Goal: Task Accomplishment & Management: Manage account settings

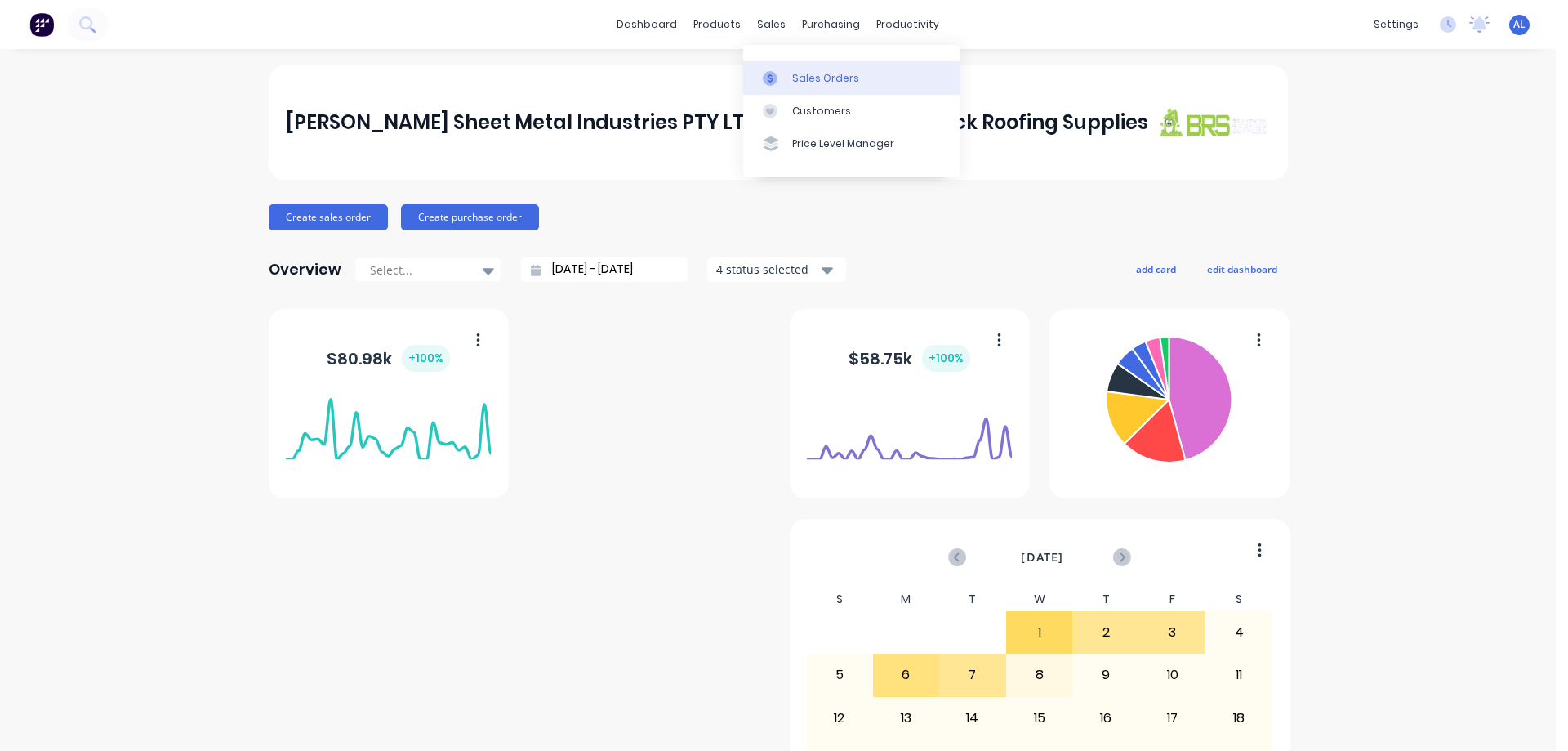
click at [825, 77] on div "Sales Orders" at bounding box center [825, 78] width 67 height 15
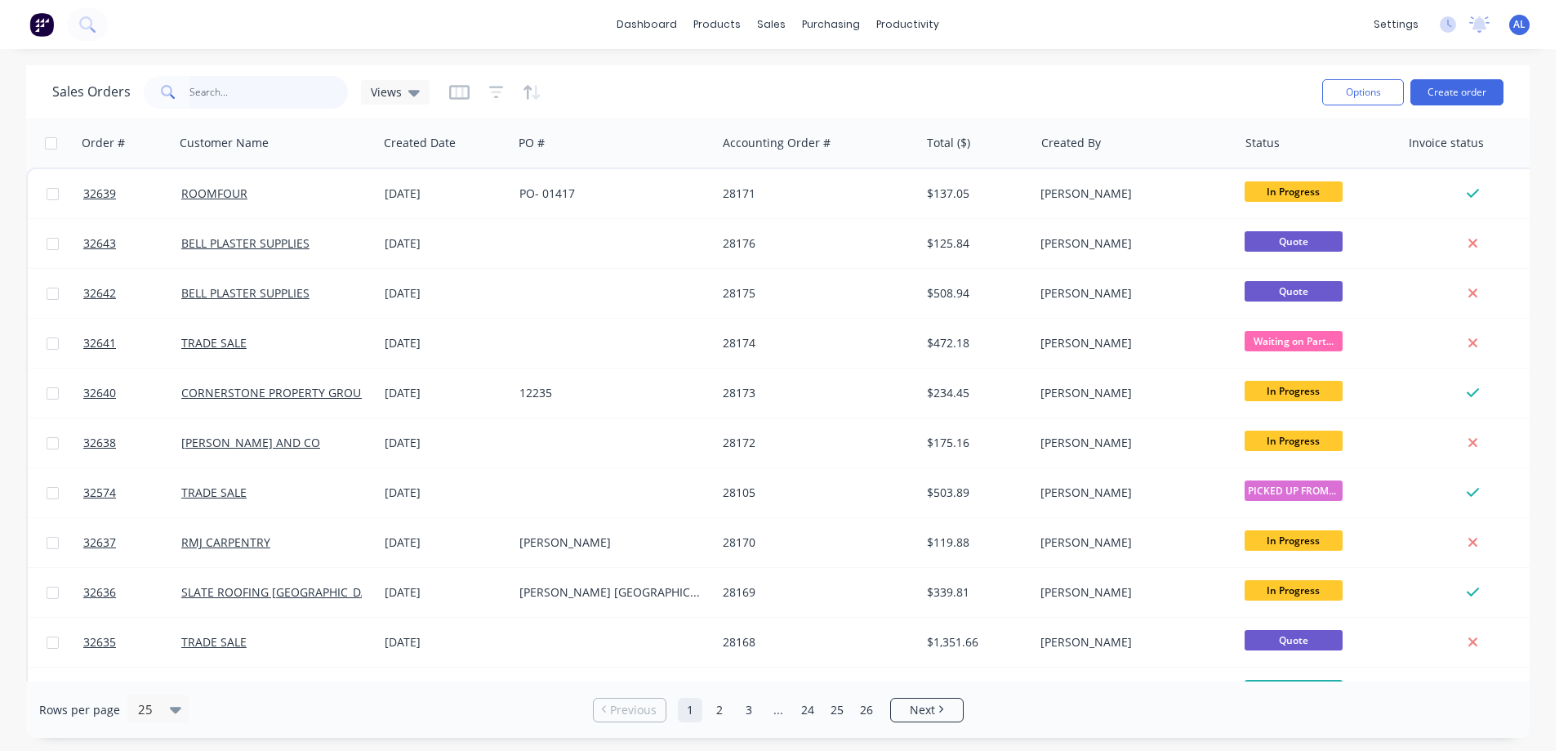
click at [256, 96] on input "text" at bounding box center [268, 92] width 159 height 32
click at [226, 95] on input "text" at bounding box center [268, 92] width 159 height 32
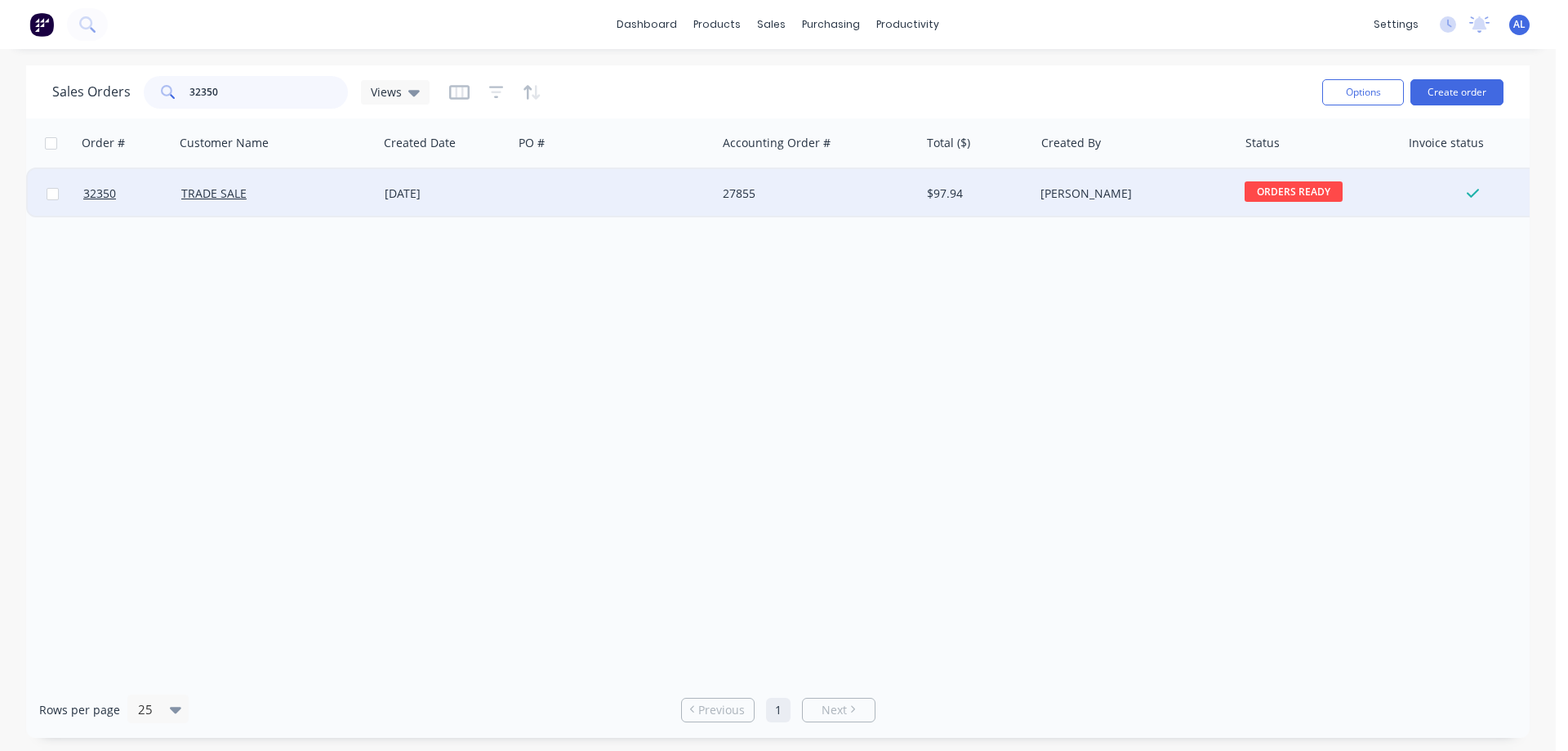
type input "32350"
click at [656, 188] on div at bounding box center [614, 193] width 203 height 49
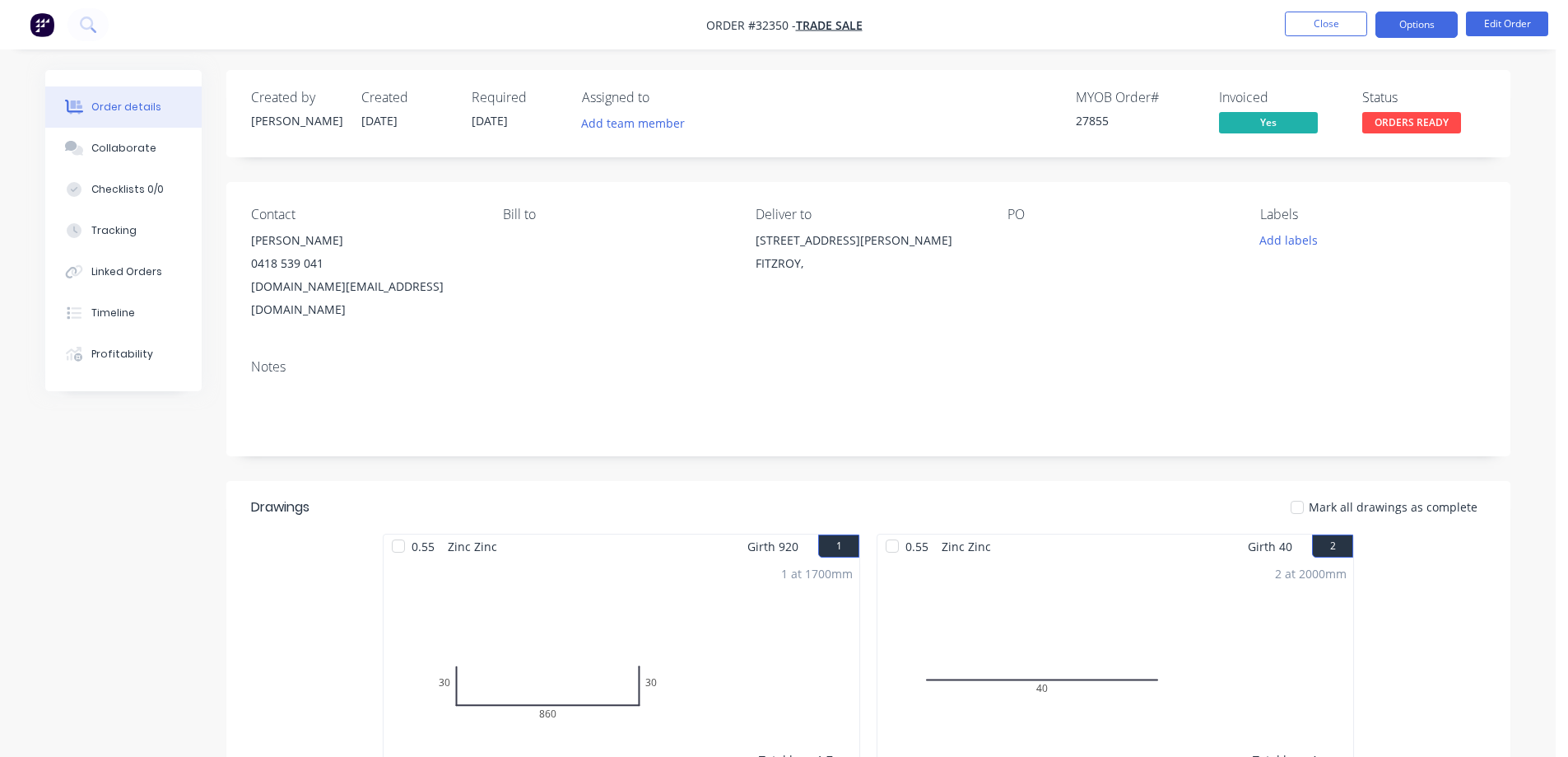
click at [1415, 24] on button "Options" at bounding box center [1417, 25] width 83 height 27
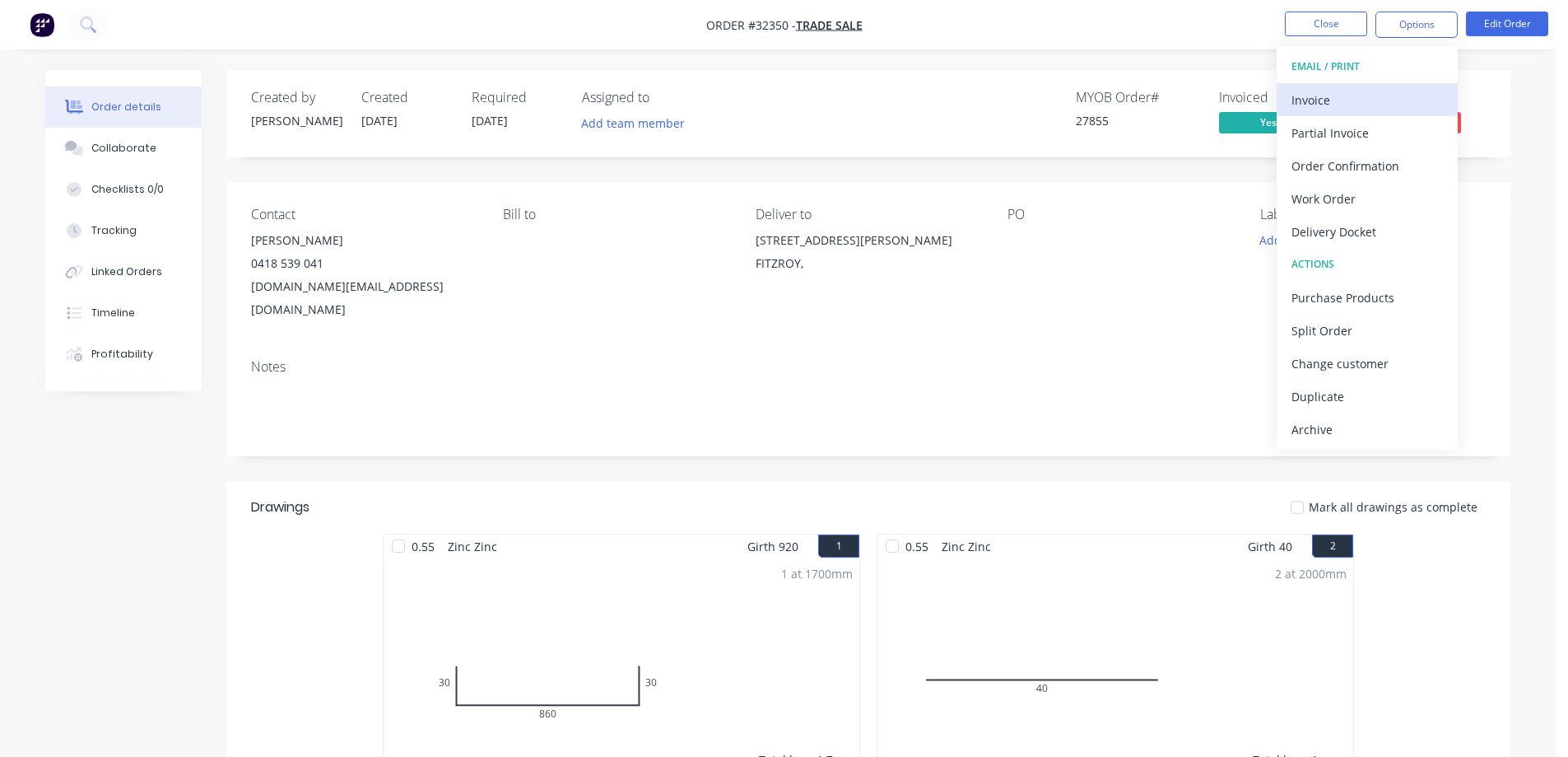
click at [1329, 100] on div "Invoice" at bounding box center [1367, 99] width 152 height 24
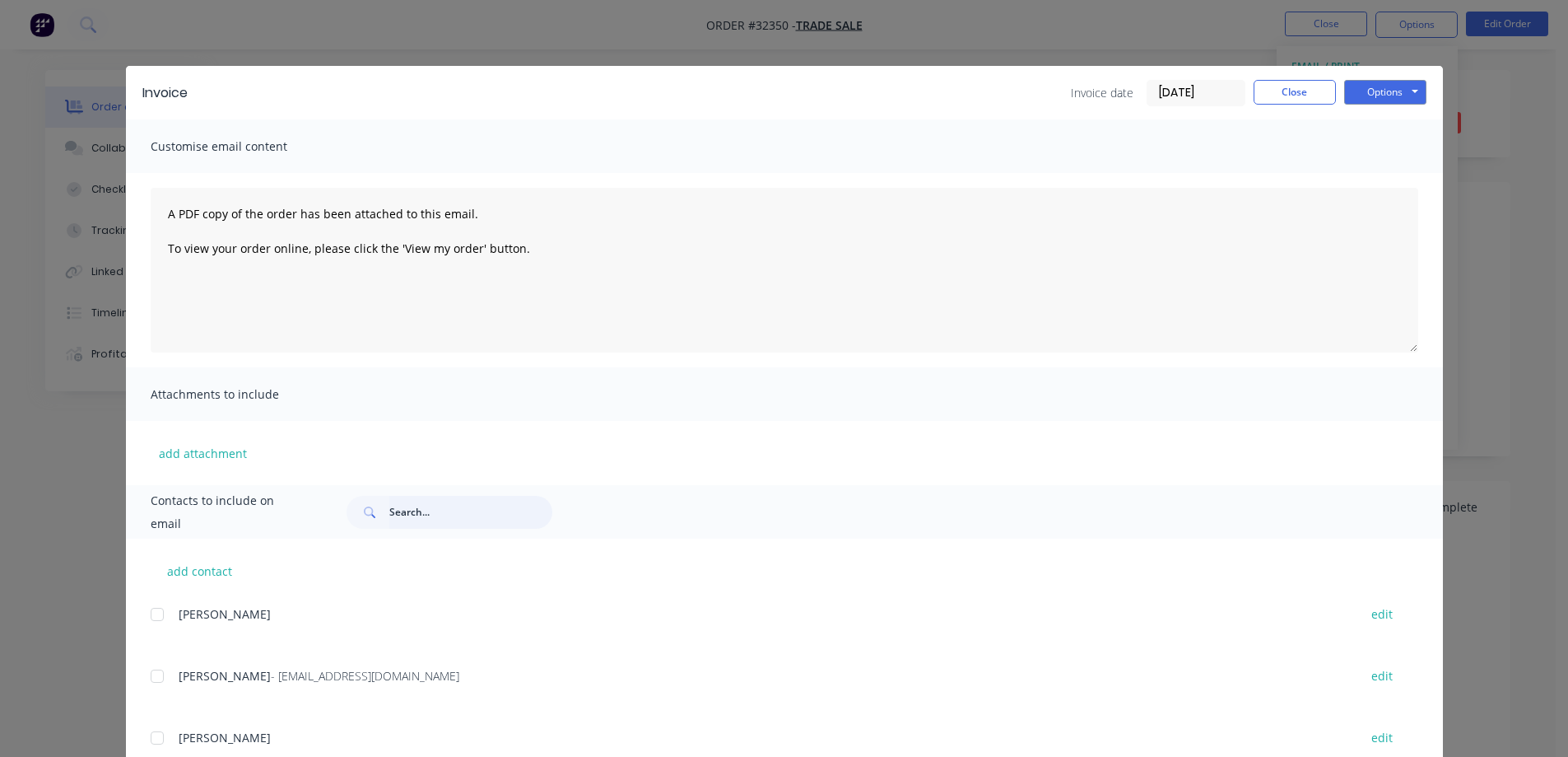
click at [435, 511] on input "text" at bounding box center [471, 512] width 163 height 32
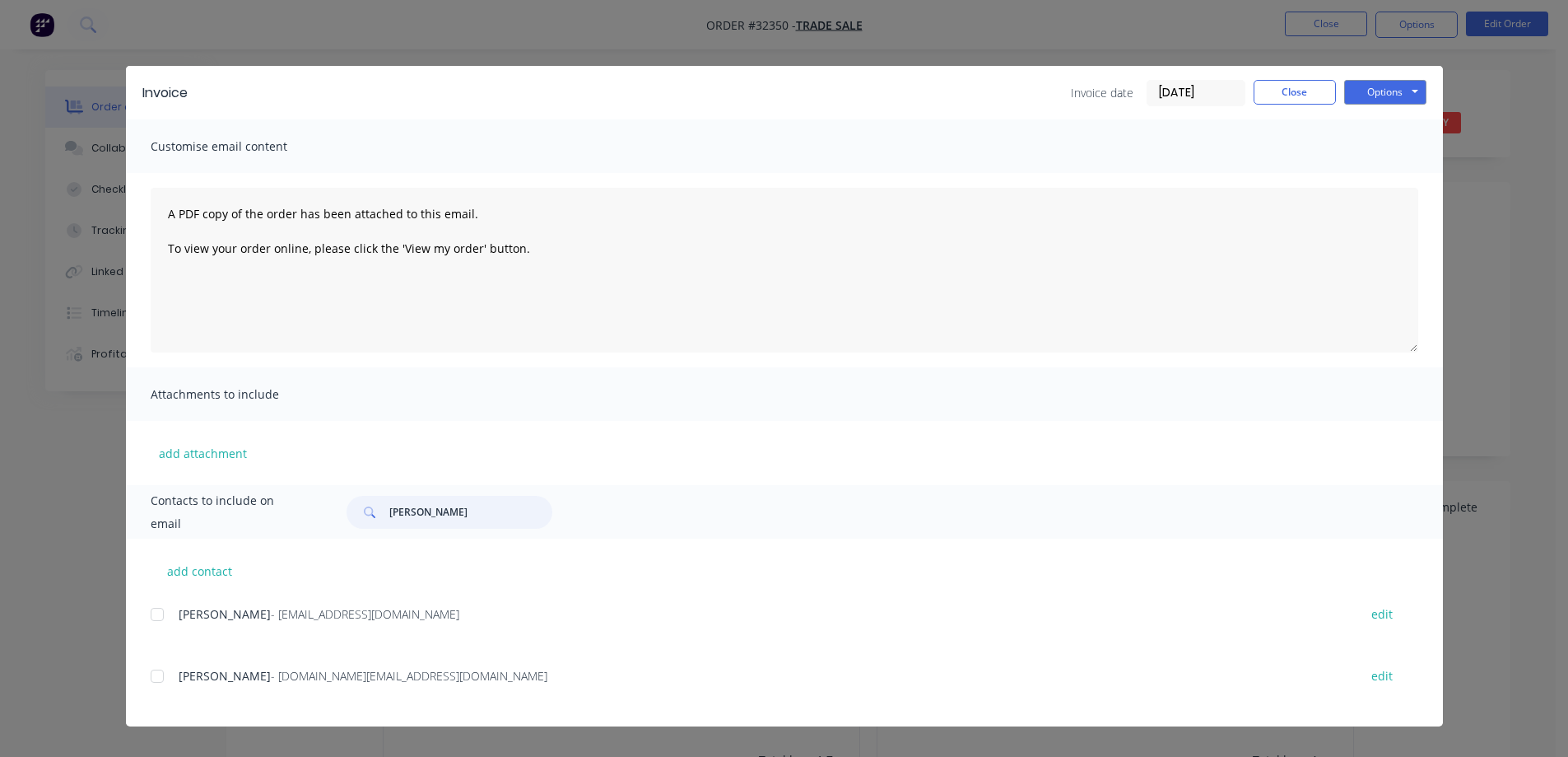
drag, startPoint x: 154, startPoint y: 617, endPoint x: 156, endPoint y: 628, distance: 11.2
click at [154, 616] on div at bounding box center [157, 613] width 32 height 32
click at [158, 680] on div at bounding box center [157, 675] width 32 height 32
type input "[PERSON_NAME]"
click at [1398, 92] on button "Options" at bounding box center [1386, 92] width 83 height 25
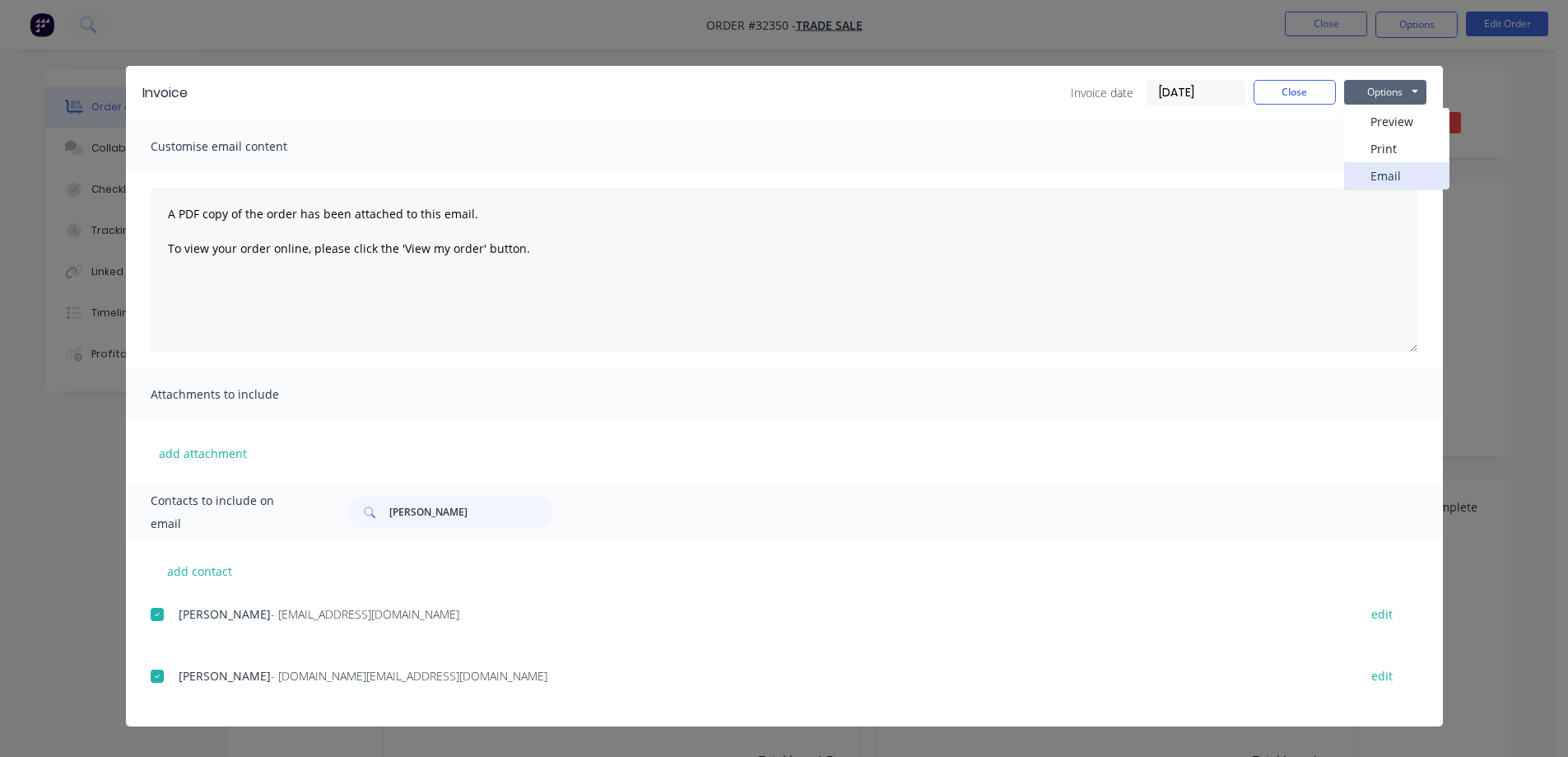
click at [1392, 180] on button "Email" at bounding box center [1397, 176] width 105 height 28
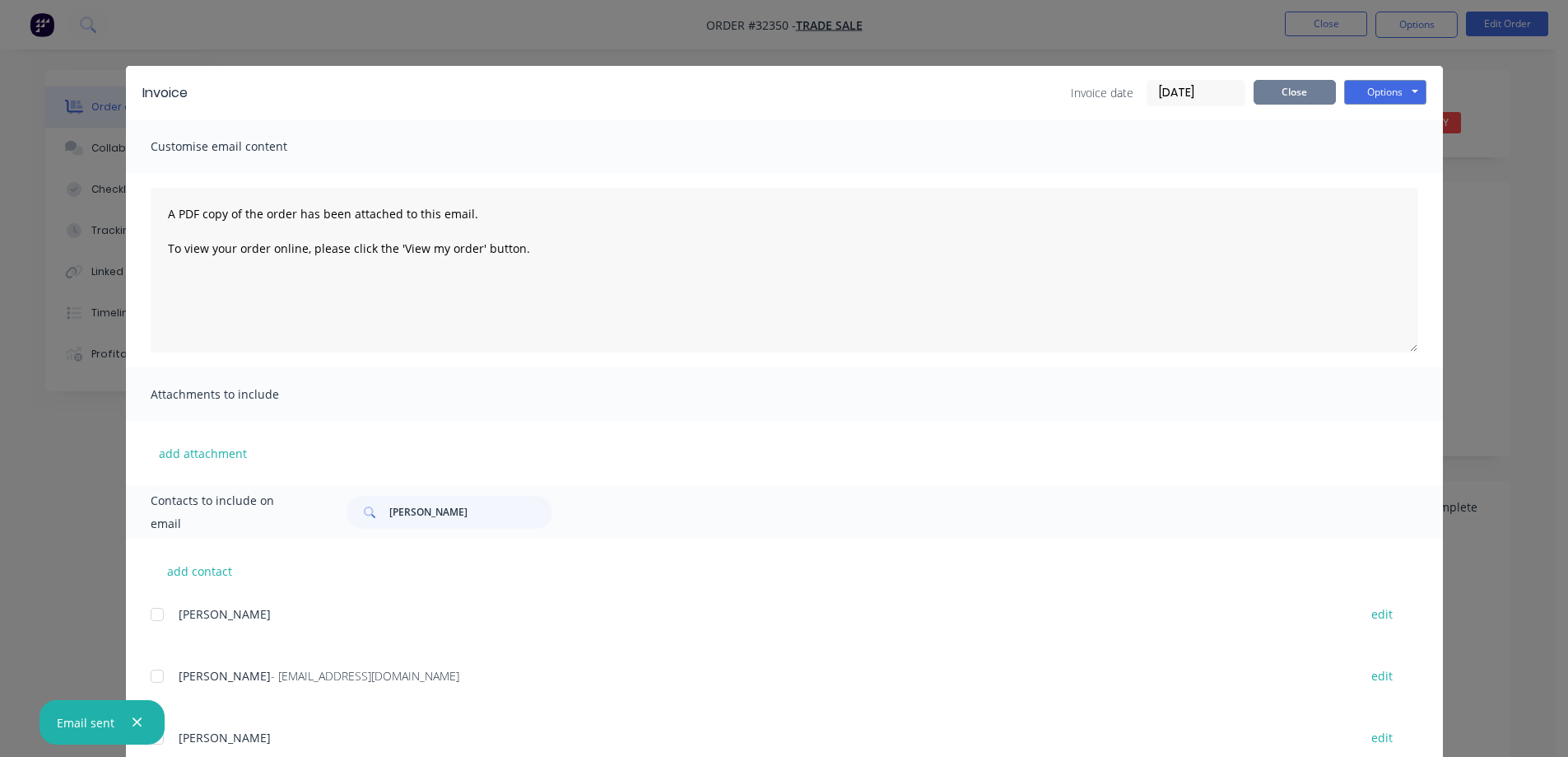
click at [1314, 96] on button "Close" at bounding box center [1295, 92] width 83 height 25
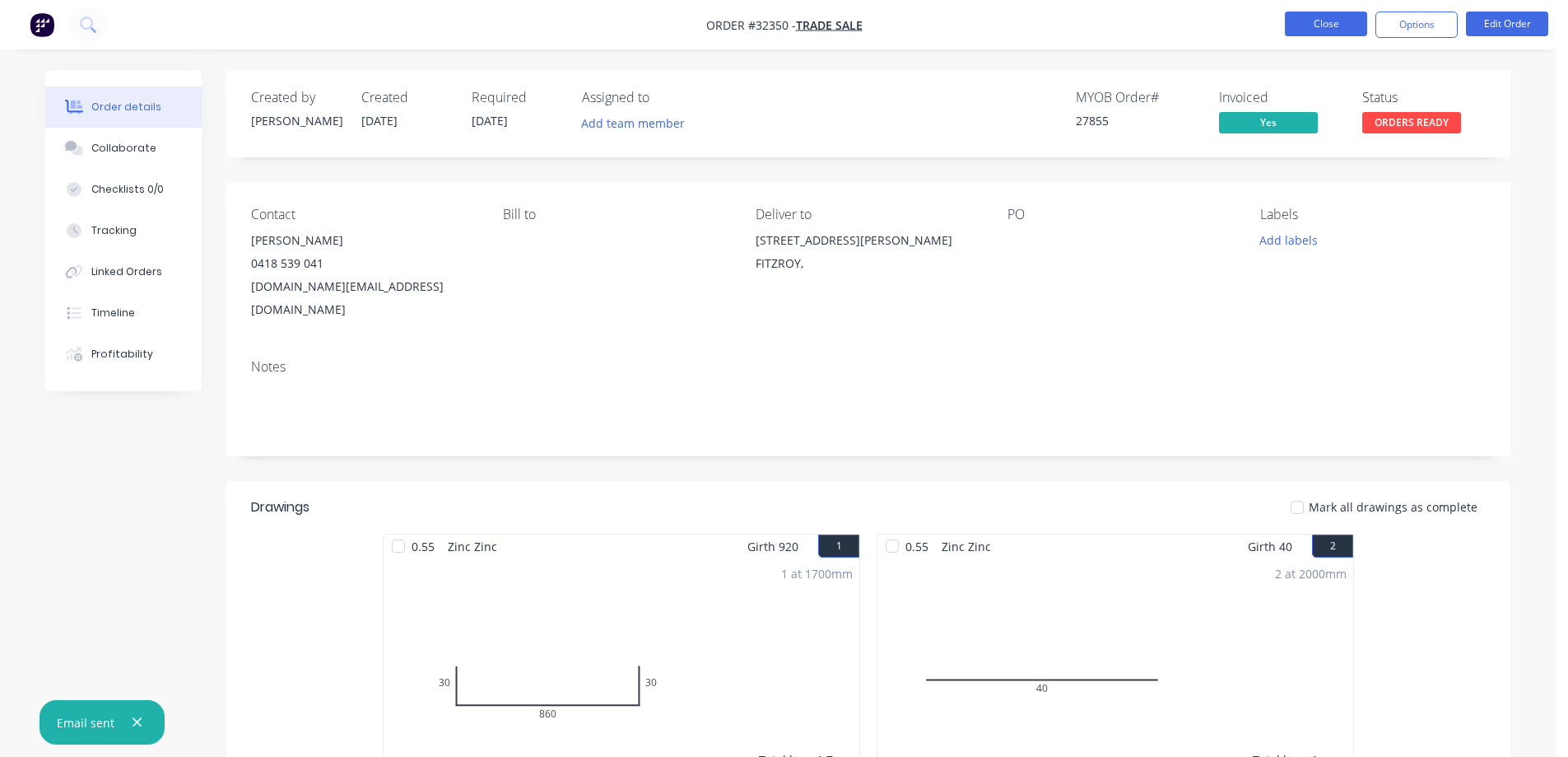
click at [1340, 25] on button "Close" at bounding box center [1327, 24] width 83 height 25
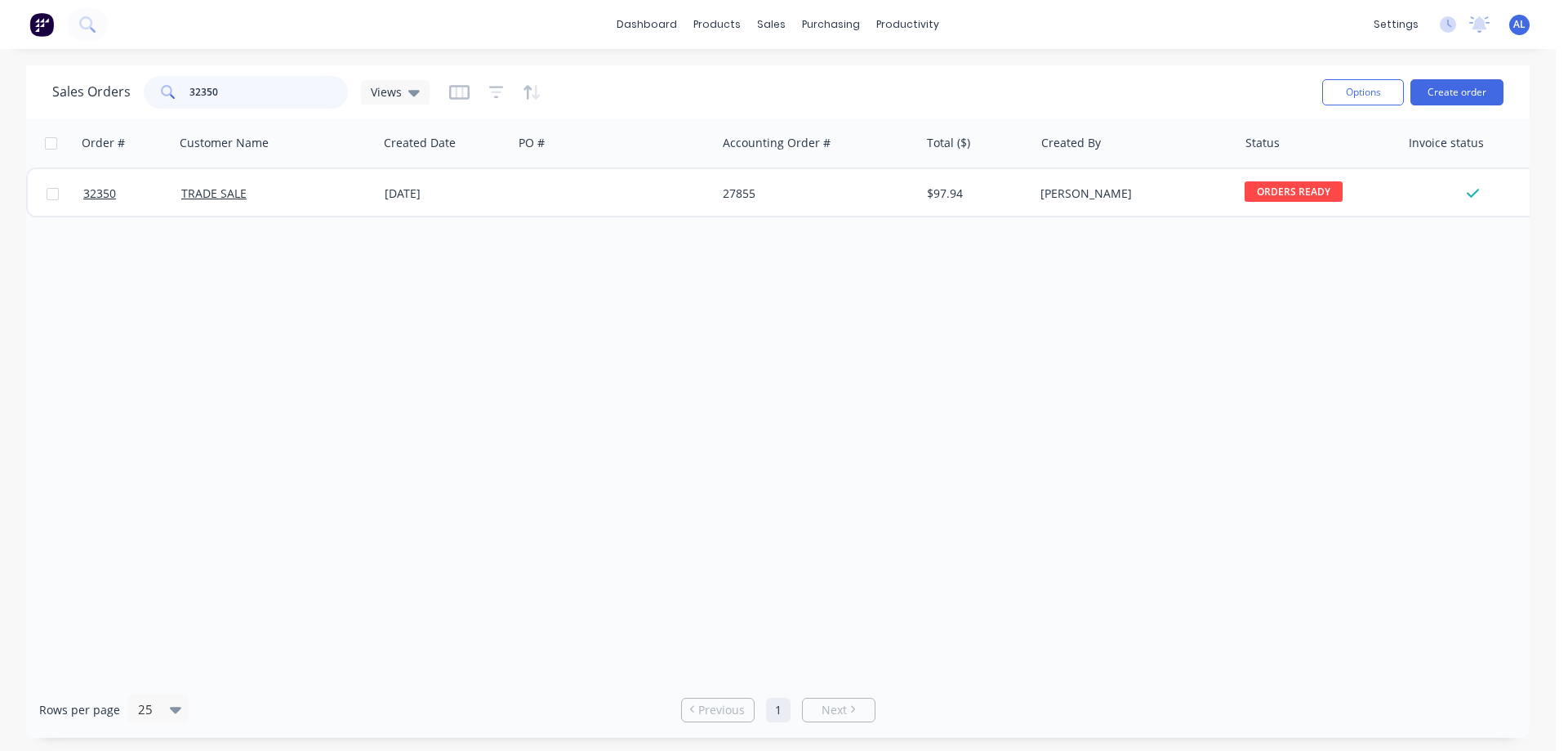
click at [235, 83] on input "32350" at bounding box center [268, 92] width 159 height 32
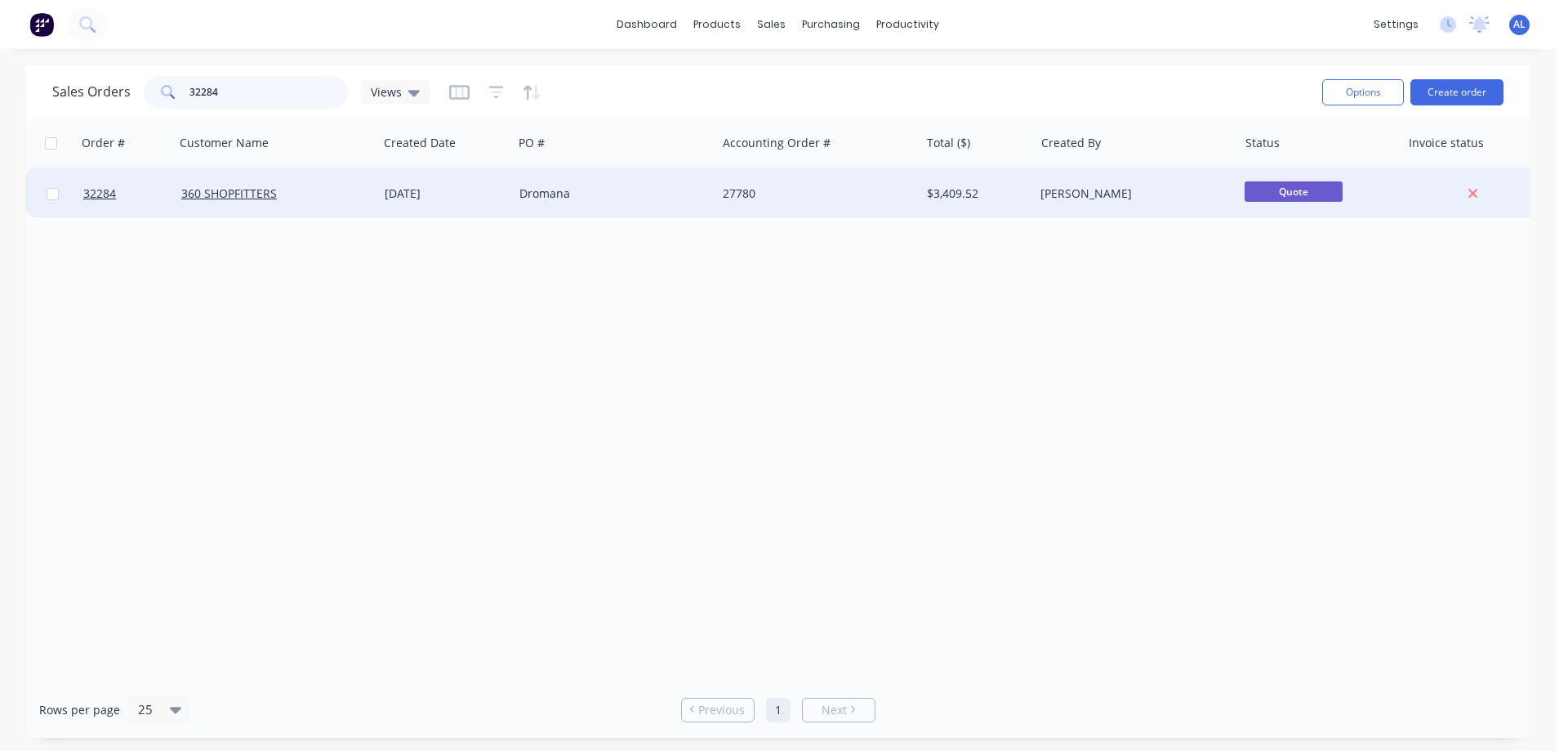
type input "32284"
click at [638, 193] on div "Dromana" at bounding box center [610, 193] width 182 height 17
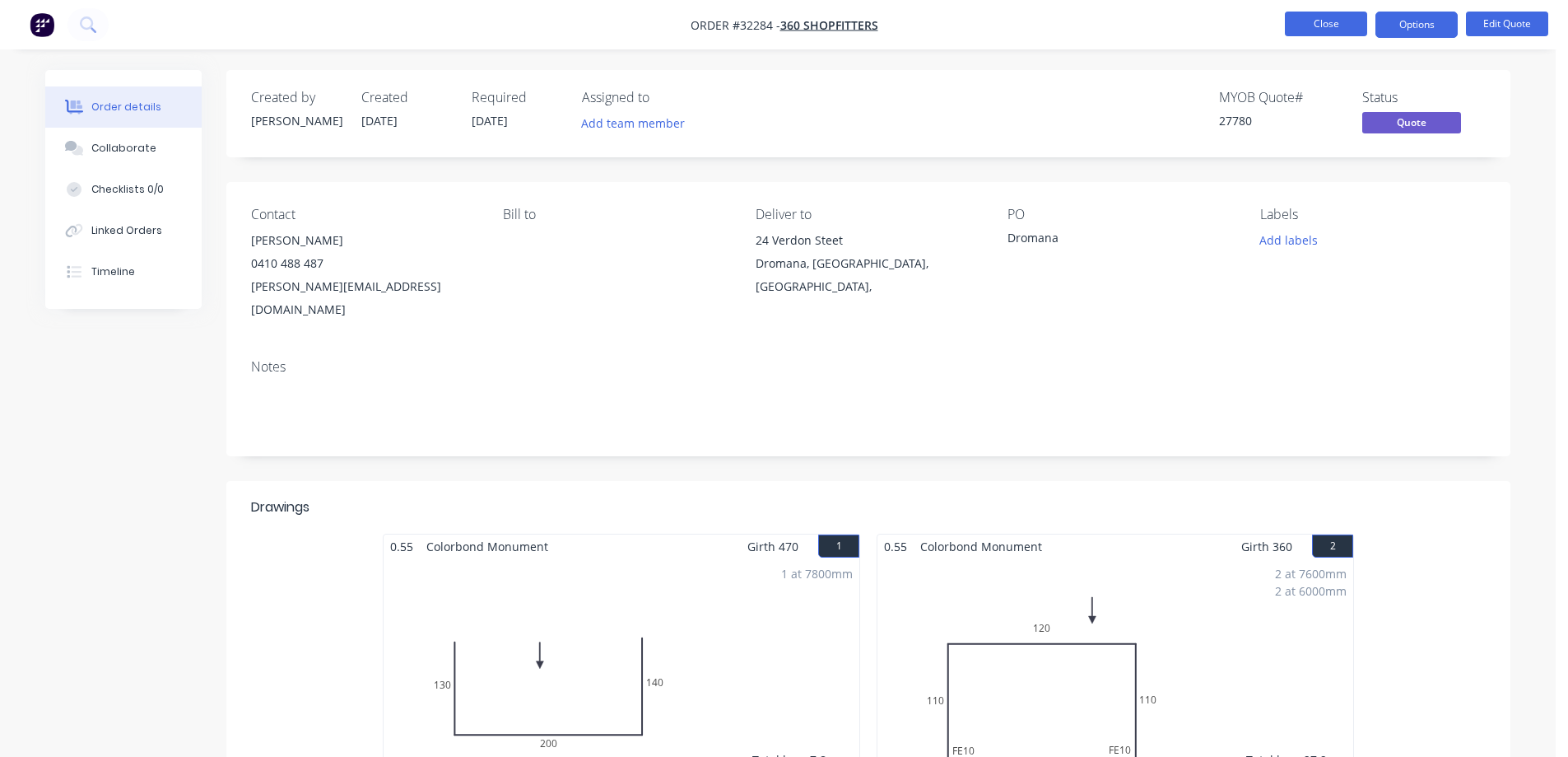
click at [1296, 23] on button "Close" at bounding box center [1327, 24] width 83 height 25
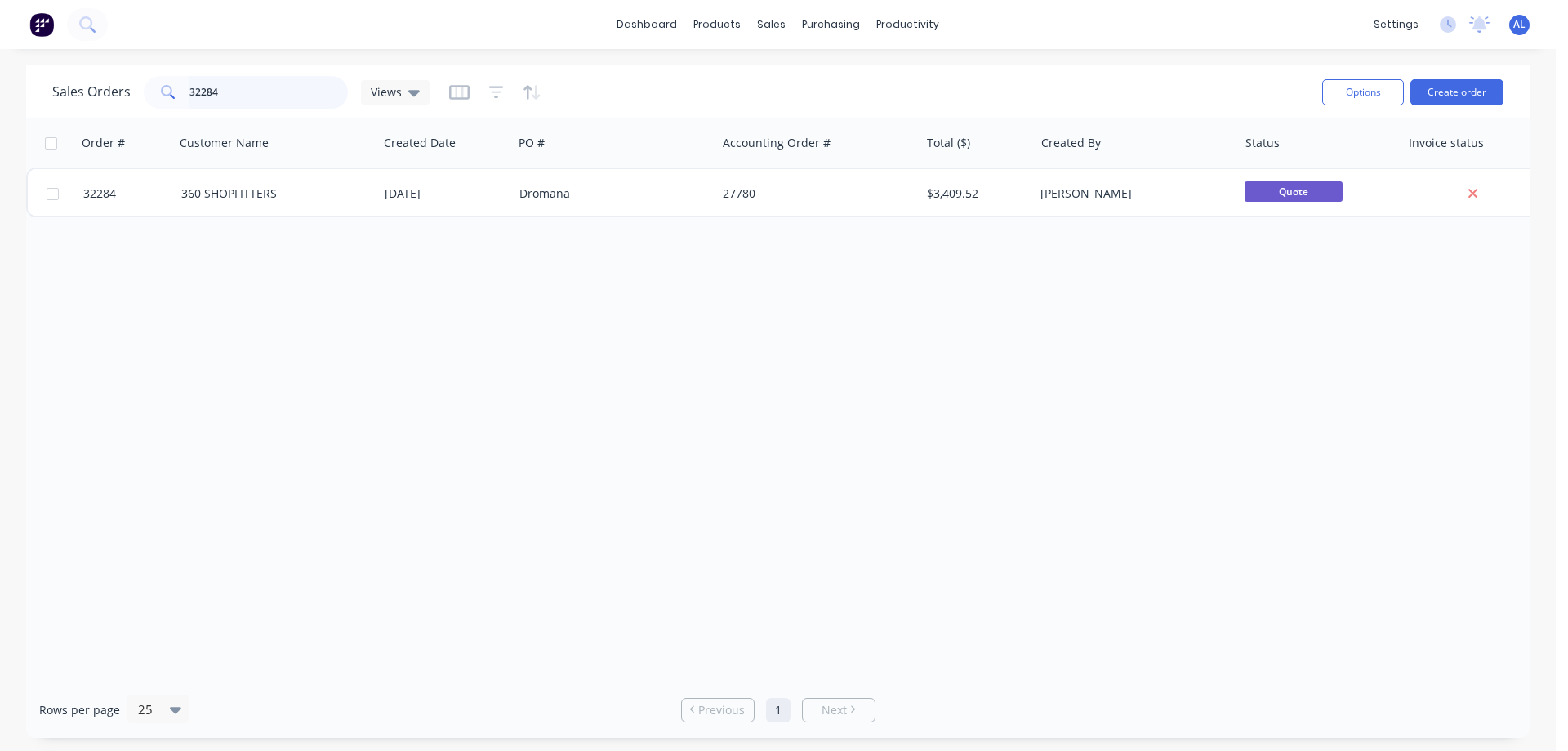
click at [241, 93] on input "32284" at bounding box center [268, 92] width 159 height 32
type input "3"
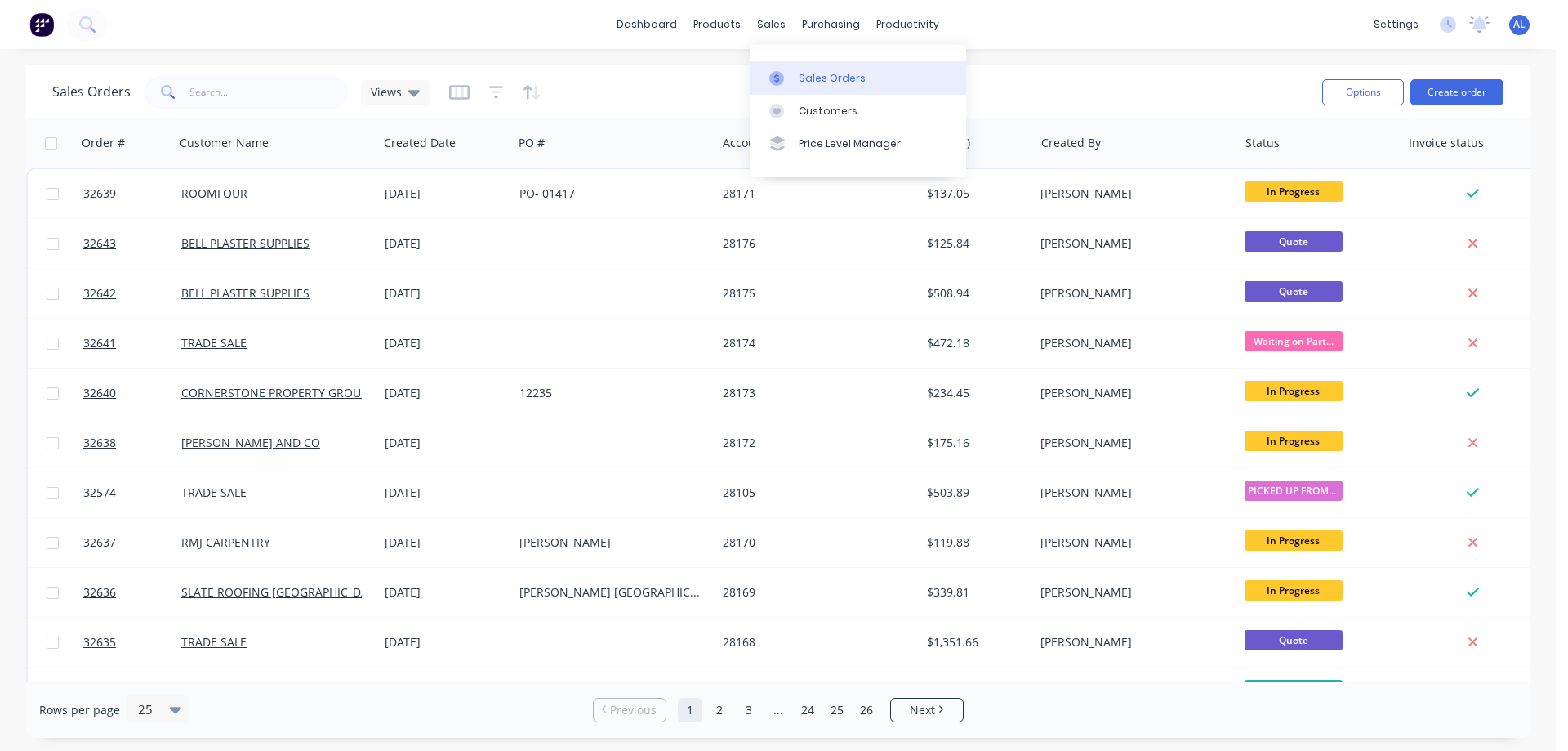
click at [838, 75] on div "Sales Orders" at bounding box center [832, 78] width 67 height 15
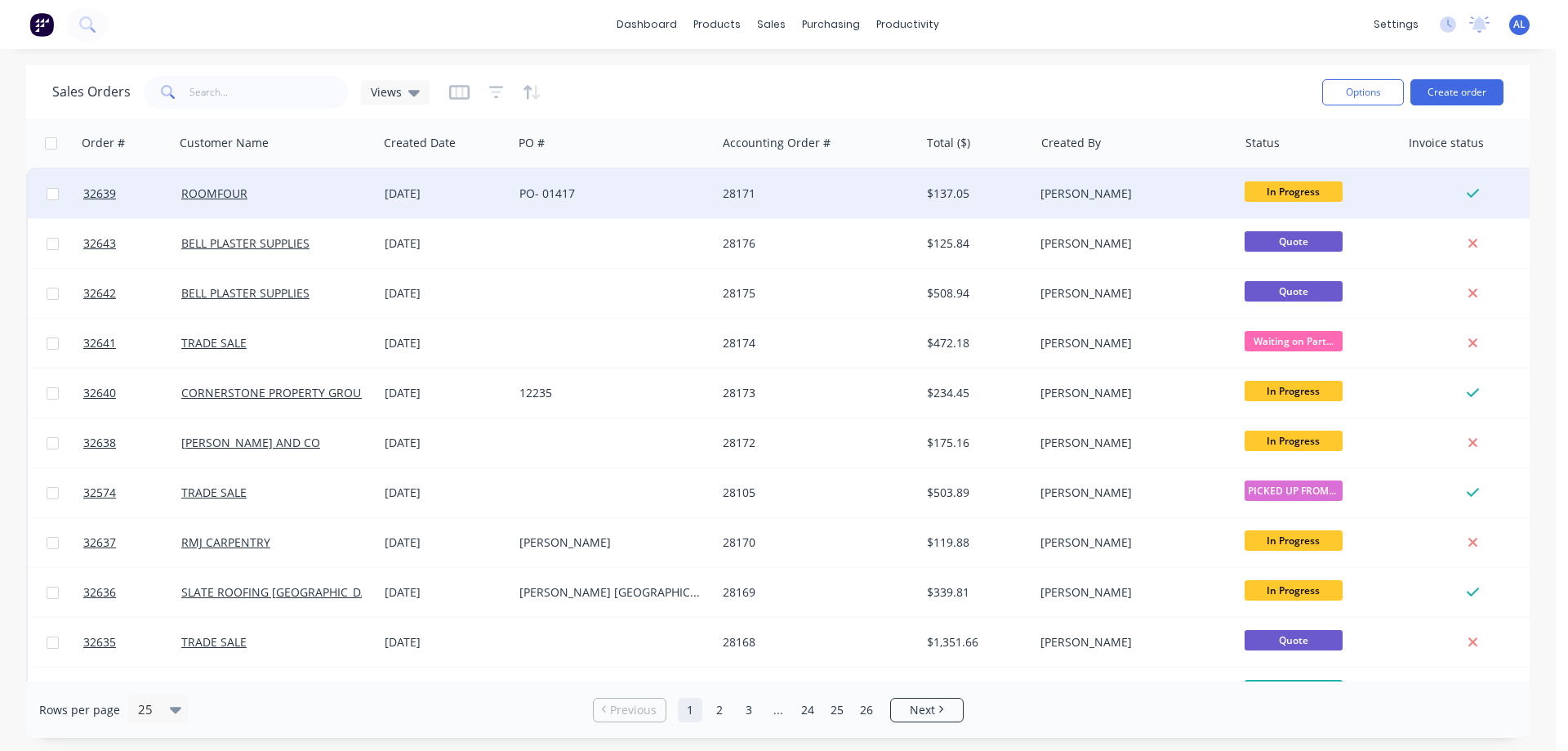
click at [639, 201] on div "PO- 01417" at bounding box center [610, 193] width 182 height 17
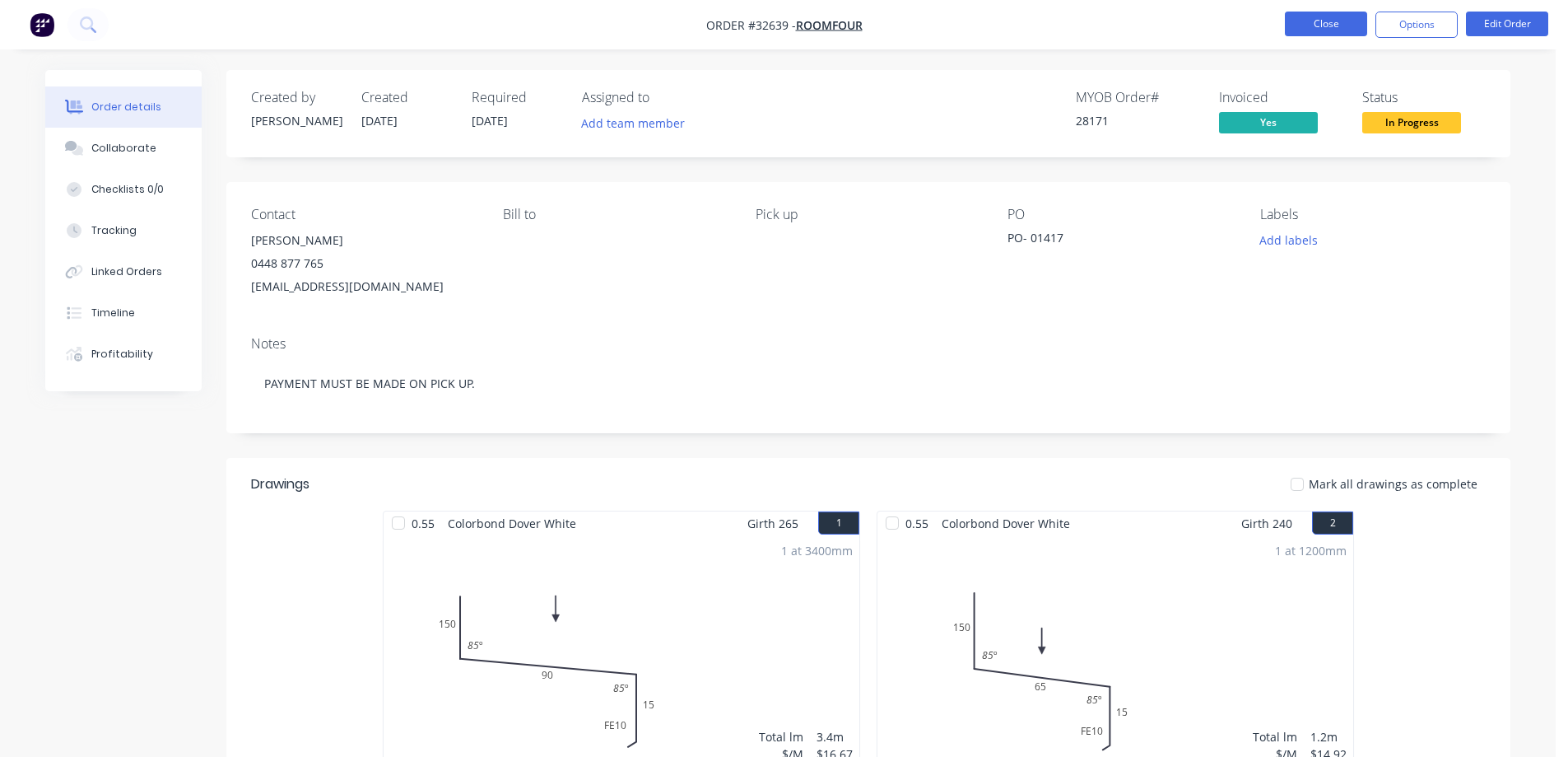
click at [1337, 27] on button "Close" at bounding box center [1327, 24] width 83 height 25
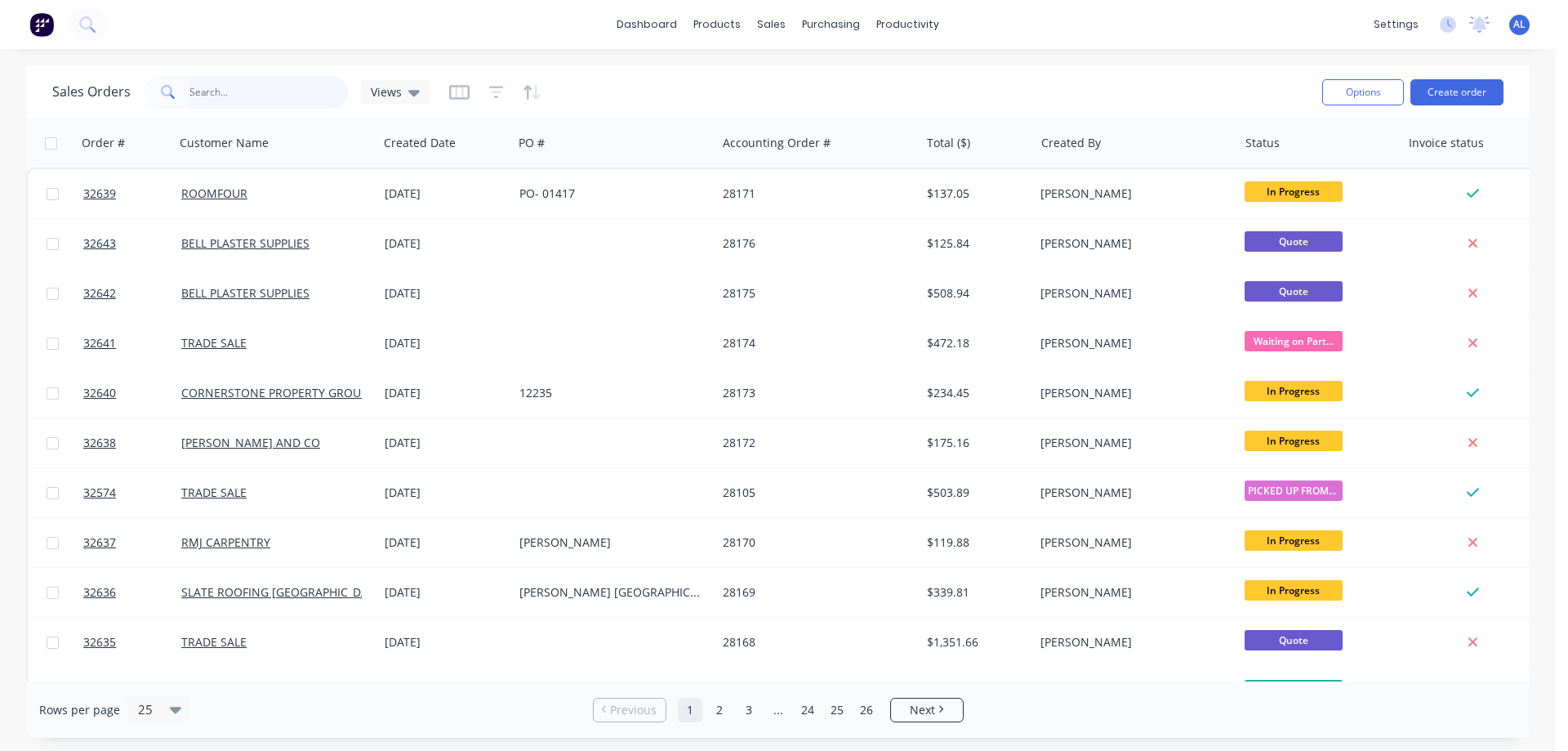
click at [238, 90] on input "text" at bounding box center [268, 92] width 159 height 32
click at [258, 99] on input "text" at bounding box center [268, 92] width 159 height 32
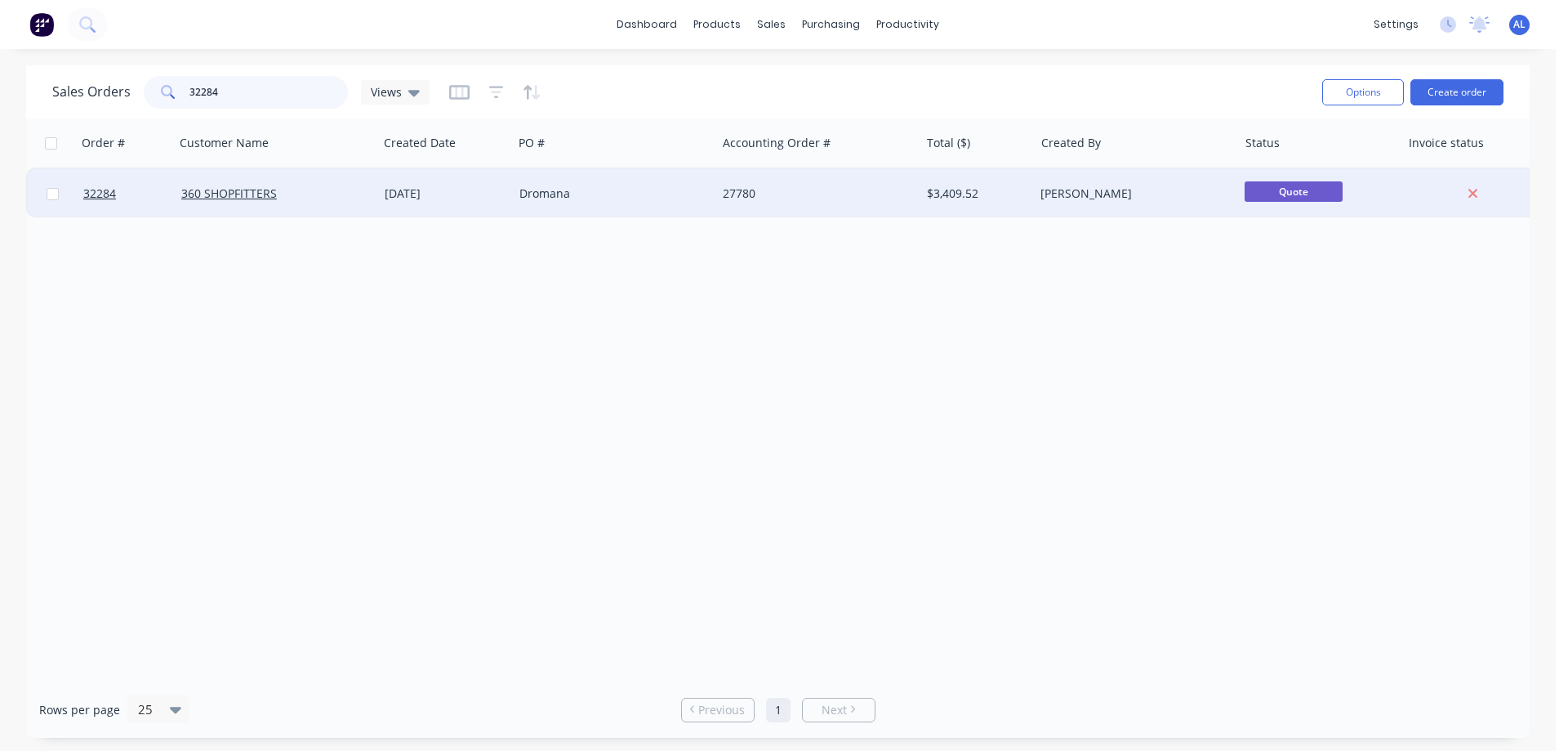
type input "32284"
click at [613, 191] on div "Dromana" at bounding box center [610, 193] width 182 height 17
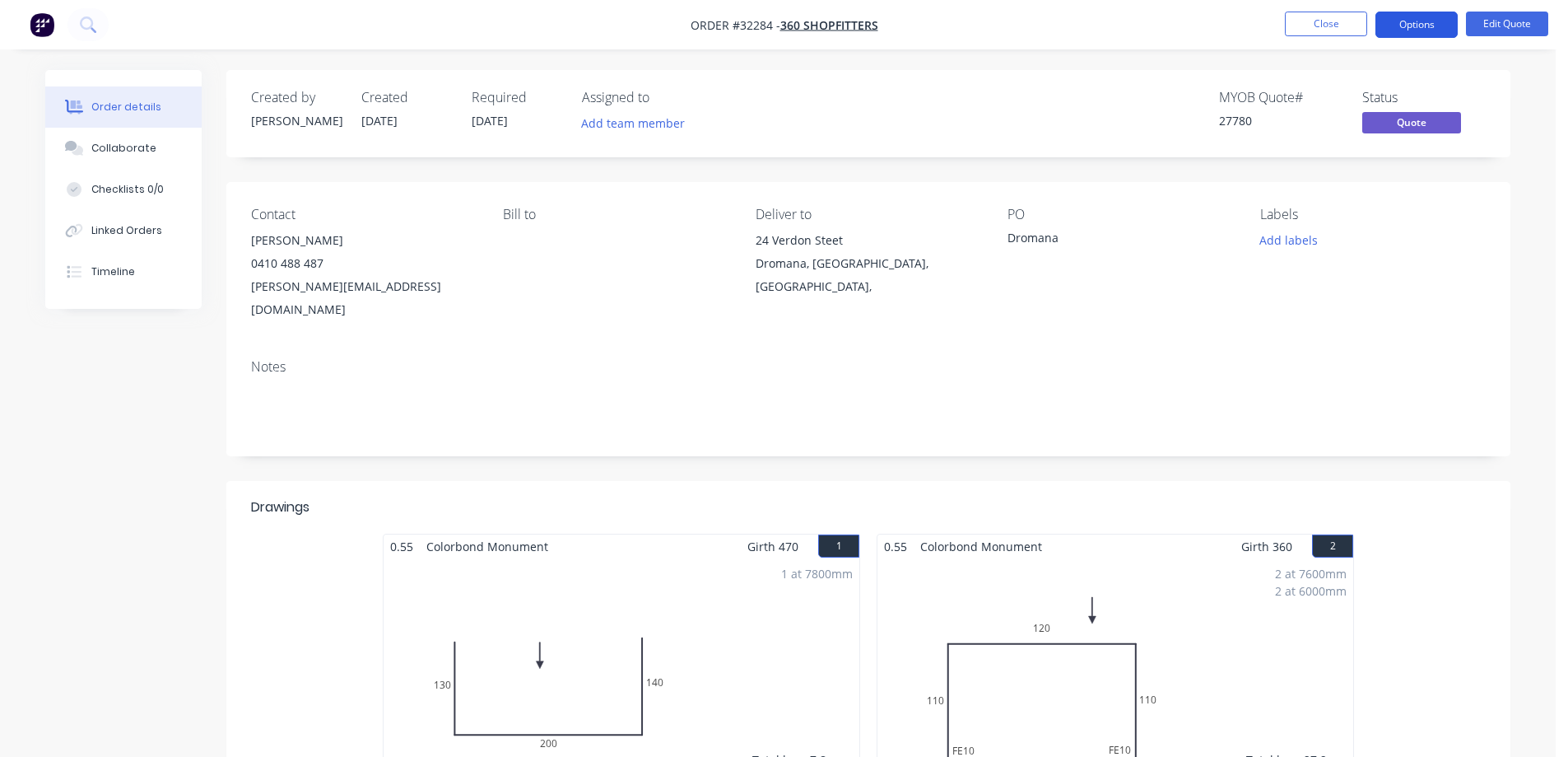
click at [1432, 30] on button "Options" at bounding box center [1417, 25] width 83 height 27
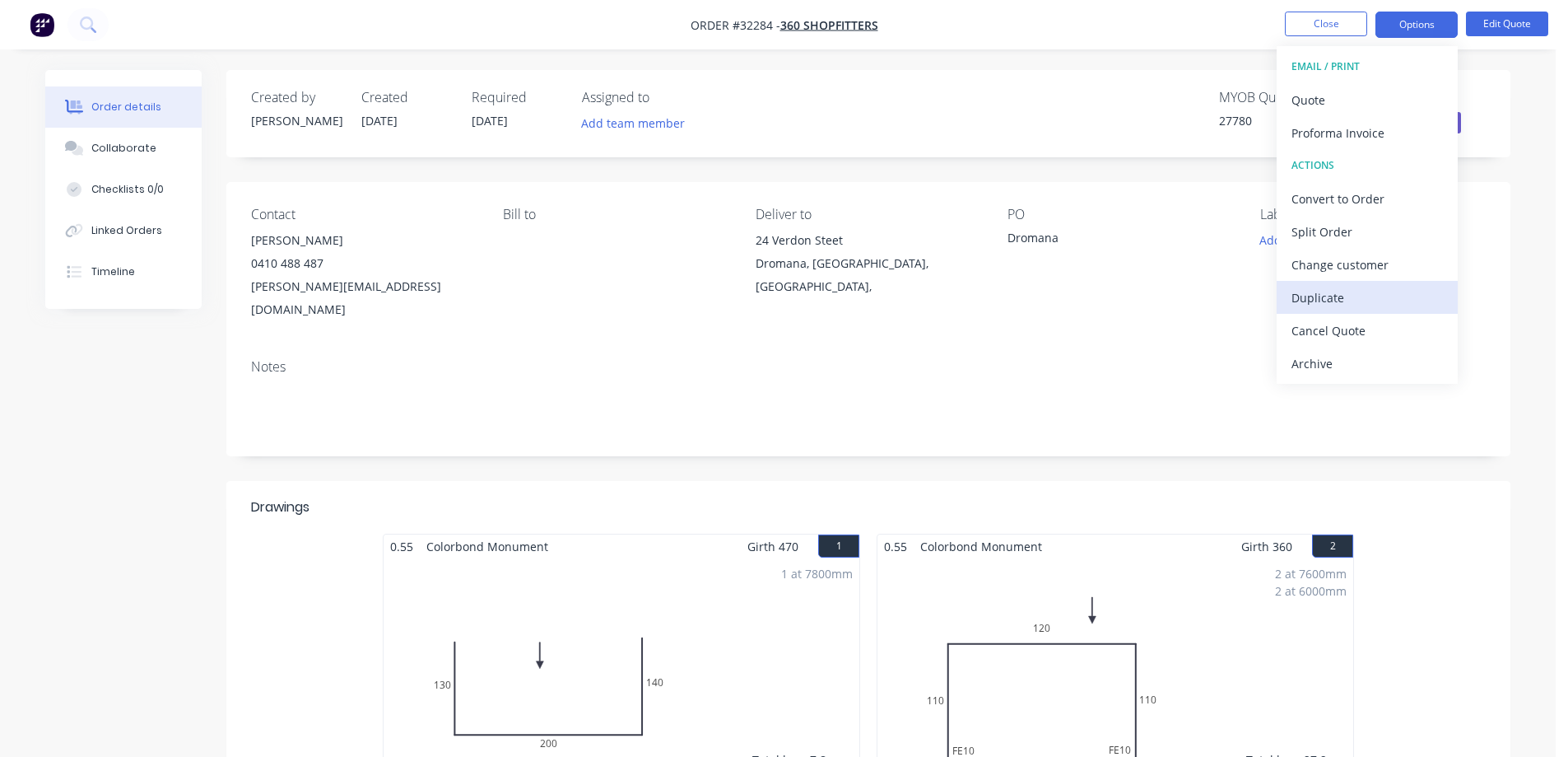
click at [1351, 285] on div "Duplicate" at bounding box center [1367, 297] width 152 height 24
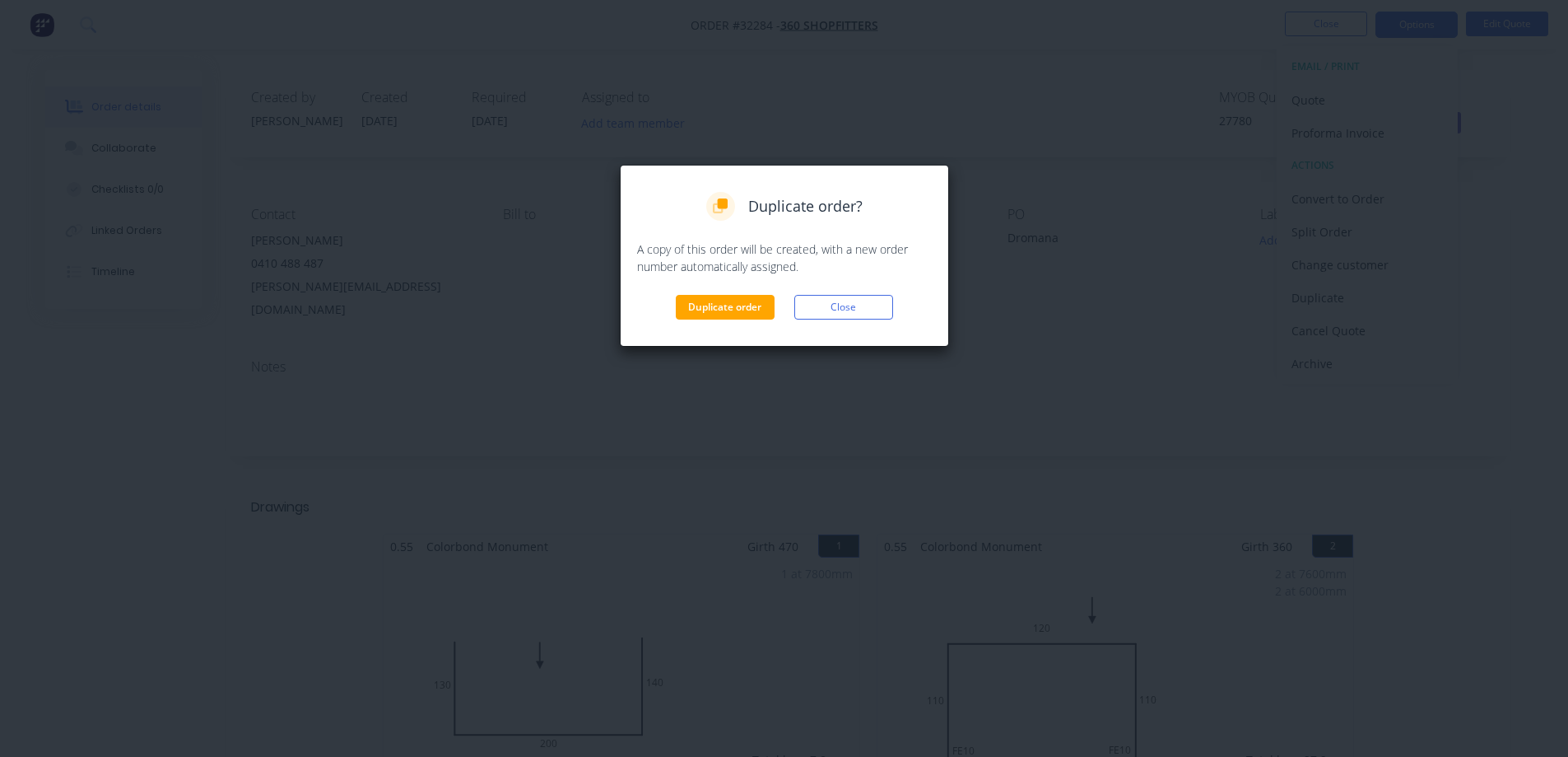
drag, startPoint x: 748, startPoint y: 304, endPoint x: 951, endPoint y: 284, distance: 204.0
click at [749, 304] on button "Duplicate order" at bounding box center [725, 306] width 98 height 25
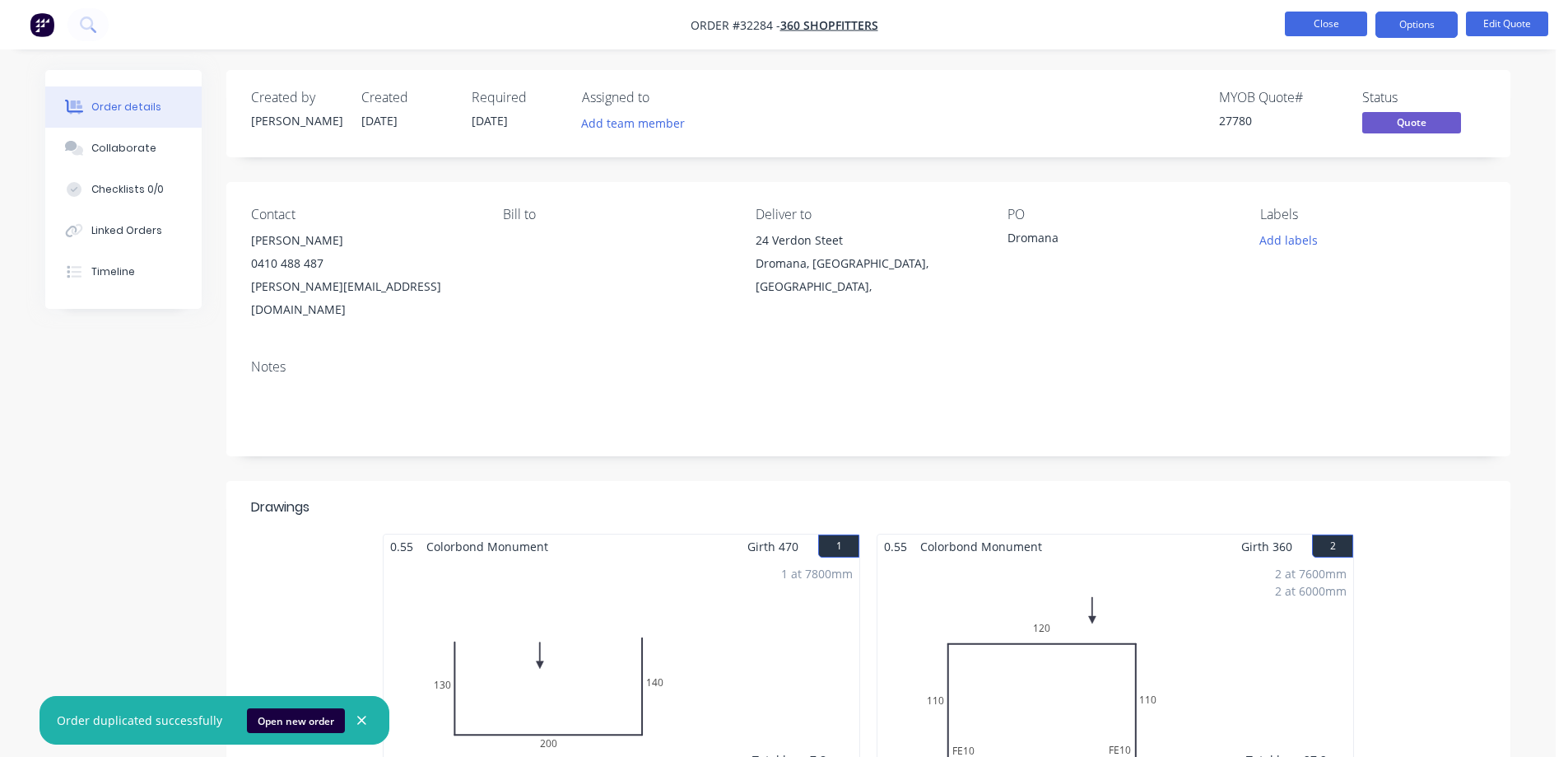
click at [1347, 22] on button "Close" at bounding box center [1327, 24] width 83 height 25
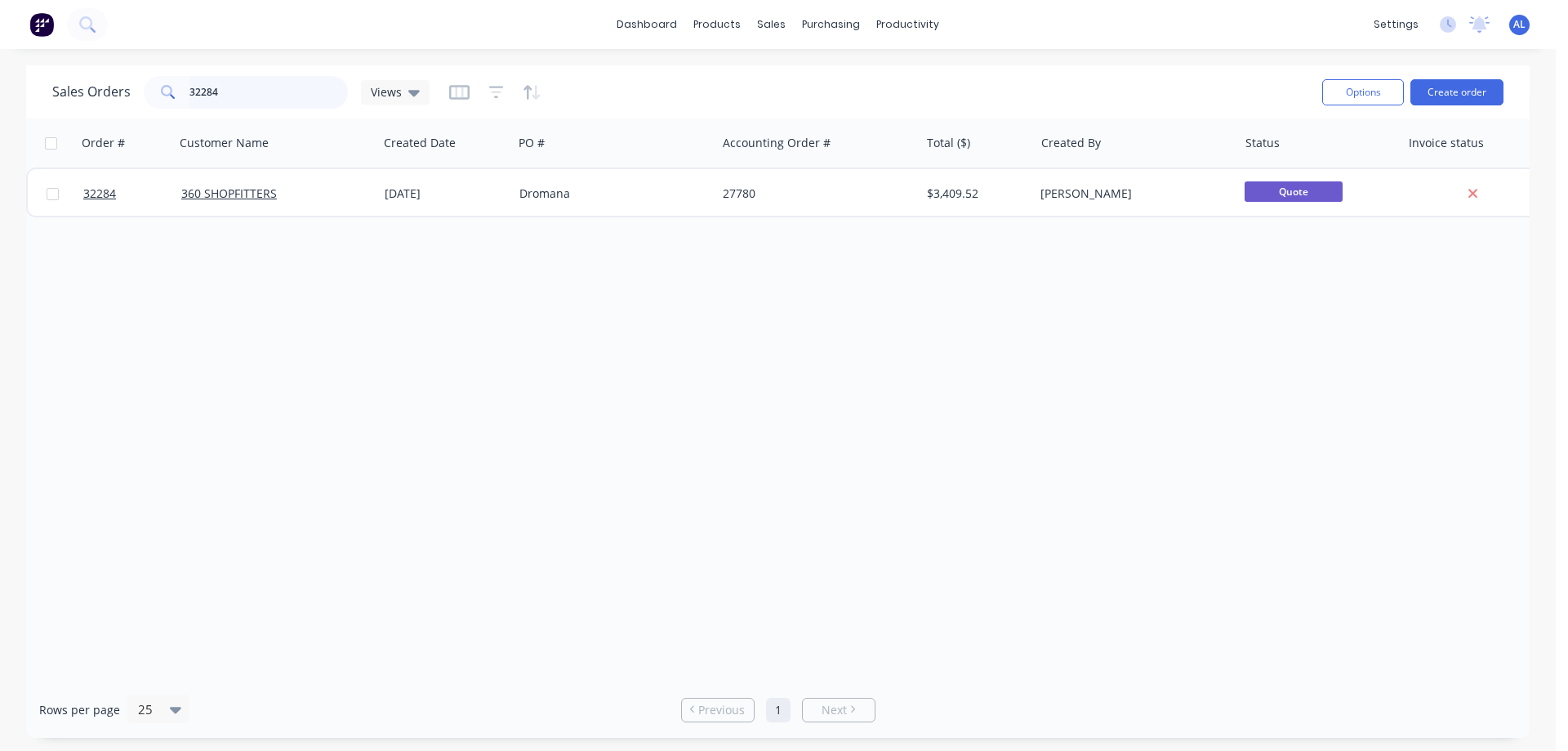
click at [271, 88] on input "32284" at bounding box center [268, 92] width 159 height 32
type input "3"
click at [44, 22] on img at bounding box center [41, 24] width 24 height 24
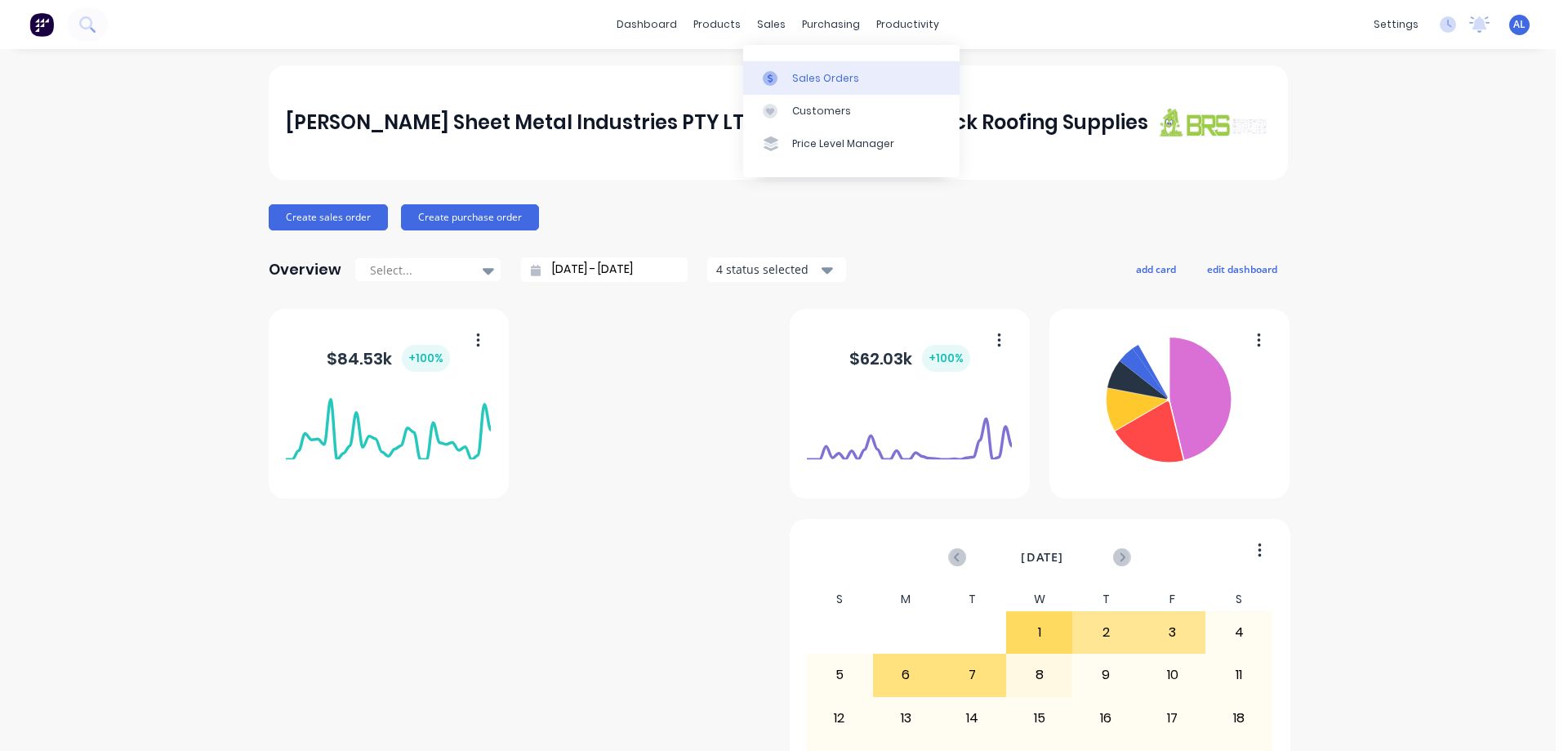
click at [819, 76] on div "Sales Orders" at bounding box center [825, 78] width 67 height 15
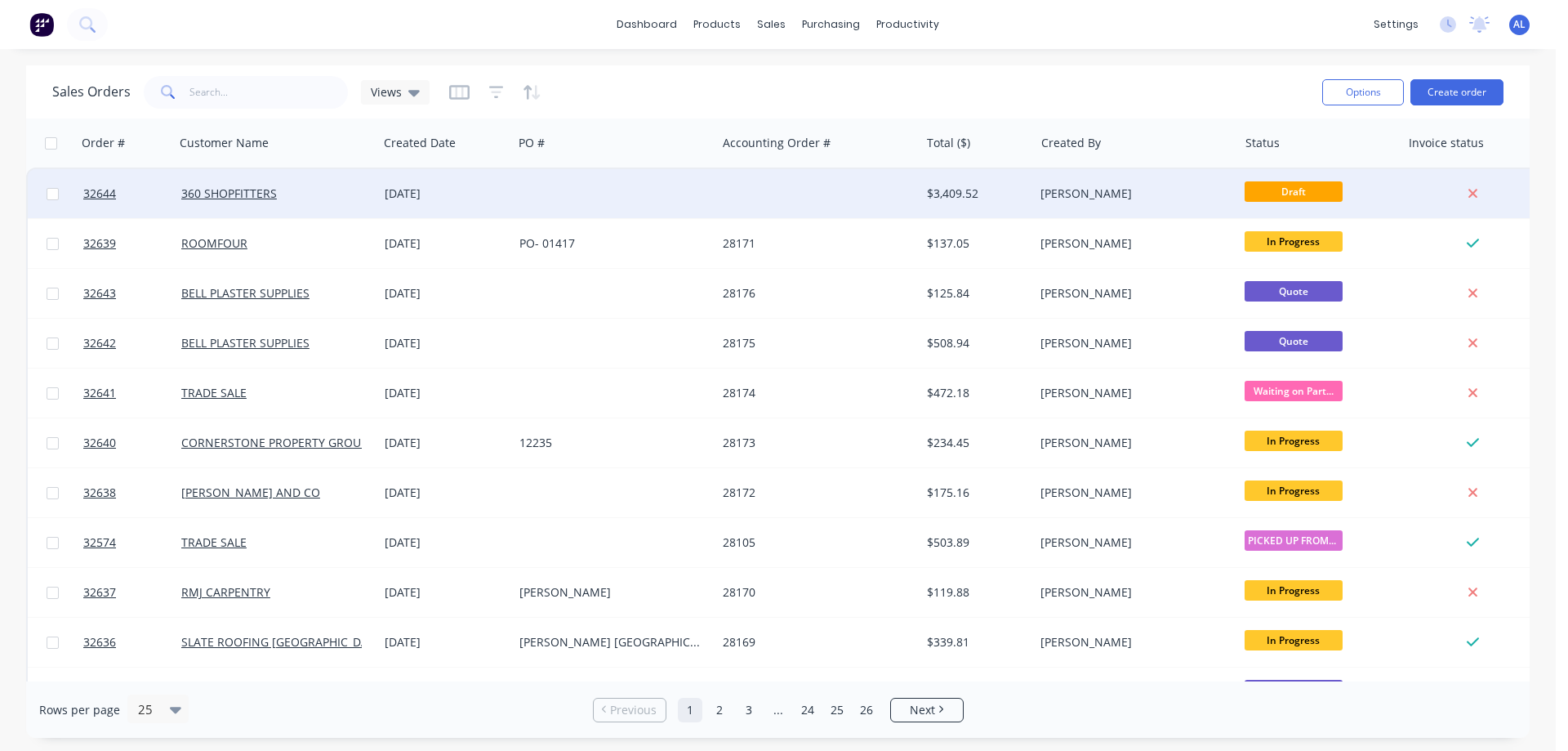
click at [498, 188] on div "[DATE]" at bounding box center [445, 193] width 122 height 17
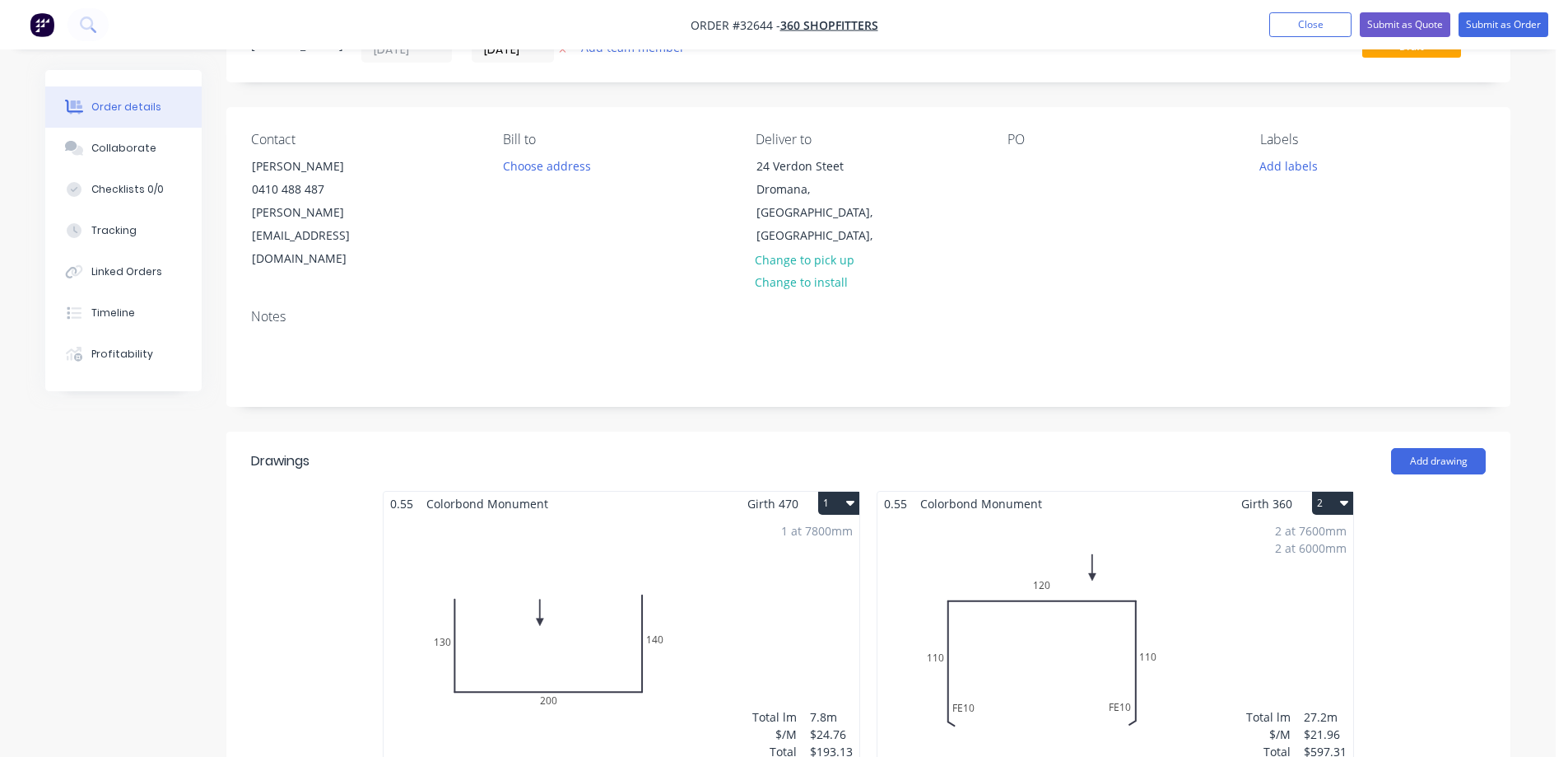
scroll to position [411, 0]
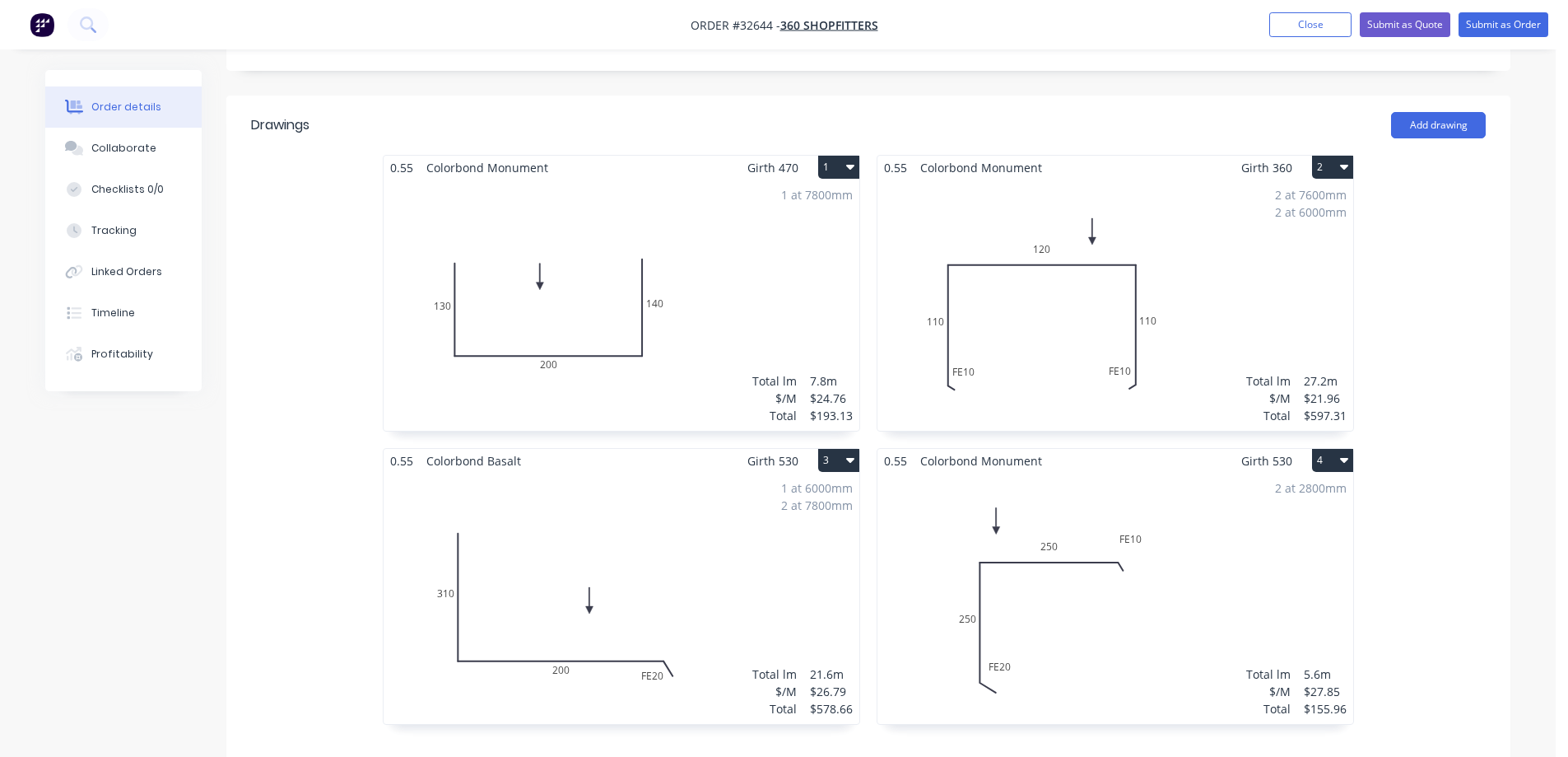
click at [1348, 156] on button "2" at bounding box center [1333, 166] width 41 height 23
click at [1284, 261] on div "Delete" at bounding box center [1275, 273] width 127 height 24
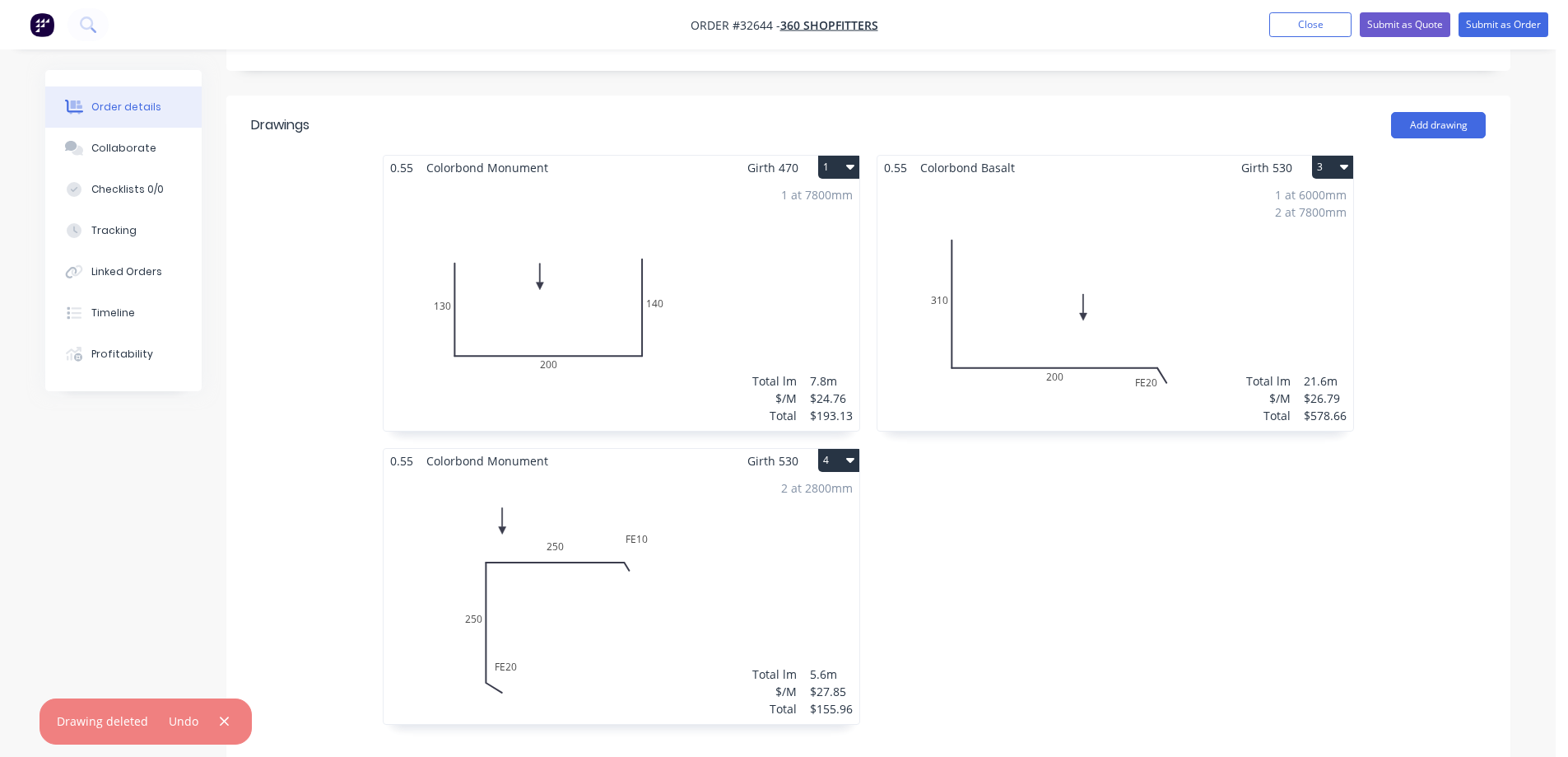
click at [847, 159] on icon "button" at bounding box center [850, 165] width 8 height 13
click at [809, 261] on div "Delete" at bounding box center [781, 273] width 127 height 24
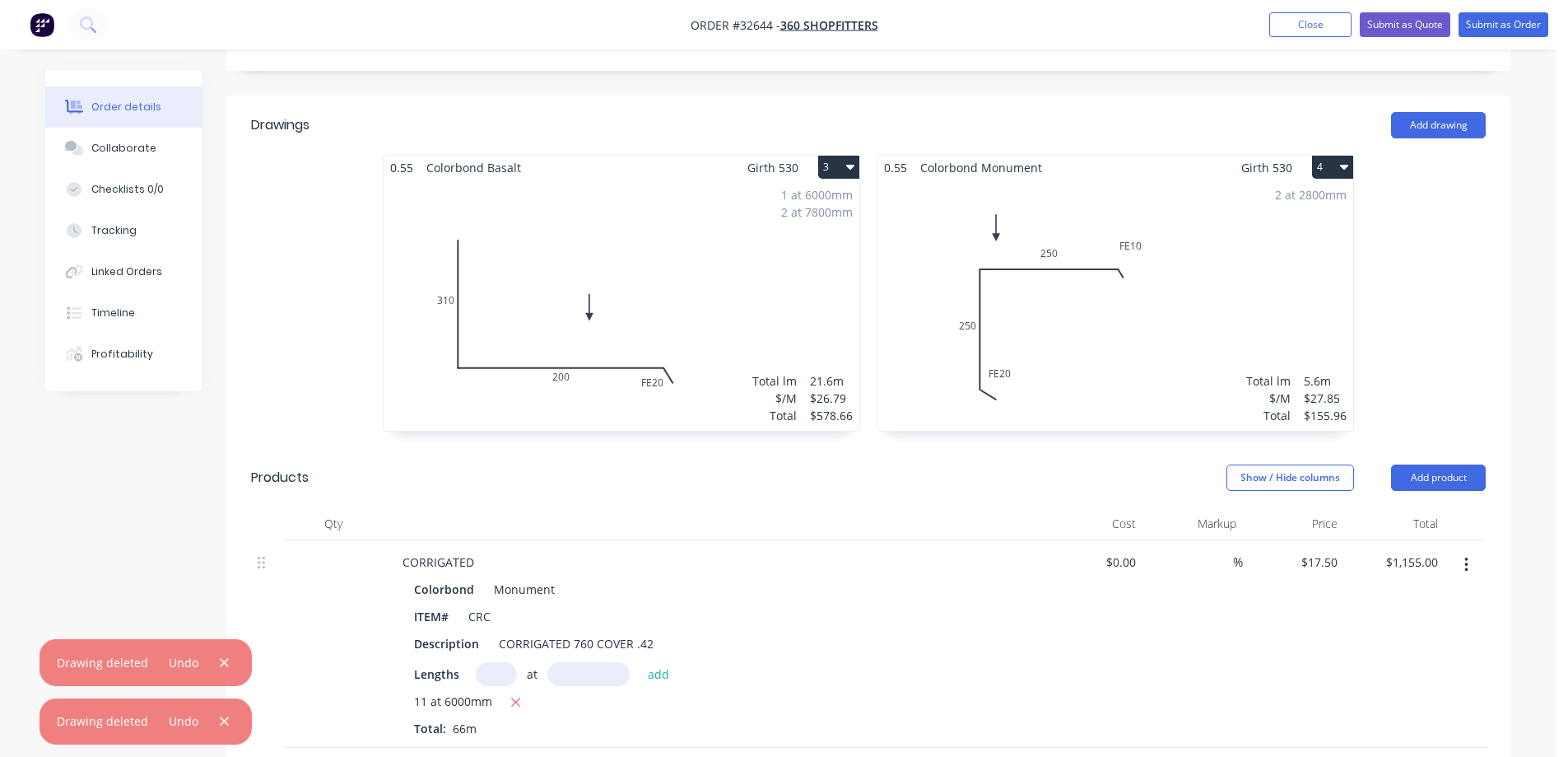
click at [1341, 159] on icon "button" at bounding box center [1345, 165] width 8 height 13
click at [1286, 261] on div "Delete" at bounding box center [1275, 273] width 127 height 24
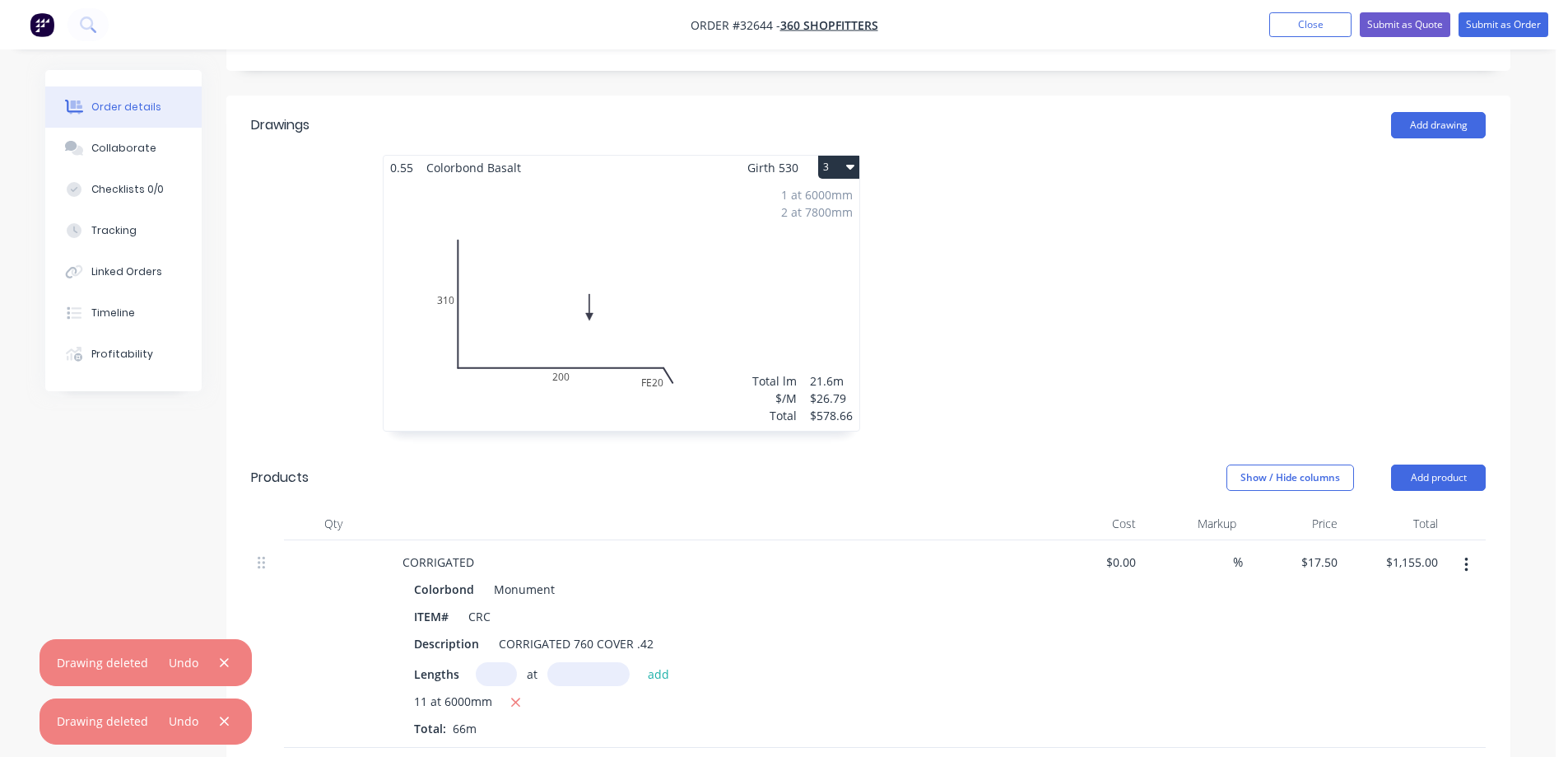
click at [853, 164] on icon "button" at bounding box center [850, 166] width 8 height 5
click at [792, 261] on div "Delete" at bounding box center [781, 273] width 127 height 24
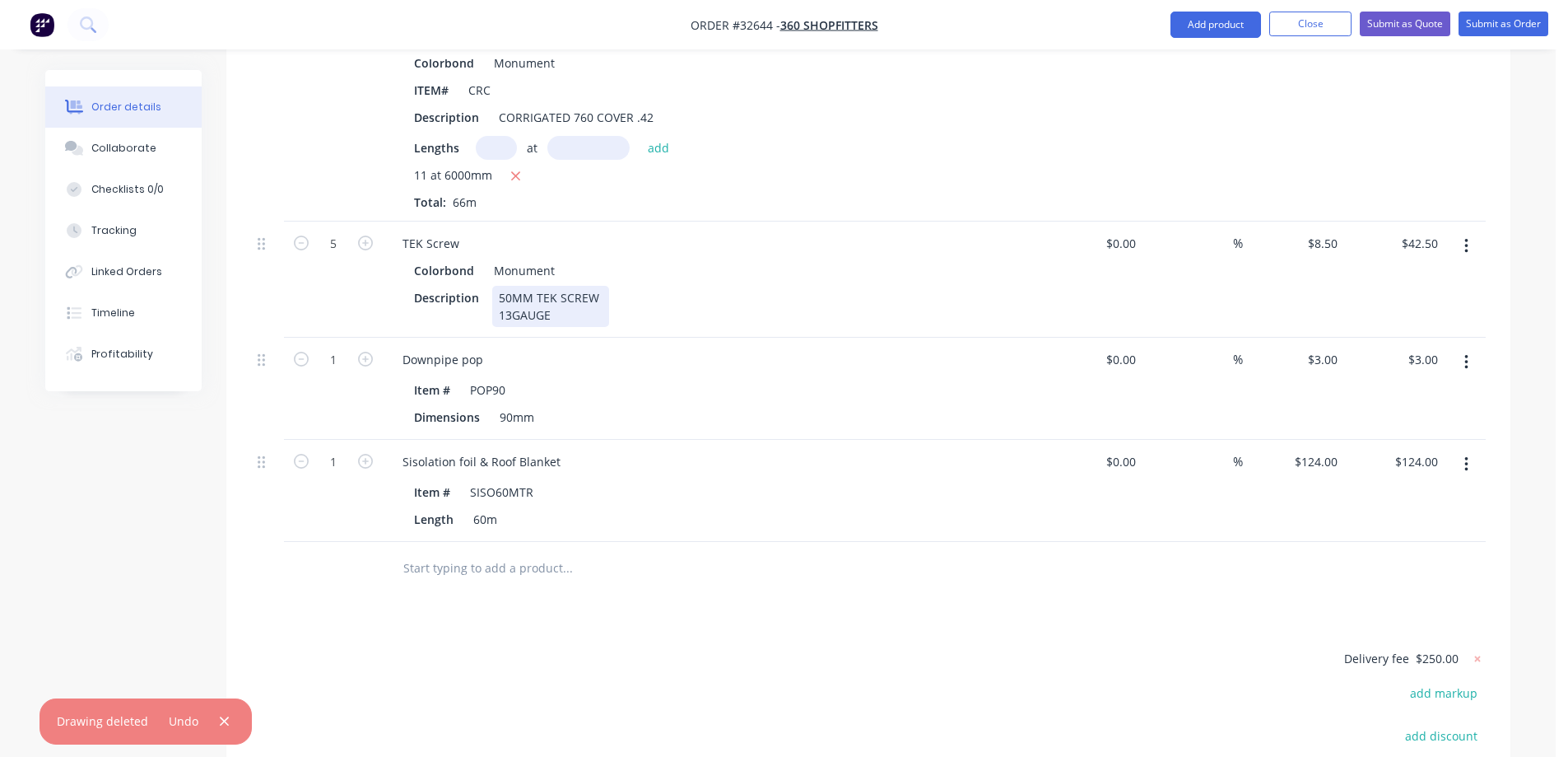
scroll to position [494, 0]
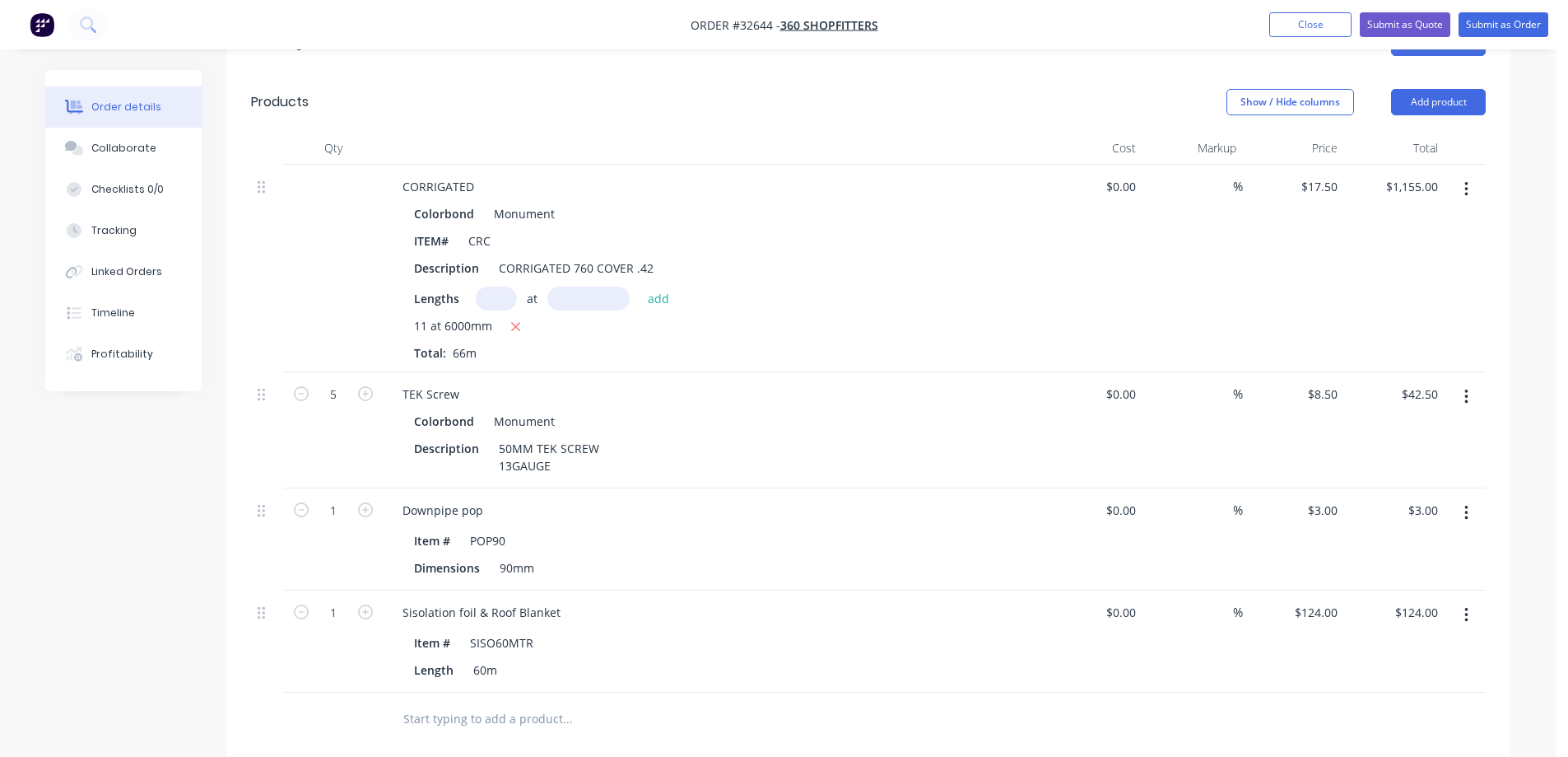
click at [1469, 600] on button "button" at bounding box center [1466, 615] width 38 height 30
click at [1417, 745] on div "Delete" at bounding box center [1408, 757] width 127 height 24
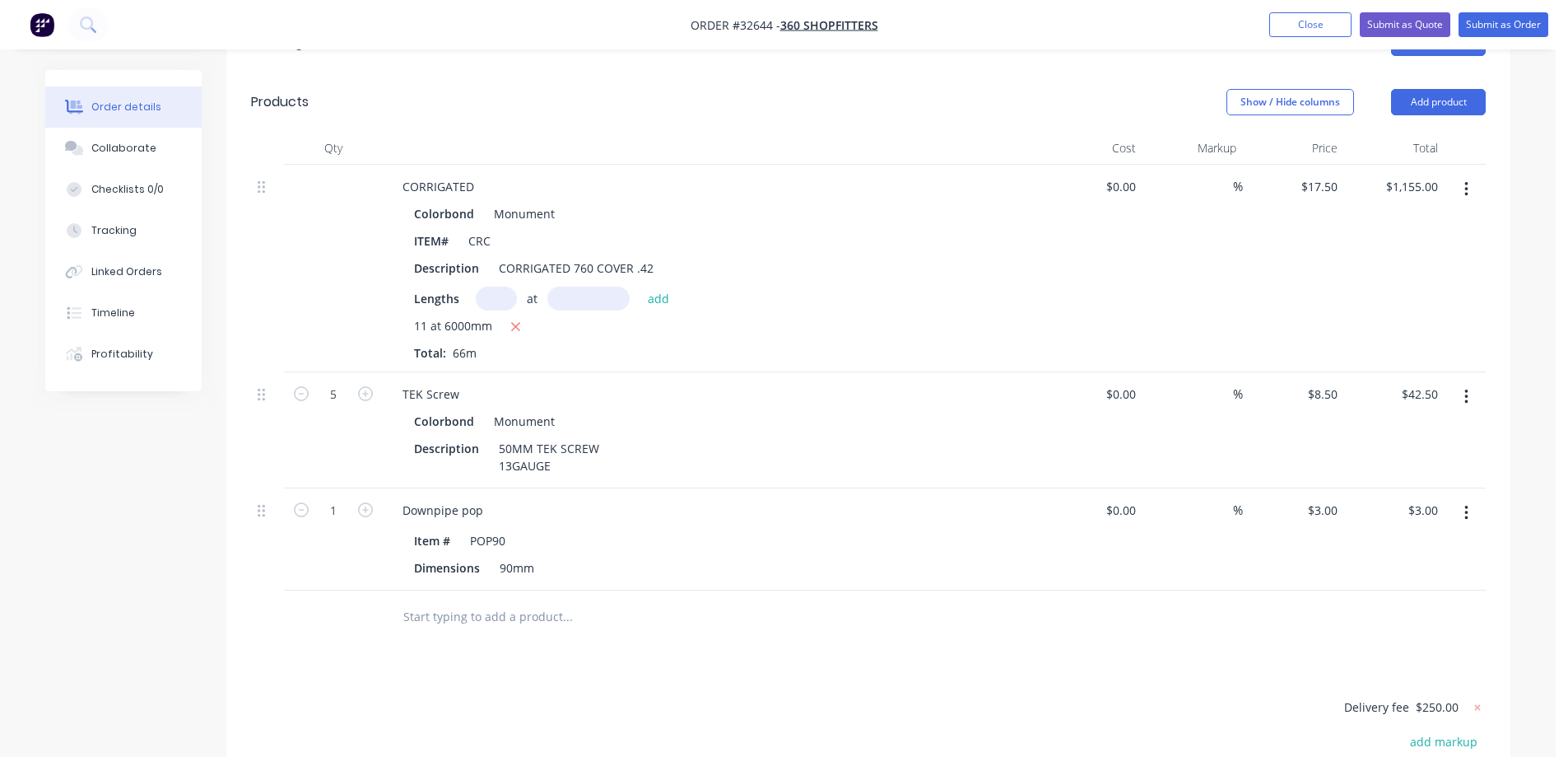
click at [1468, 504] on icon "button" at bounding box center [1467, 513] width 4 height 18
click at [1425, 643] on div "Delete" at bounding box center [1408, 655] width 127 height 24
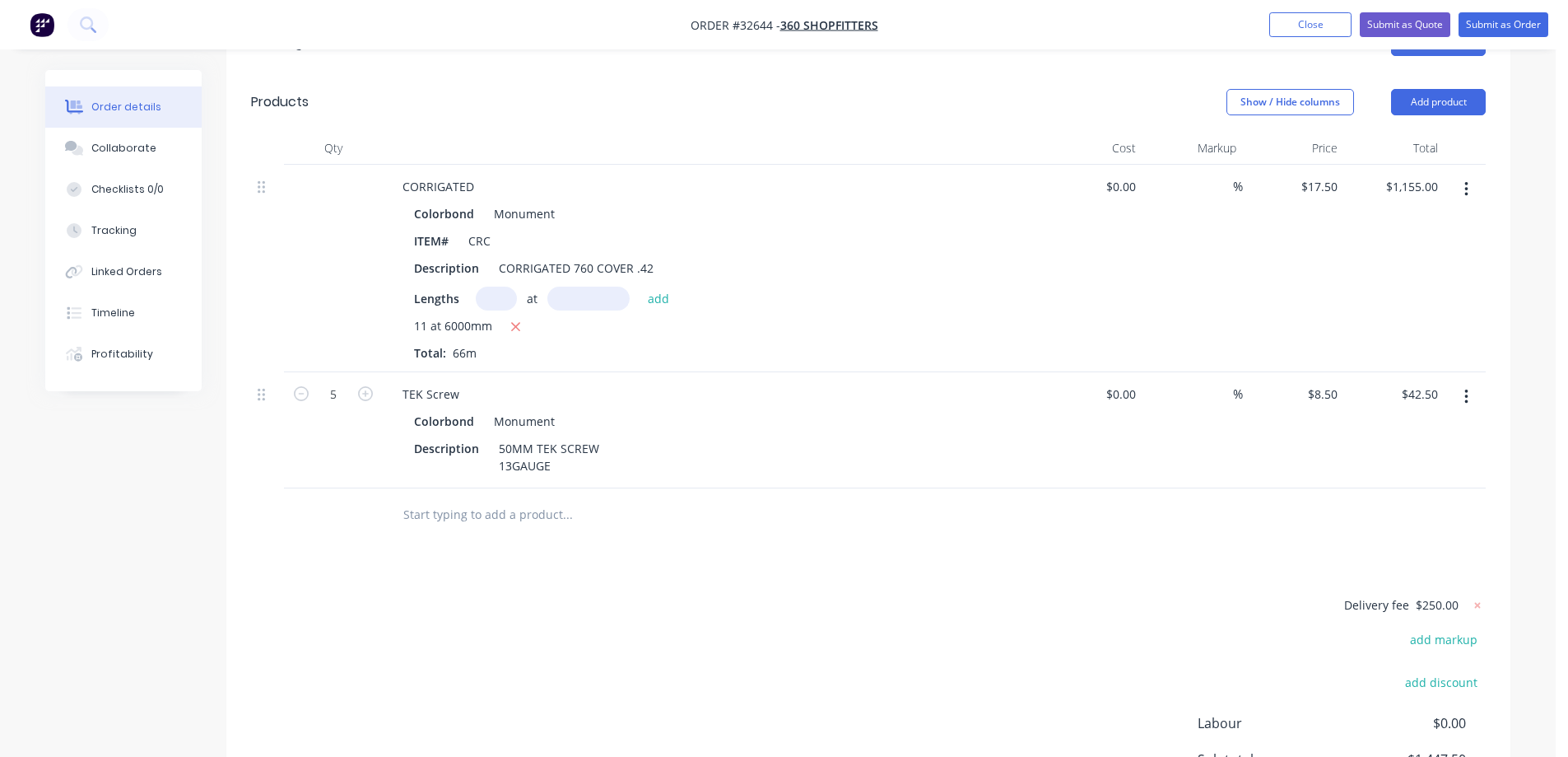
click at [1468, 388] on icon "button" at bounding box center [1467, 397] width 4 height 18
click at [1397, 527] on div "Delete" at bounding box center [1408, 538] width 127 height 24
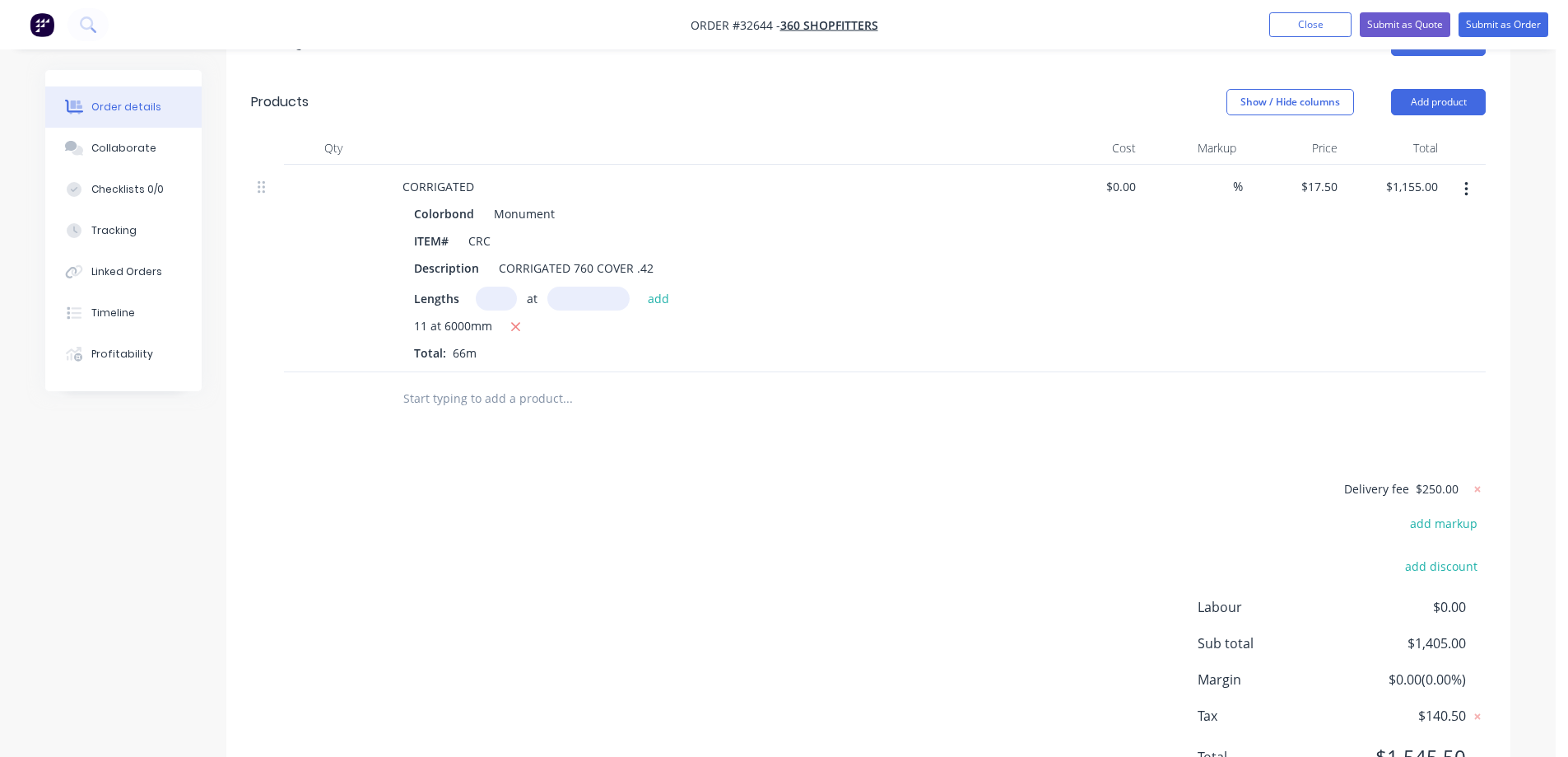
drag, startPoint x: 1468, startPoint y: 142, endPoint x: 1459, endPoint y: 160, distance: 20.1
click at [1468, 182] on icon "button" at bounding box center [1466, 189] width 3 height 15
click at [1401, 320] on div "Delete" at bounding box center [1408, 332] width 127 height 24
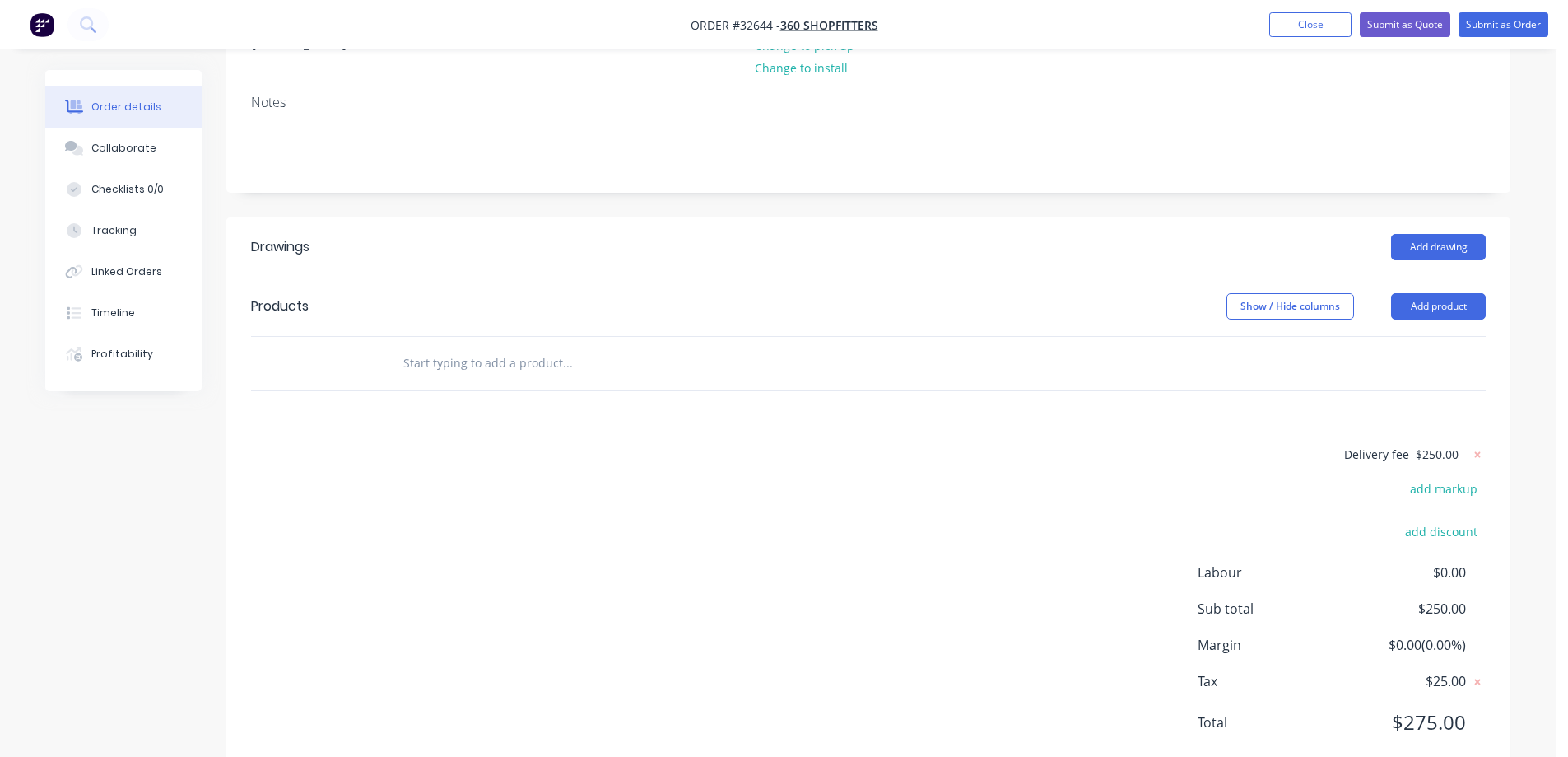
click at [494, 347] on input "text" at bounding box center [567, 362] width 330 height 32
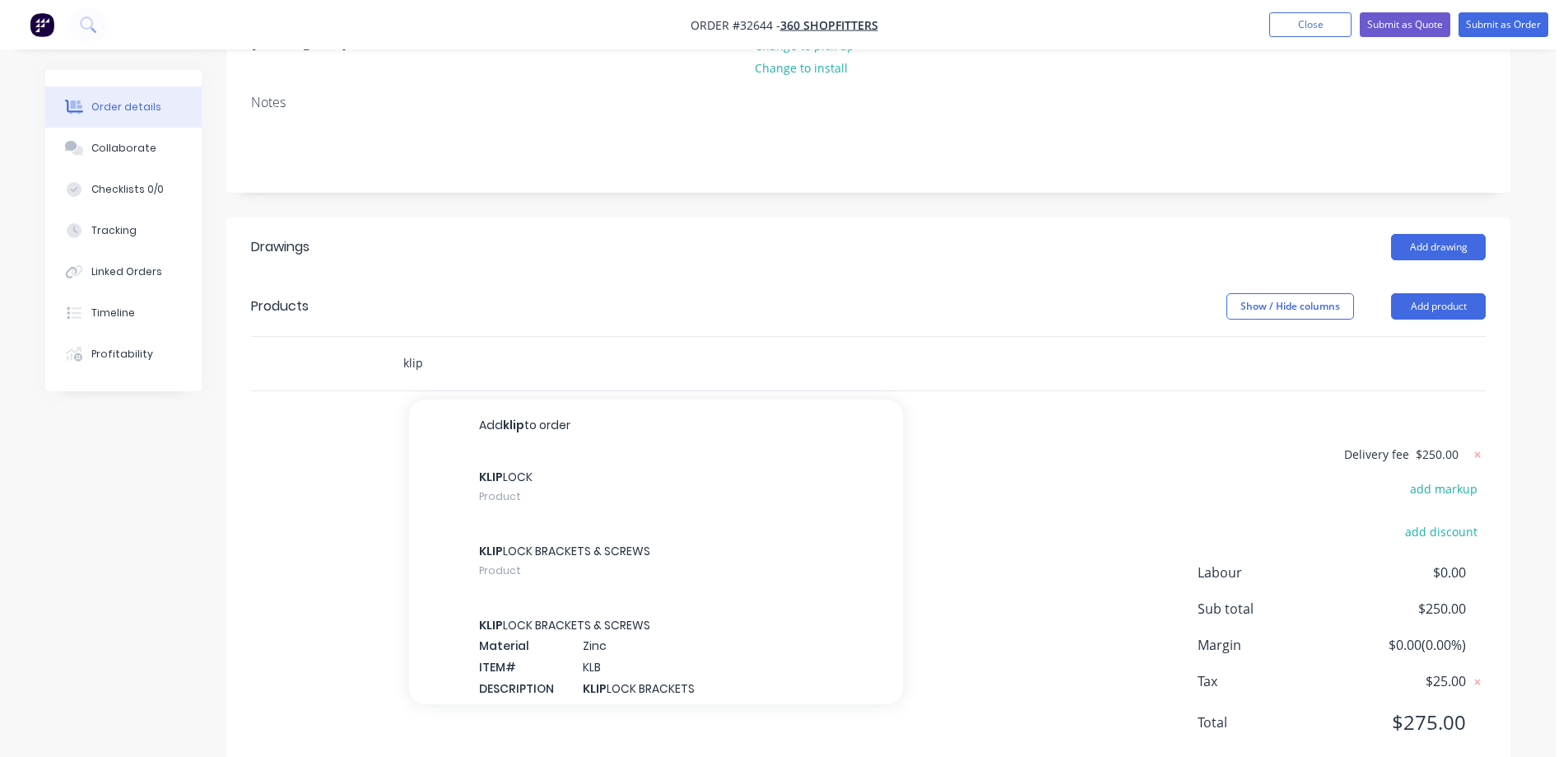
type input "klip"
click at [40, 23] on img "button" at bounding box center [41, 25] width 25 height 25
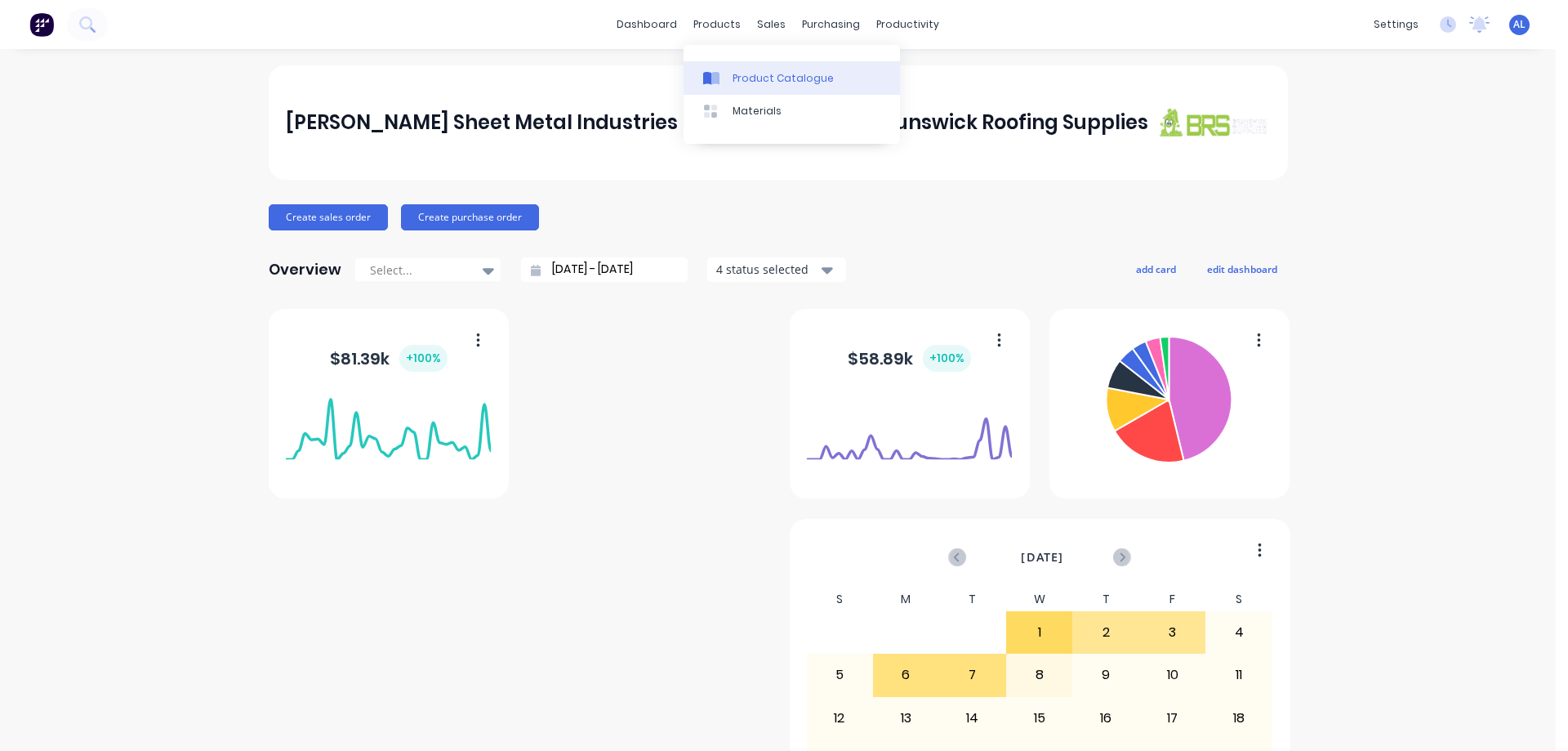
click at [788, 73] on div "Product Catalogue" at bounding box center [783, 78] width 102 height 15
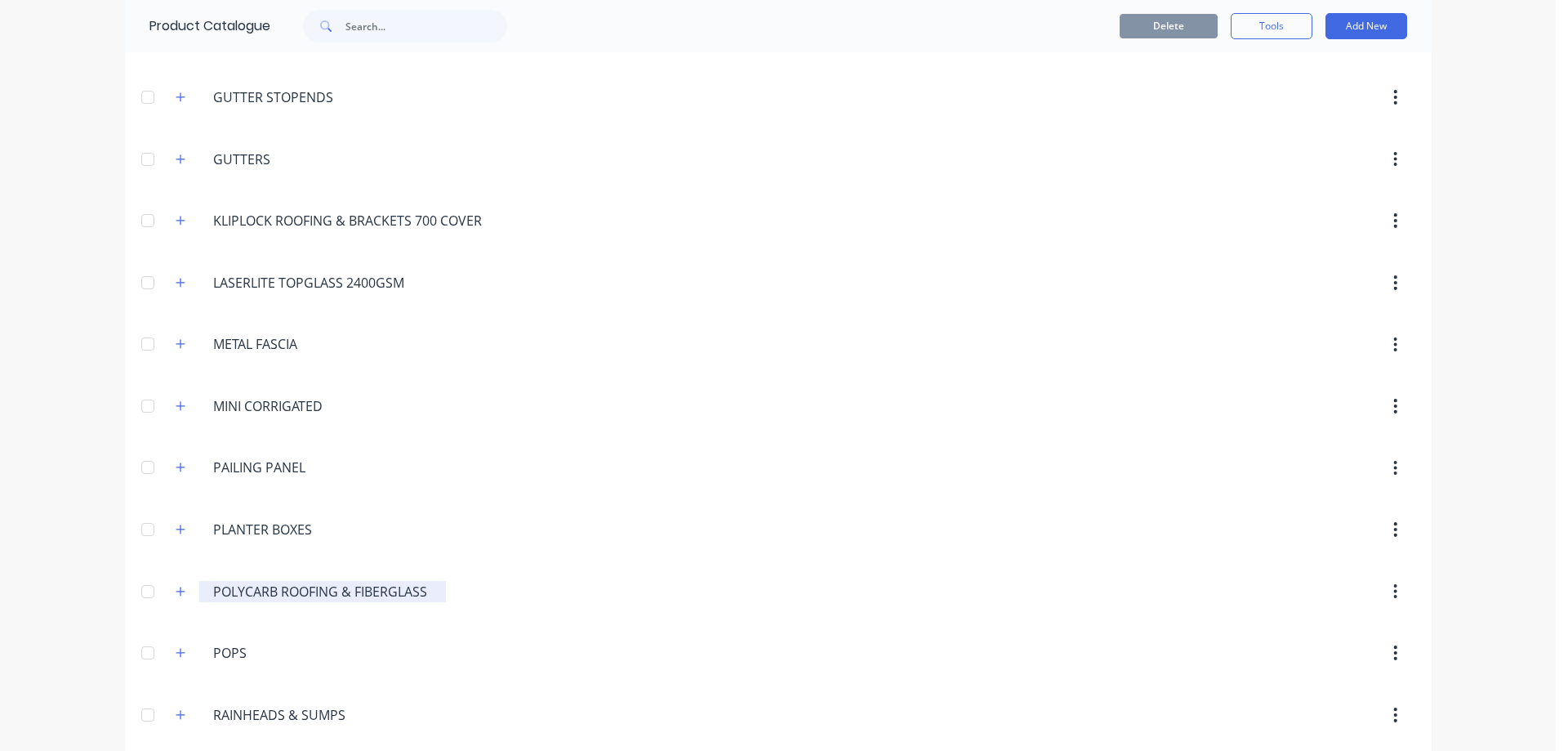
scroll to position [1062, 0]
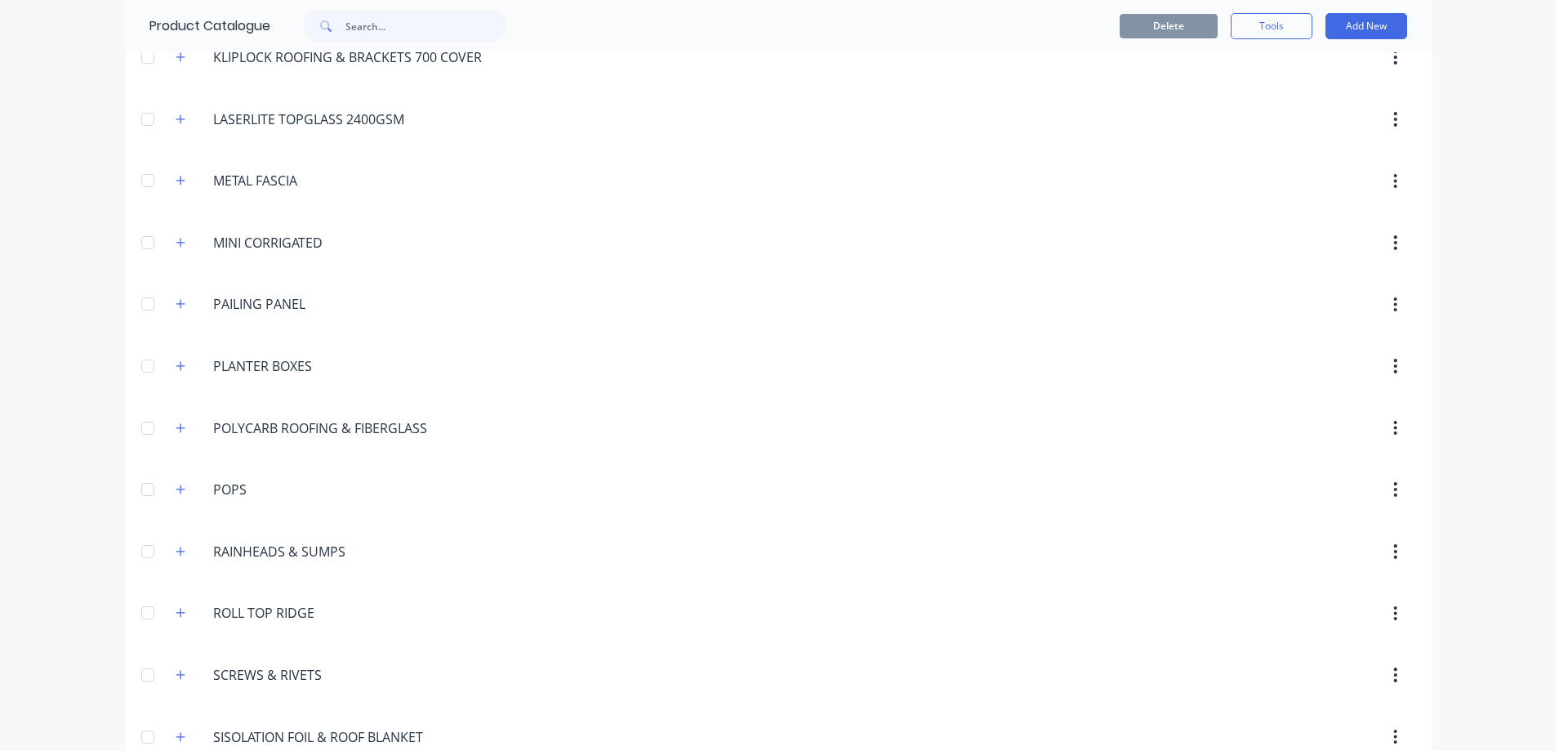
click at [181, 437] on span at bounding box center [181, 427] width 21 height 21
click at [179, 432] on icon "button" at bounding box center [181, 428] width 10 height 12
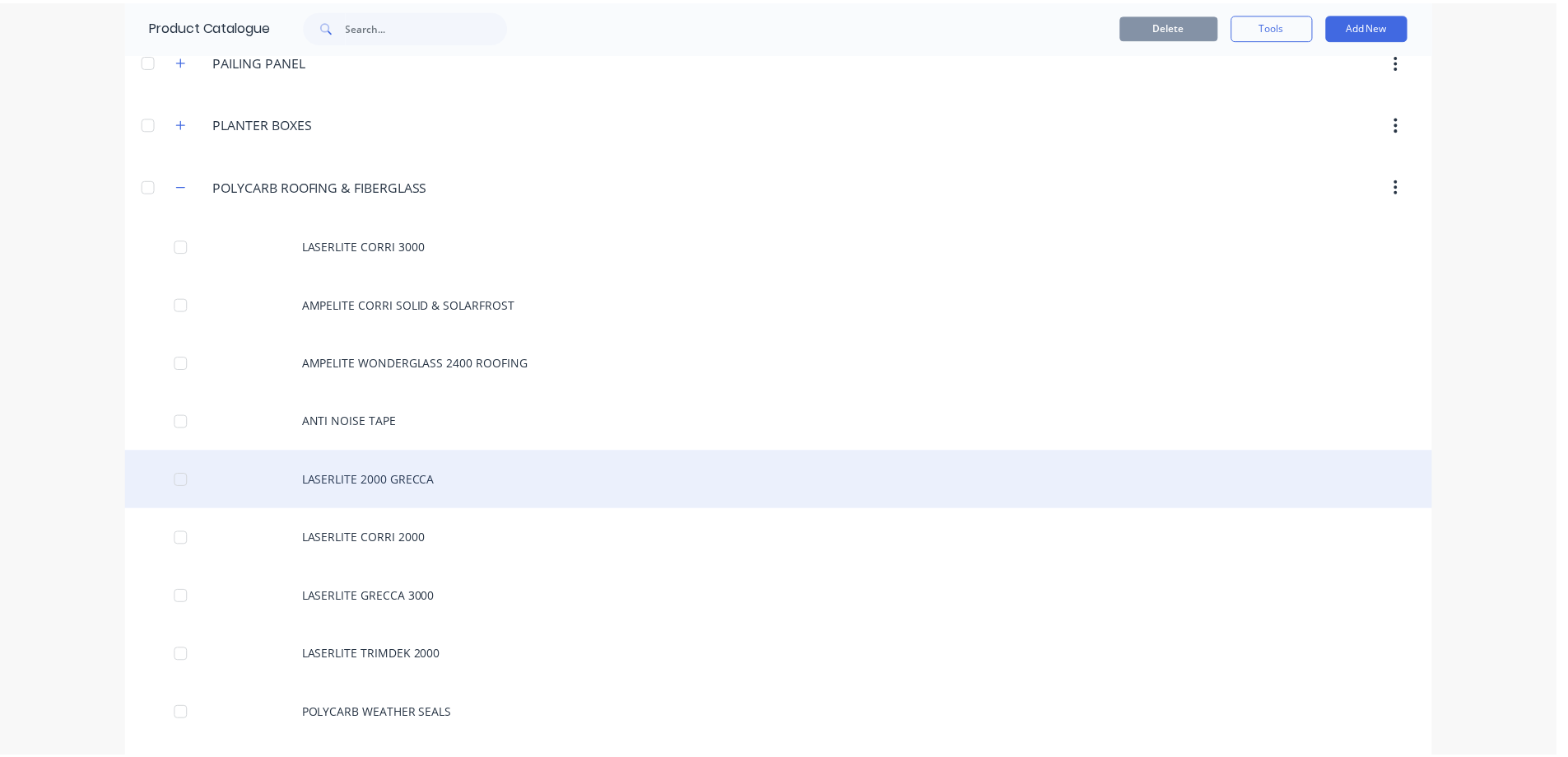
scroll to position [1317, 0]
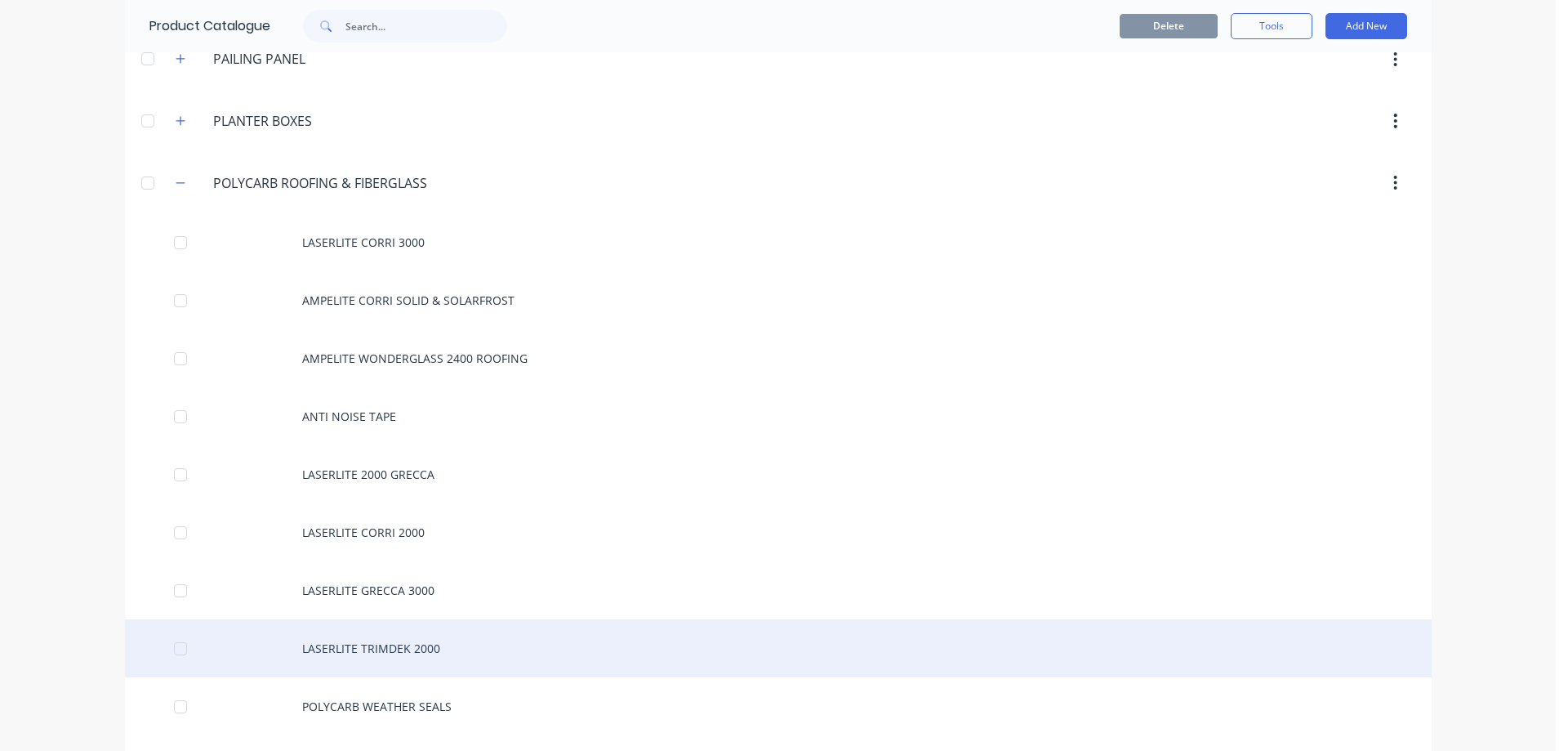
click at [517, 656] on div "LASERLITE TRIMDEK 2000" at bounding box center [778, 647] width 1306 height 58
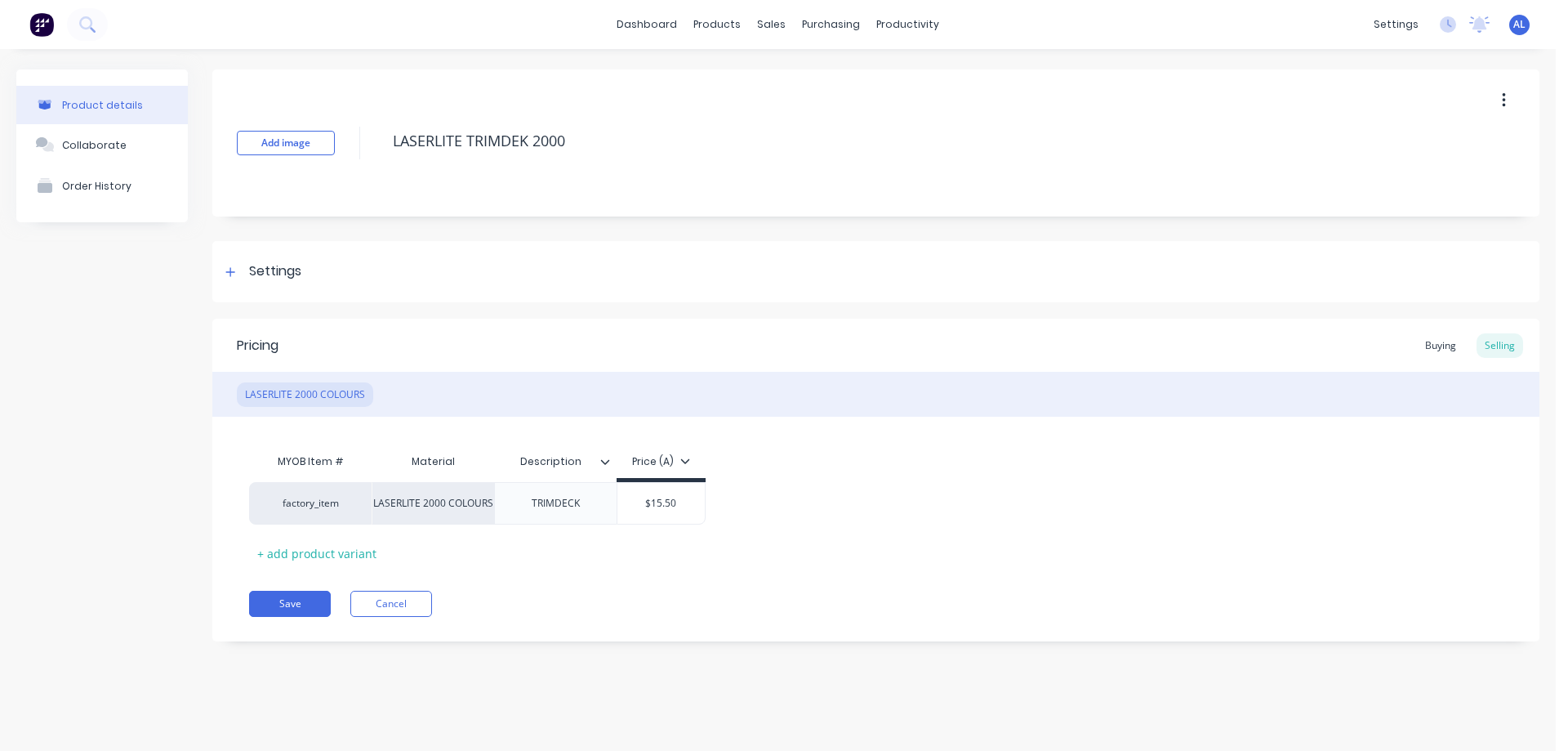
type textarea "x"
click at [772, 27] on div "sales" at bounding box center [771, 24] width 45 height 24
click at [44, 25] on img at bounding box center [41, 24] width 24 height 24
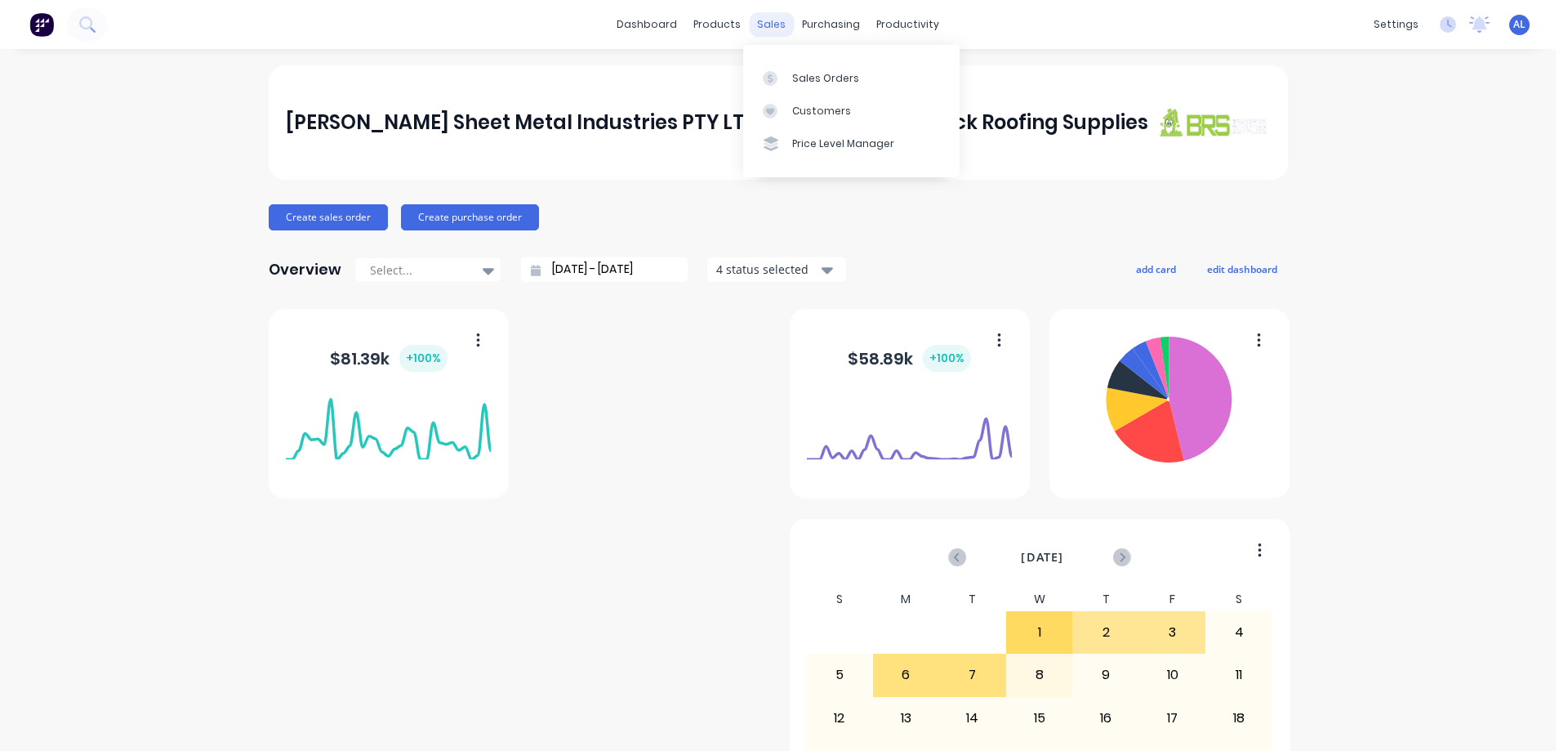
click at [763, 24] on div "sales" at bounding box center [771, 24] width 45 height 24
click at [805, 76] on div "Sales Orders" at bounding box center [825, 78] width 67 height 15
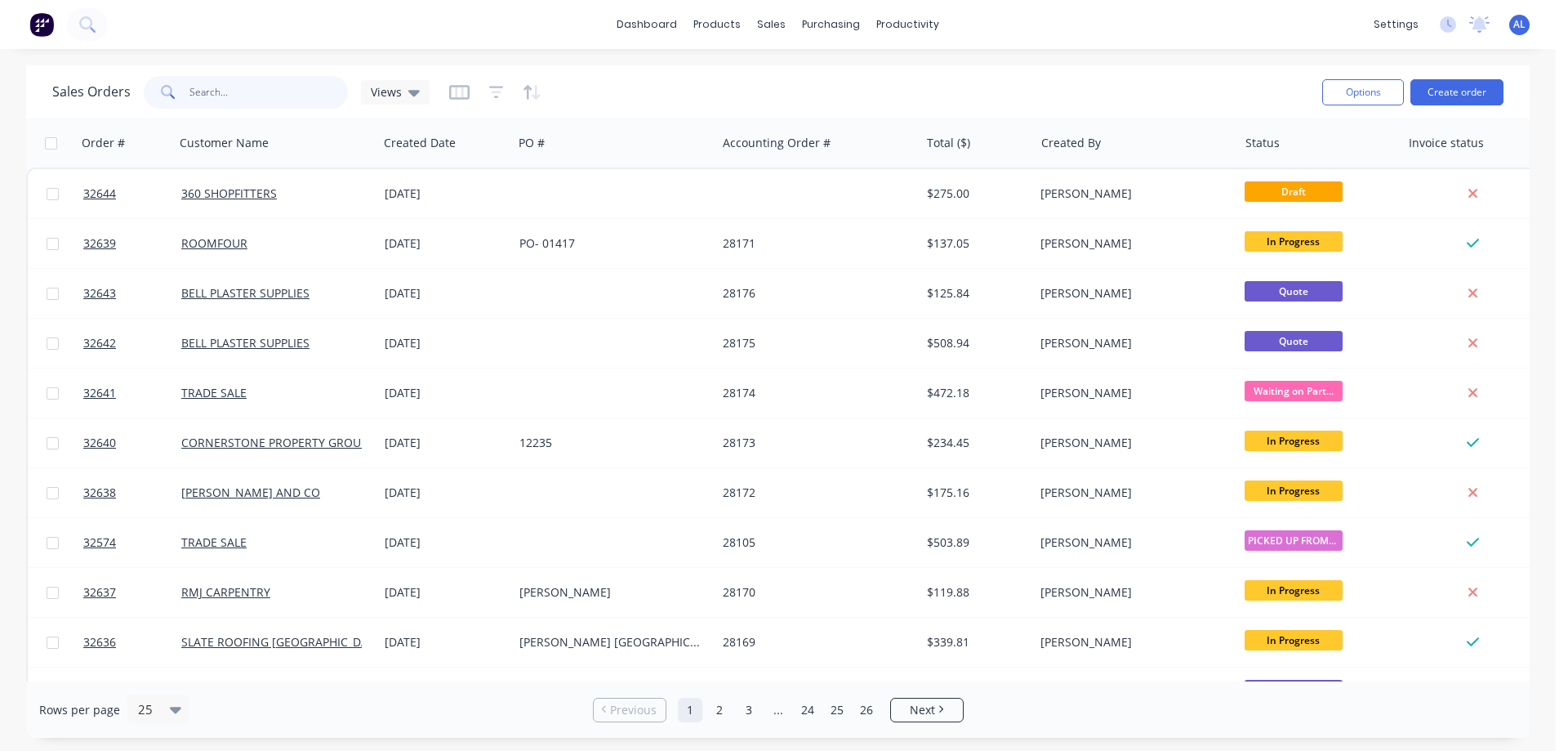
drag, startPoint x: 248, startPoint y: 88, endPoint x: 257, endPoint y: 101, distance: 15.8
click at [250, 90] on input "text" at bounding box center [268, 92] width 159 height 32
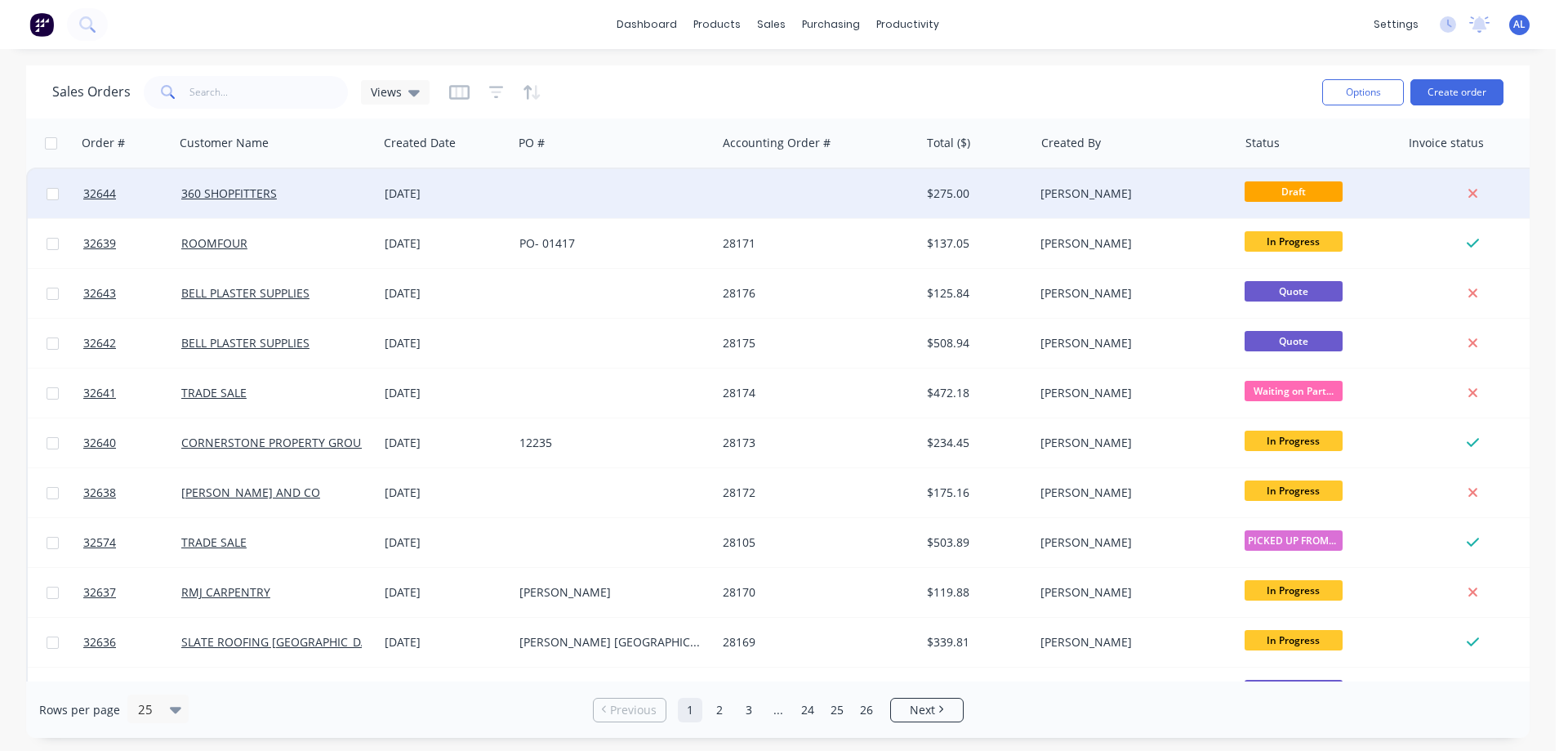
click at [912, 195] on div at bounding box center [818, 193] width 203 height 49
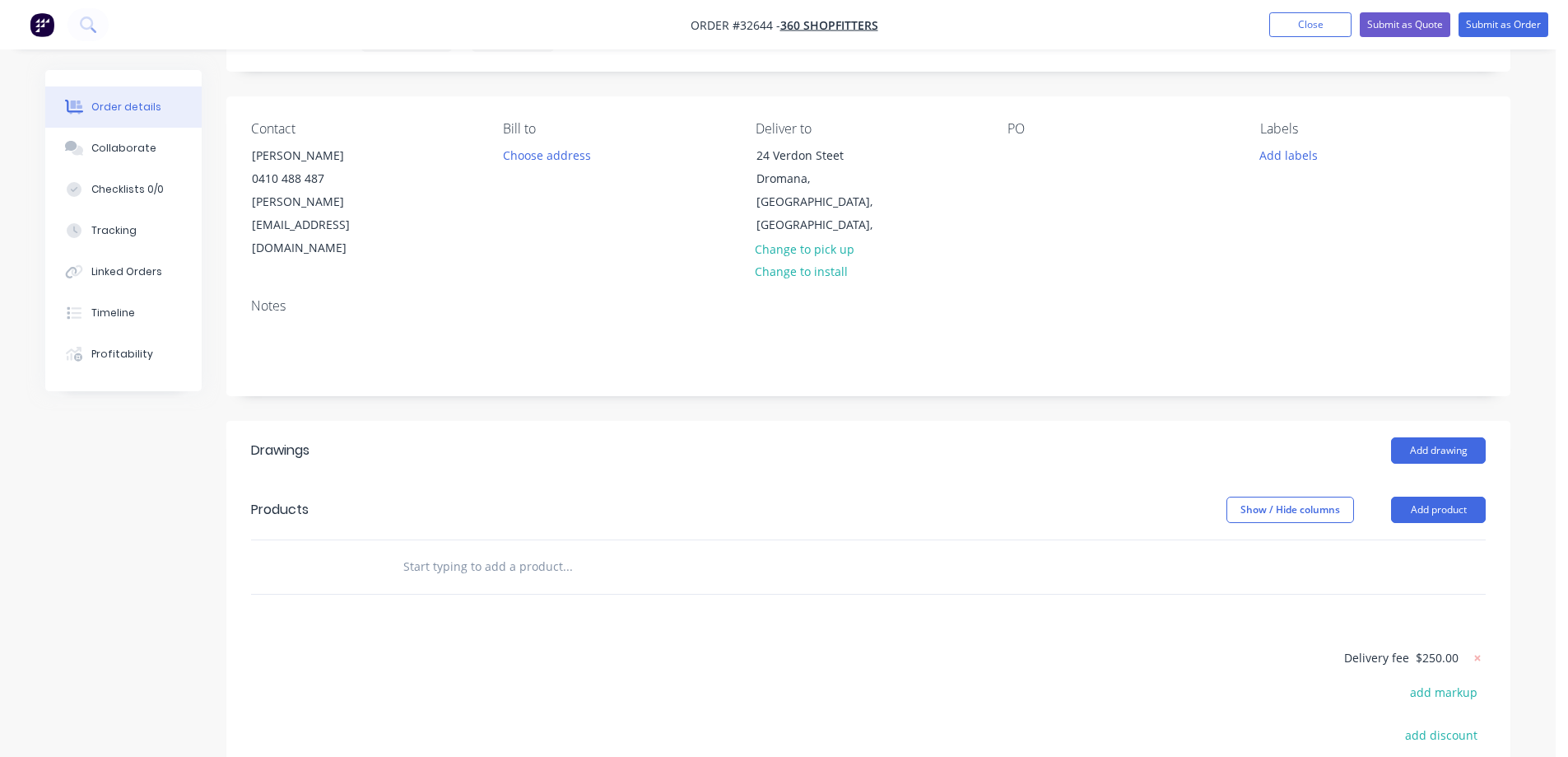
scroll to position [247, 0]
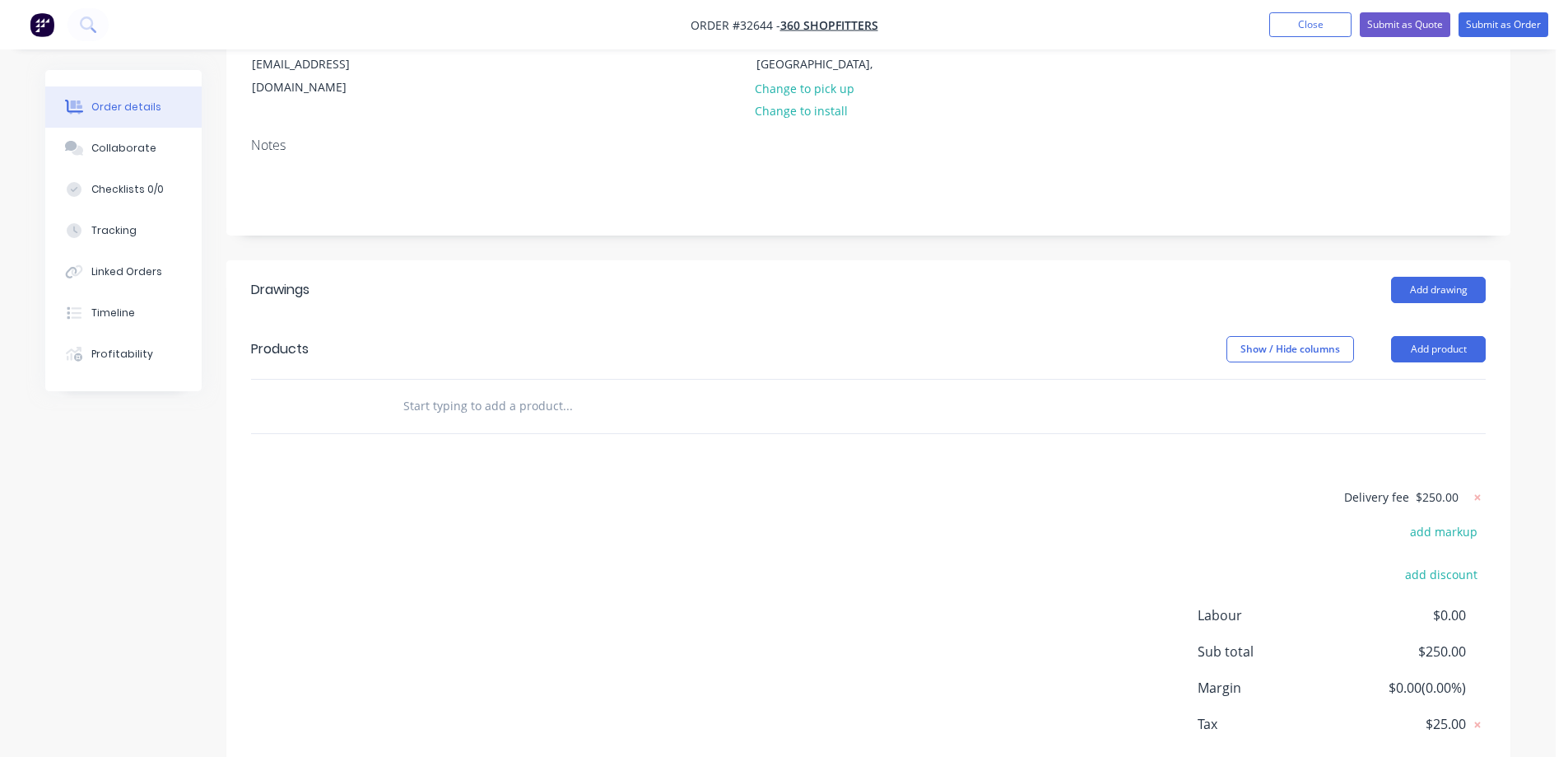
click at [482, 390] on input "text" at bounding box center [567, 406] width 330 height 32
click at [1415, 277] on button "Add drawing" at bounding box center [1439, 289] width 94 height 27
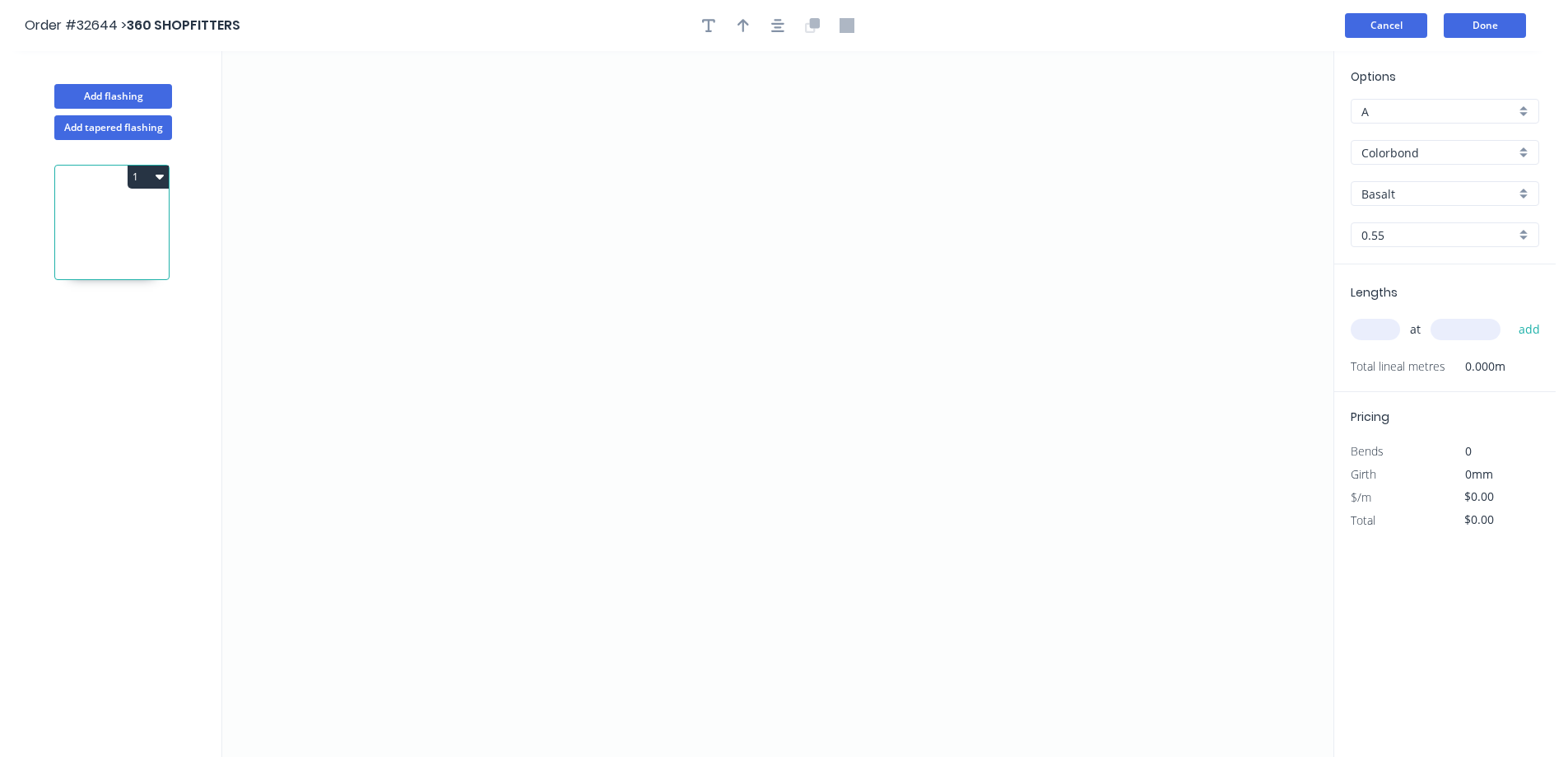
click at [1376, 32] on button "Cancel" at bounding box center [1387, 25] width 83 height 25
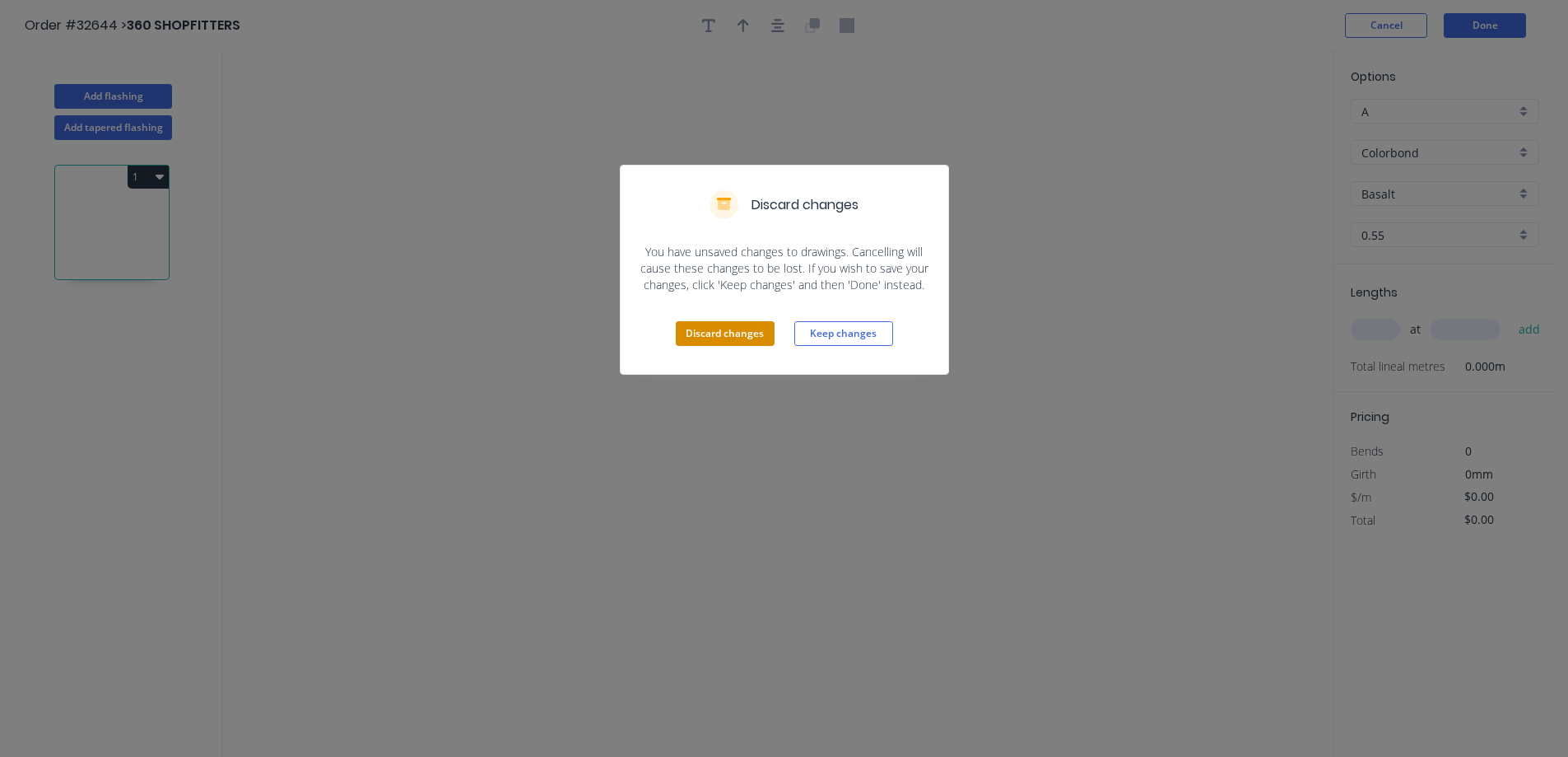
click at [722, 343] on button "Discard changes" at bounding box center [725, 333] width 98 height 25
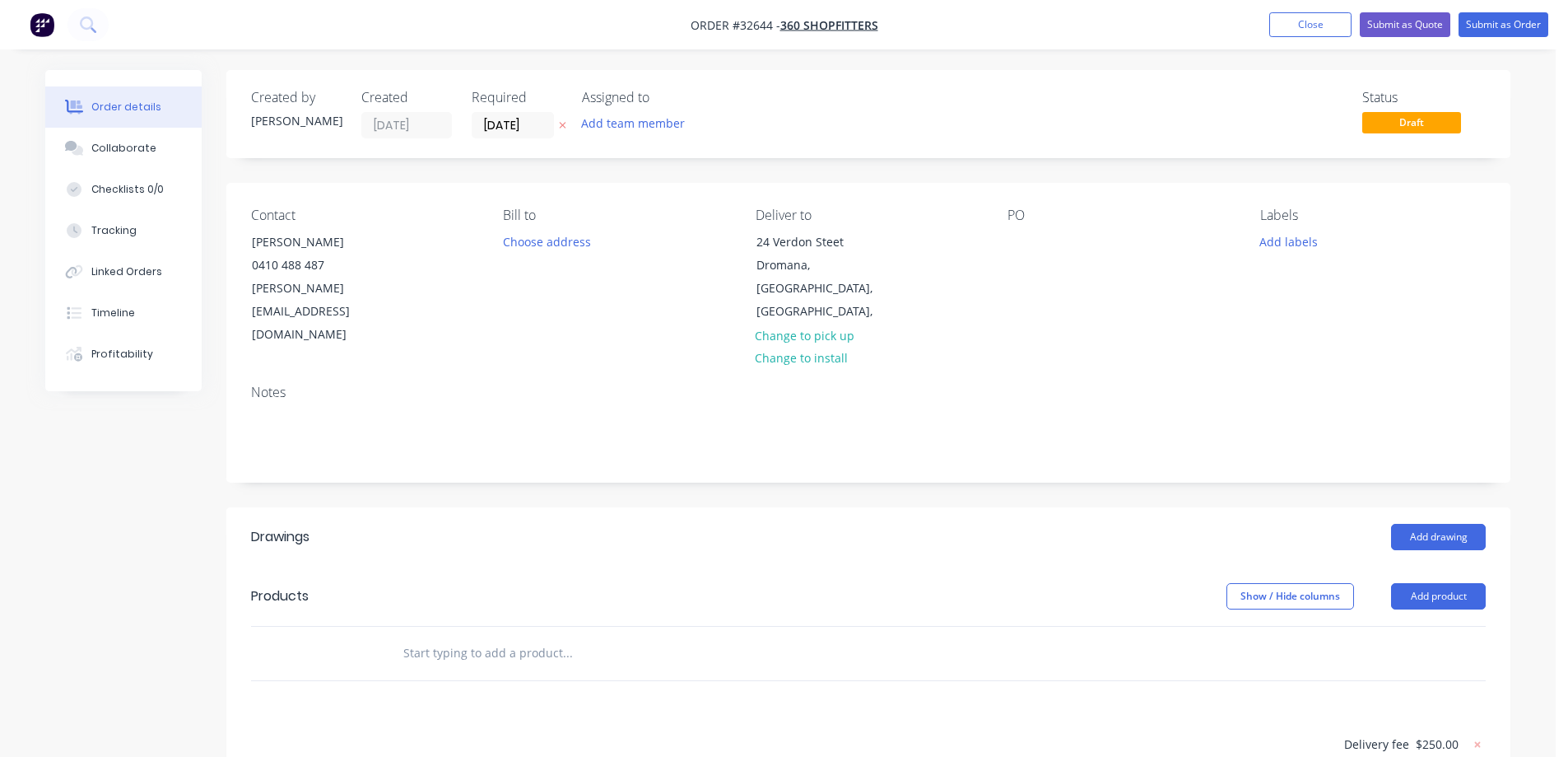
click at [47, 28] on img "button" at bounding box center [41, 25] width 25 height 25
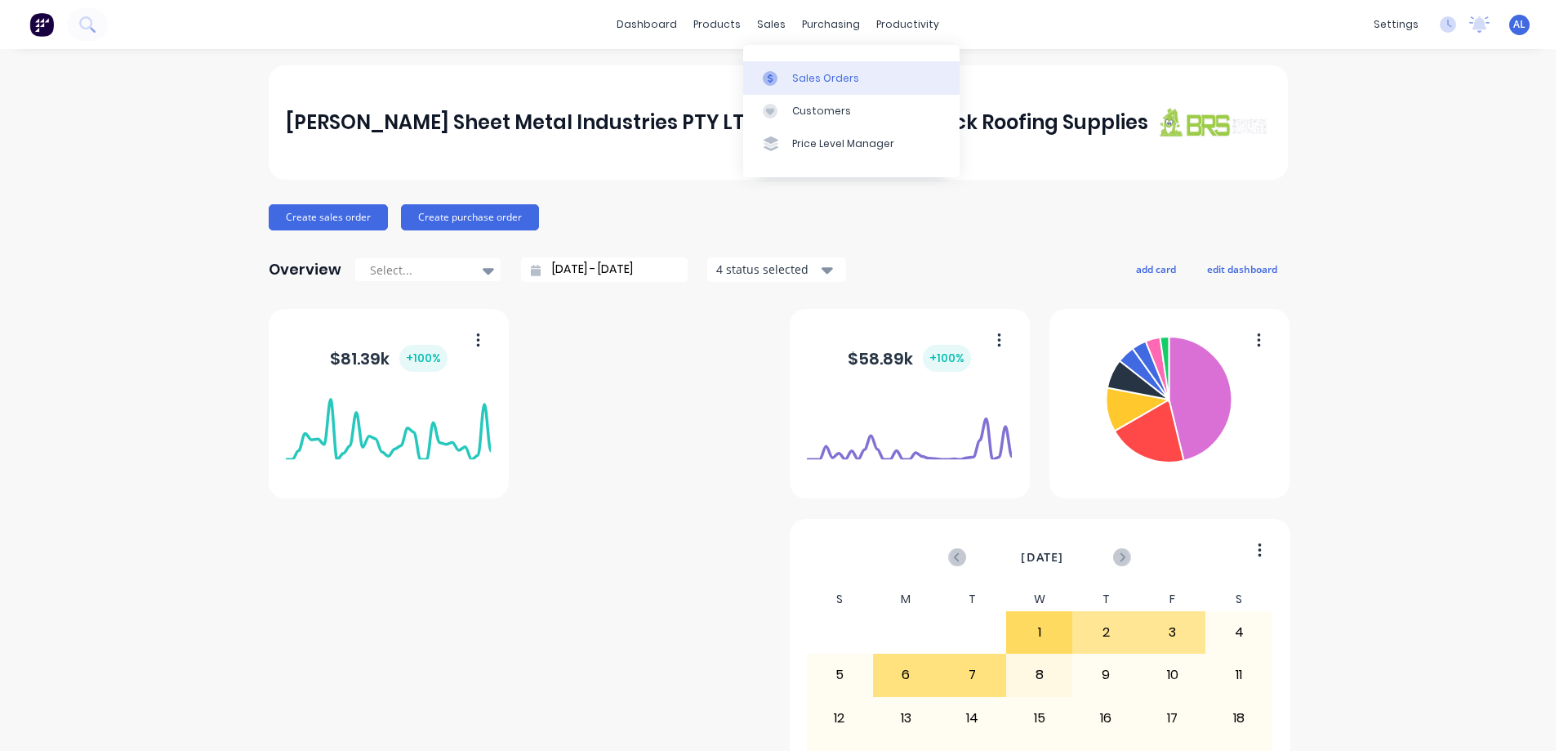
click at [826, 75] on div "Sales Orders" at bounding box center [825, 78] width 67 height 15
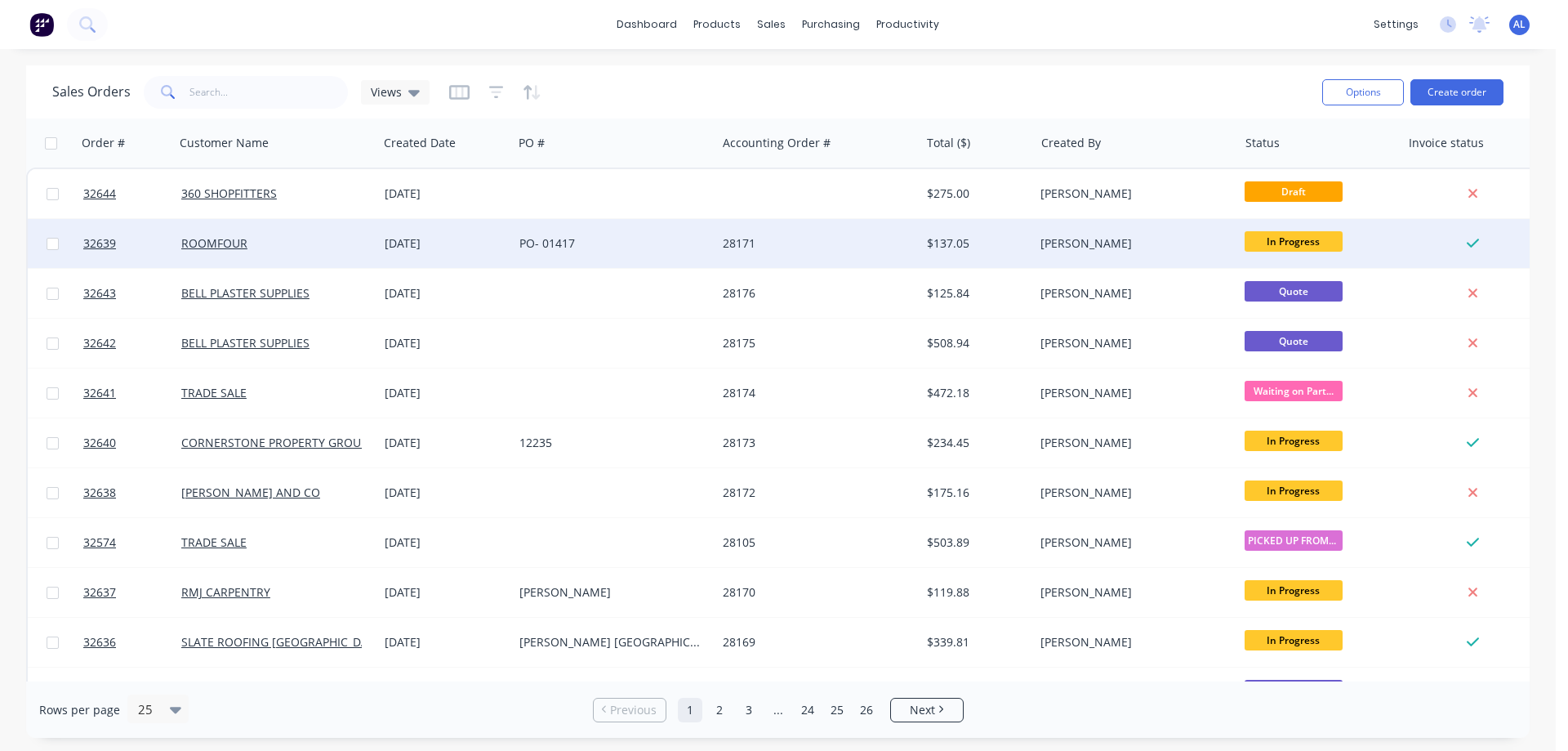
click at [755, 241] on div "28171" at bounding box center [813, 243] width 182 height 17
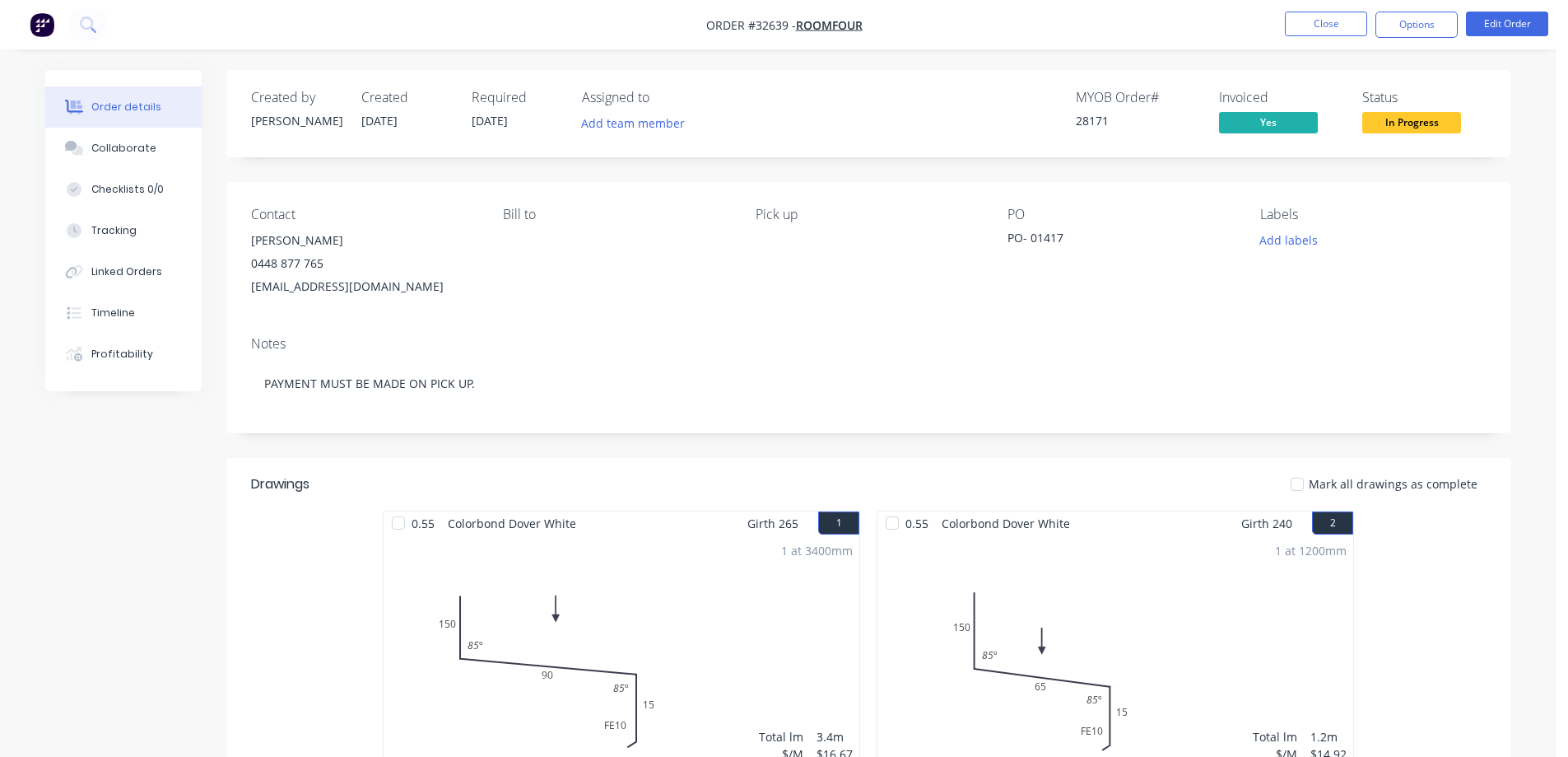
click at [46, 30] on img "button" at bounding box center [41, 25] width 25 height 25
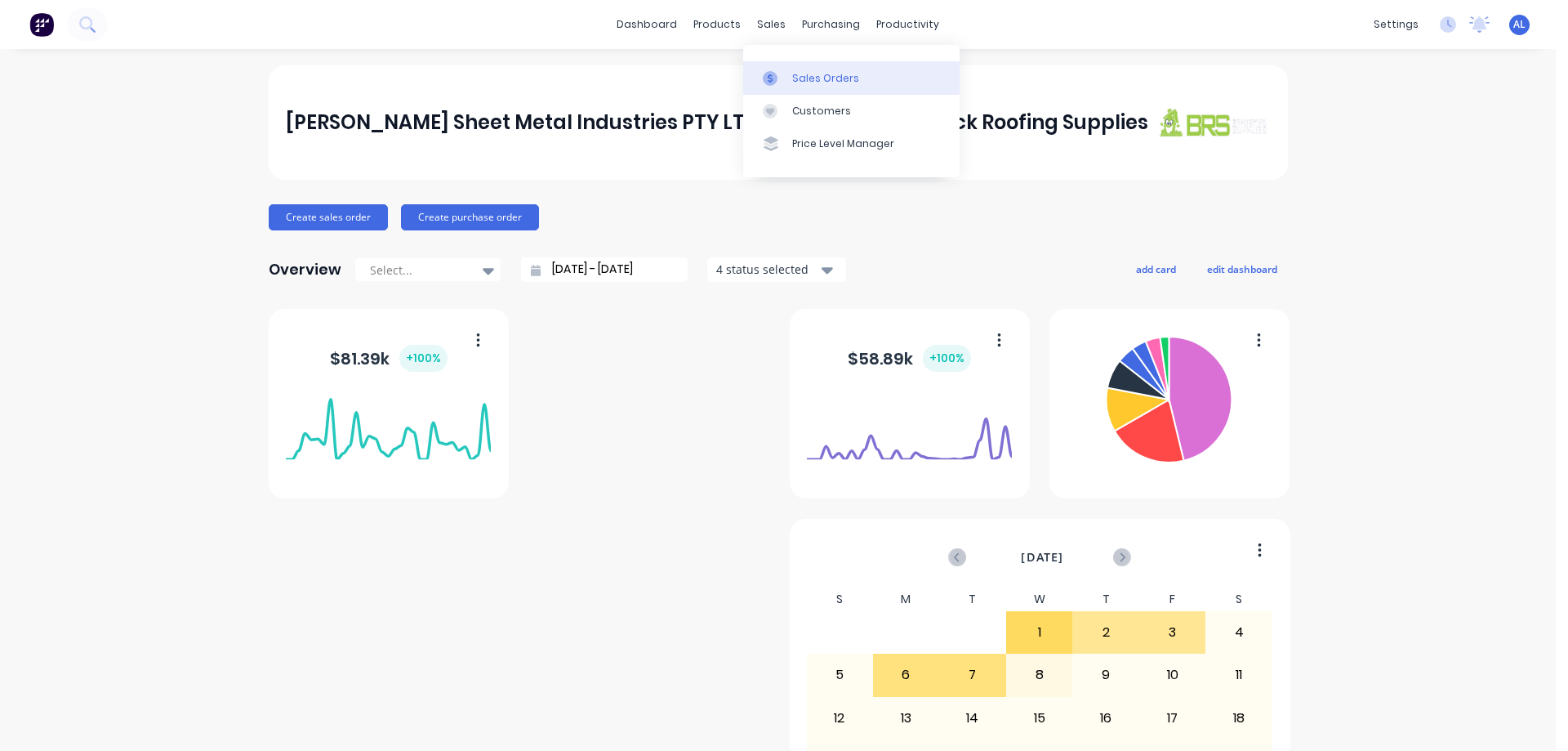
click at [826, 79] on div "Sales Orders" at bounding box center [825, 78] width 67 height 15
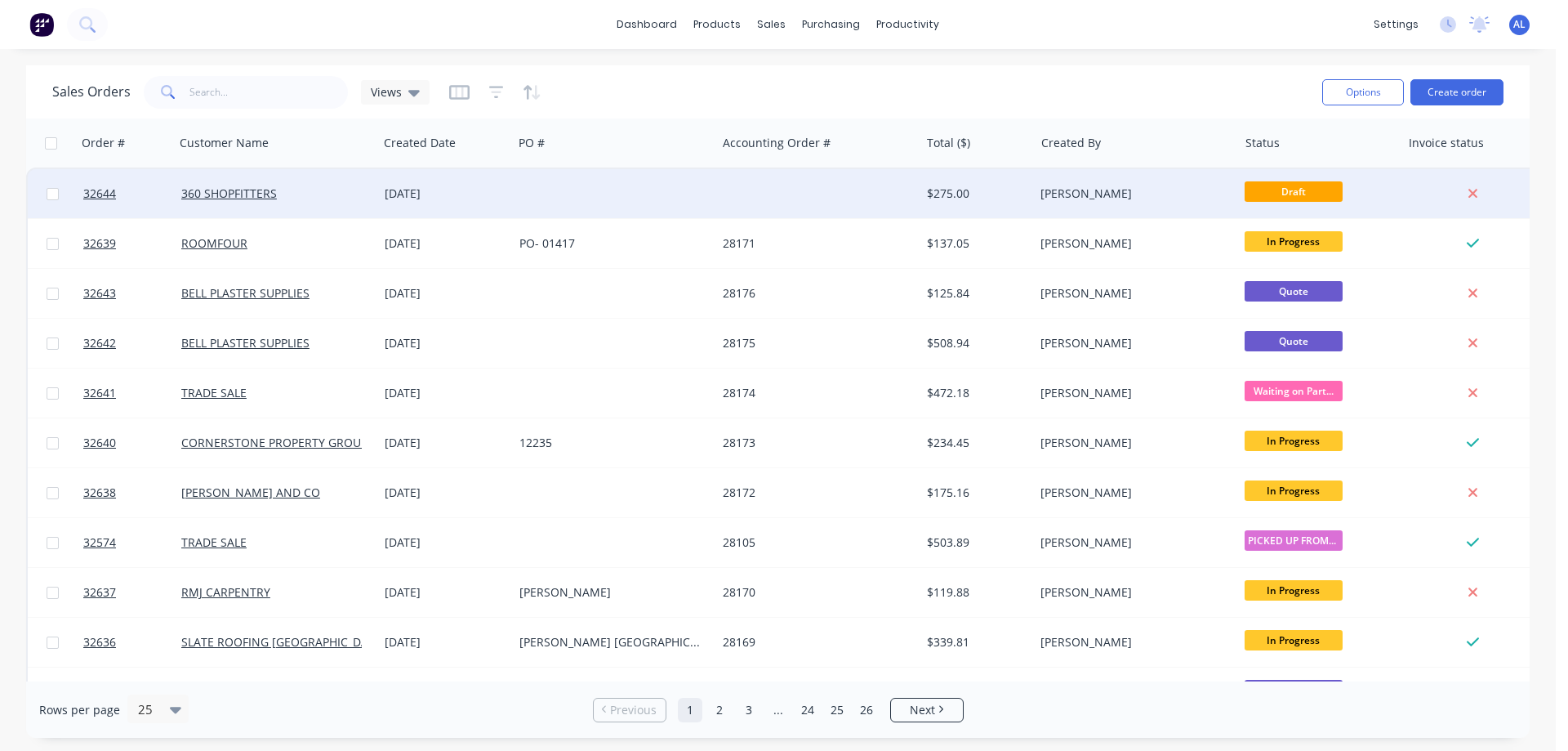
click at [946, 196] on div "$275.00" at bounding box center [974, 193] width 96 height 17
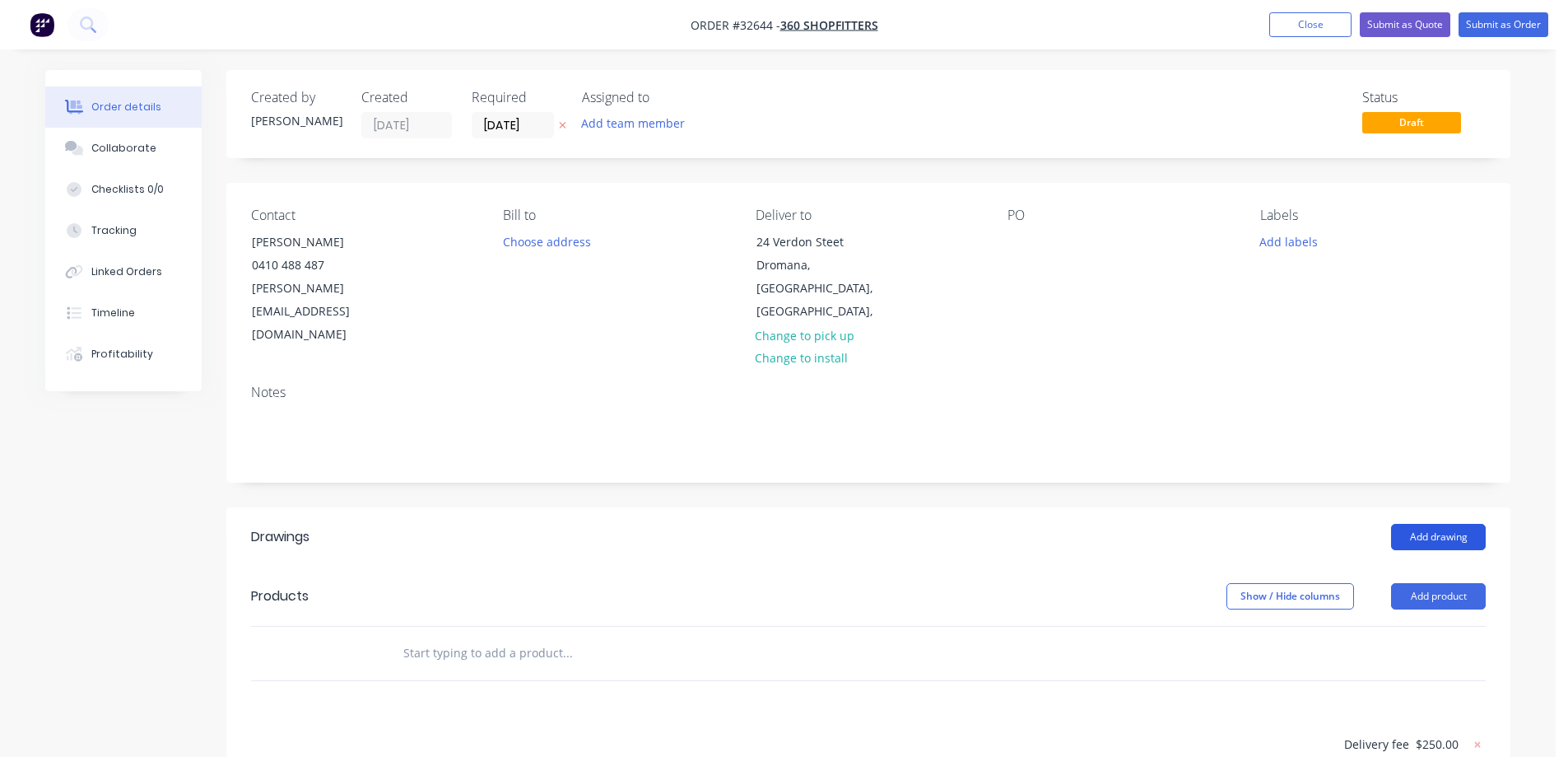
click at [1428, 524] on button "Add drawing" at bounding box center [1439, 536] width 94 height 27
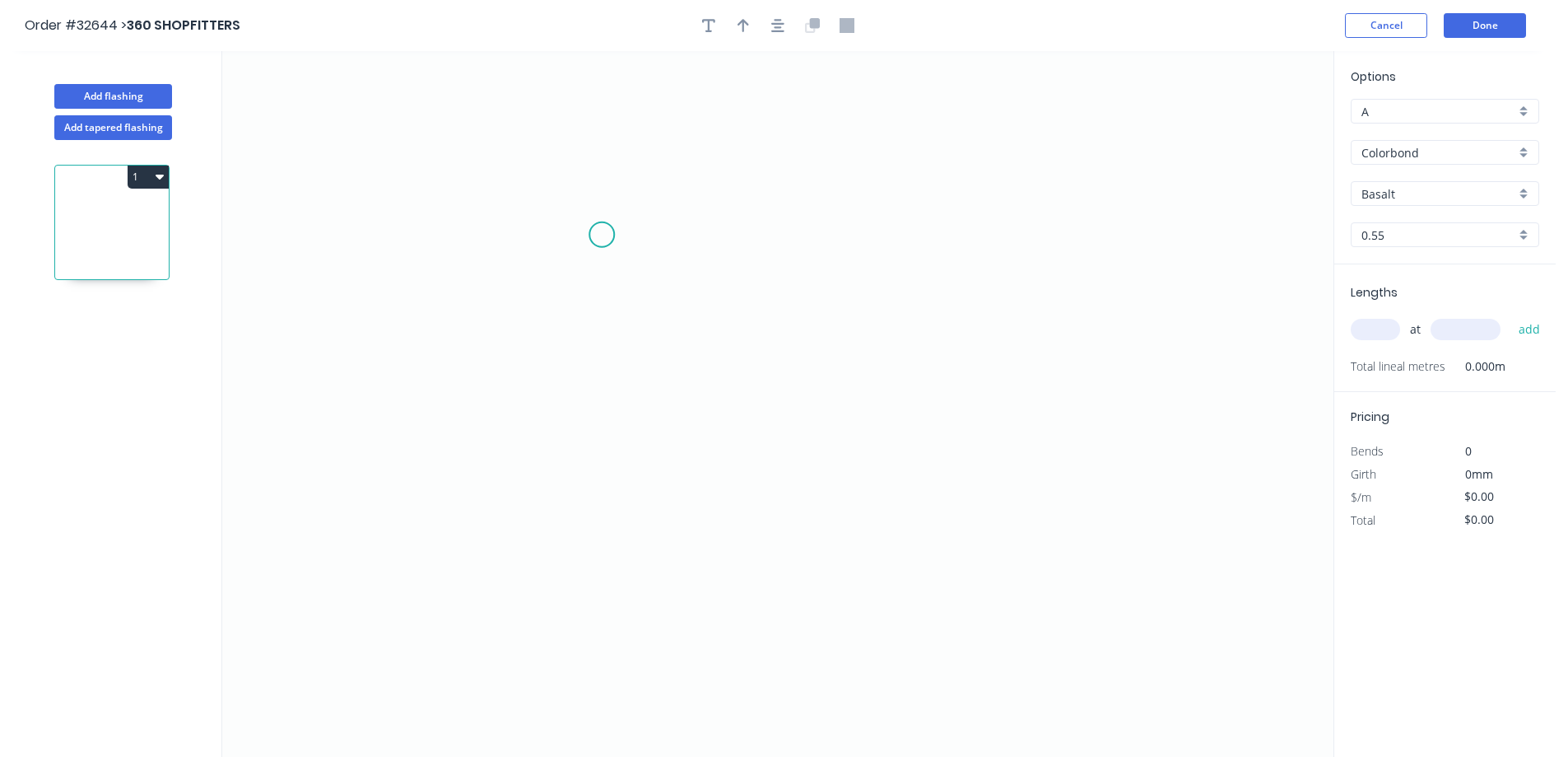
click at [601, 235] on icon "0" at bounding box center [778, 404] width 1111 height 706
click at [596, 420] on icon "0" at bounding box center [778, 404] width 1111 height 706
drag, startPoint x: 989, startPoint y: 446, endPoint x: 989, endPoint y: 433, distance: 13.0
click at [989, 445] on icon "0 ?" at bounding box center [778, 404] width 1111 height 706
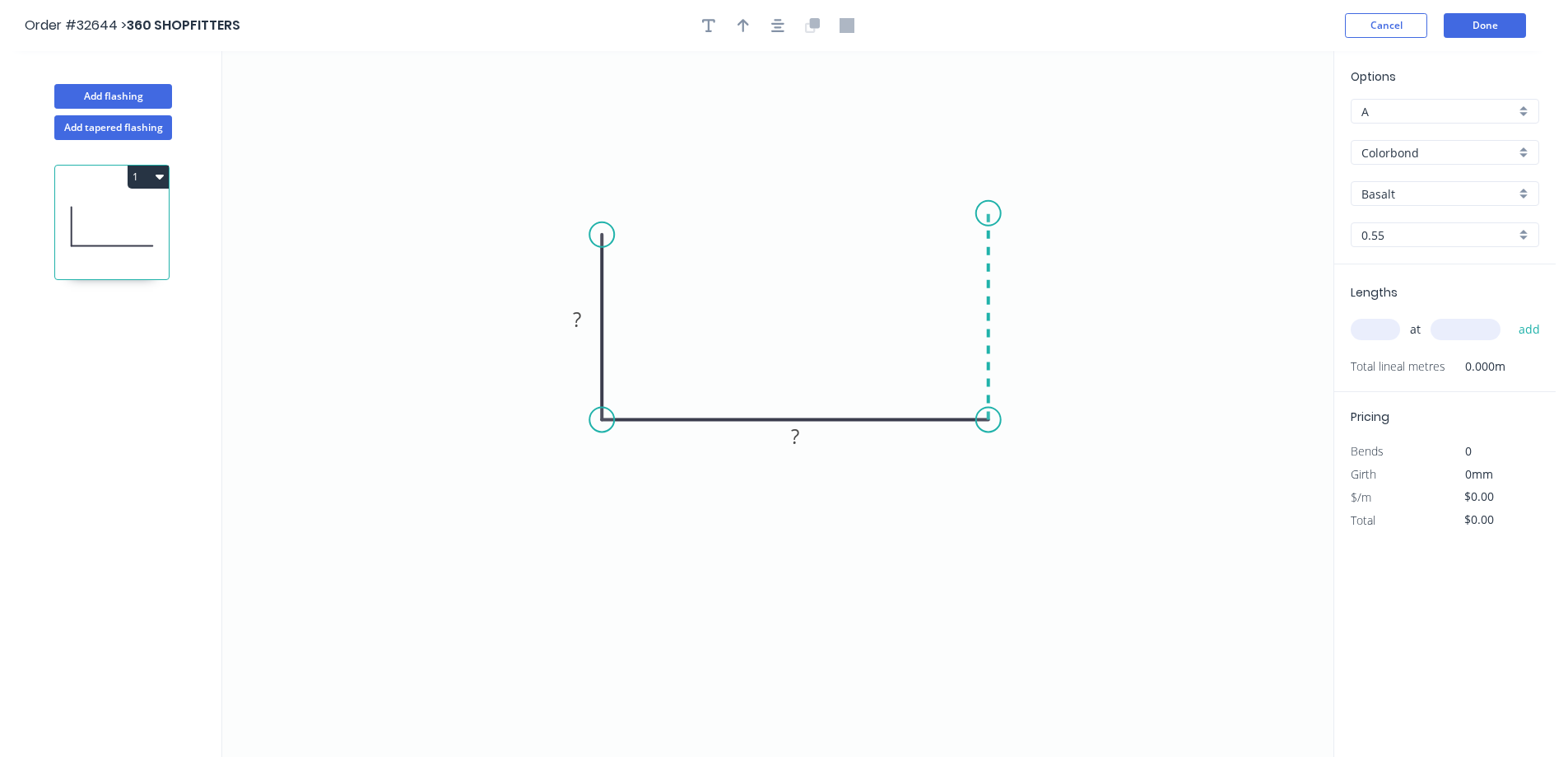
drag, startPoint x: 995, startPoint y: 214, endPoint x: 845, endPoint y: 288, distance: 167.3
click at [995, 213] on icon "0 ? ?" at bounding box center [778, 404] width 1111 height 706
click at [993, 224] on circle at bounding box center [988, 223] width 25 height 25
click at [592, 316] on rect at bounding box center [577, 320] width 32 height 23
drag, startPoint x: 988, startPoint y: 224, endPoint x: 992, endPoint y: 234, distance: 10.8
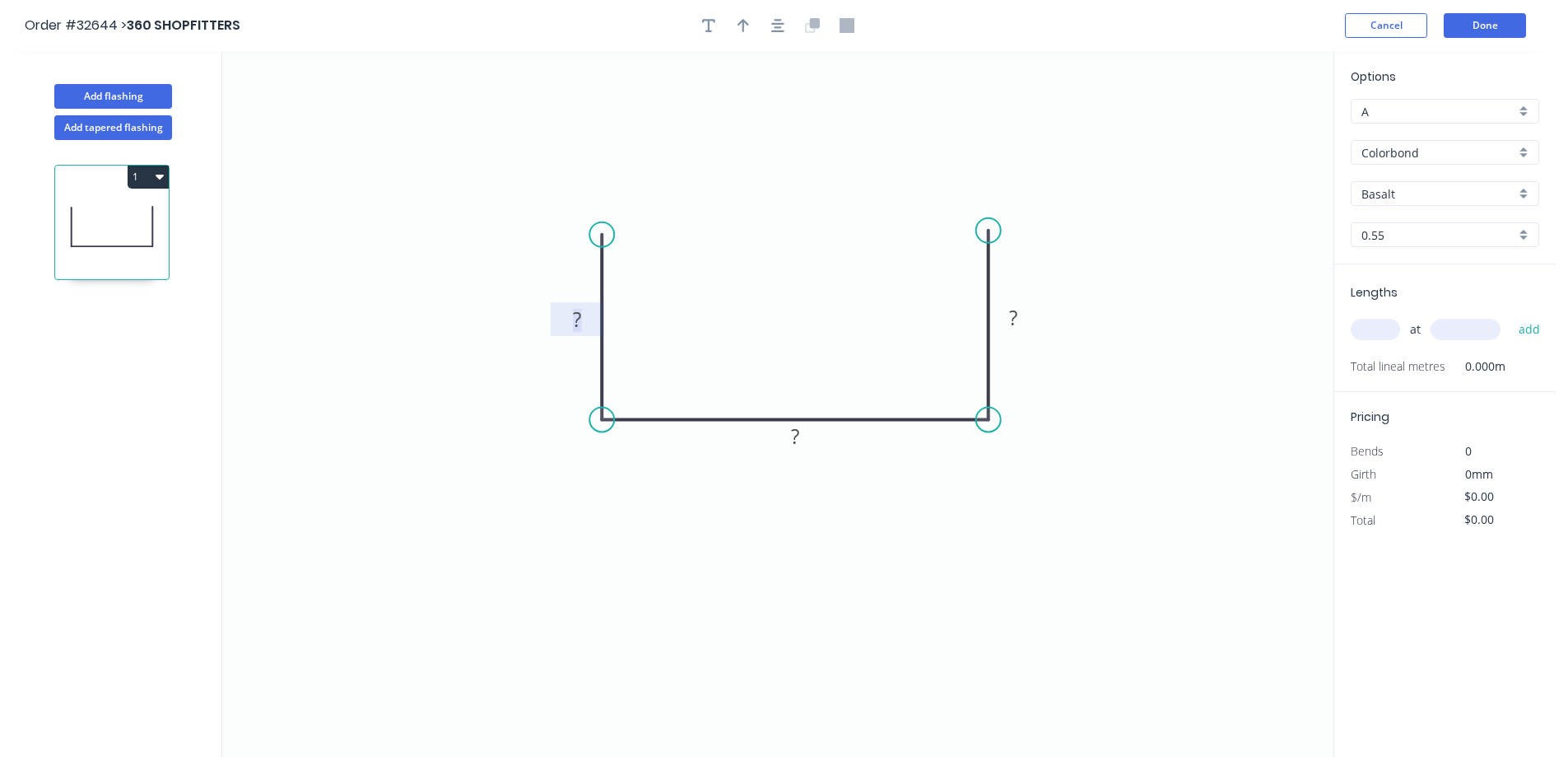
click at [992, 233] on circle at bounding box center [988, 230] width 25 height 25
click at [584, 320] on rect at bounding box center [577, 320] width 32 height 23
type input "$19.84"
click at [775, 30] on icon "button" at bounding box center [778, 25] width 13 height 15
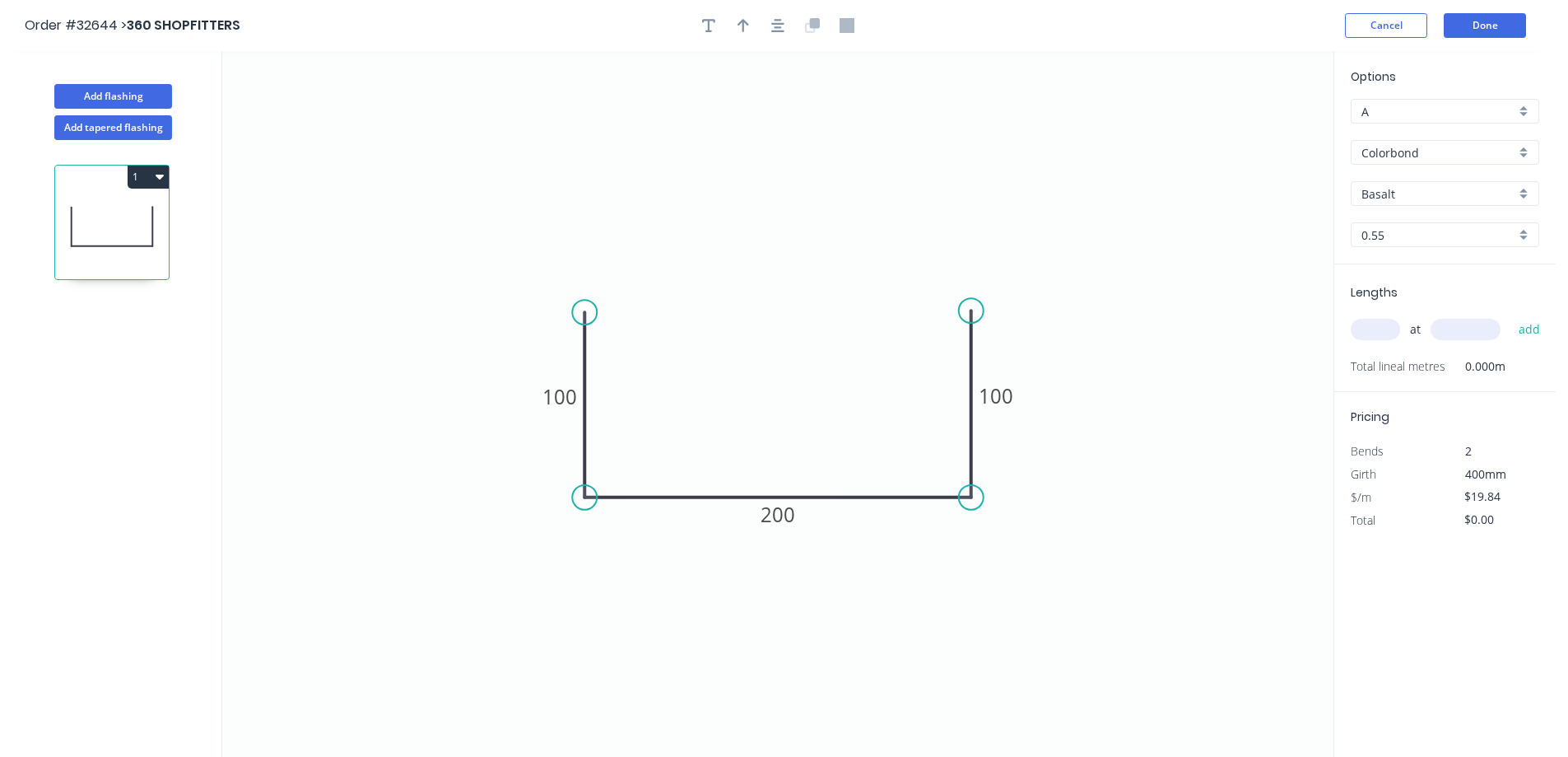
drag, startPoint x: 746, startPoint y: 23, endPoint x: 813, endPoint y: 36, distance: 68.2
click at [746, 24] on icon "button" at bounding box center [743, 25] width 12 height 15
drag, startPoint x: 1227, startPoint y: 138, endPoint x: 792, endPoint y: 364, distance: 490.2
click at [768, 376] on icon at bounding box center [763, 360] width 15 height 53
click at [1520, 197] on div "Basalt" at bounding box center [1446, 193] width 189 height 25
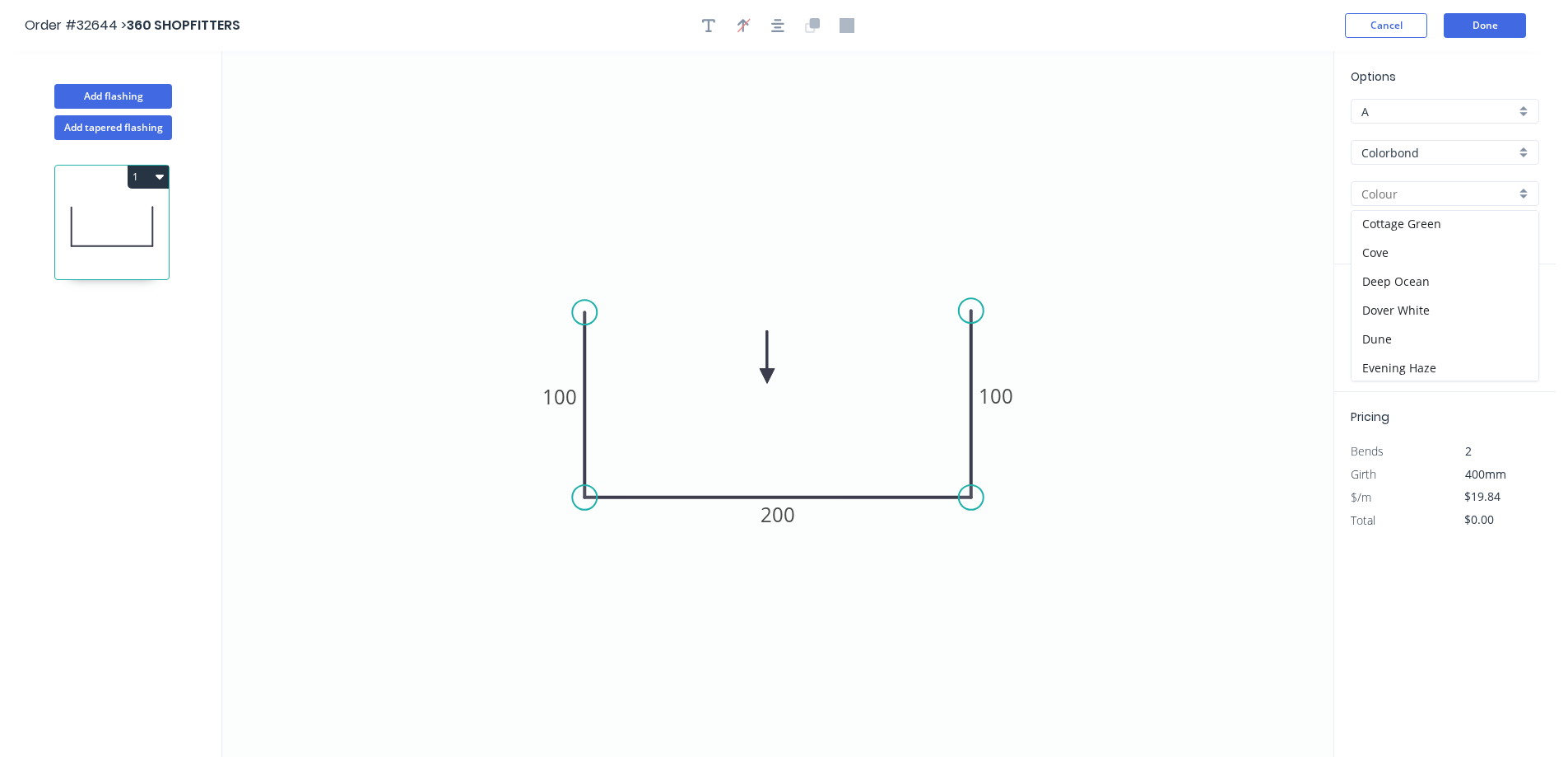
scroll to position [330, 0]
click at [1463, 299] on div "Monument" at bounding box center [1445, 298] width 187 height 29
type input "Monument"
click at [1362, 334] on input "text" at bounding box center [1376, 330] width 49 height 22
type input "2"
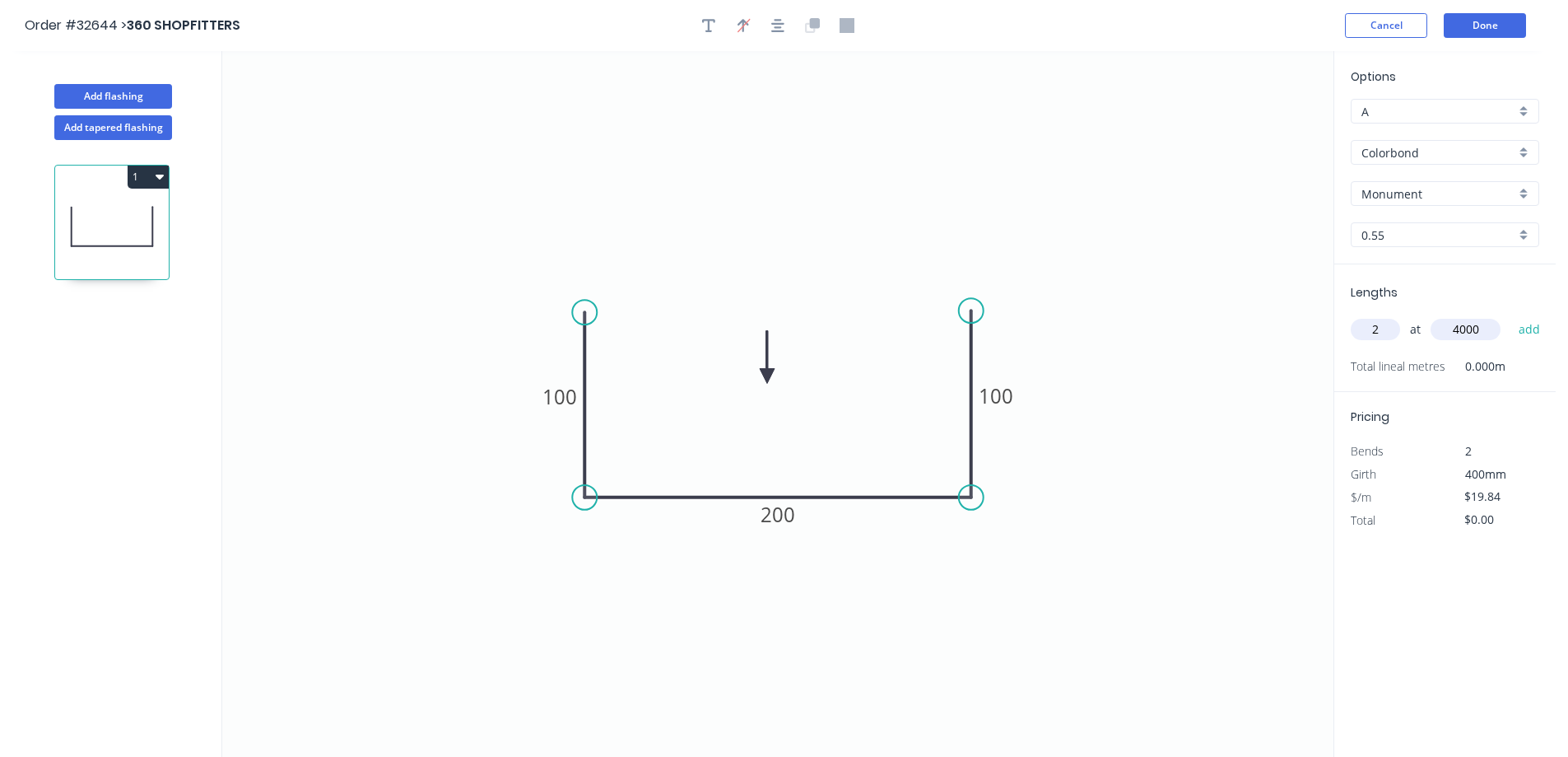
type input "4000"
click at [1511, 315] on button "add" at bounding box center [1530, 329] width 38 height 28
type input "$158.72"
click at [1466, 24] on button "Done" at bounding box center [1485, 25] width 83 height 25
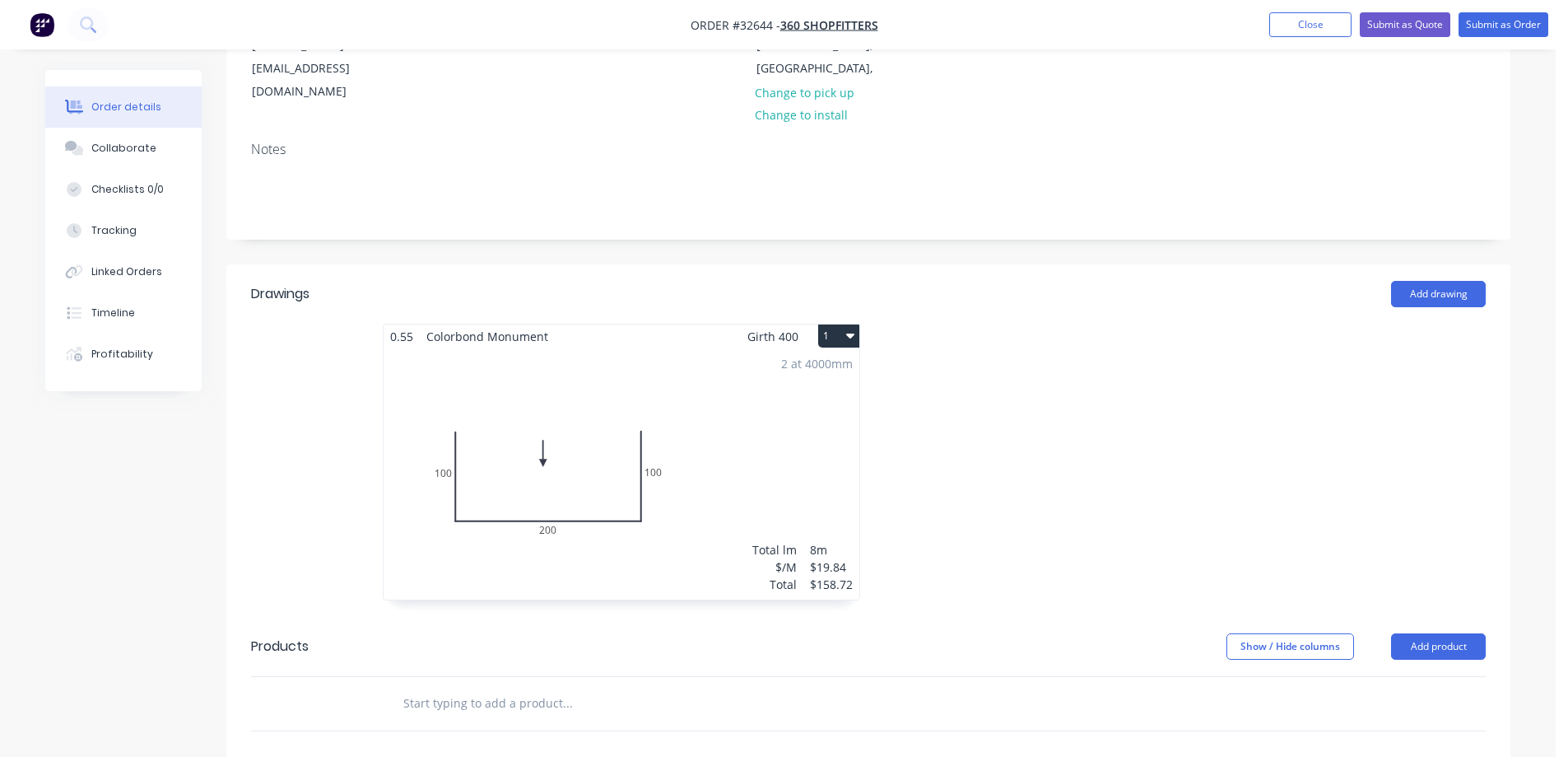
scroll to position [411, 0]
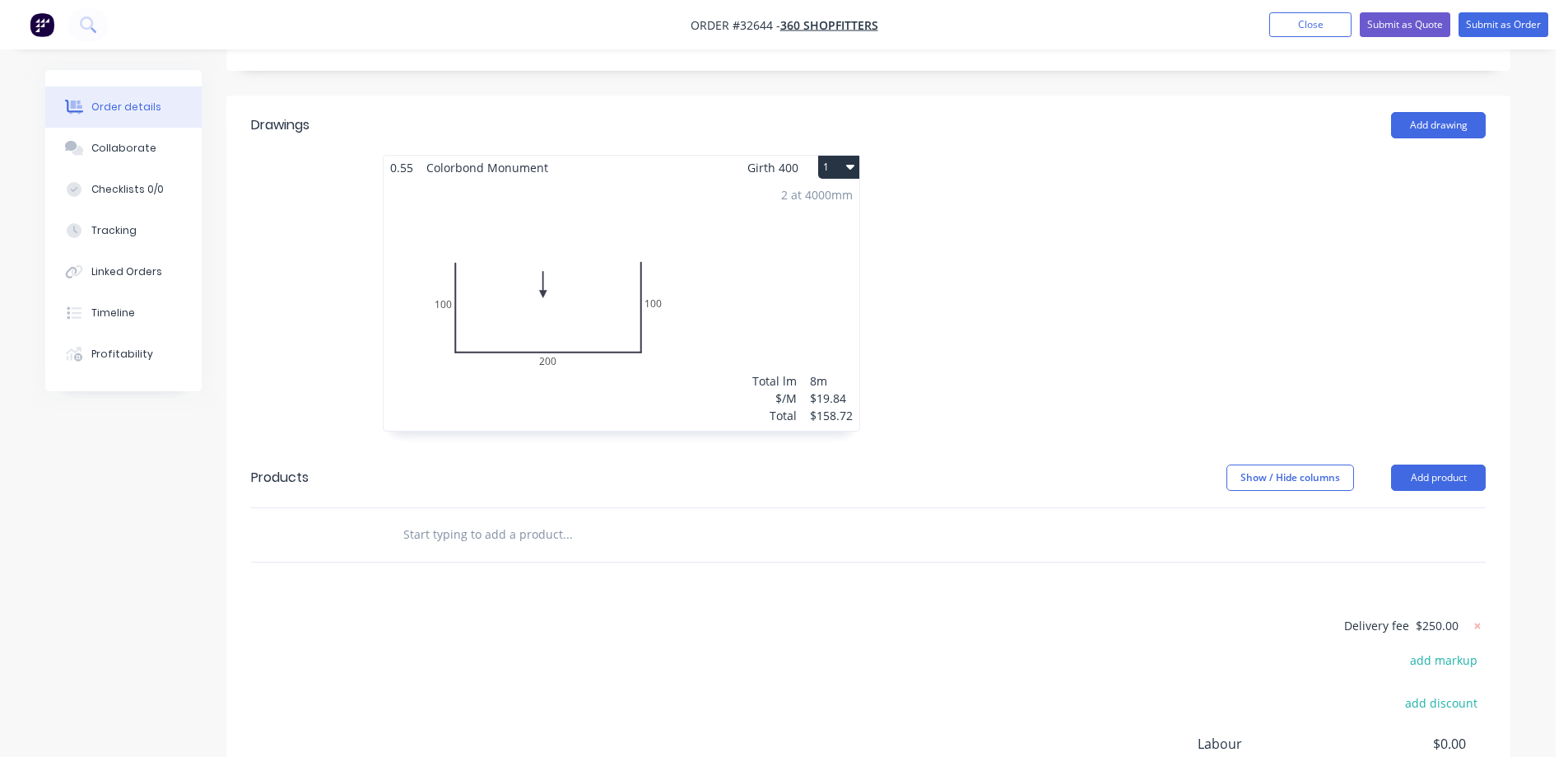
drag, startPoint x: 533, startPoint y: 484, endPoint x: 559, endPoint y: 480, distance: 26.3
click at [533, 518] on input "text" at bounding box center [567, 534] width 330 height 32
click at [1439, 465] on button "Add product" at bounding box center [1439, 477] width 94 height 27
drag, startPoint x: 1402, startPoint y: 511, endPoint x: 979, endPoint y: 572, distance: 427.4
click at [1402, 540] on div "Basic product" at bounding box center [1408, 552] width 127 height 24
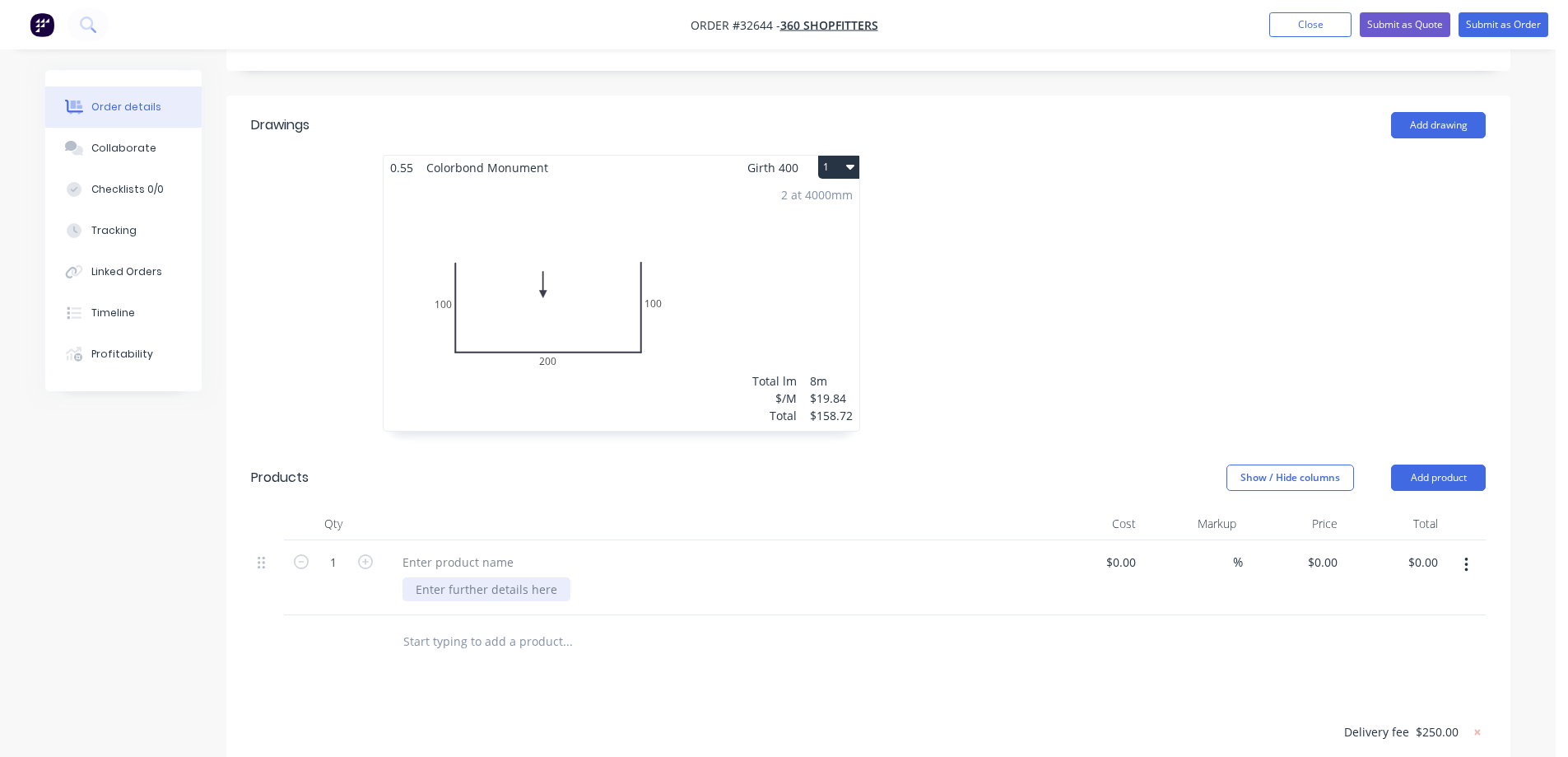
click at [481, 540] on div at bounding box center [712, 578] width 659 height 75
drag, startPoint x: 476, startPoint y: 510, endPoint x: 481, endPoint y: 543, distance: 33.4
click at [476, 550] on div at bounding box center [459, 562] width 138 height 24
drag, startPoint x: 494, startPoint y: 543, endPoint x: 524, endPoint y: 616, distance: 78.9
click at [494, 577] on div at bounding box center [486, 589] width 168 height 24
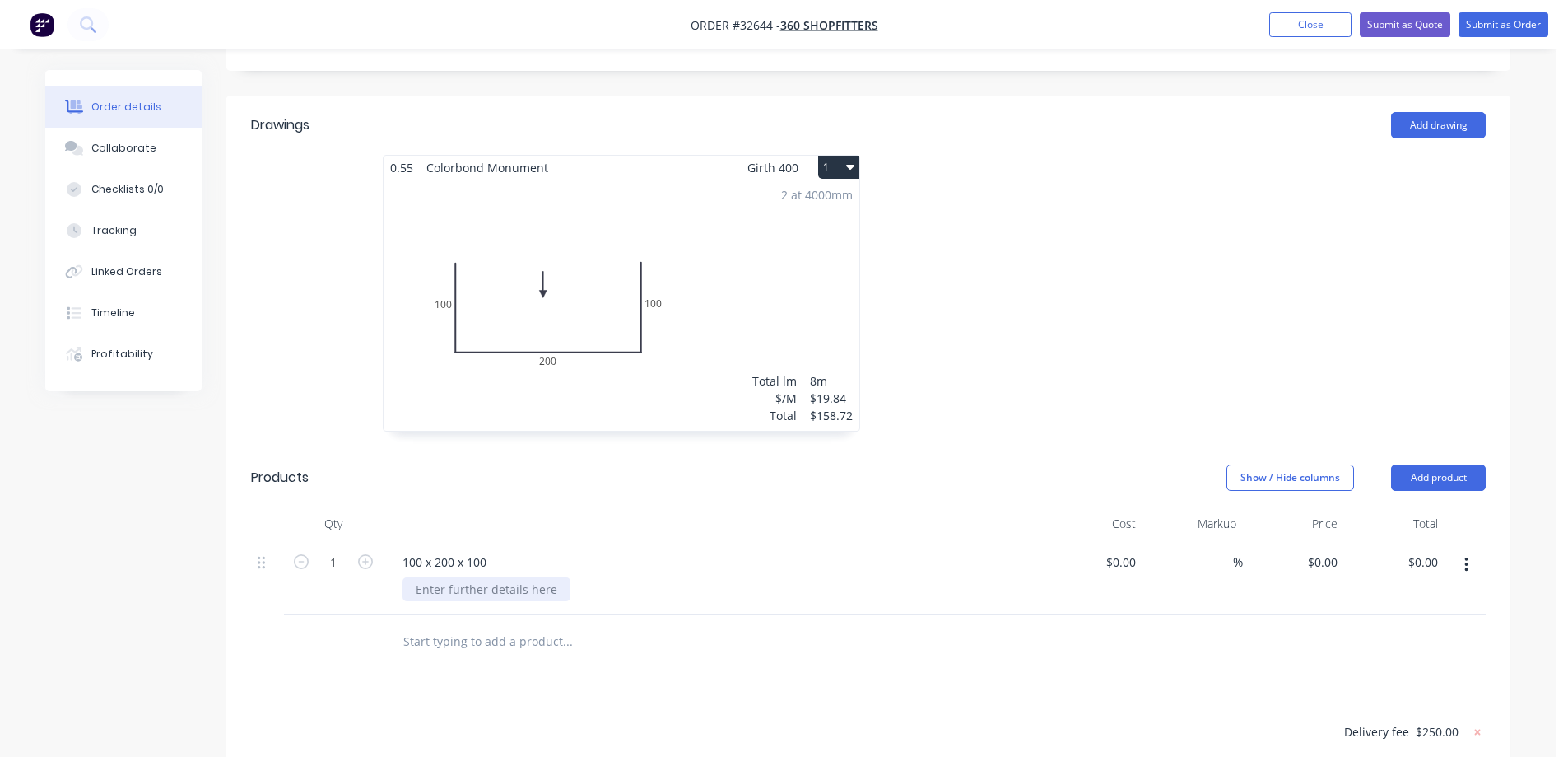
click at [491, 577] on div at bounding box center [486, 589] width 168 height 24
click at [369, 554] on icon "button" at bounding box center [365, 561] width 15 height 15
type input "2"
drag, startPoint x: 1130, startPoint y: 521, endPoint x: 1193, endPoint y: 630, distance: 125.9
click at [1132, 550] on input at bounding box center [1133, 562] width 19 height 24
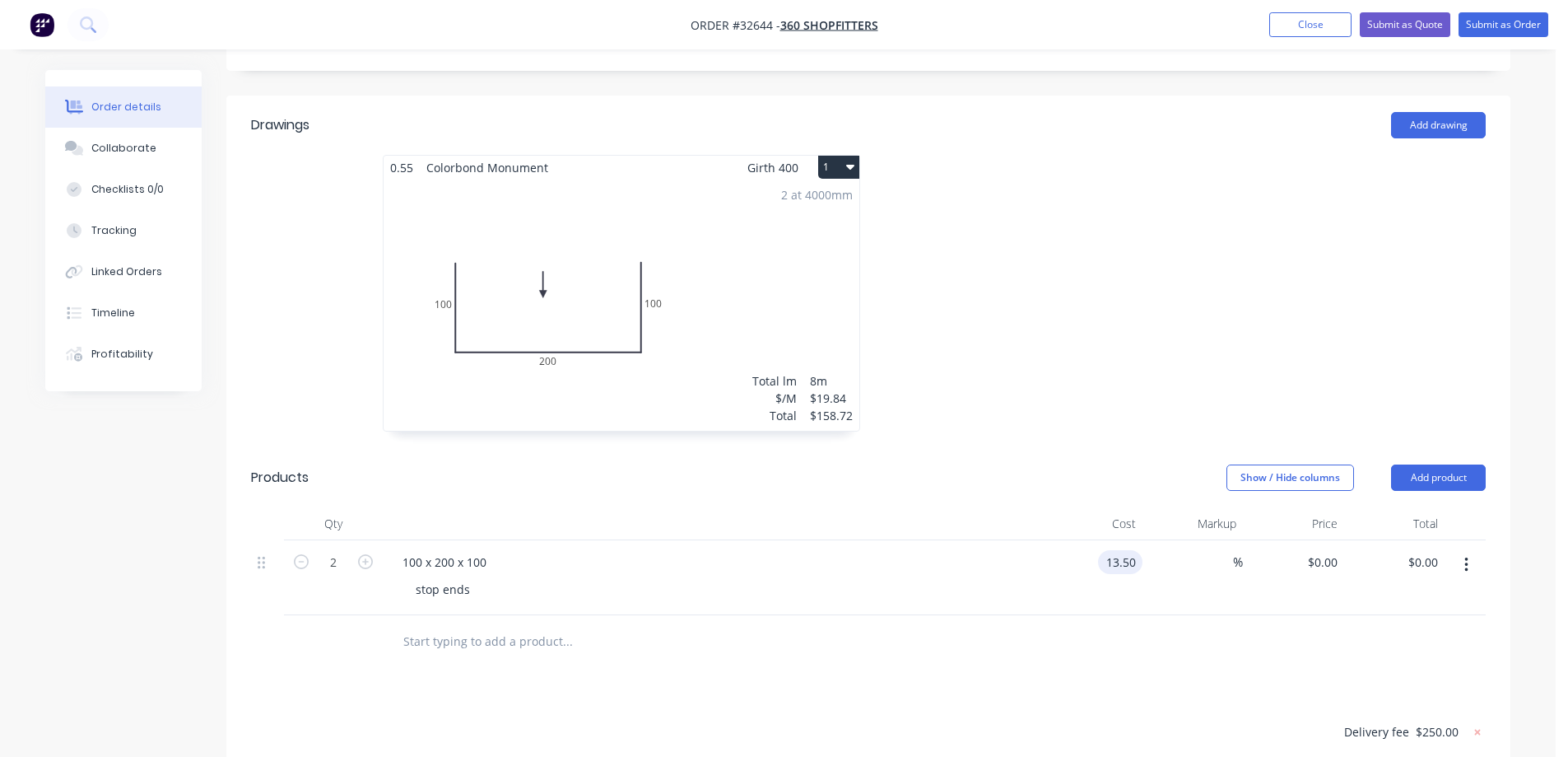
type input "$13.50"
type input "$27.00"
click at [1180, 643] on div "Drawings Add drawing 0.55 Colorbond Monument Girth 400 1 0 100 200 100 0 100 20…" at bounding box center [868, 575] width 1285 height 960
click at [511, 625] on input "text" at bounding box center [567, 641] width 330 height 32
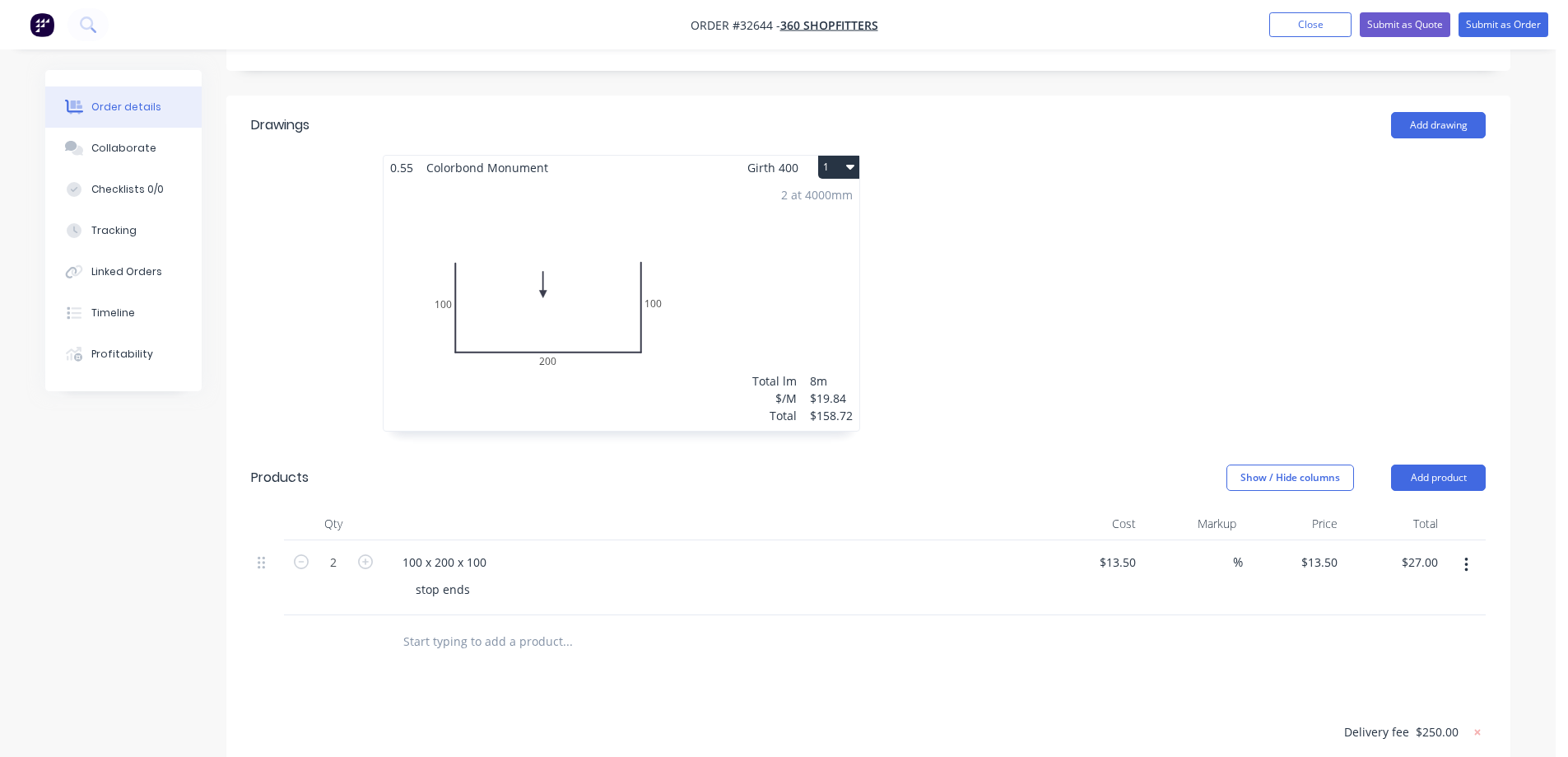
drag, startPoint x: 477, startPoint y: 597, endPoint x: 491, endPoint y: 621, distance: 27.8
click at [477, 625] on input "text" at bounding box center [567, 641] width 330 height 32
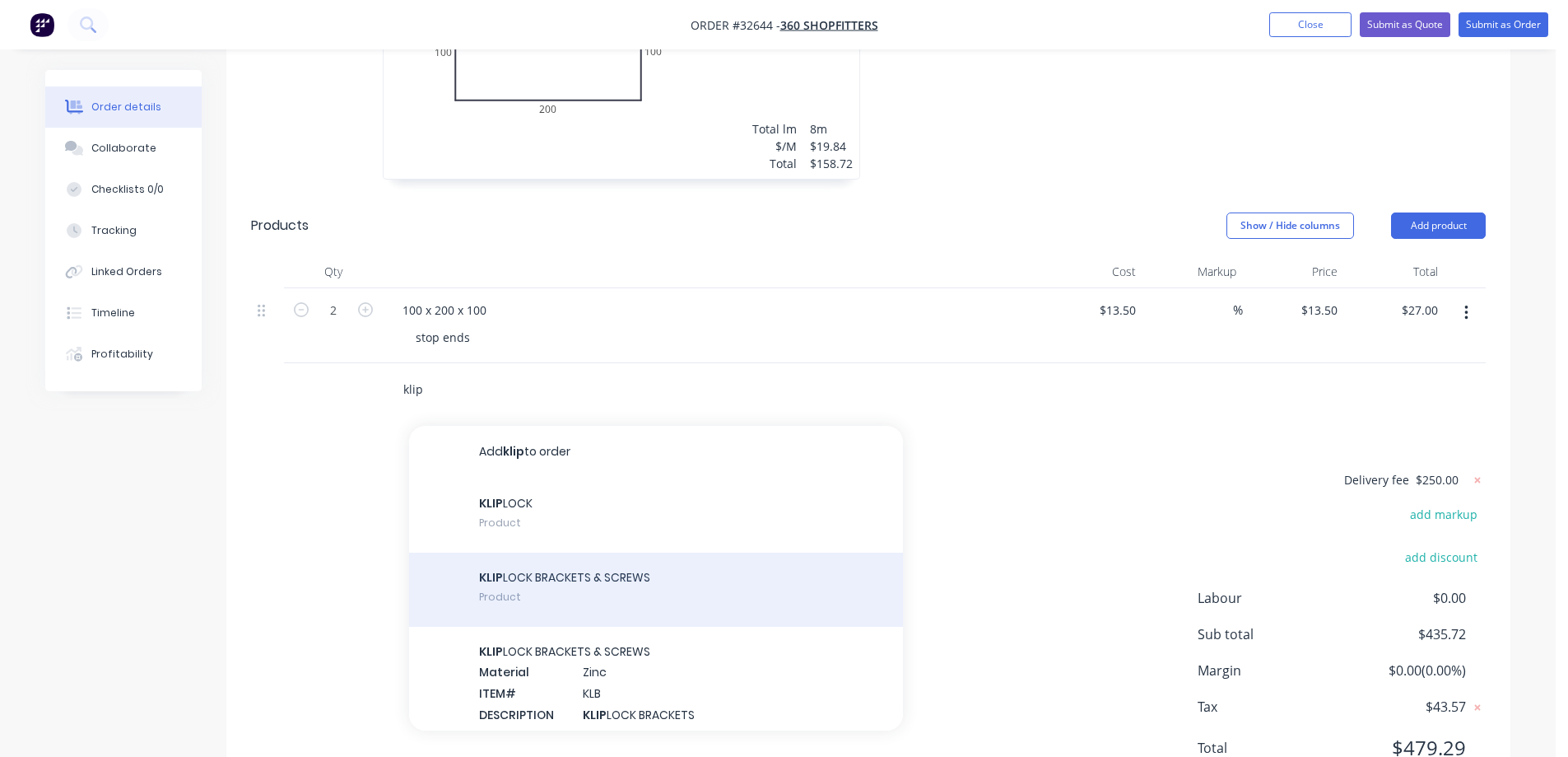
scroll to position [689, 0]
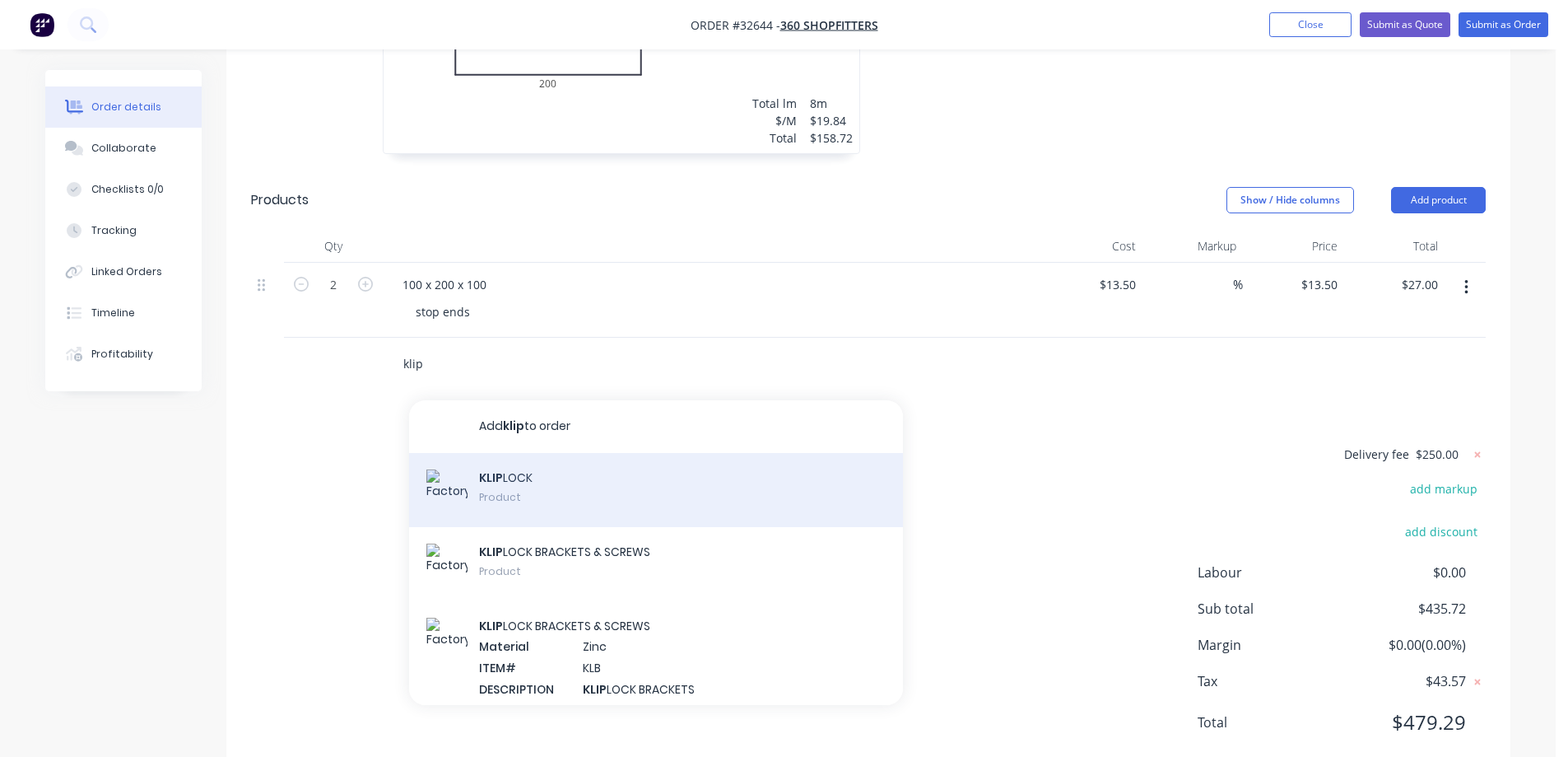
type input "klip"
click at [585, 453] on div "KLIP LOCK Product" at bounding box center [657, 489] width 494 height 74
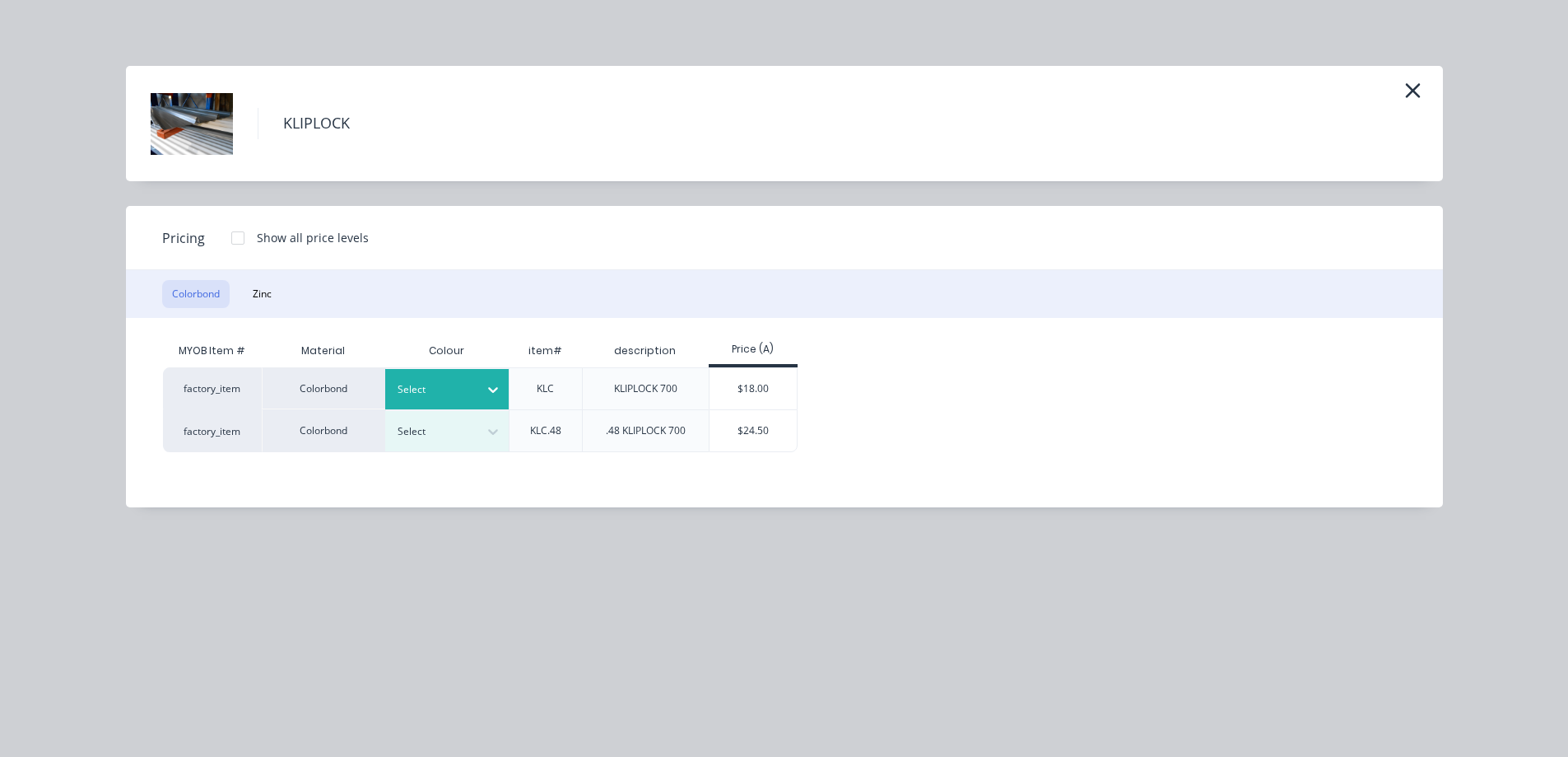
click at [483, 394] on div at bounding box center [493, 389] width 30 height 27
click at [206, 184] on div "Monument" at bounding box center [102, 168] width 206 height 31
click at [779, 385] on div "$18.00" at bounding box center [753, 389] width 88 height 41
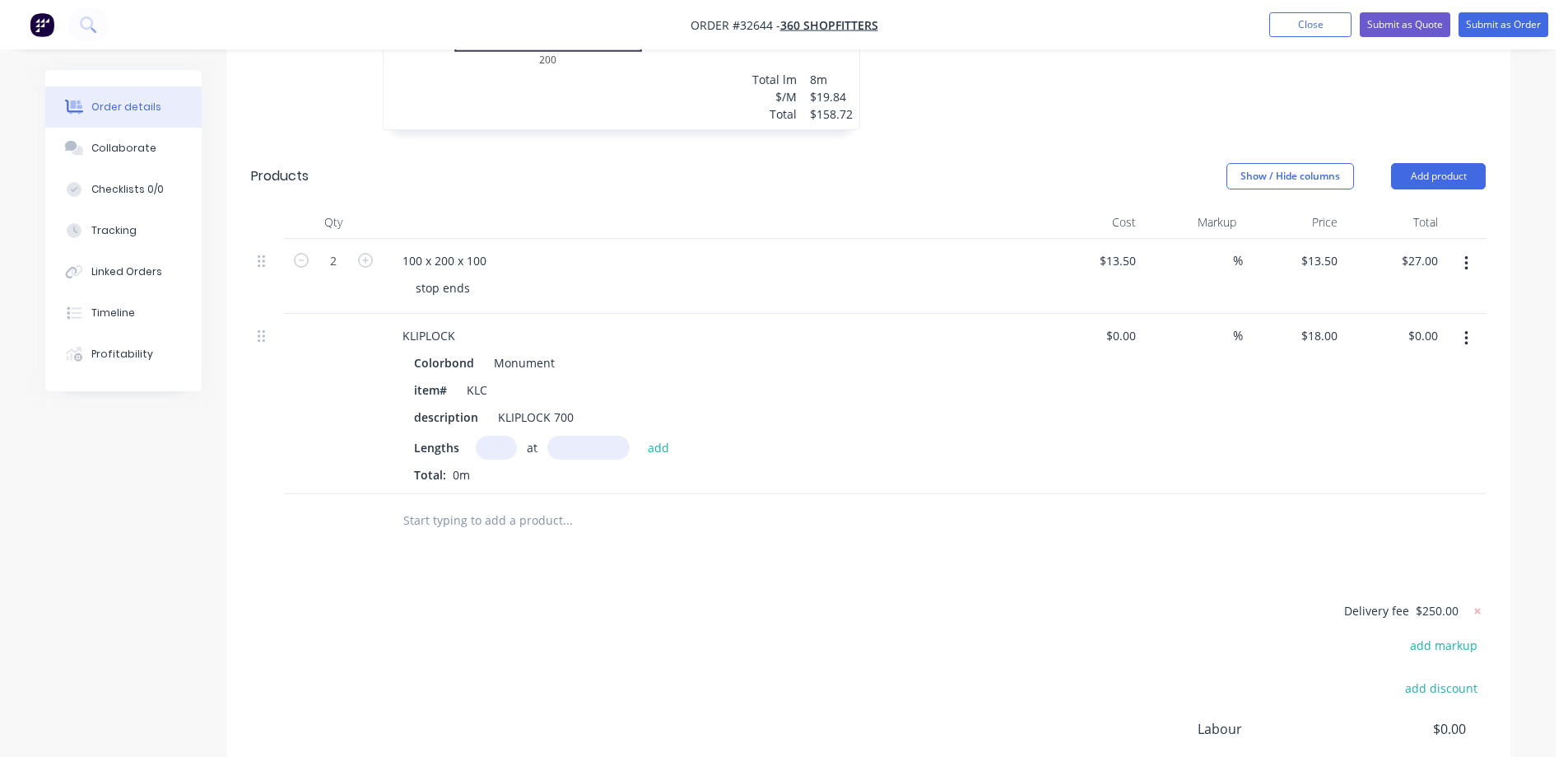
click at [496, 435] on input "text" at bounding box center [496, 447] width 41 height 24
type input "12"
type input "5800"
click at [640, 435] on button "add" at bounding box center [659, 446] width 38 height 23
type input "$1,252.80"
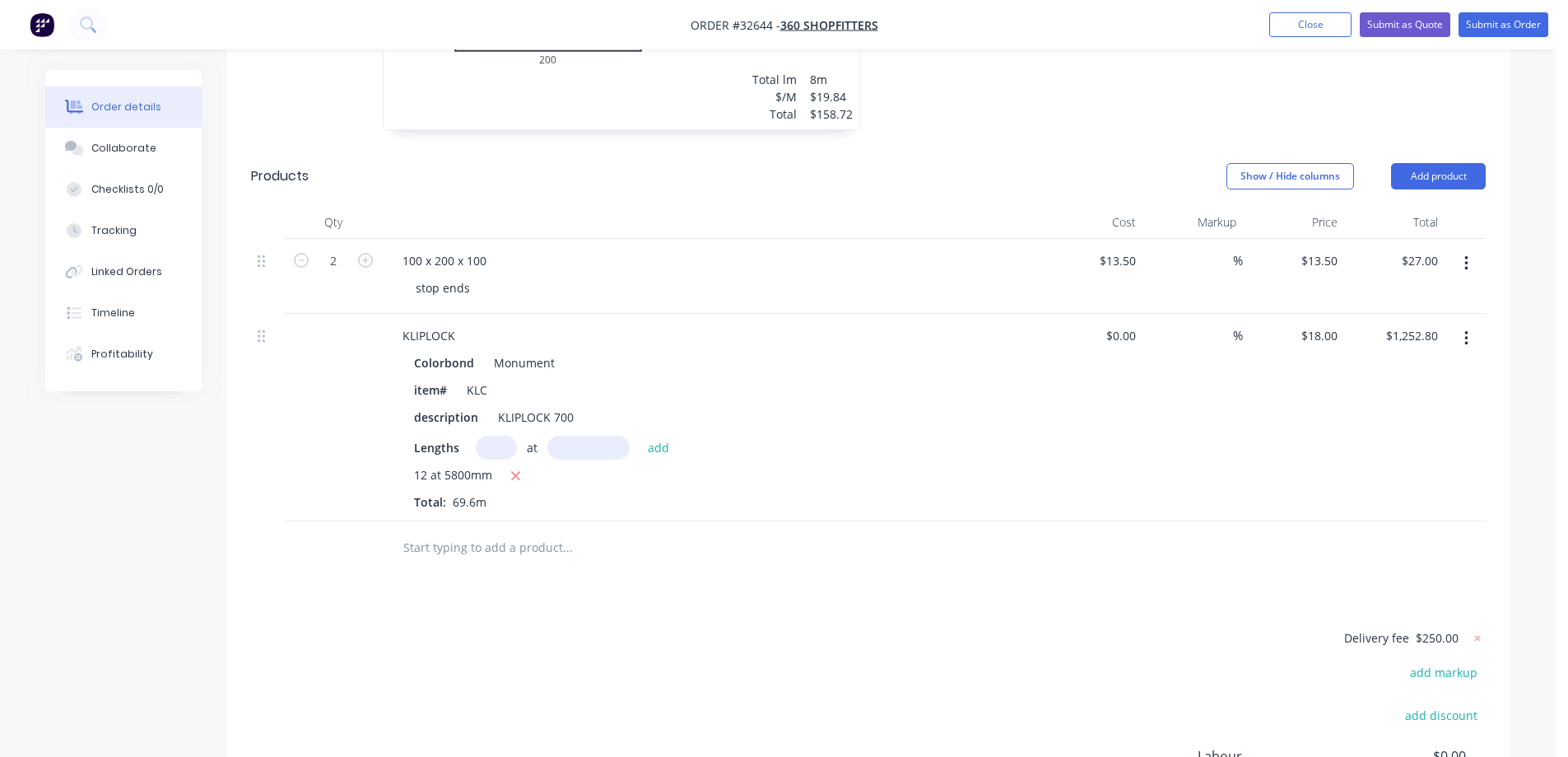
drag, startPoint x: 508, startPoint y: 508, endPoint x: 523, endPoint y: 512, distance: 15.5
click at [508, 532] on input "text" at bounding box center [567, 547] width 330 height 32
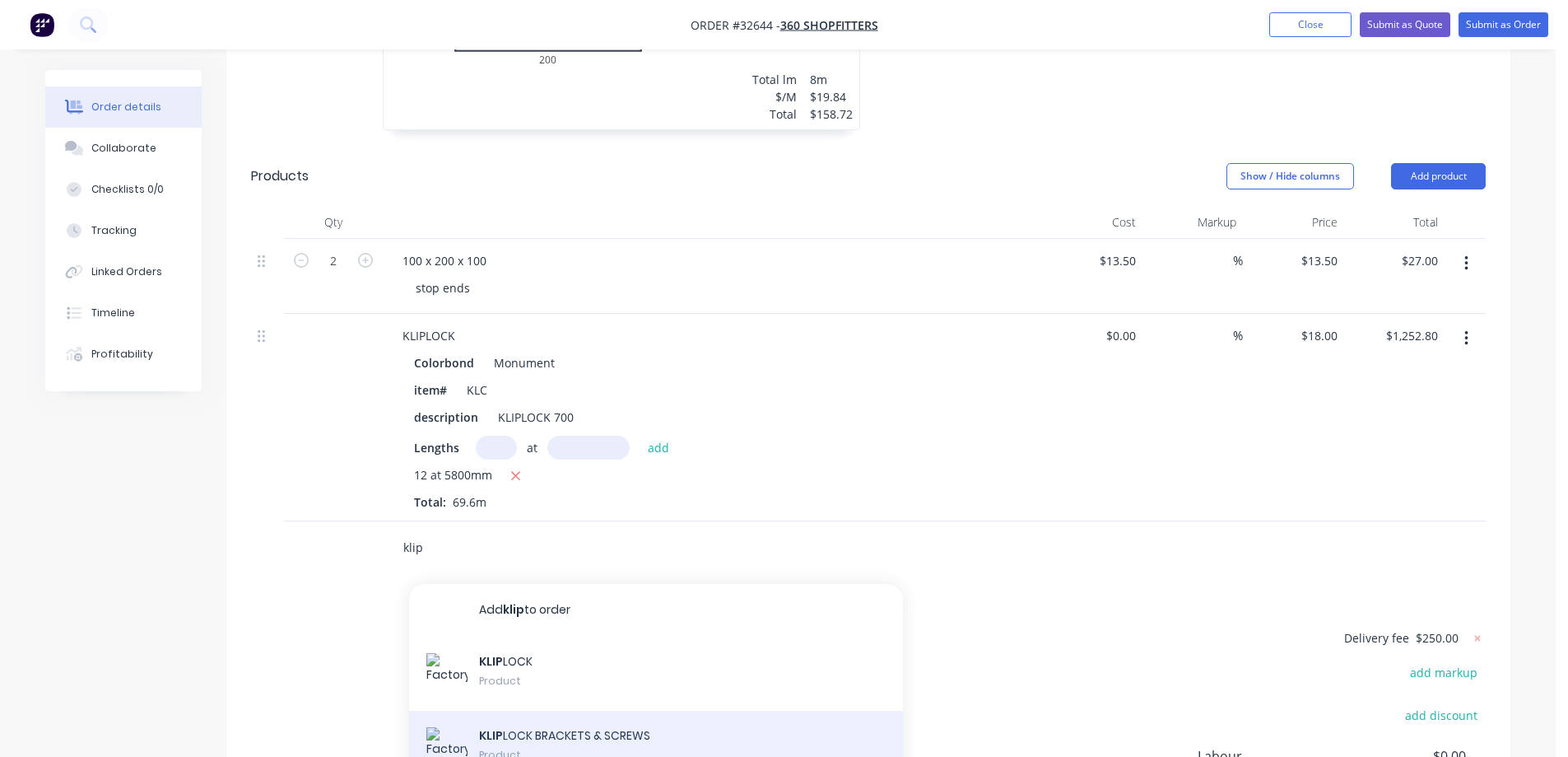
type input "klip"
click at [661, 711] on div "KLIP LOCK BRACKETS & SCREWS Product" at bounding box center [657, 747] width 494 height 74
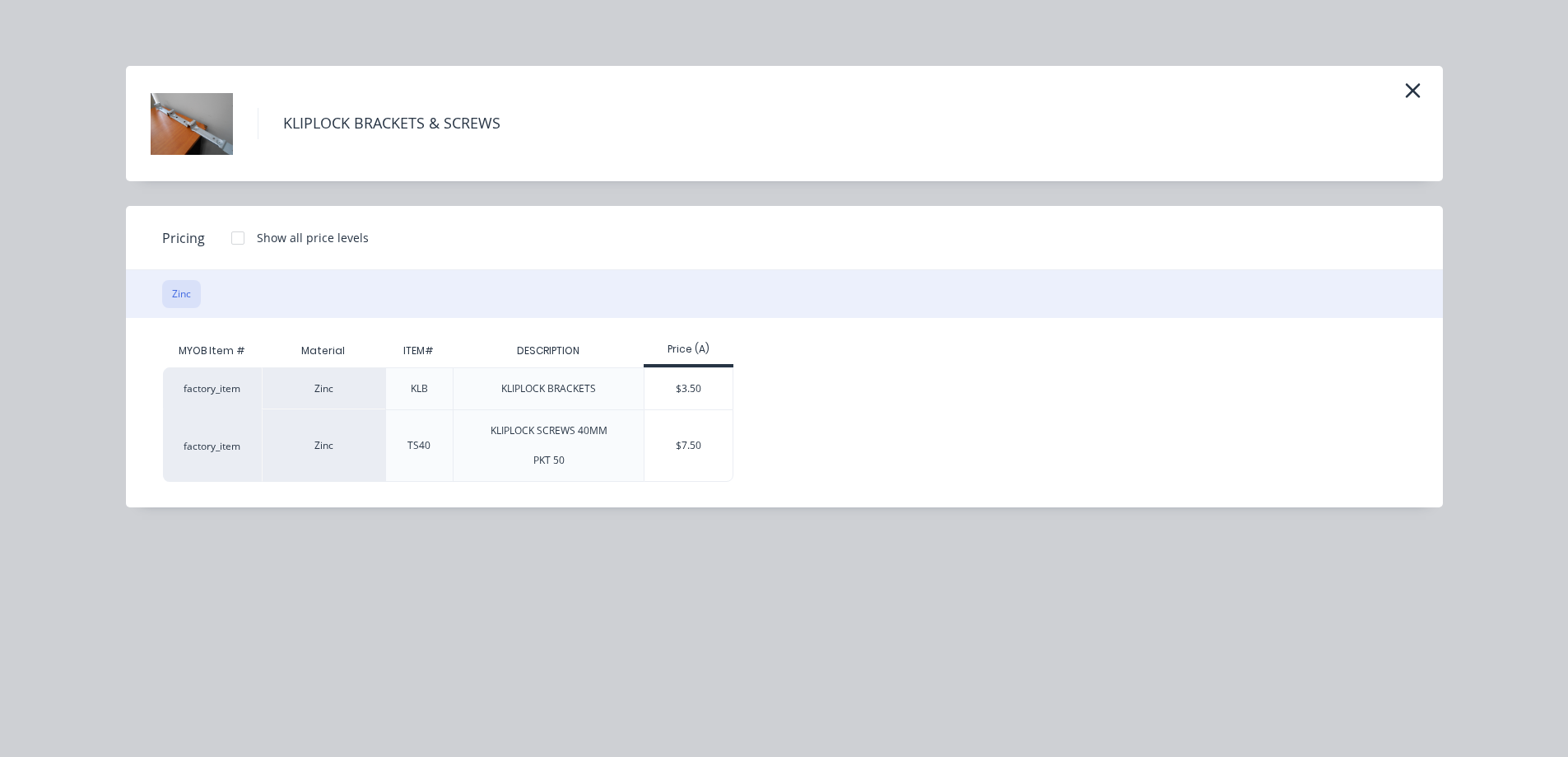
click at [677, 380] on div "$3.50" at bounding box center [688, 389] width 88 height 41
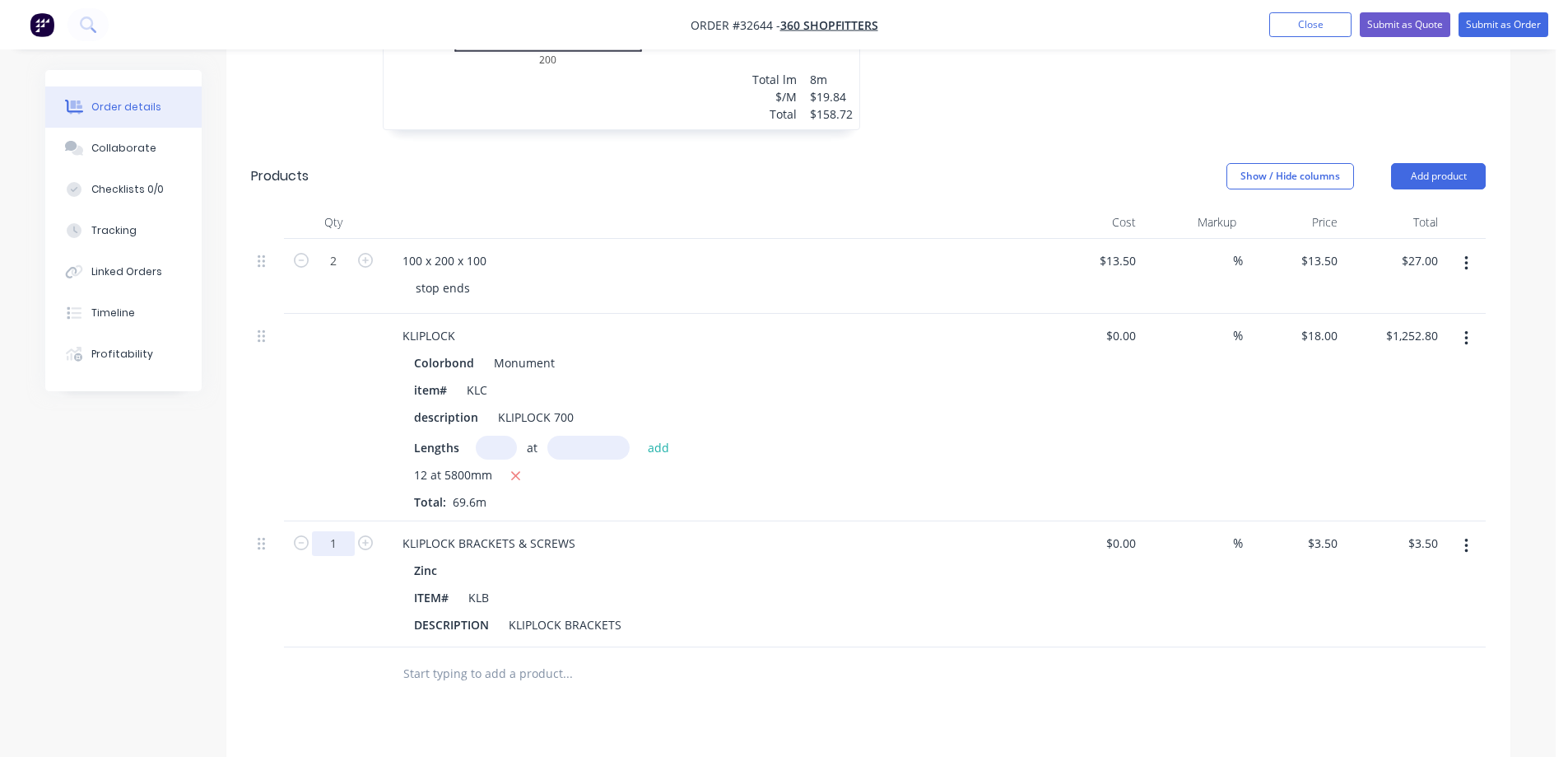
click at [345, 532] on input "1" at bounding box center [333, 543] width 42 height 25
type input "100"
type input "$350.00"
click at [744, 657] on div at bounding box center [637, 672] width 494 height 32
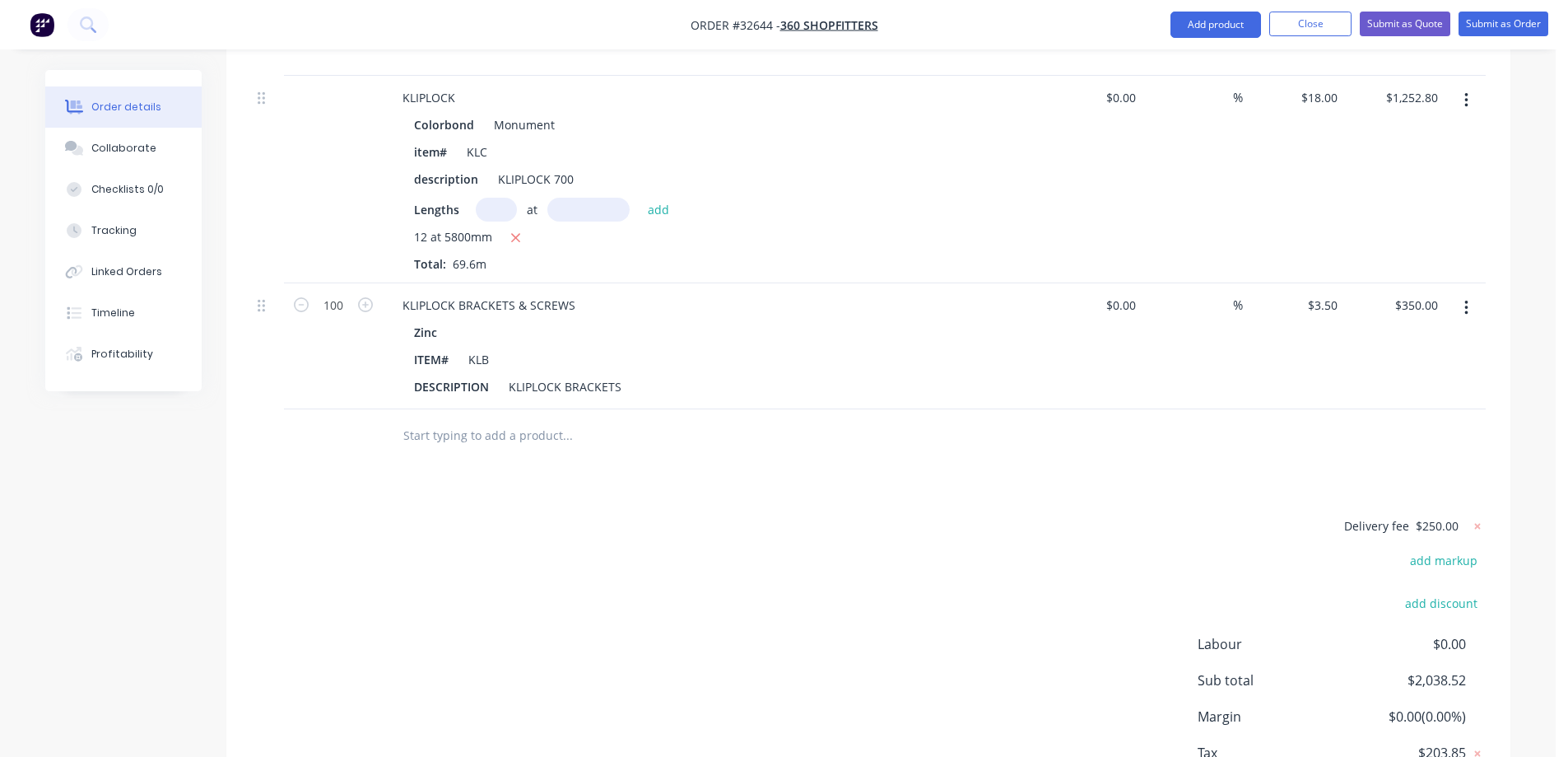
scroll to position [1023, 0]
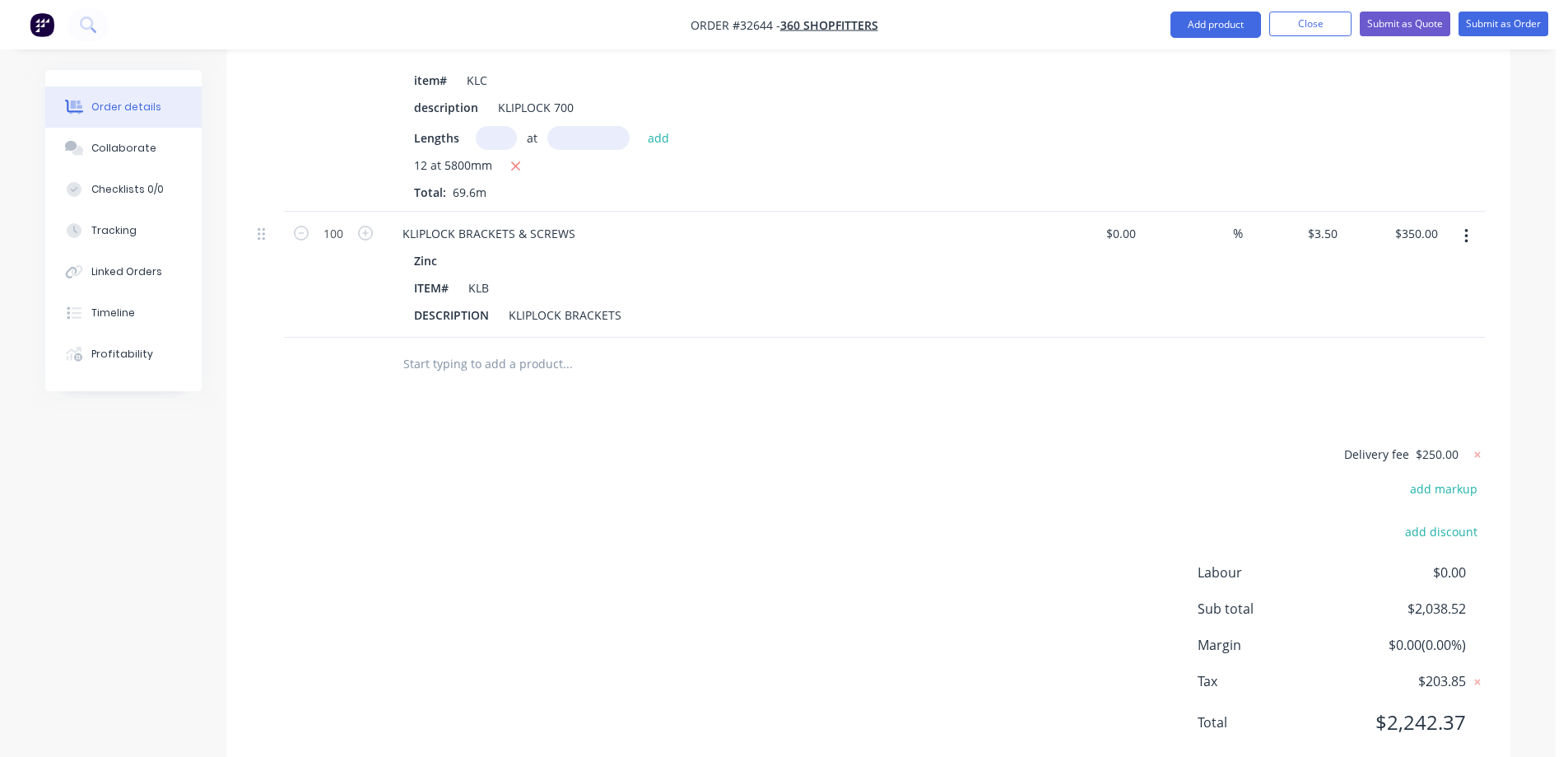
click at [520, 347] on input "text" at bounding box center [567, 363] width 330 height 32
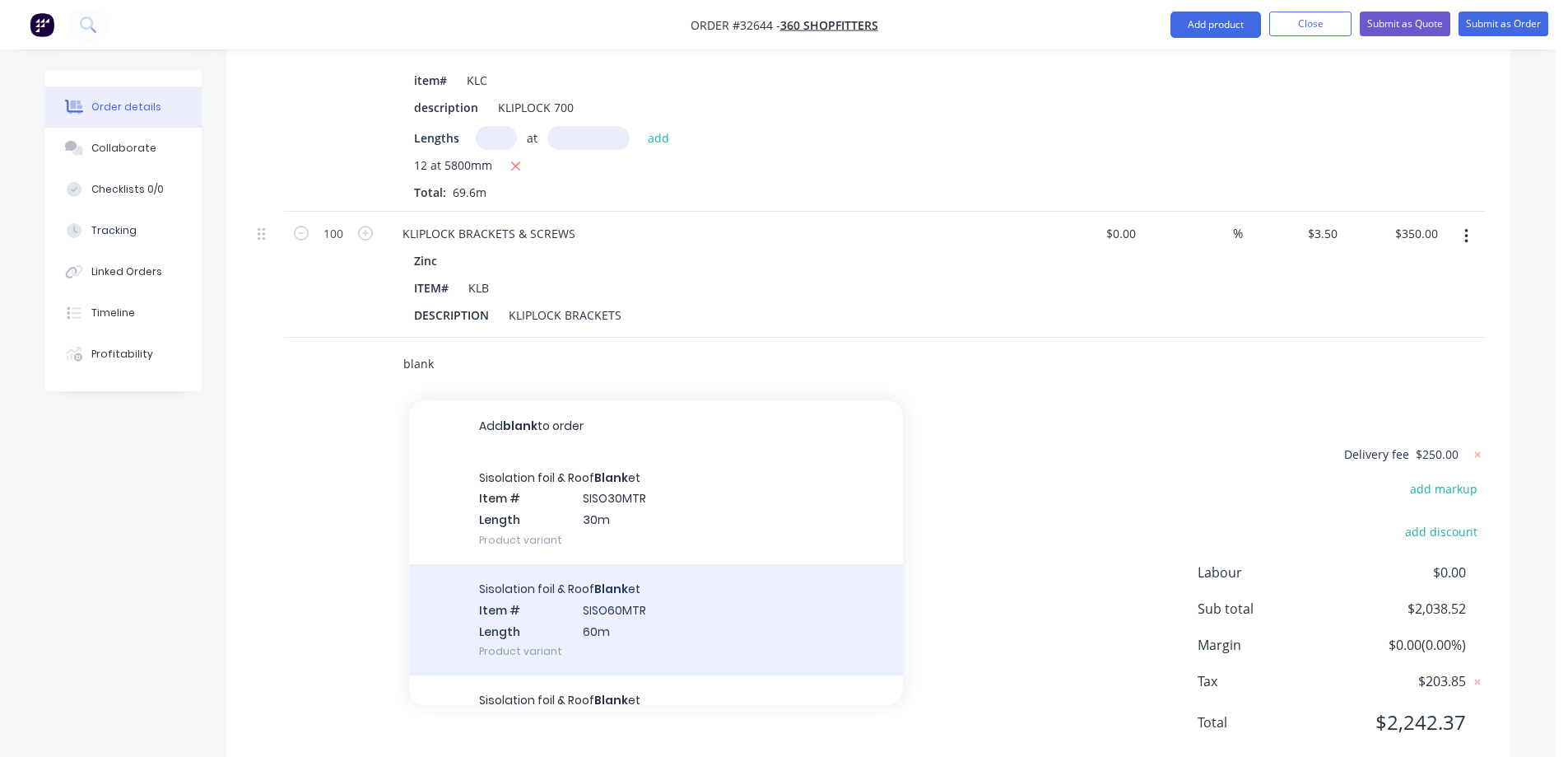
scroll to position [83, 0]
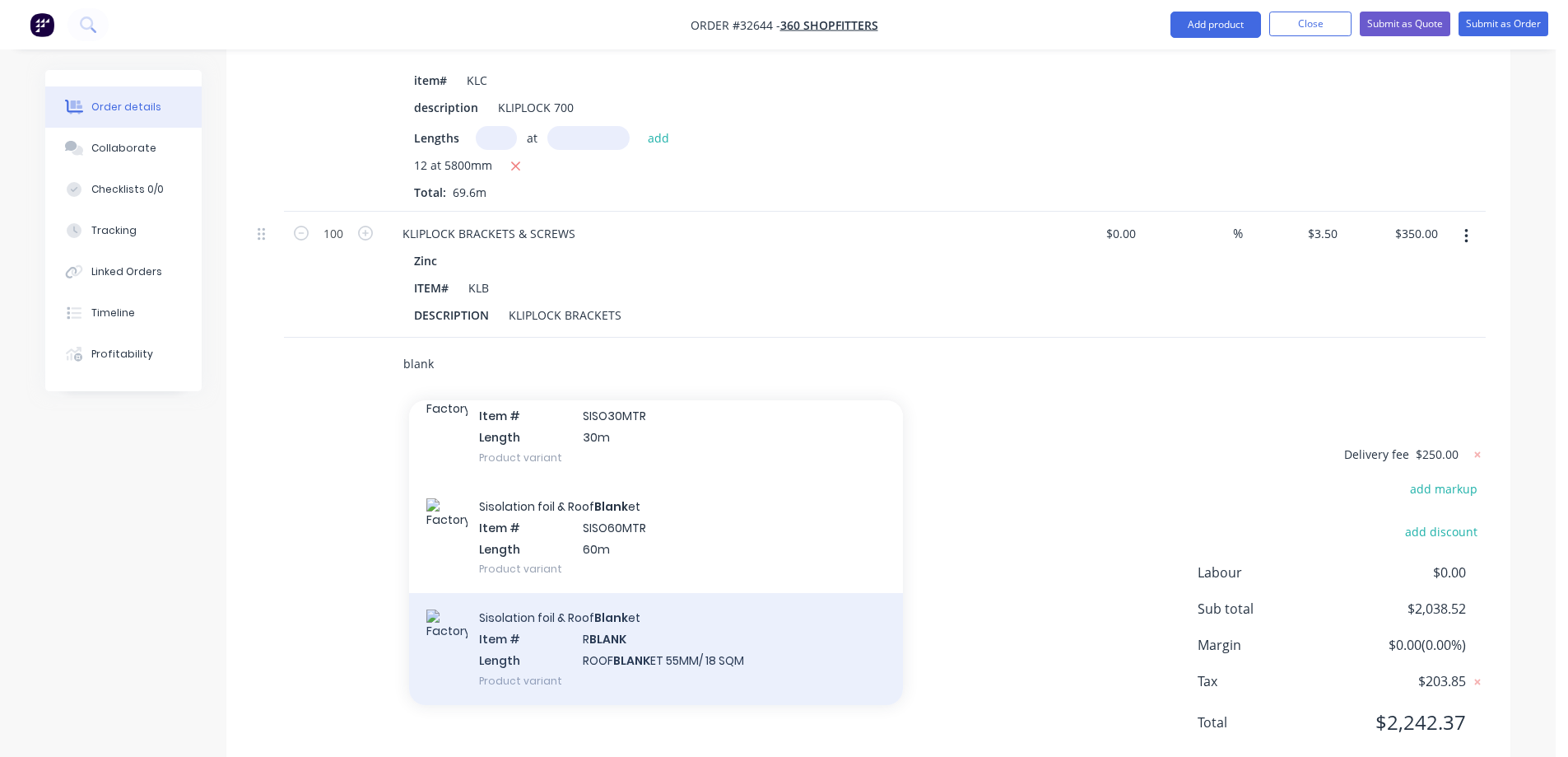
type input "blank"
click at [669, 604] on div "Sisolation foil & Roof Blank et Item # R BLANK Length ROOF BLANK ET 55MM/ 18 SQ…" at bounding box center [657, 648] width 494 height 111
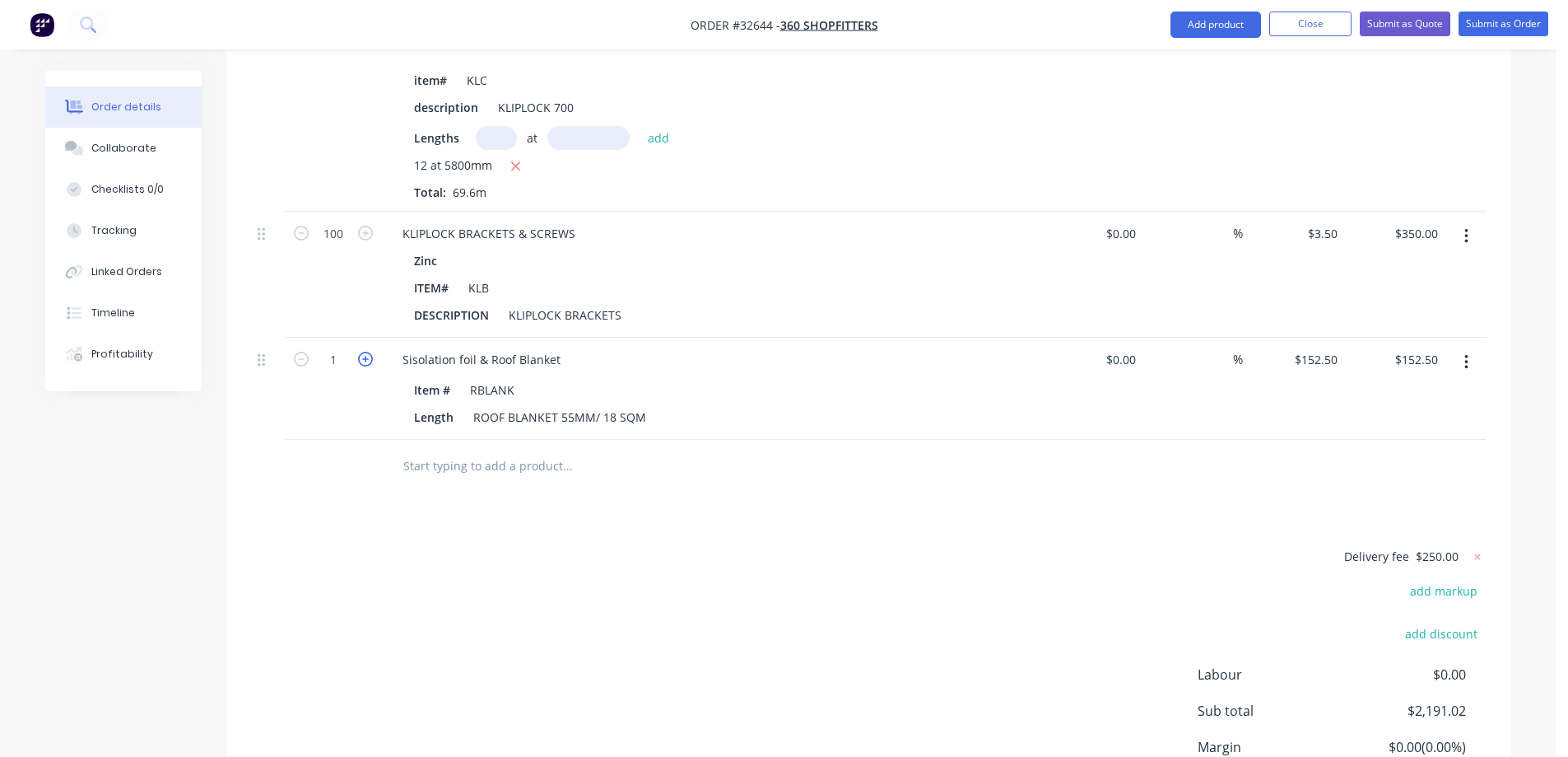
click at [365, 351] on icon "button" at bounding box center [365, 358] width 15 height 15
type input "2"
type input "$305.00"
click at [362, 351] on icon "button" at bounding box center [365, 358] width 15 height 15
type input "3"
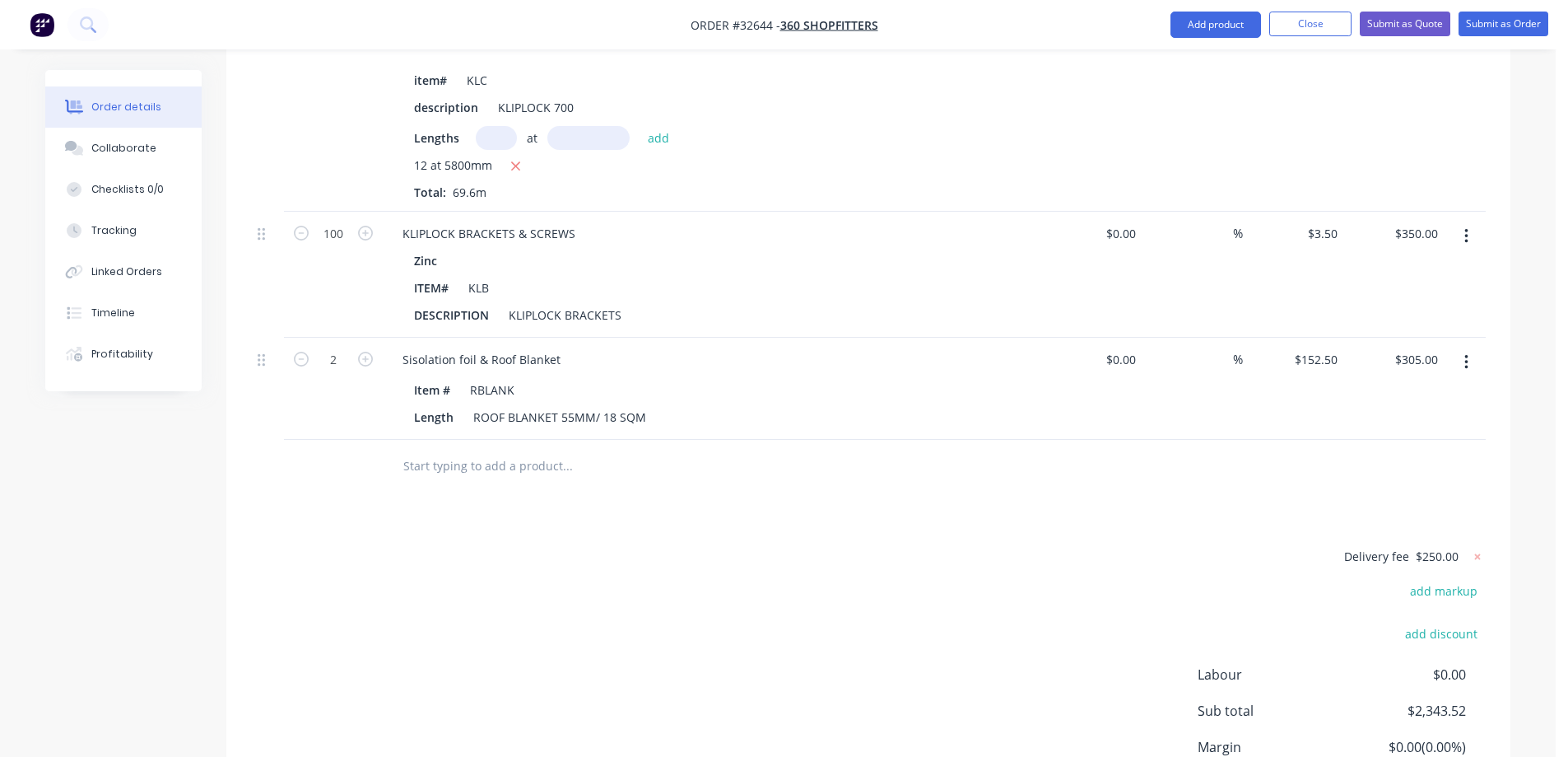
type input "$457.50"
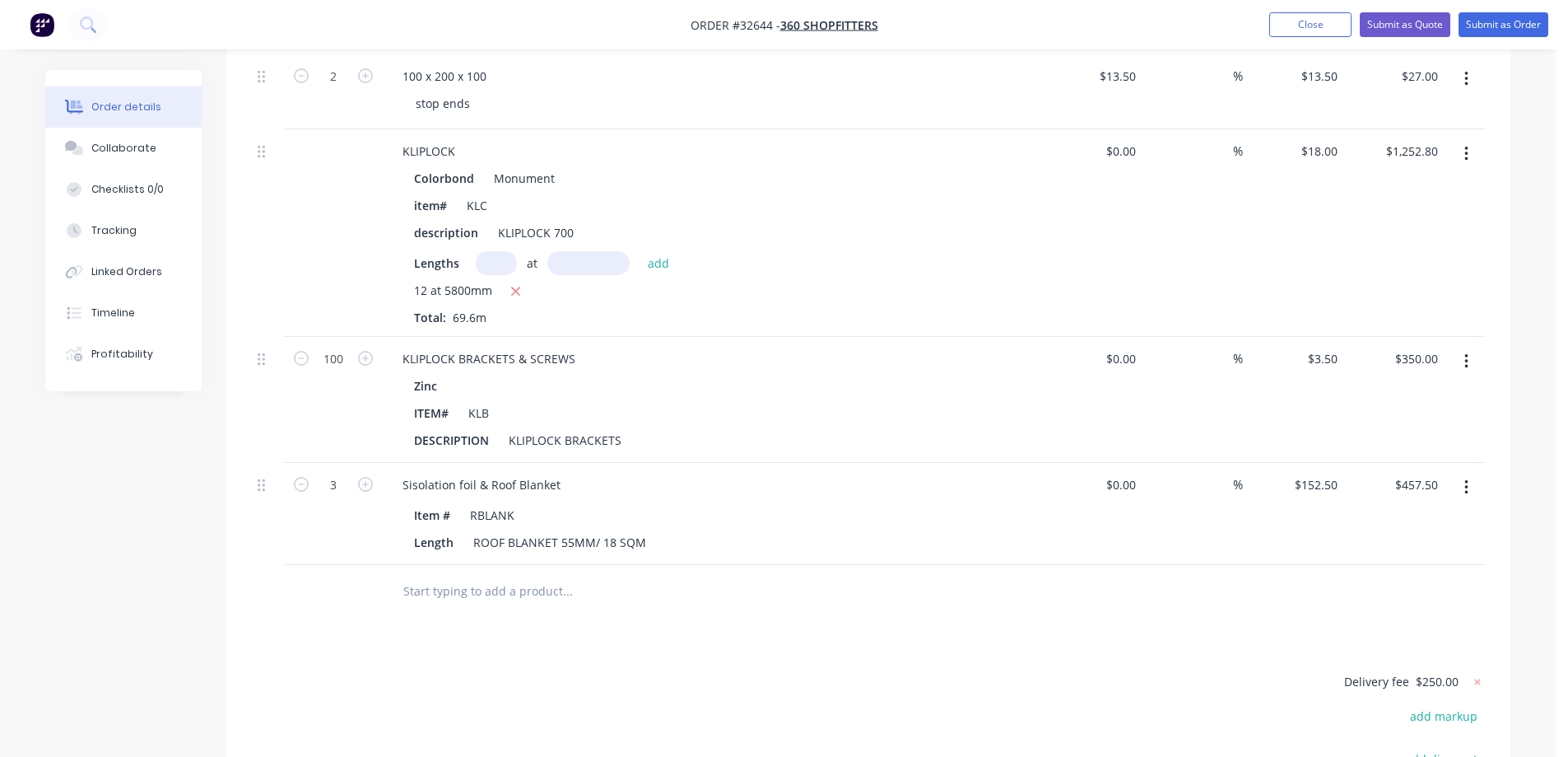
scroll to position [1042, 0]
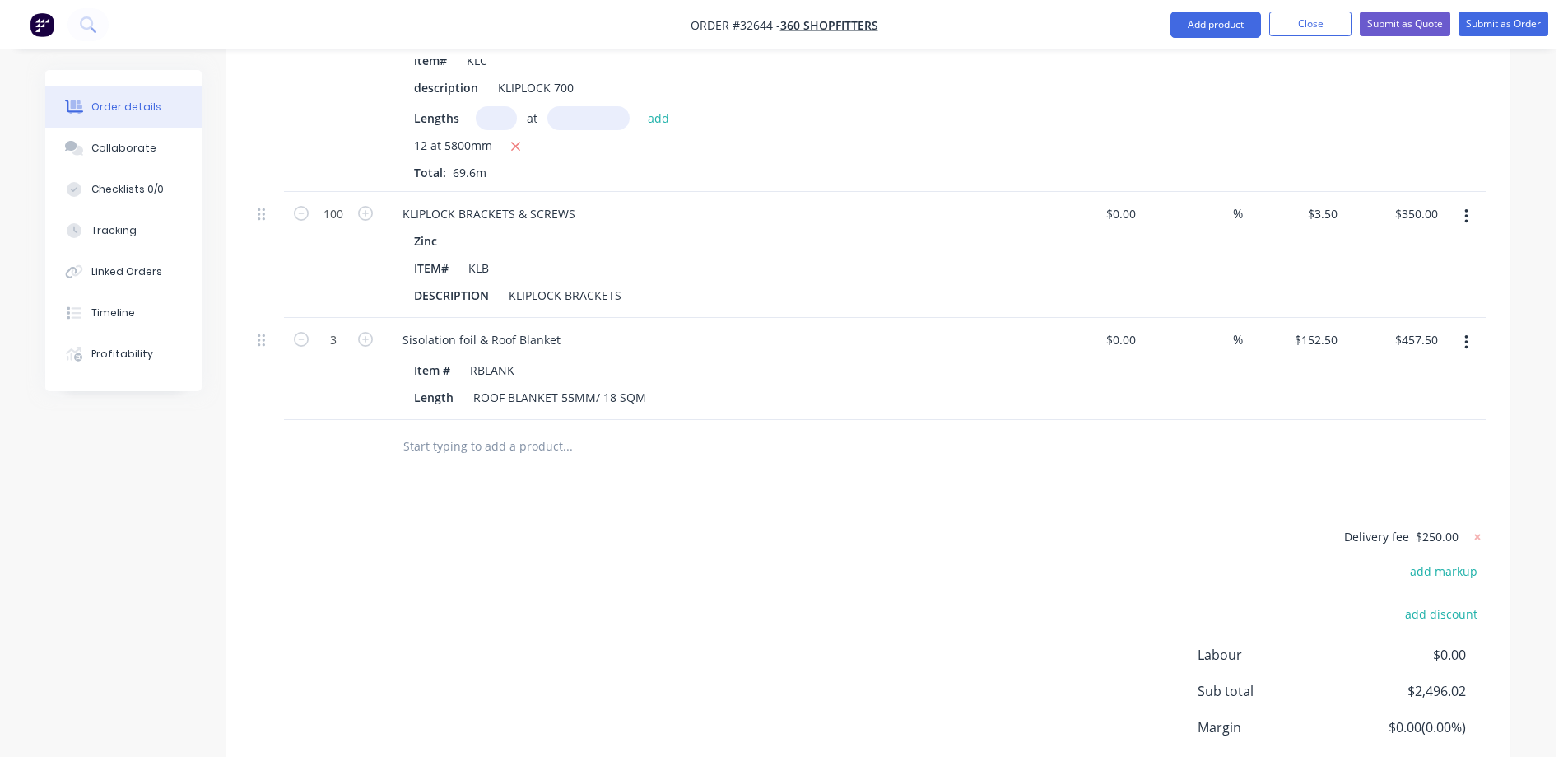
drag, startPoint x: 531, startPoint y: 406, endPoint x: 493, endPoint y: 583, distance: 181.0
click at [530, 430] on input "text" at bounding box center [567, 446] width 330 height 32
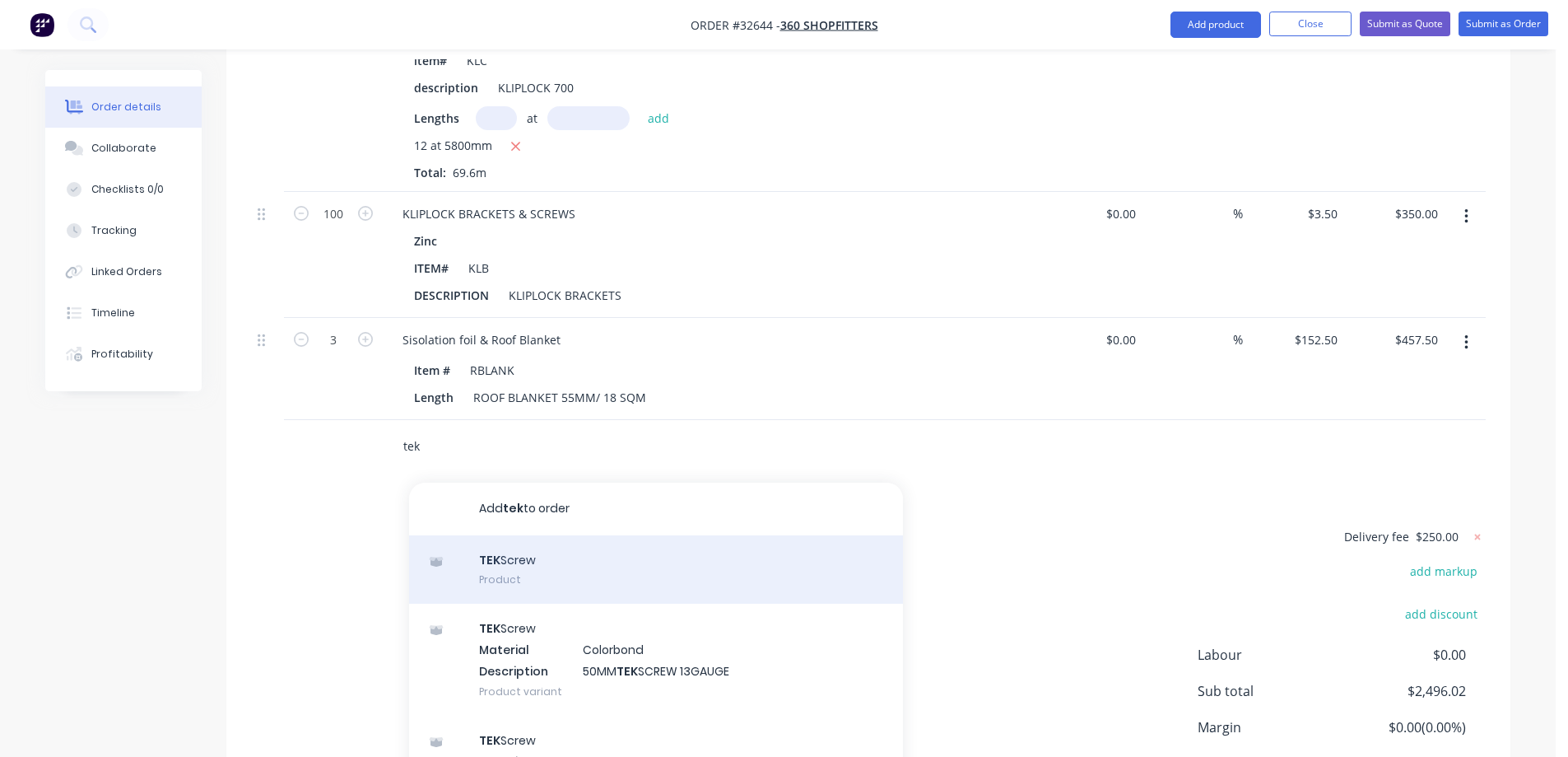
type input "tek"
click at [538, 536] on div "TEK Screw Product" at bounding box center [657, 570] width 494 height 69
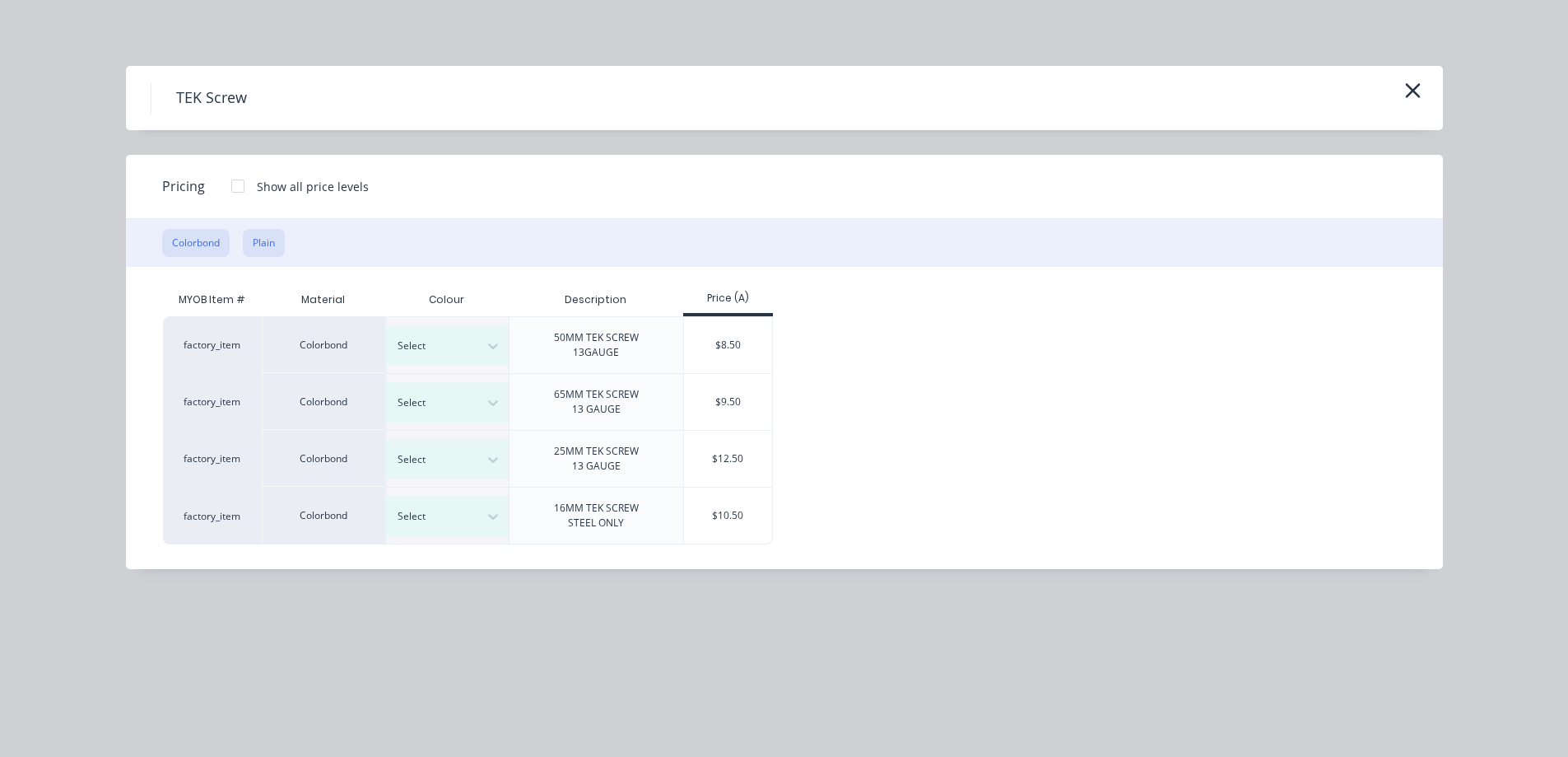
click at [264, 244] on button "Plain" at bounding box center [264, 243] width 42 height 28
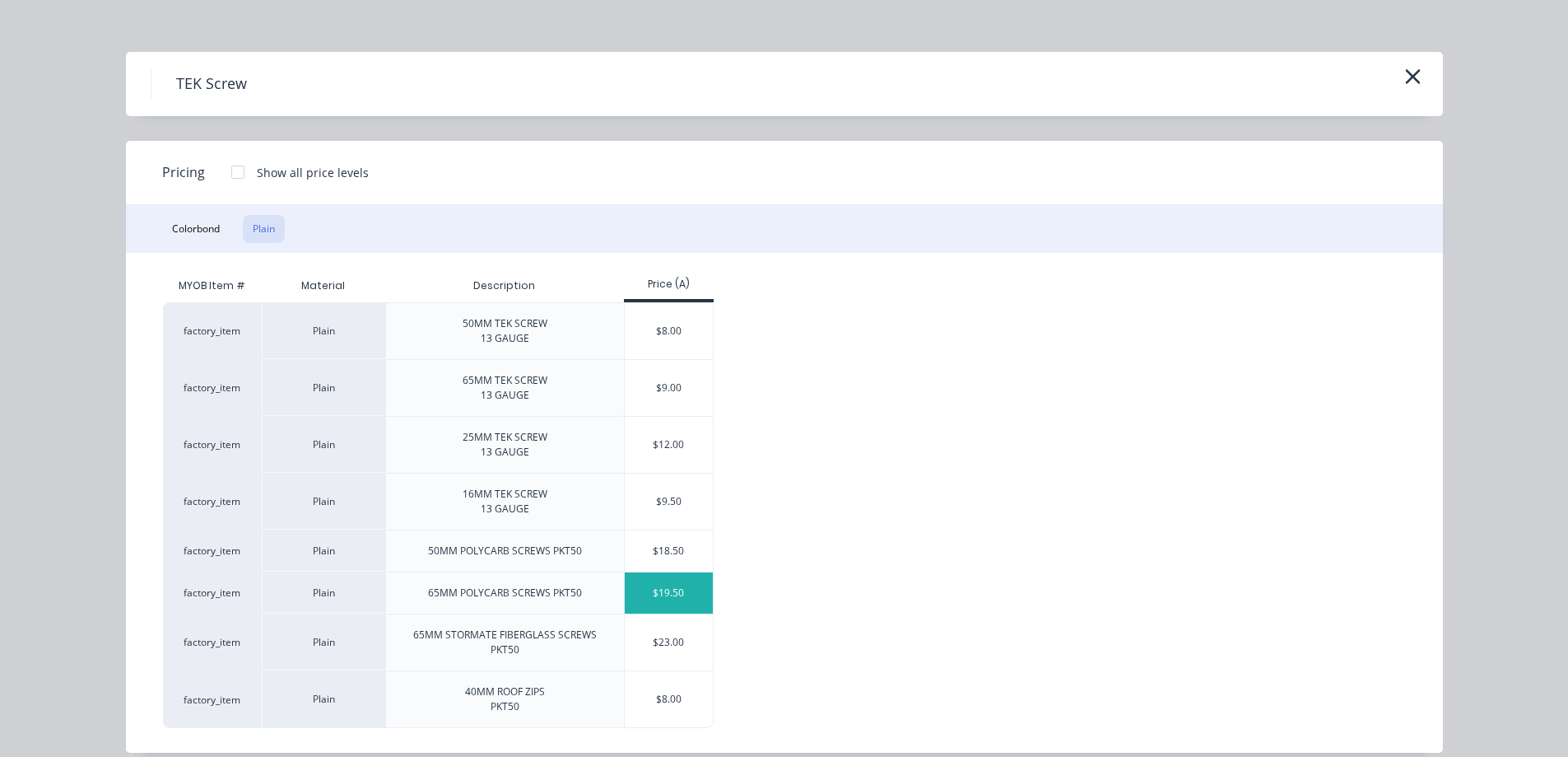
scroll to position [18, 0]
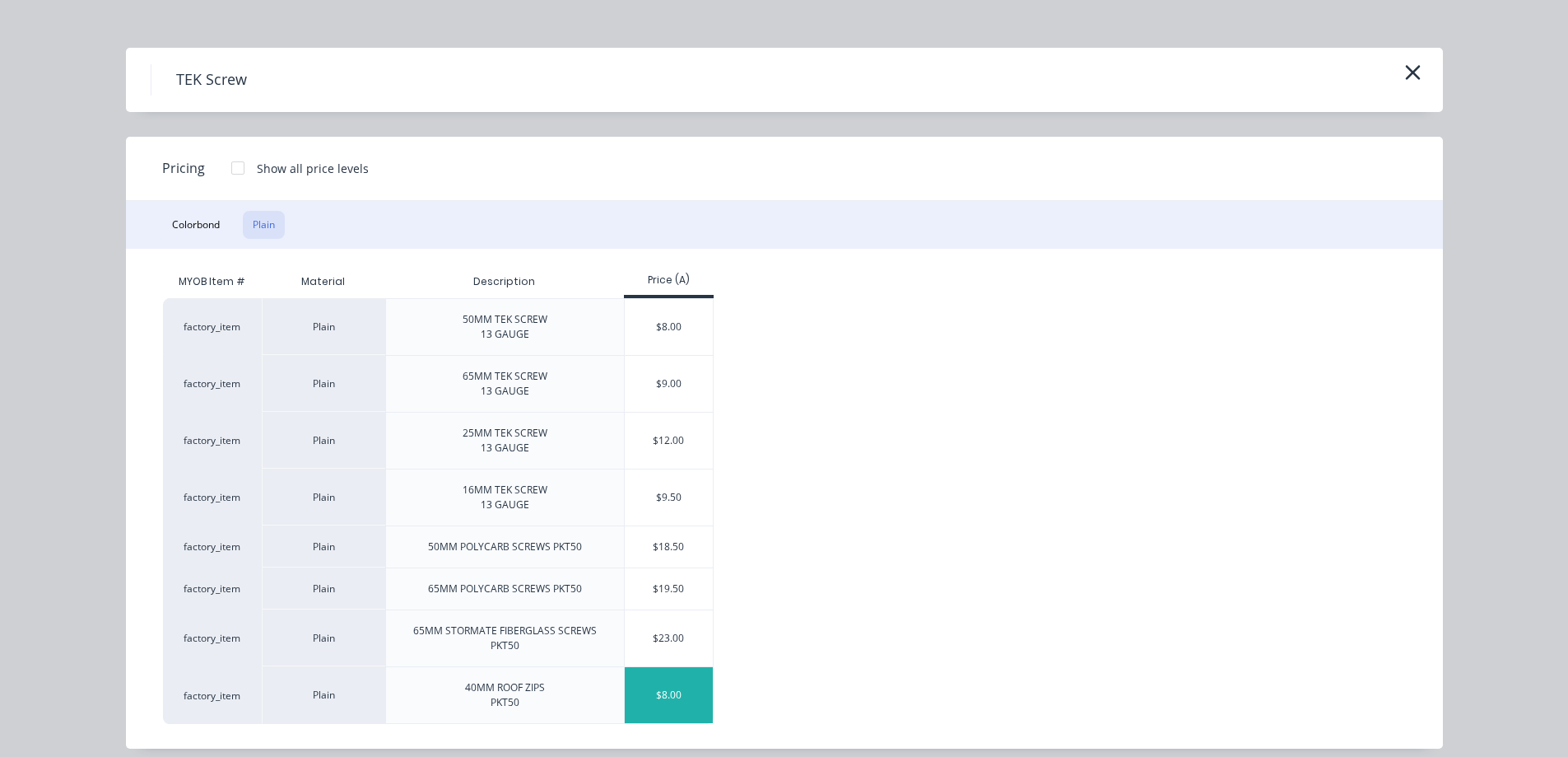
click at [657, 670] on div "$8.00" at bounding box center [668, 695] width 88 height 56
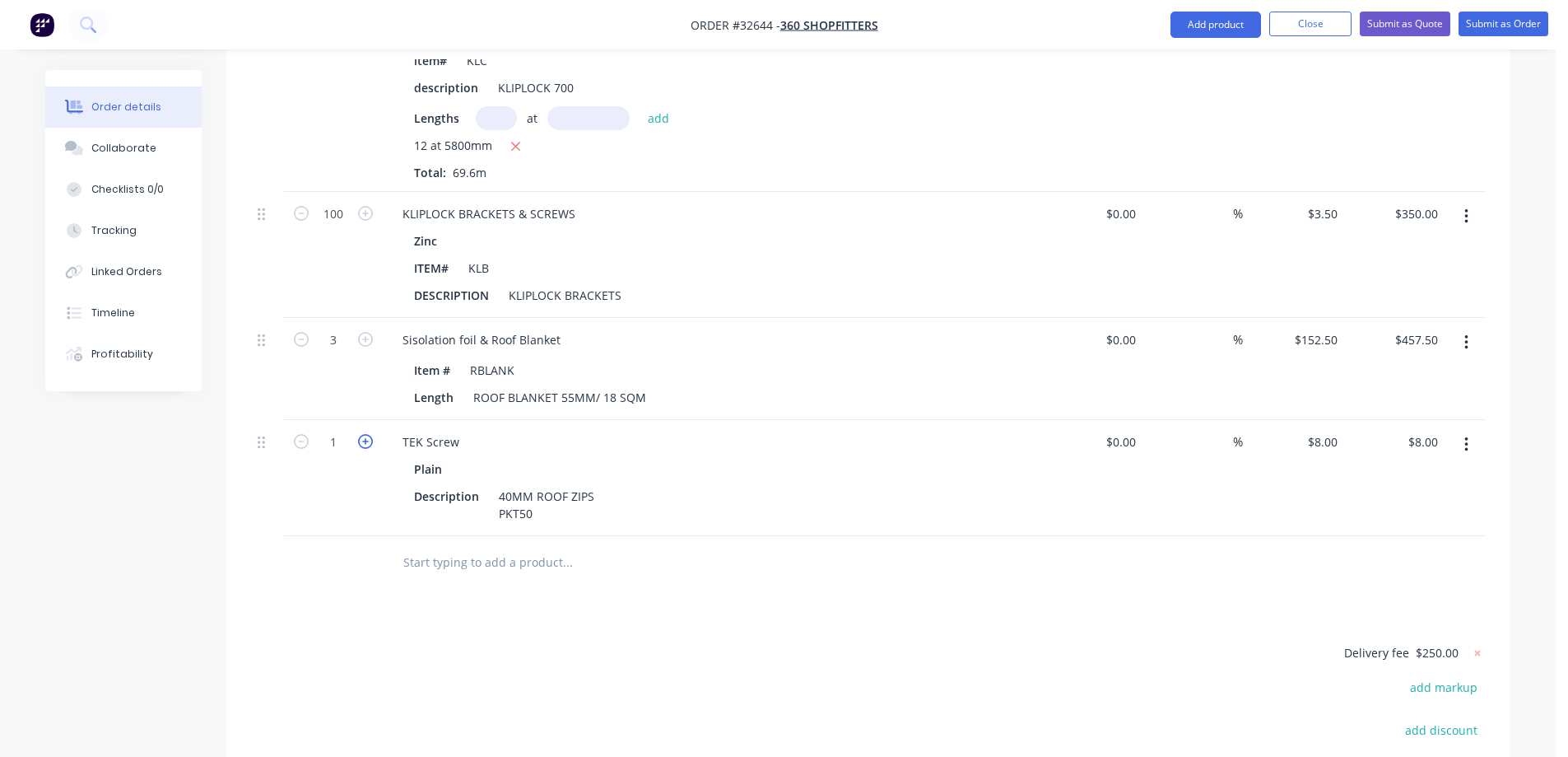
click at [367, 434] on icon "button" at bounding box center [365, 441] width 15 height 15
type input "2"
type input "$16.00"
click at [367, 434] on icon "button" at bounding box center [365, 441] width 15 height 15
type input "3"
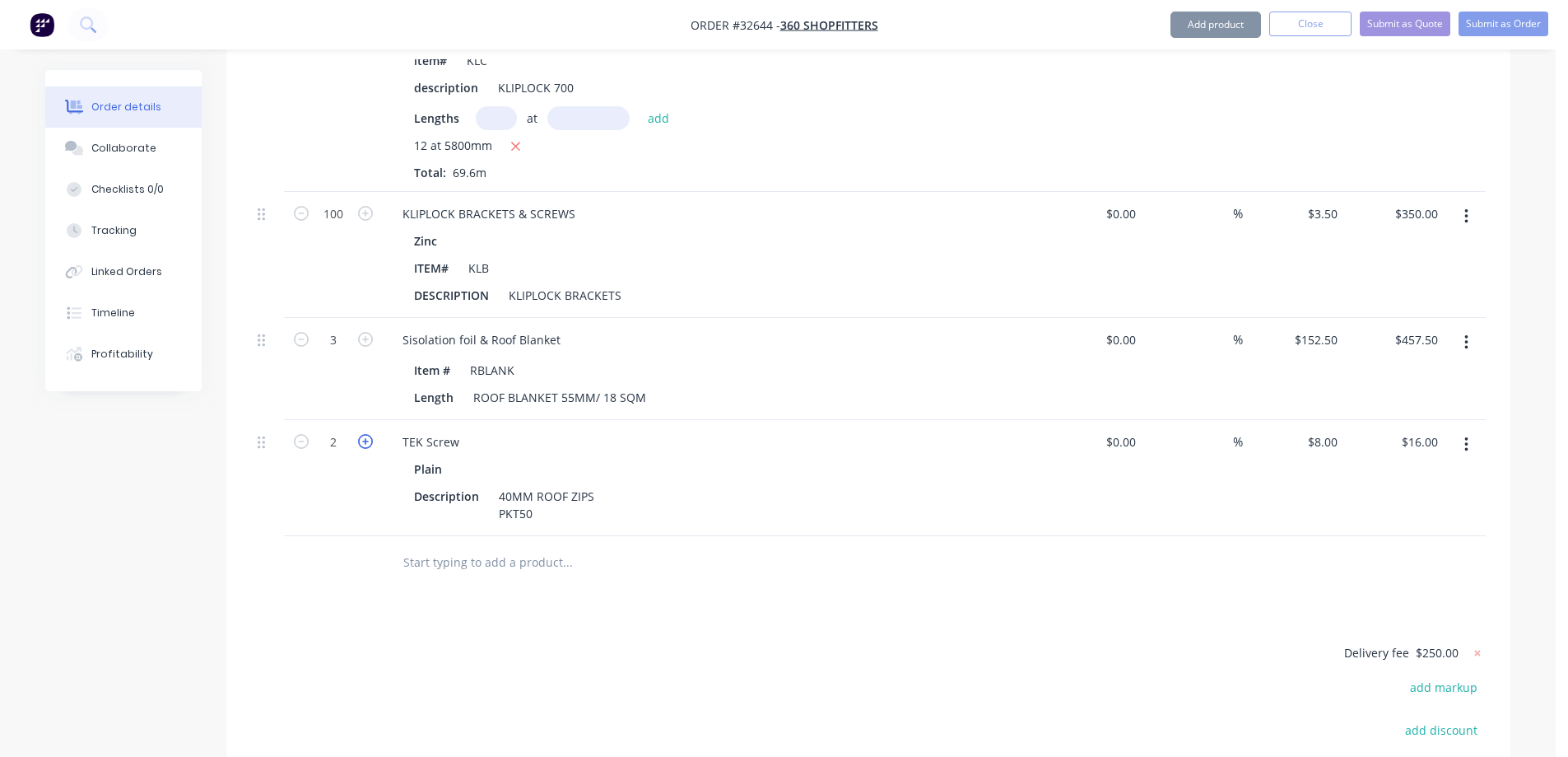
type input "$24.00"
click at [367, 434] on icon "button" at bounding box center [365, 441] width 15 height 15
type input "4"
type input "$32.00"
click at [367, 434] on icon "button" at bounding box center [365, 441] width 15 height 15
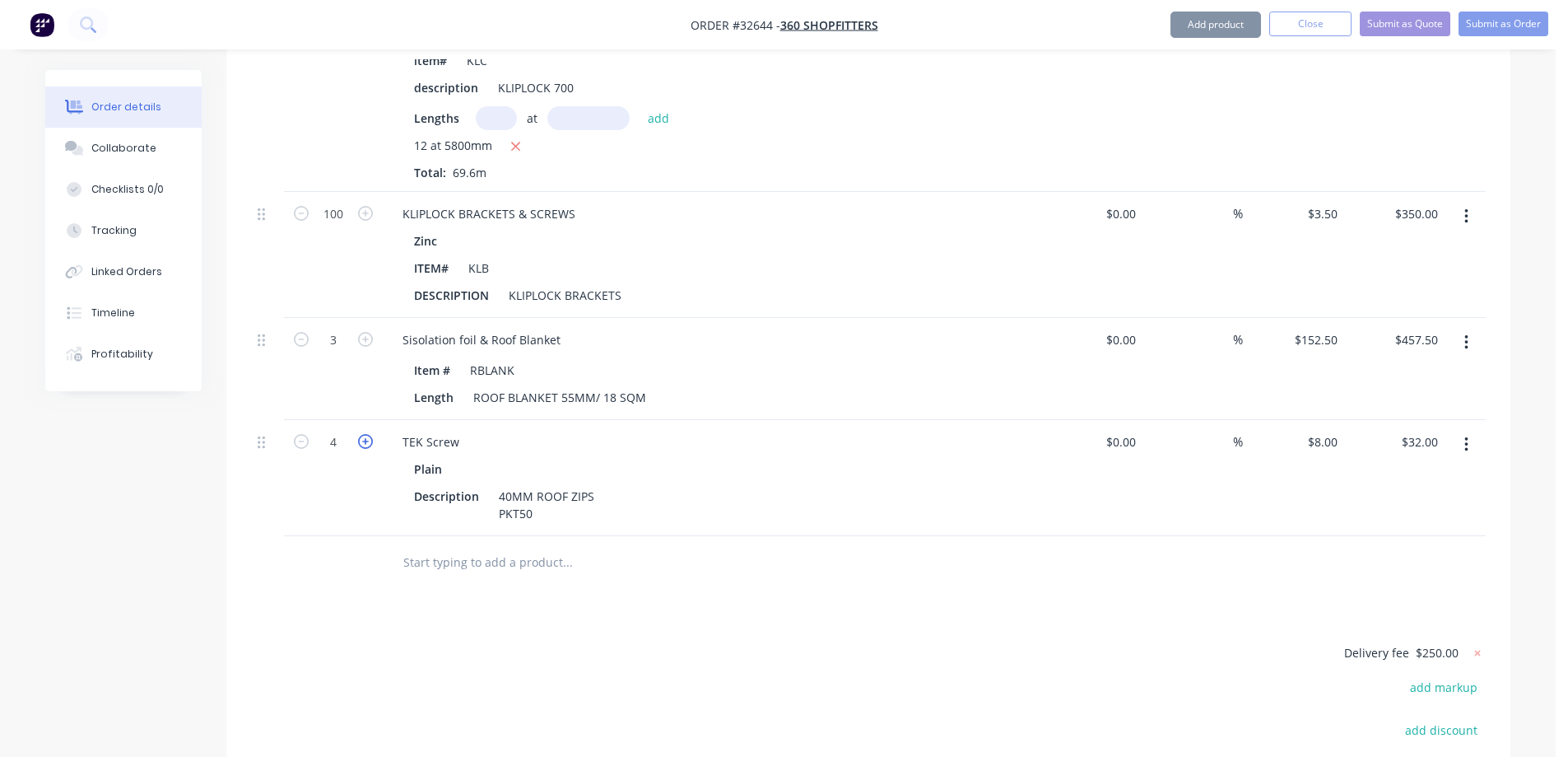
type input "5"
type input "$40.00"
click at [367, 434] on icon "button" at bounding box center [365, 441] width 15 height 15
type input "6"
type input "$48.00"
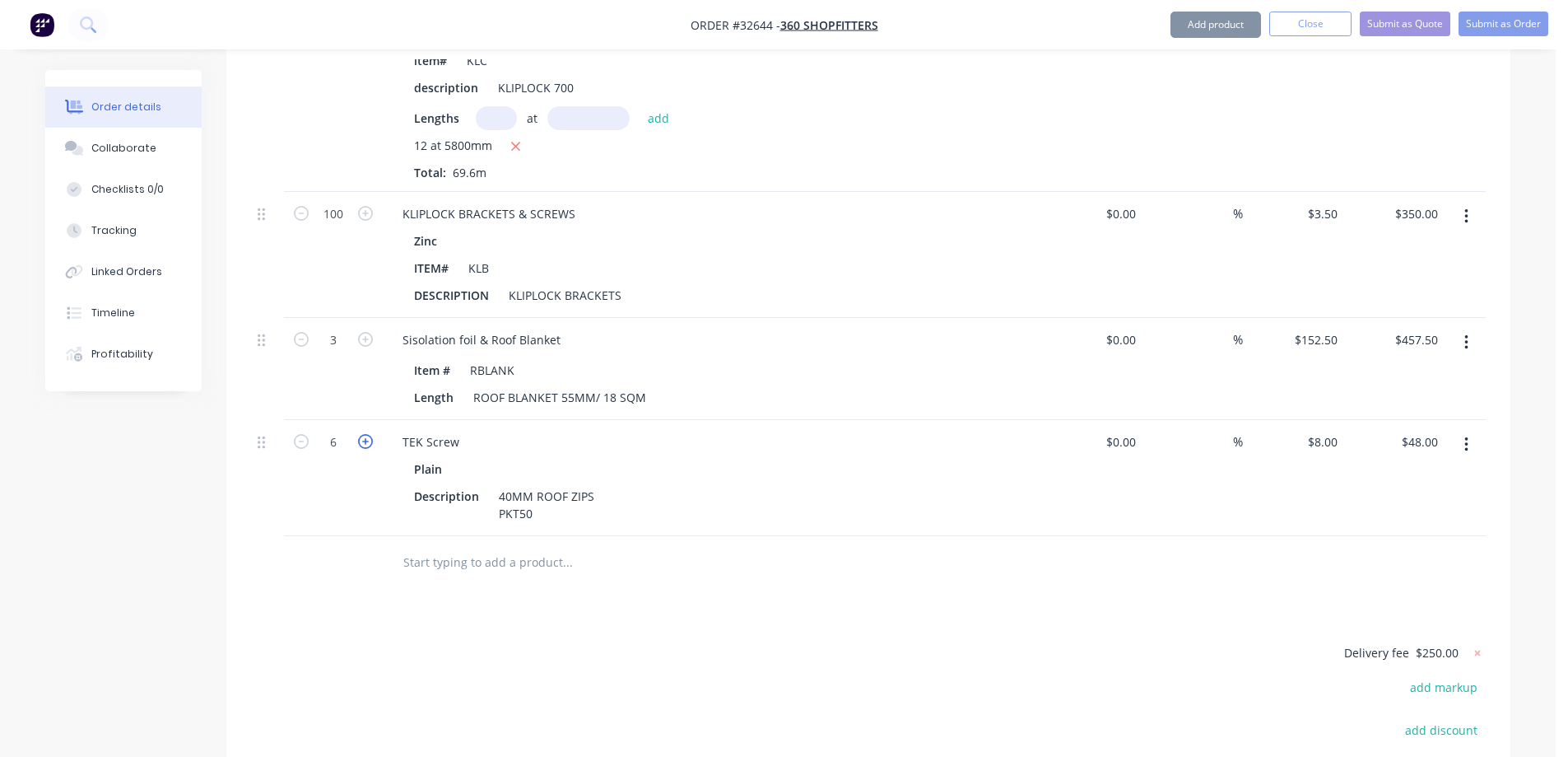
click at [367, 434] on icon "button" at bounding box center [365, 441] width 15 height 15
type input "7"
type input "$56.00"
click at [367, 434] on icon "button" at bounding box center [365, 441] width 15 height 15
type input "8"
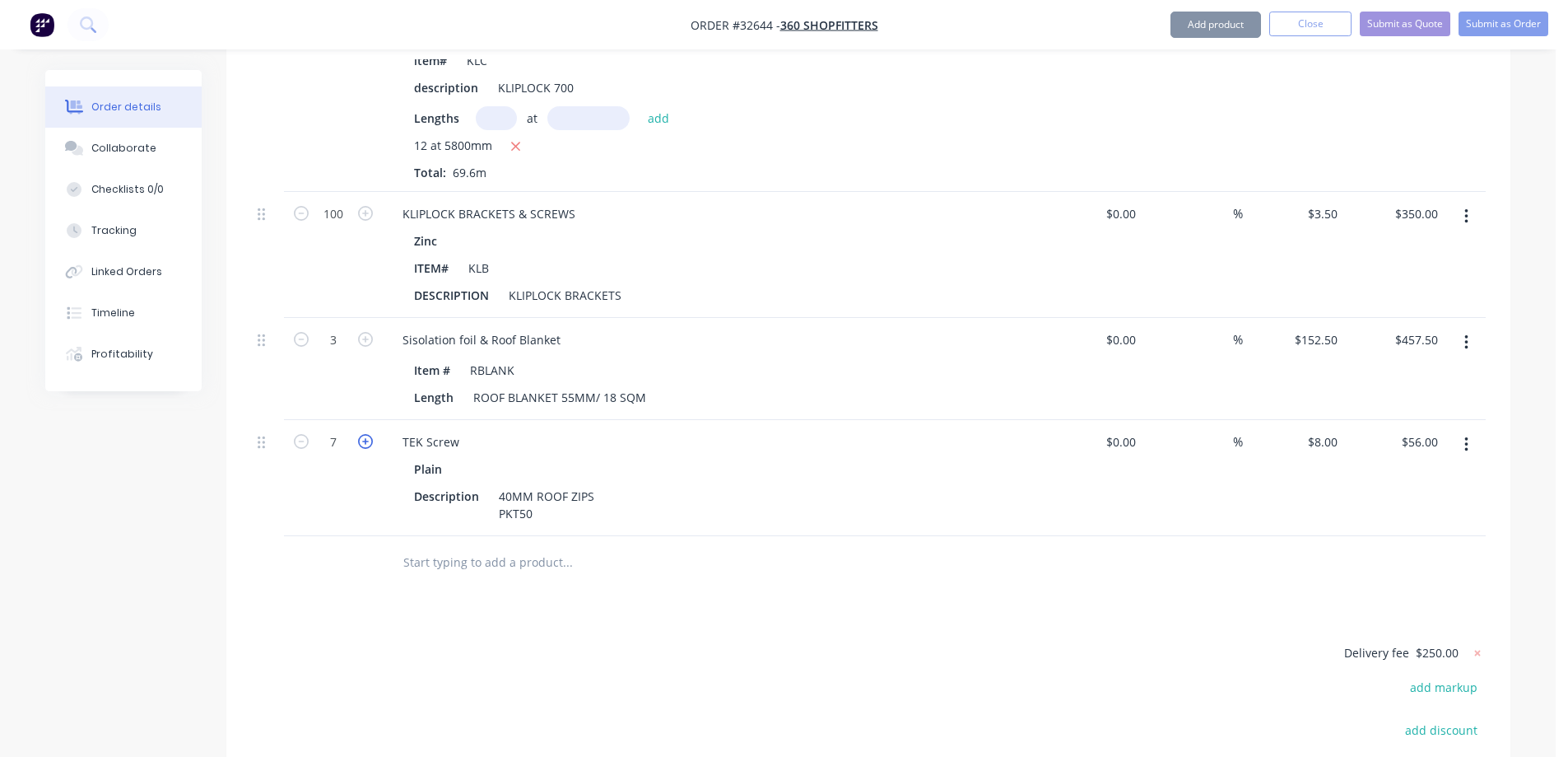
type input "$64.00"
click at [367, 434] on icon "button" at bounding box center [365, 441] width 15 height 15
type input "9"
type input "$72.00"
click at [367, 434] on icon "button" at bounding box center [365, 441] width 15 height 15
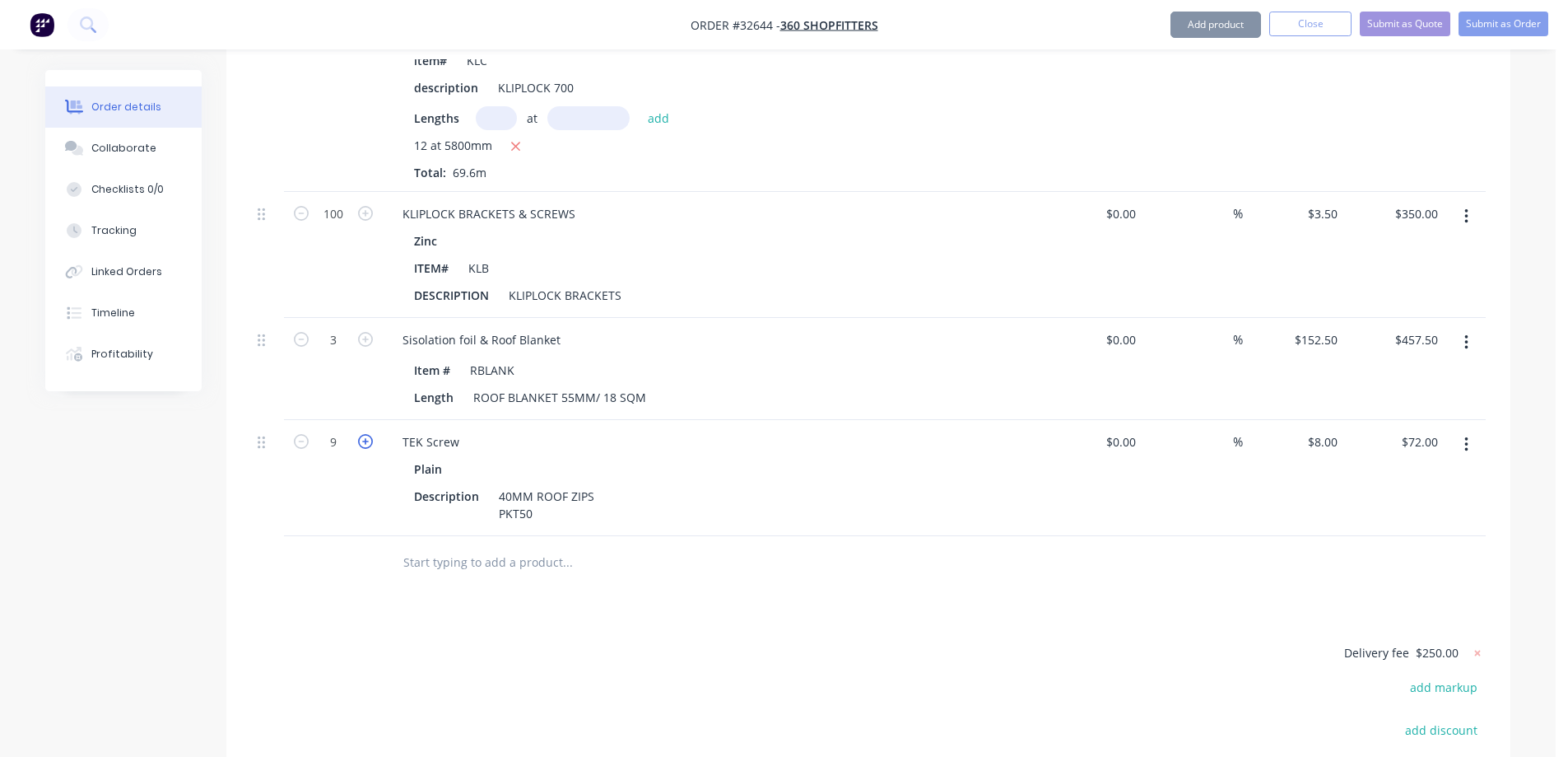
type input "10"
type input "$80.00"
click at [687, 536] on div at bounding box center [679, 563] width 593 height 53
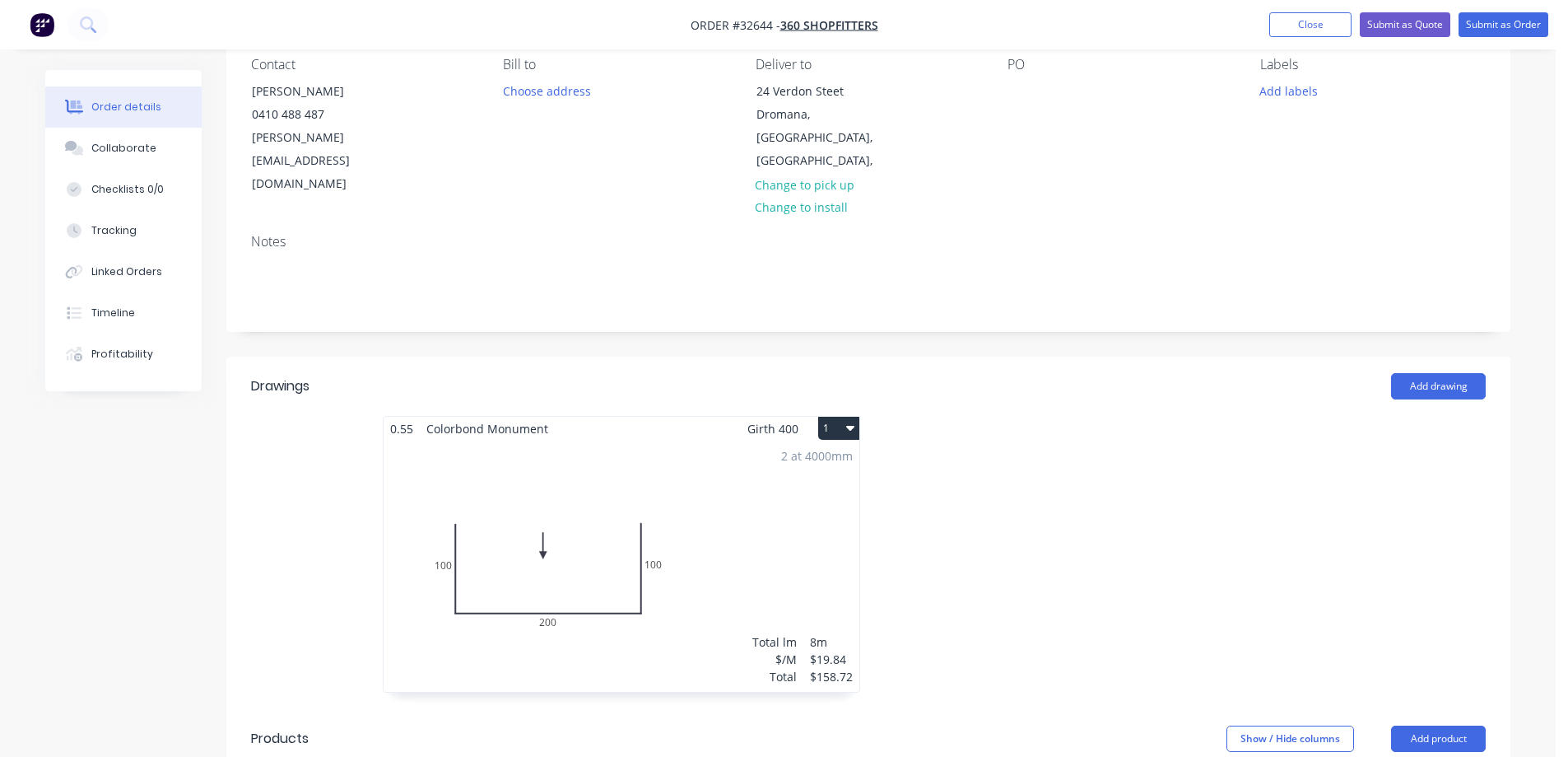
scroll to position [0, 0]
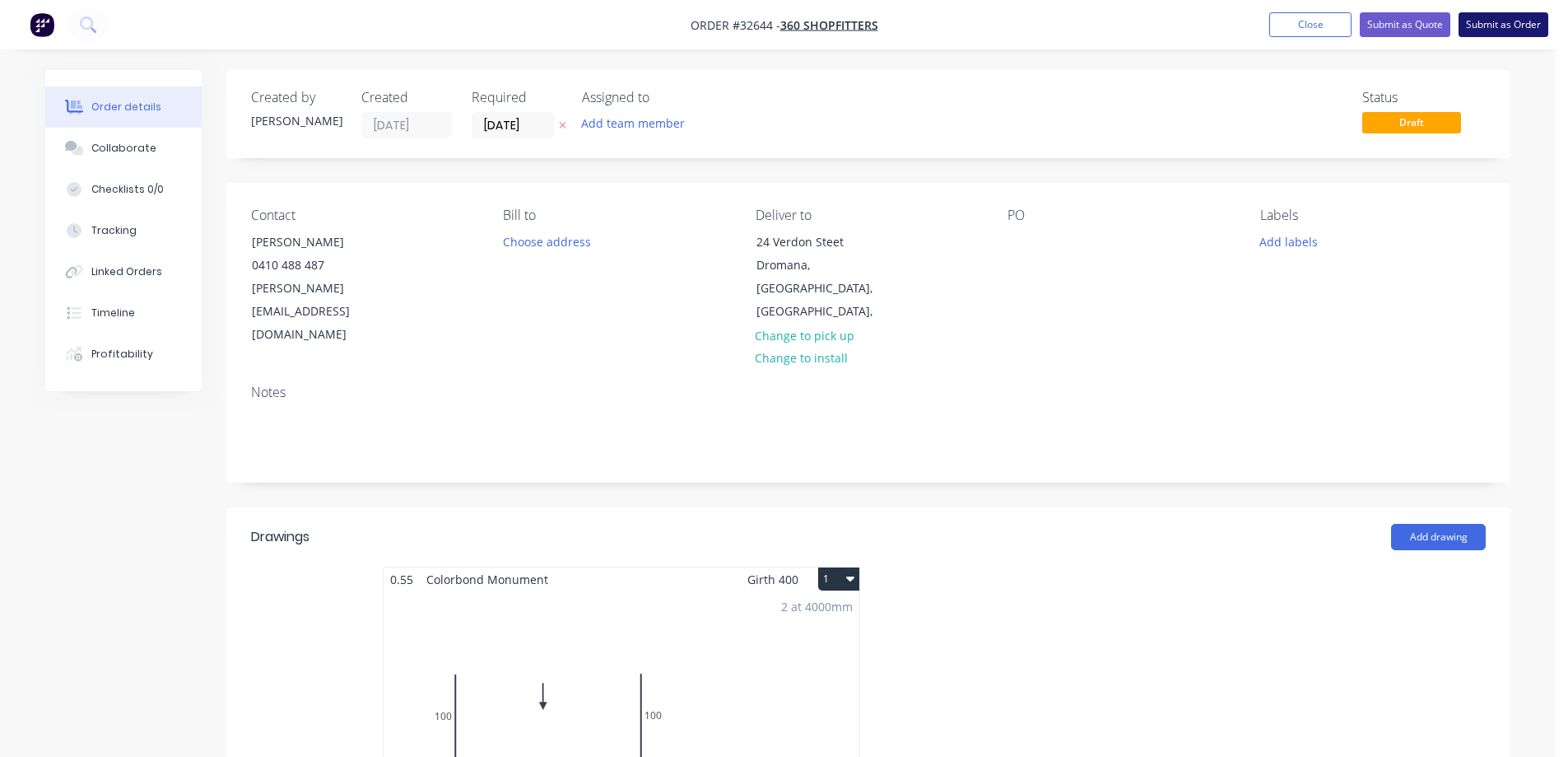
click at [1495, 25] on button "Submit as Order" at bounding box center [1503, 25] width 90 height 25
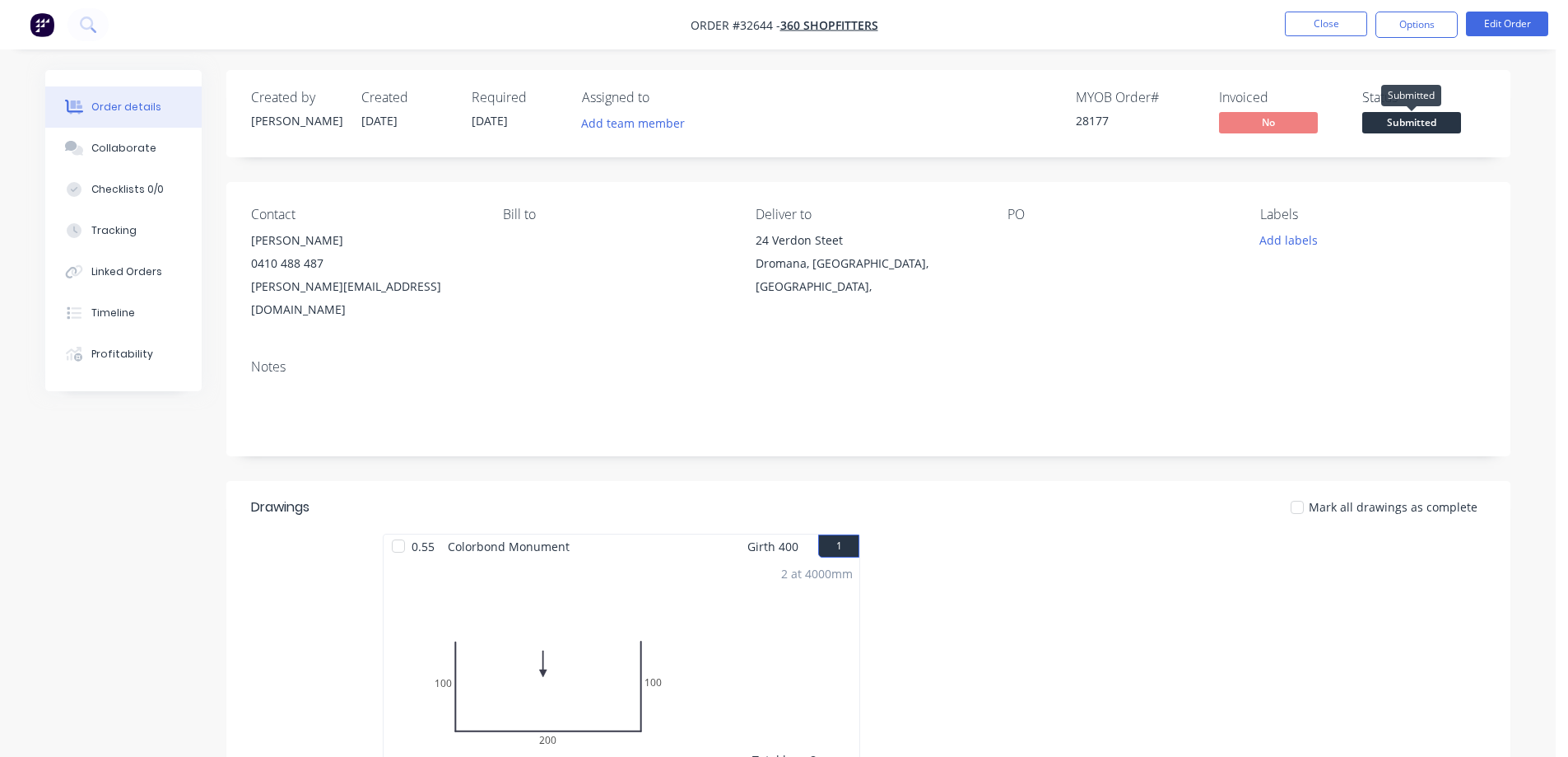
click at [1421, 124] on span "Submitted" at bounding box center [1411, 122] width 98 height 21
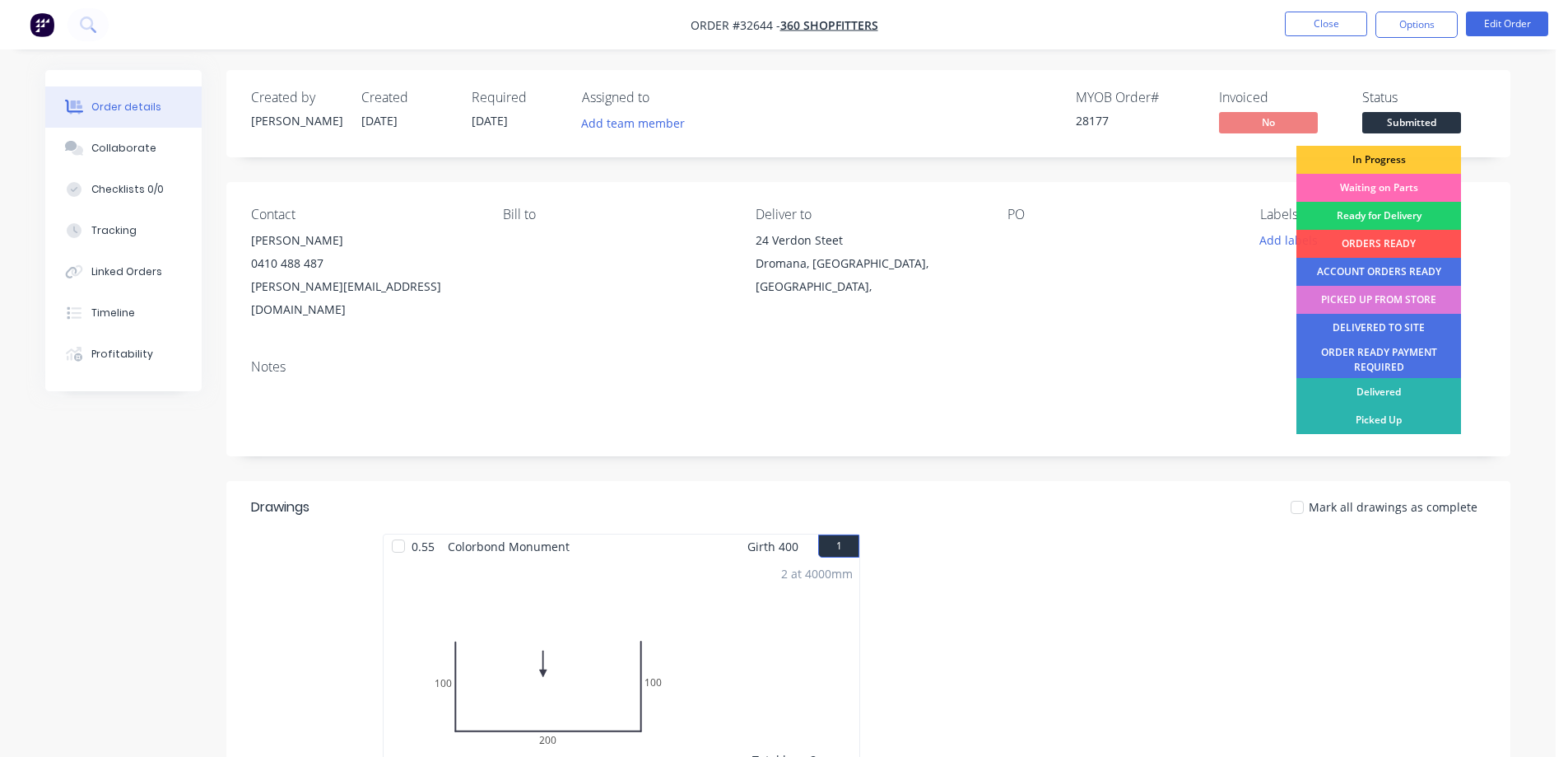
click at [1406, 184] on div "Waiting on Parts" at bounding box center [1378, 187] width 164 height 28
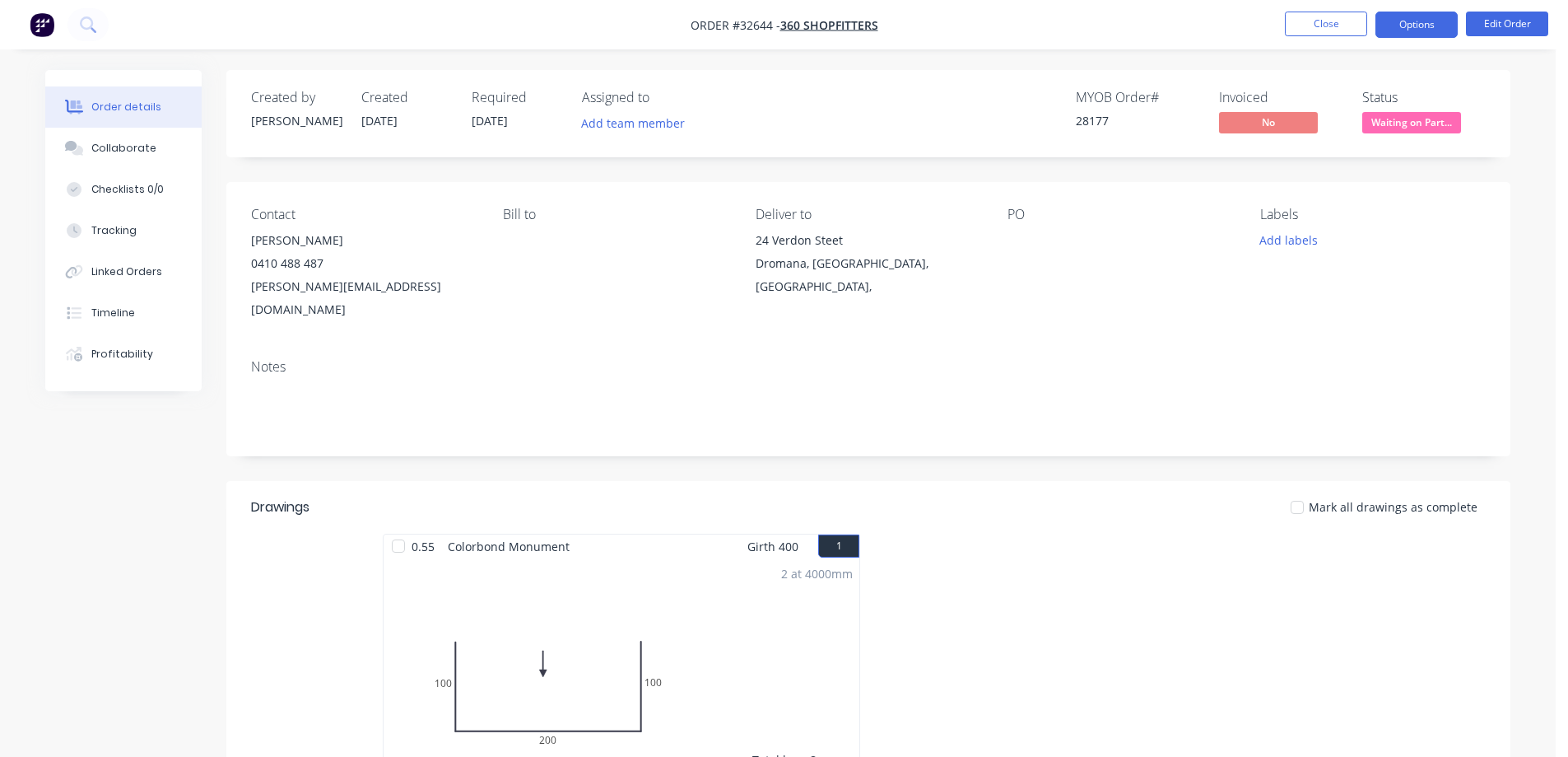
click at [1403, 28] on button "Options" at bounding box center [1417, 25] width 83 height 27
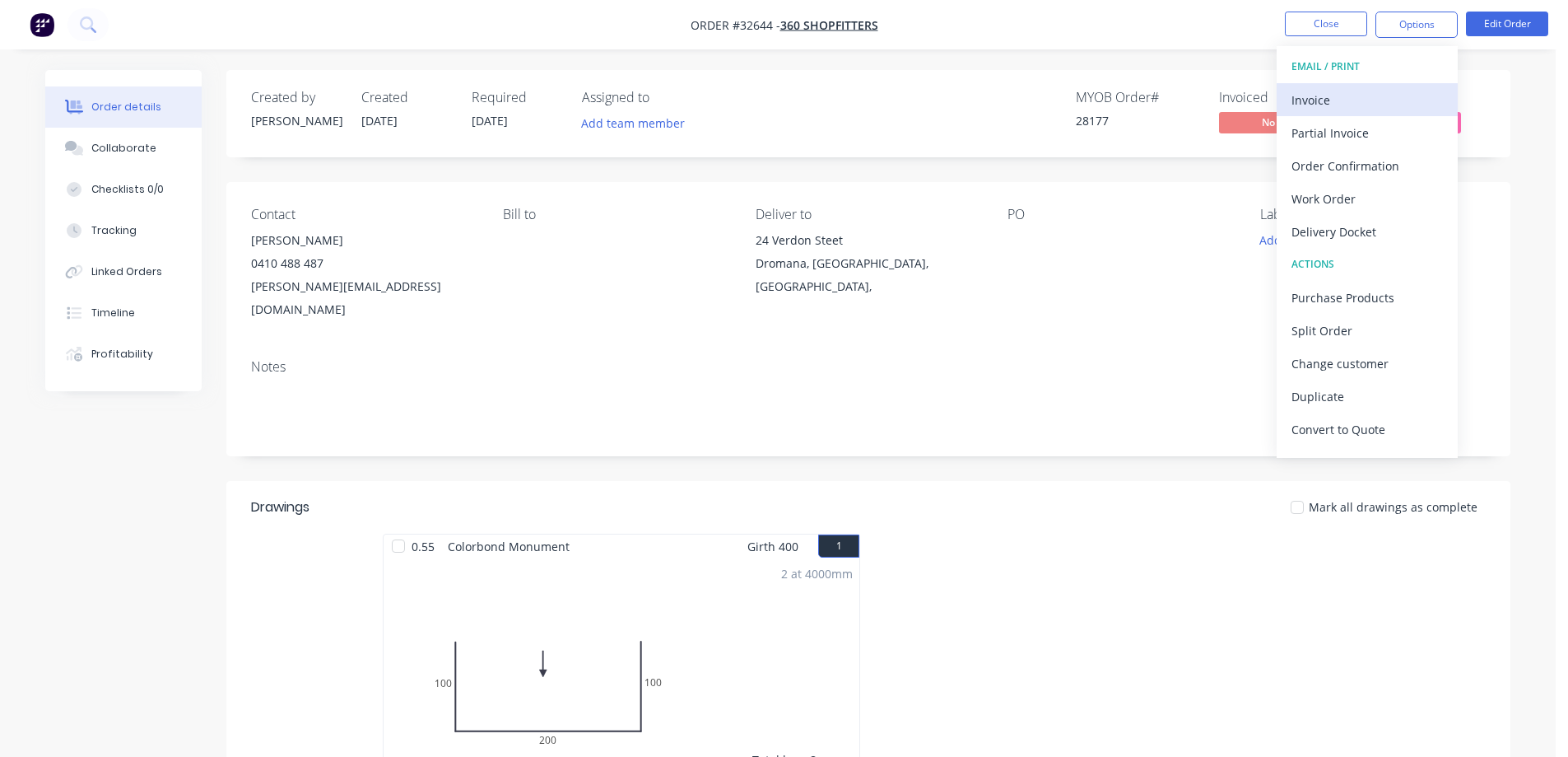
click at [1366, 101] on div "Invoice" at bounding box center [1367, 99] width 152 height 24
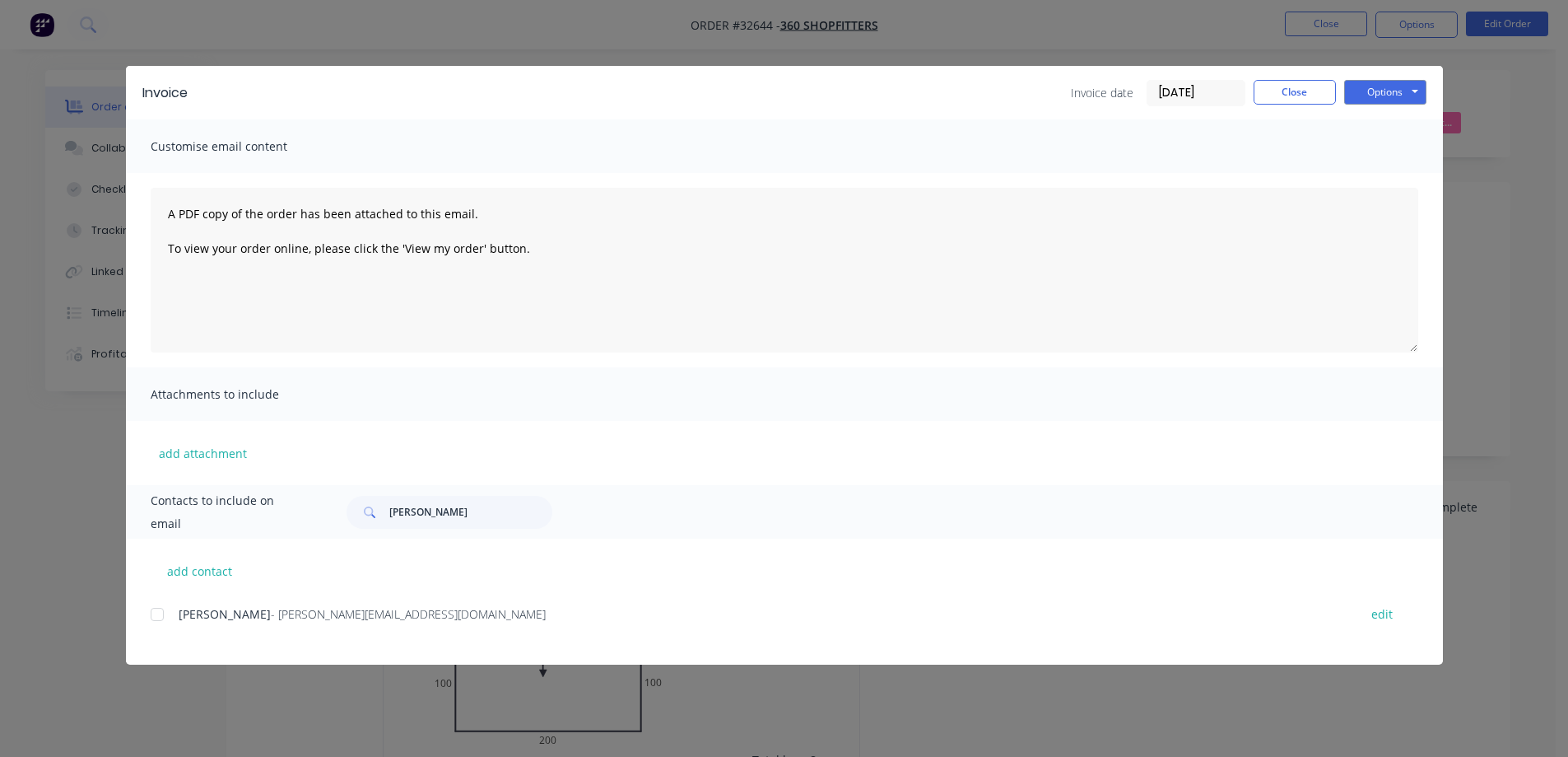
click at [156, 614] on div at bounding box center [157, 613] width 32 height 32
click at [1356, 96] on button "Options" at bounding box center [1386, 92] width 83 height 25
click at [1407, 174] on button "Email" at bounding box center [1397, 176] width 105 height 28
click at [1302, 92] on button "Close" at bounding box center [1295, 92] width 83 height 25
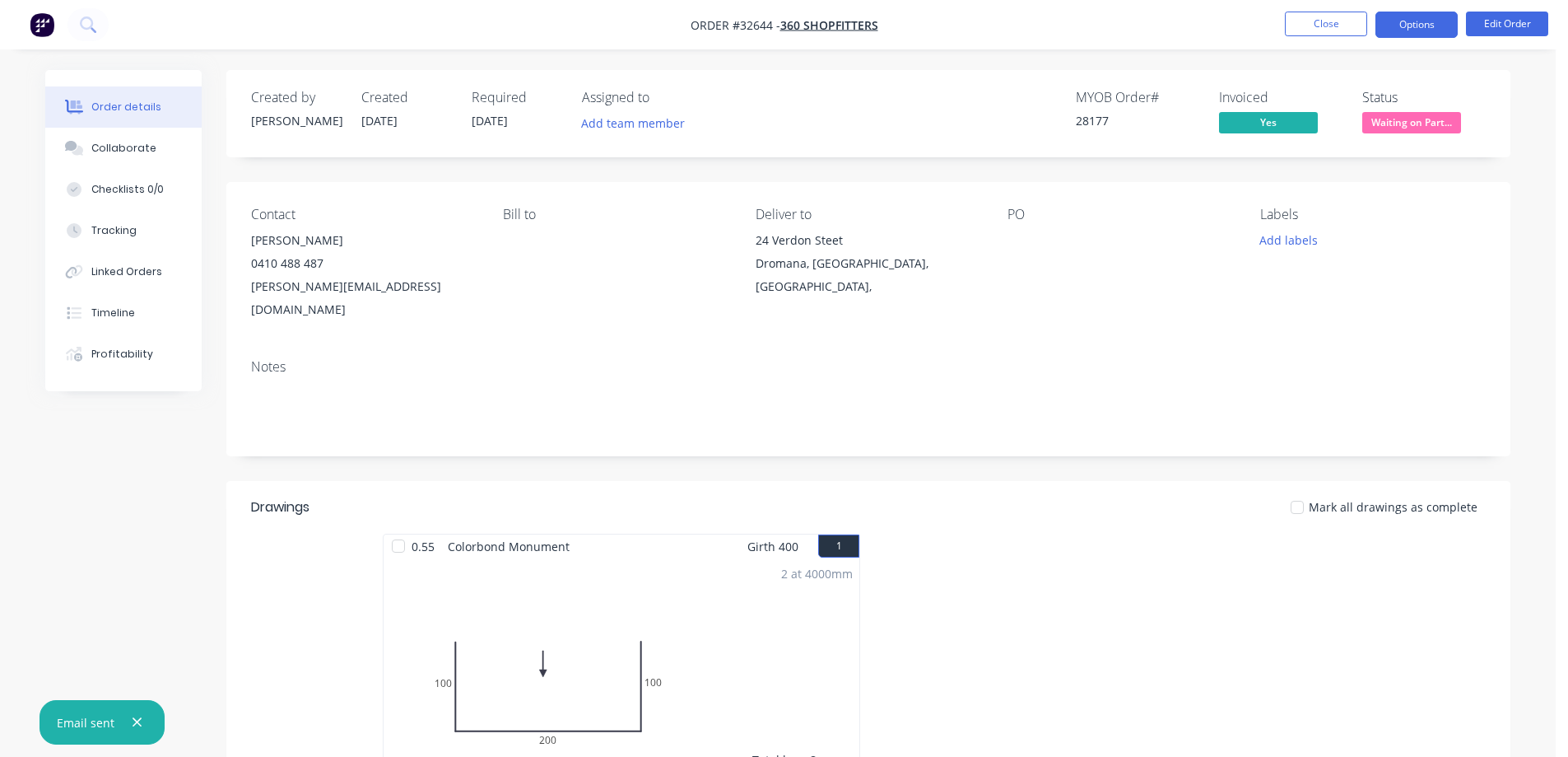
click at [1442, 18] on button "Options" at bounding box center [1417, 25] width 83 height 27
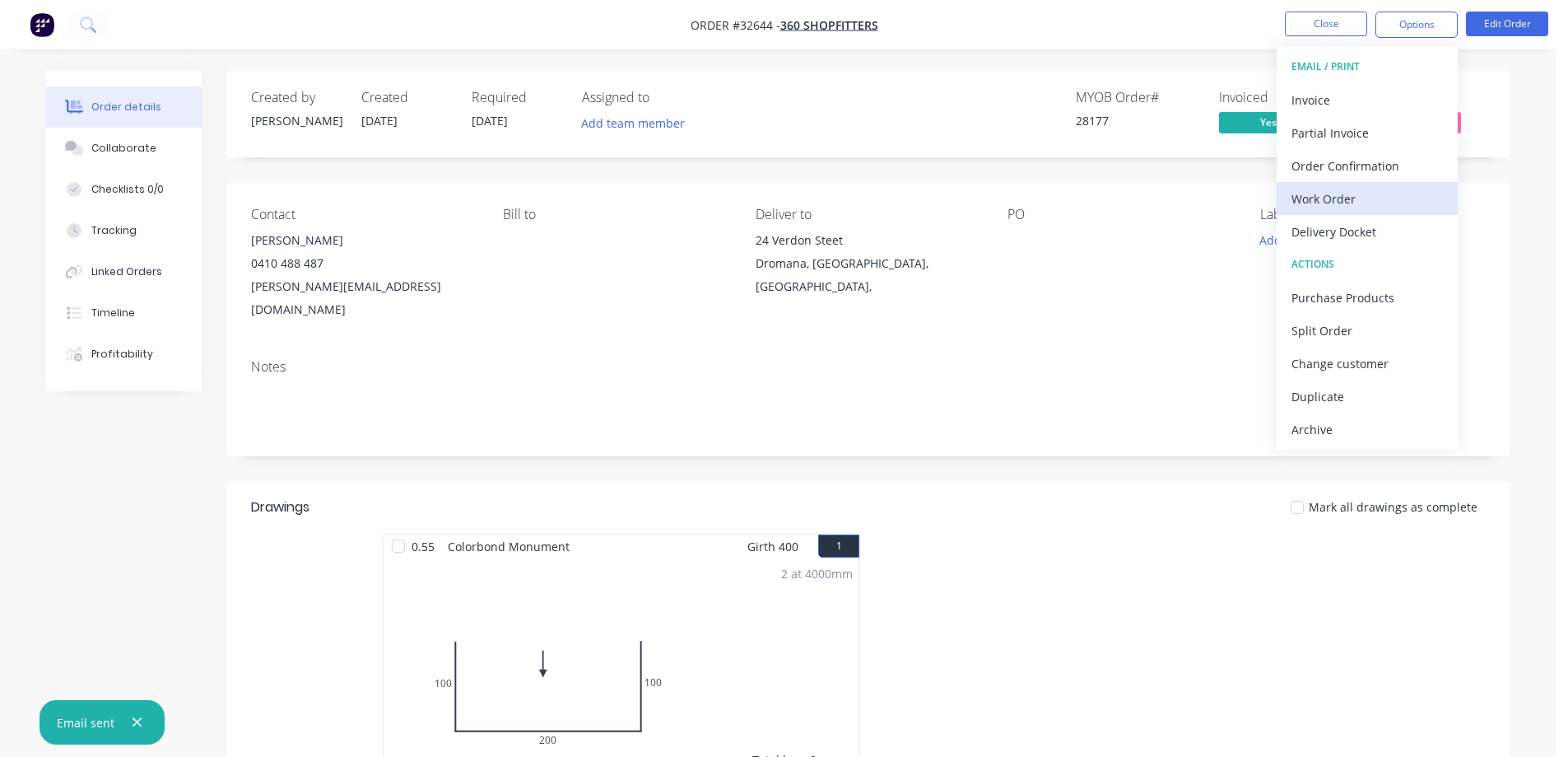
click at [1377, 191] on div "Work Order" at bounding box center [1367, 199] width 152 height 24
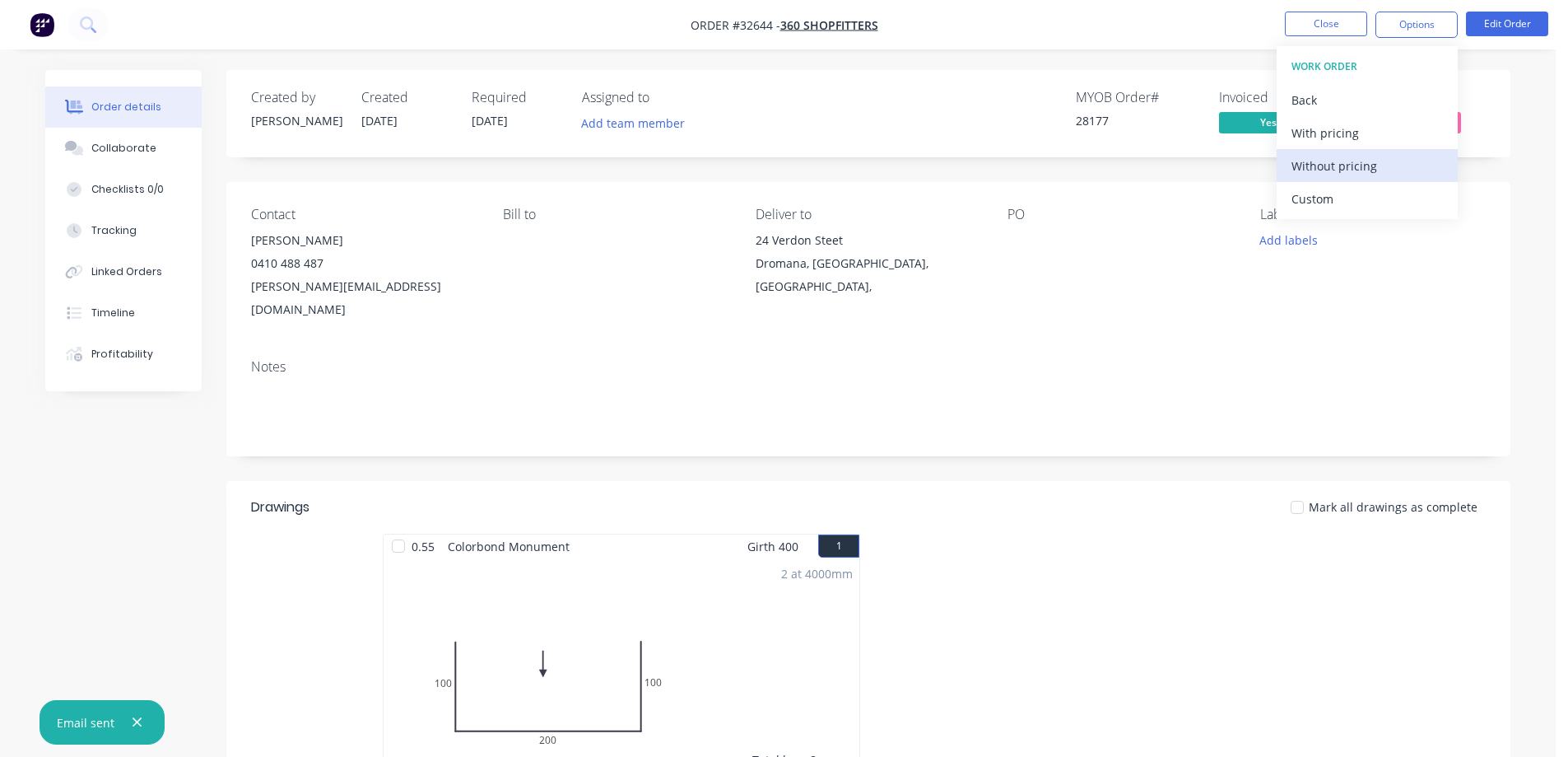
click at [1384, 162] on div "Without pricing" at bounding box center [1367, 165] width 152 height 24
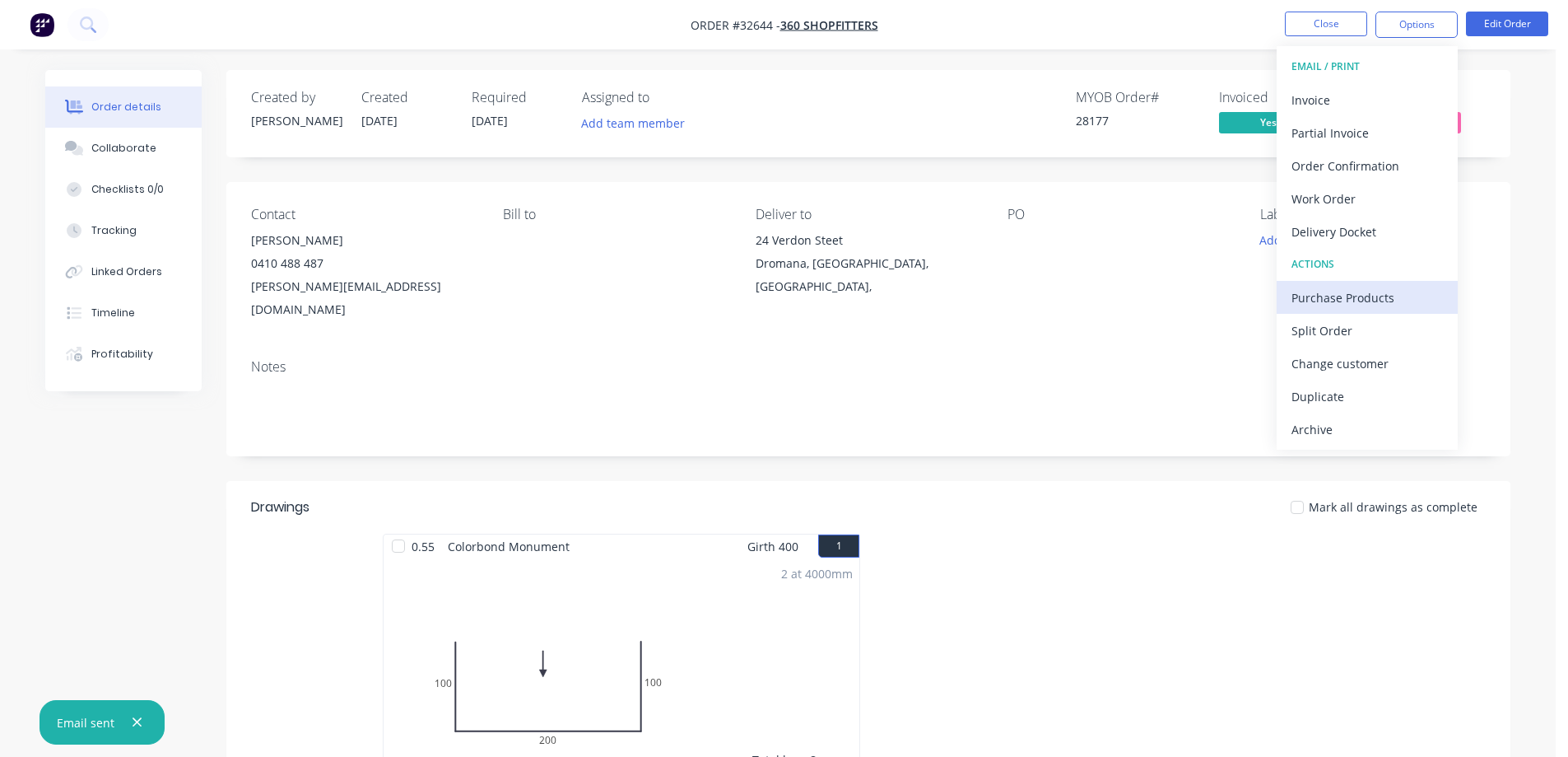
click at [1342, 295] on div "Purchase Products" at bounding box center [1367, 297] width 152 height 24
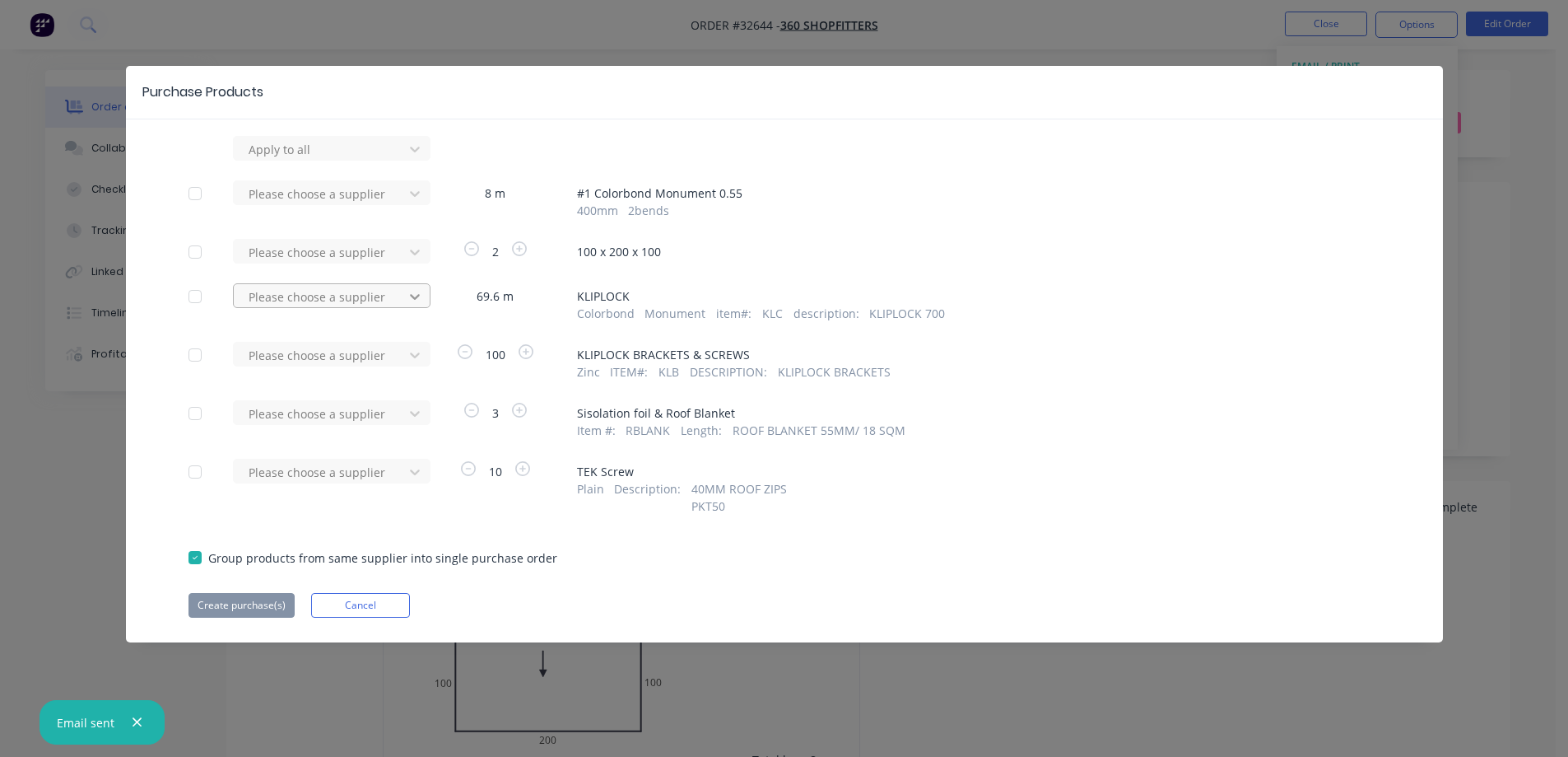
click at [411, 290] on icon at bounding box center [414, 296] width 17 height 17
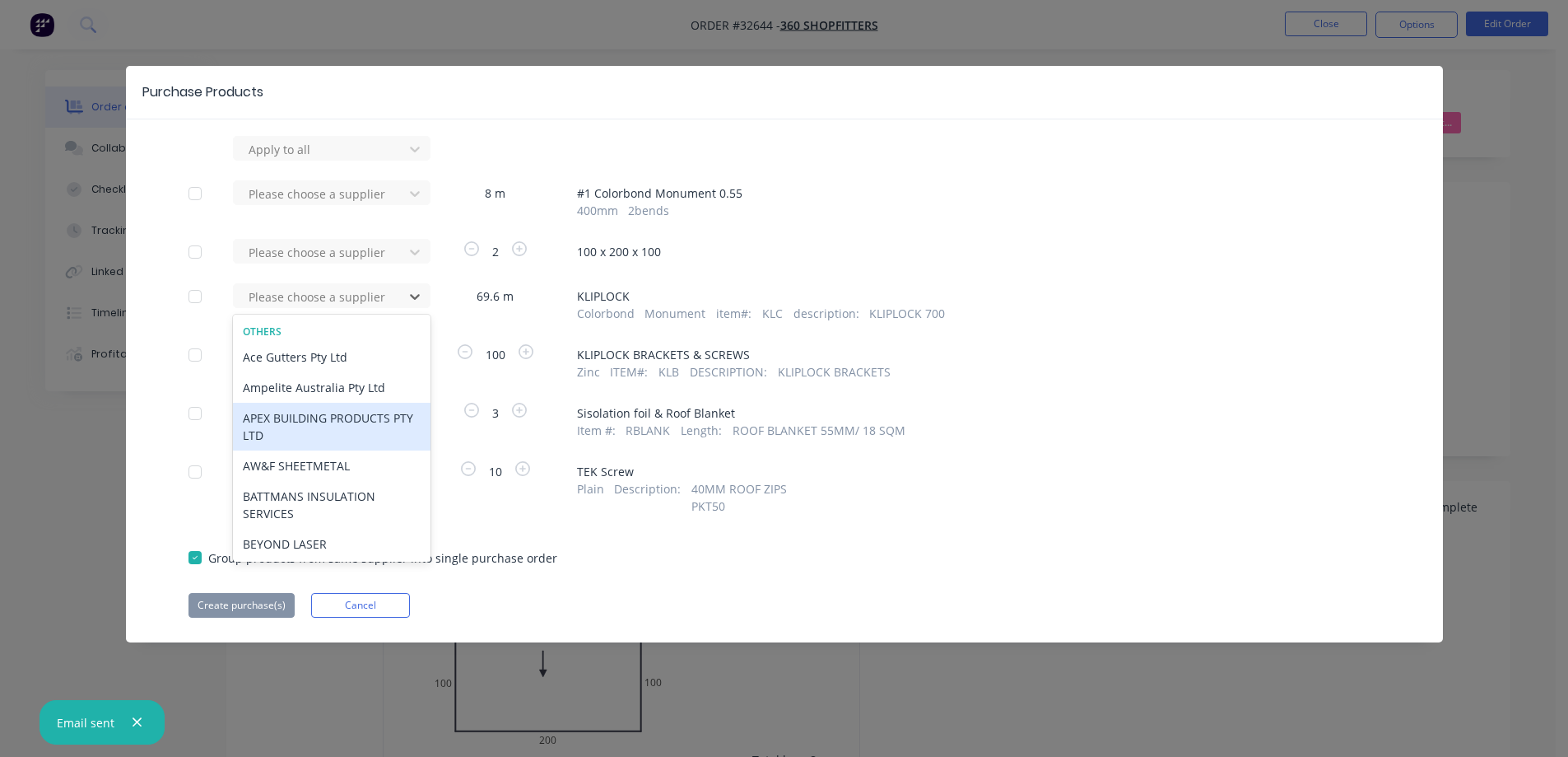
click at [334, 432] on div "APEX BUILDING PRODUCTS PTY LTD" at bounding box center [332, 426] width 198 height 48
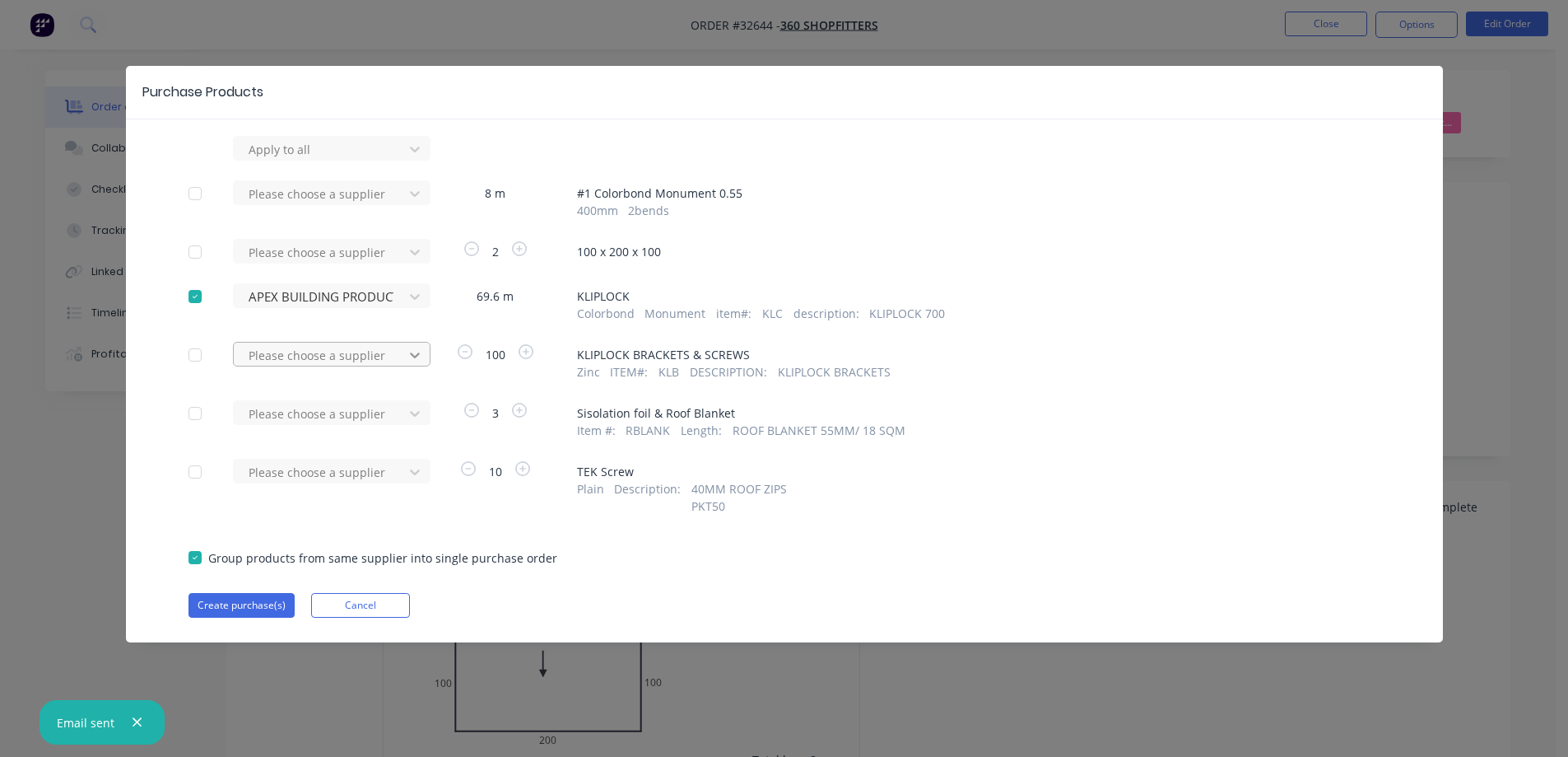
click at [415, 358] on icon at bounding box center [414, 354] width 17 height 17
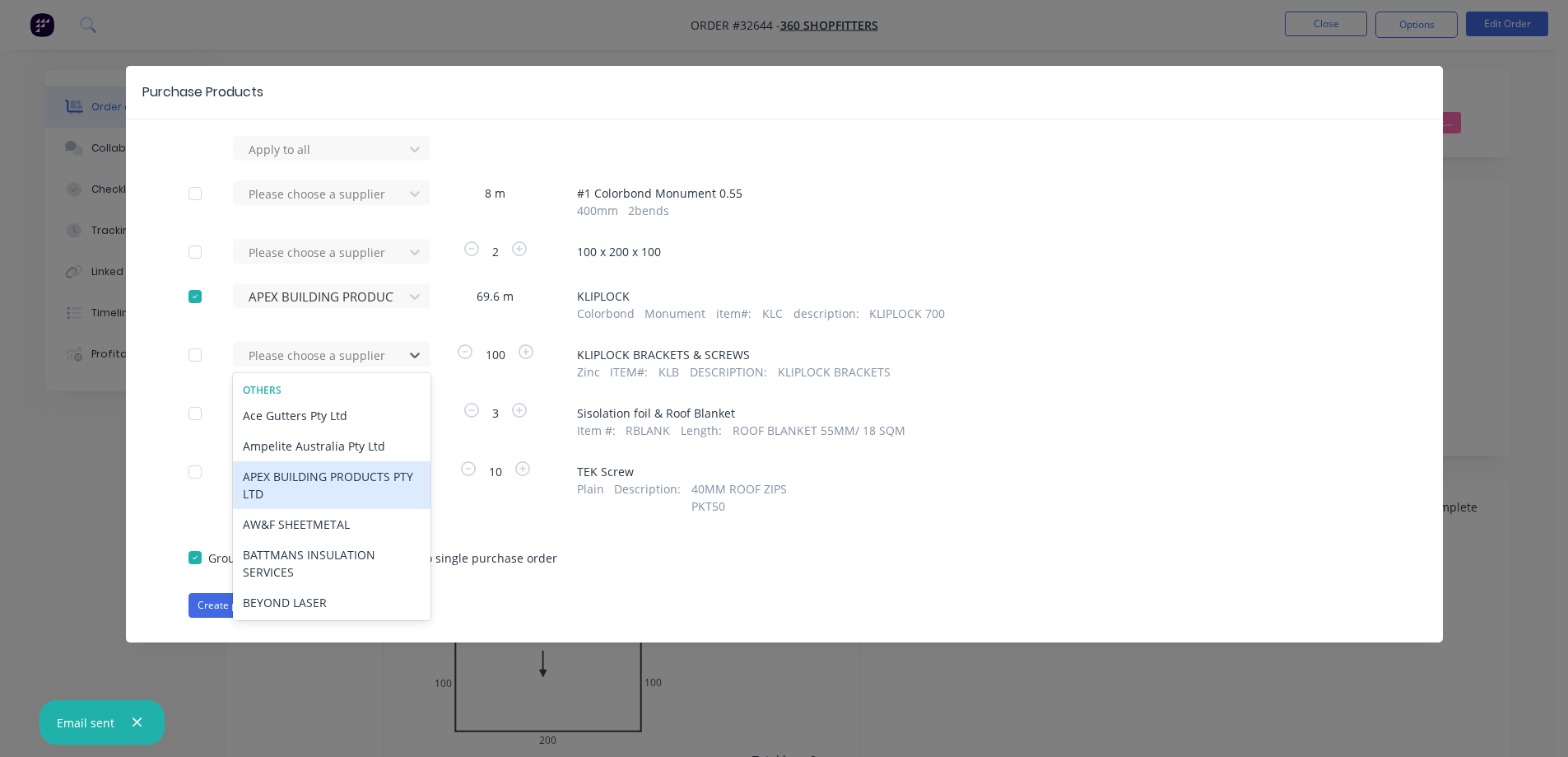
click at [332, 480] on div "APEX BUILDING PRODUCTS PTY LTD" at bounding box center [332, 484] width 198 height 48
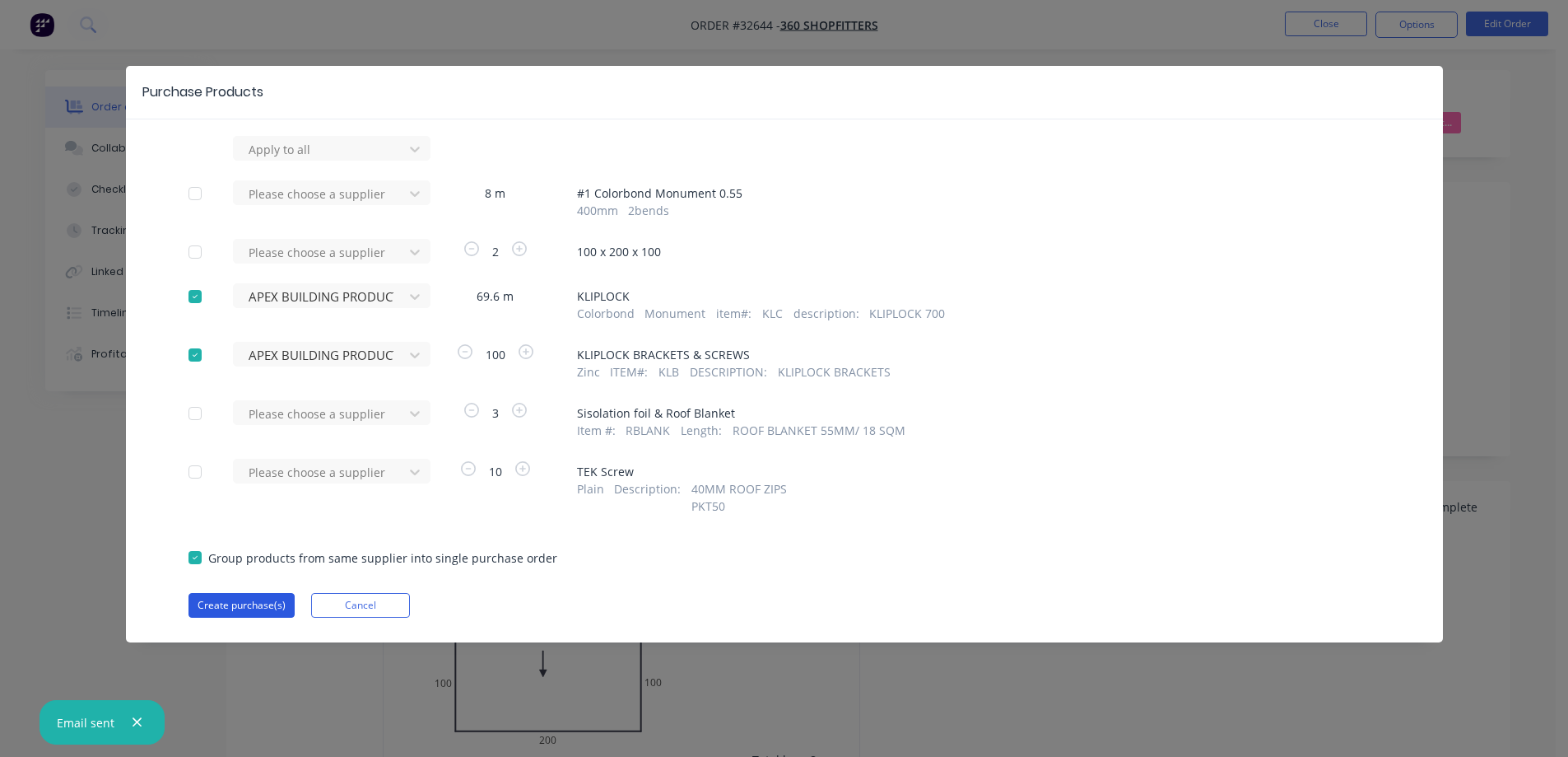
click at [255, 606] on button "Create purchase(s)" at bounding box center [242, 604] width 106 height 25
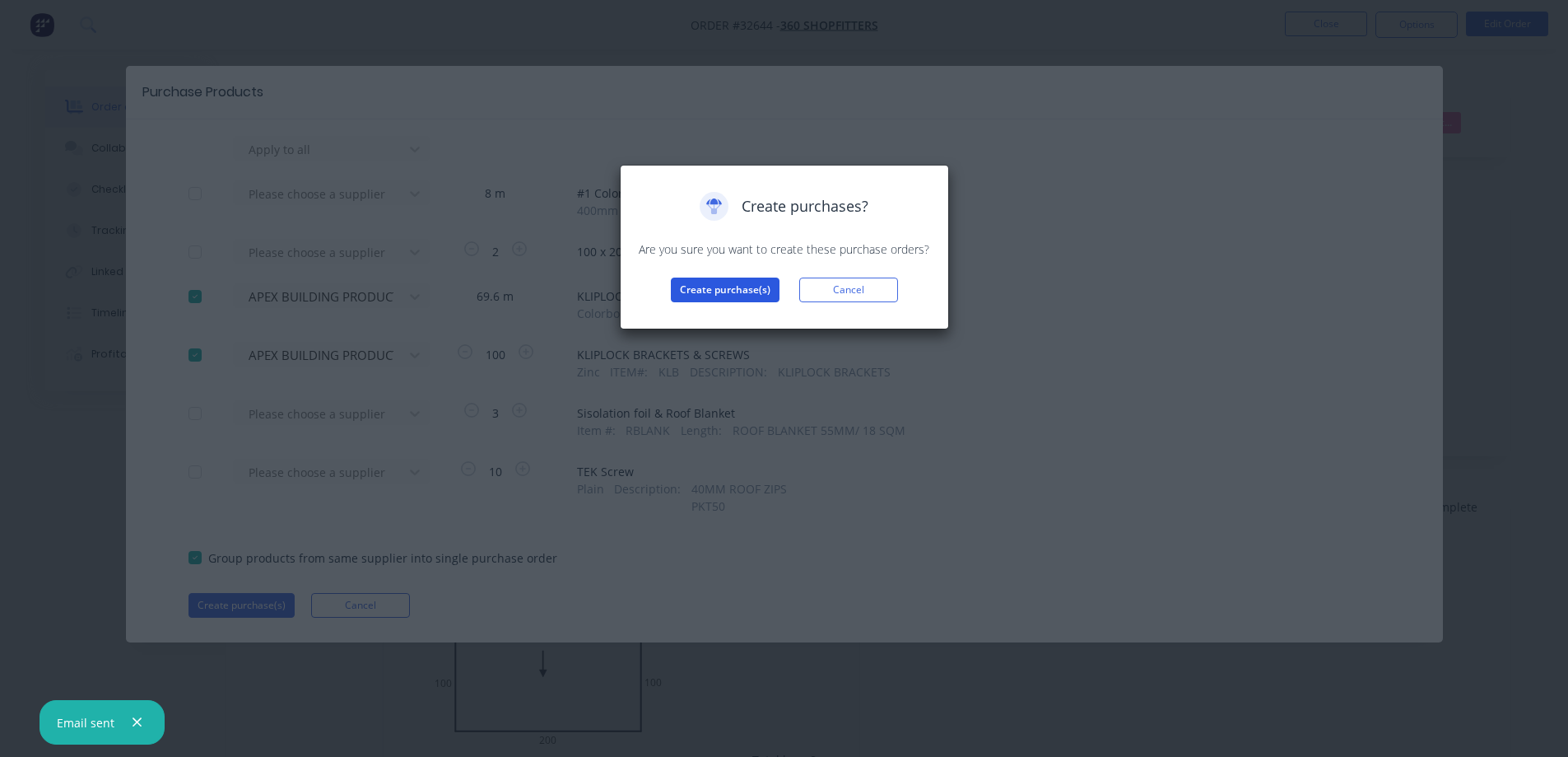
click at [703, 289] on button "Create purchase(s)" at bounding box center [725, 289] width 108 height 25
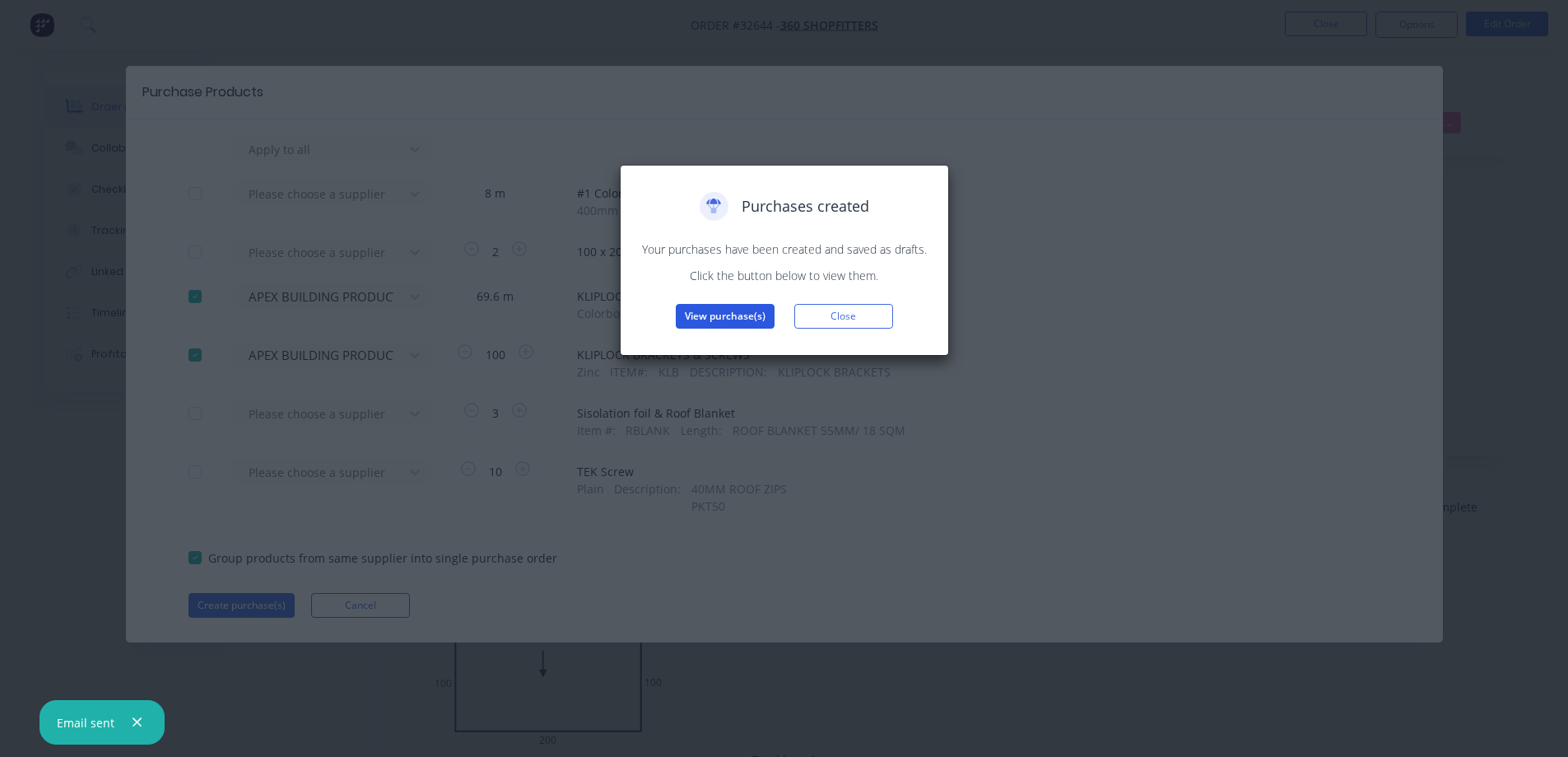
click at [750, 315] on button "View purchase(s)" at bounding box center [725, 316] width 98 height 25
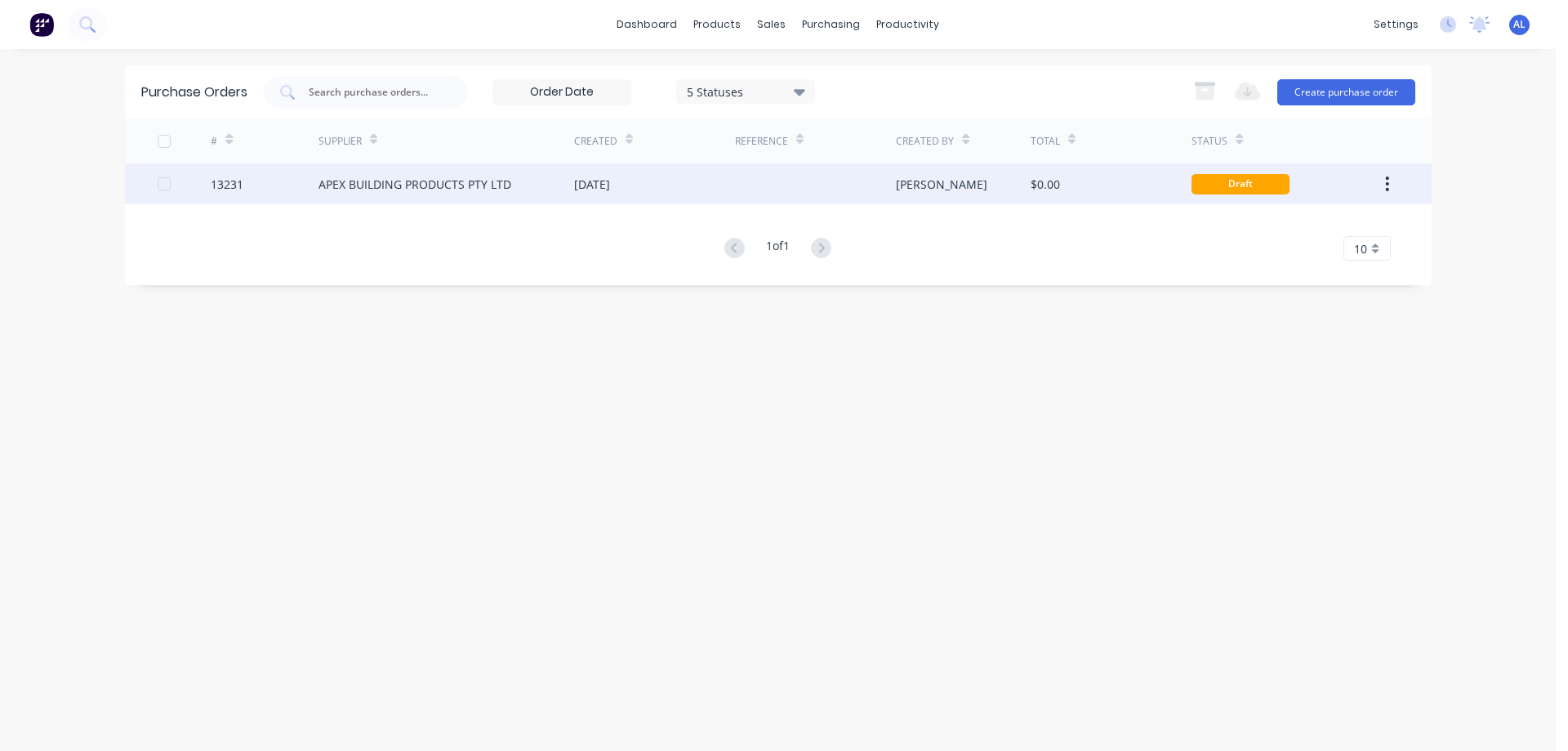
click at [842, 174] on div at bounding box center [815, 184] width 161 height 41
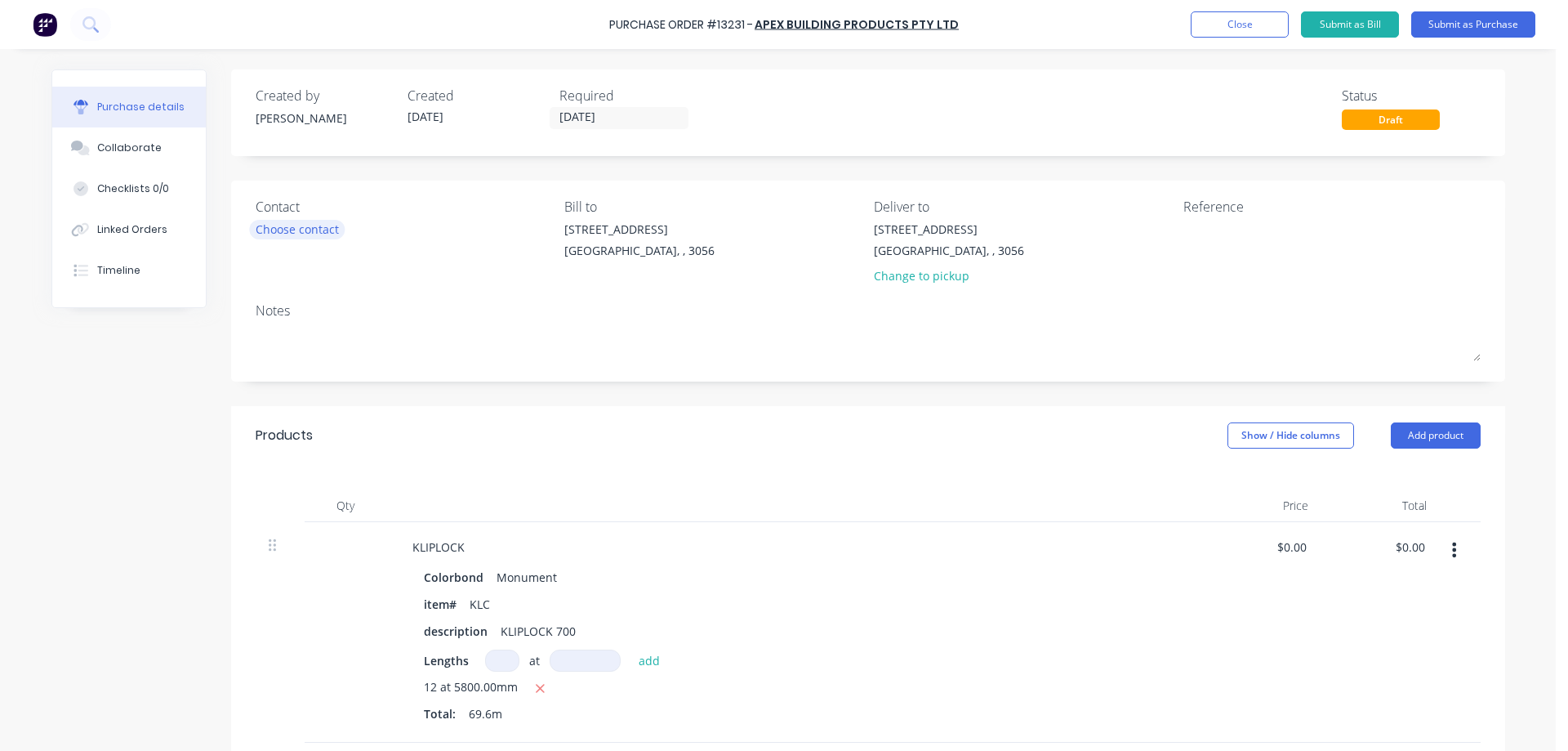
click at [309, 224] on div "Choose contact" at bounding box center [297, 229] width 83 height 18
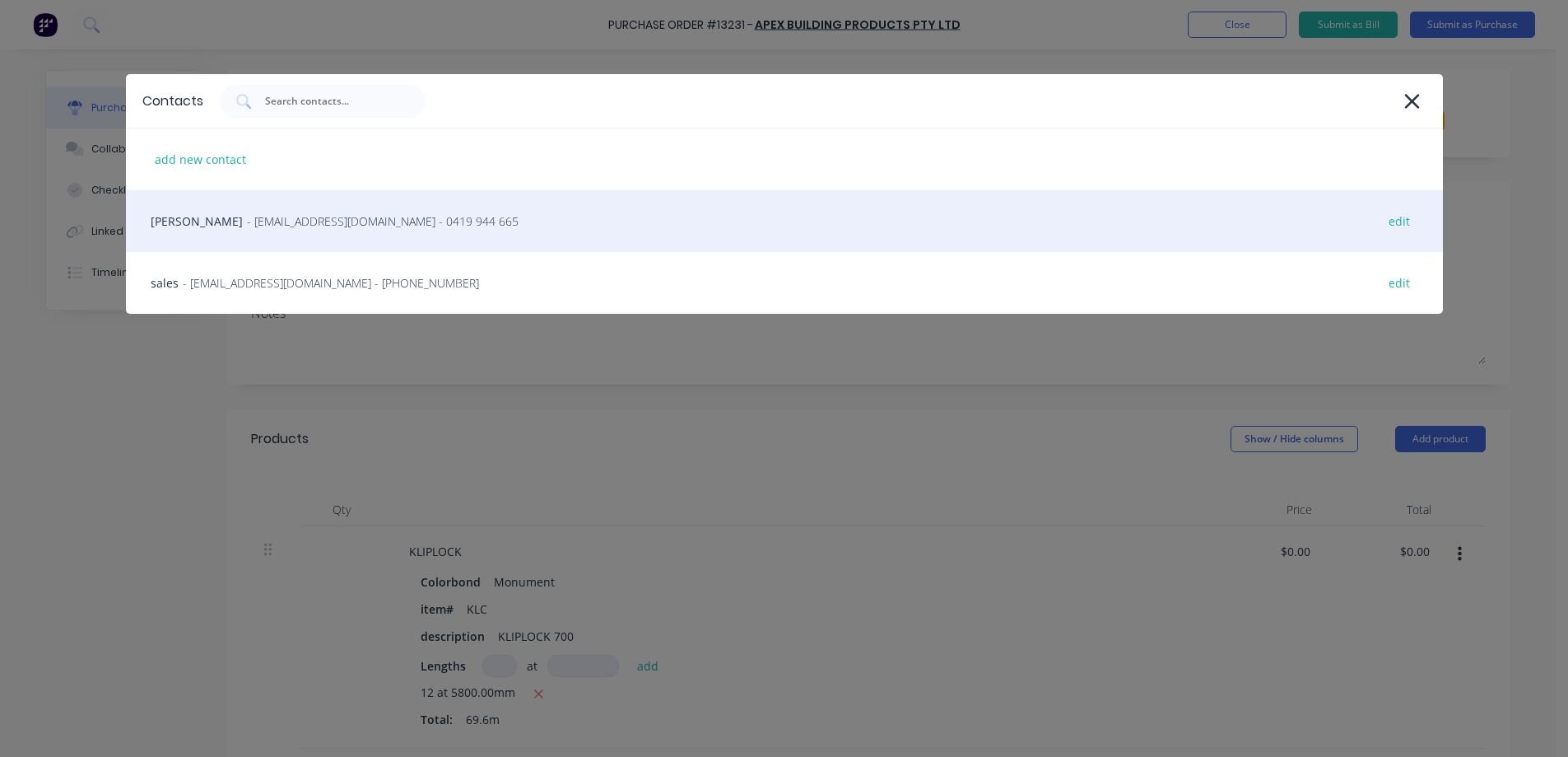
click at [247, 219] on span "- [EMAIL_ADDRESS][DOMAIN_NAME] - 0419 944 665" at bounding box center [383, 221] width 272 height 18
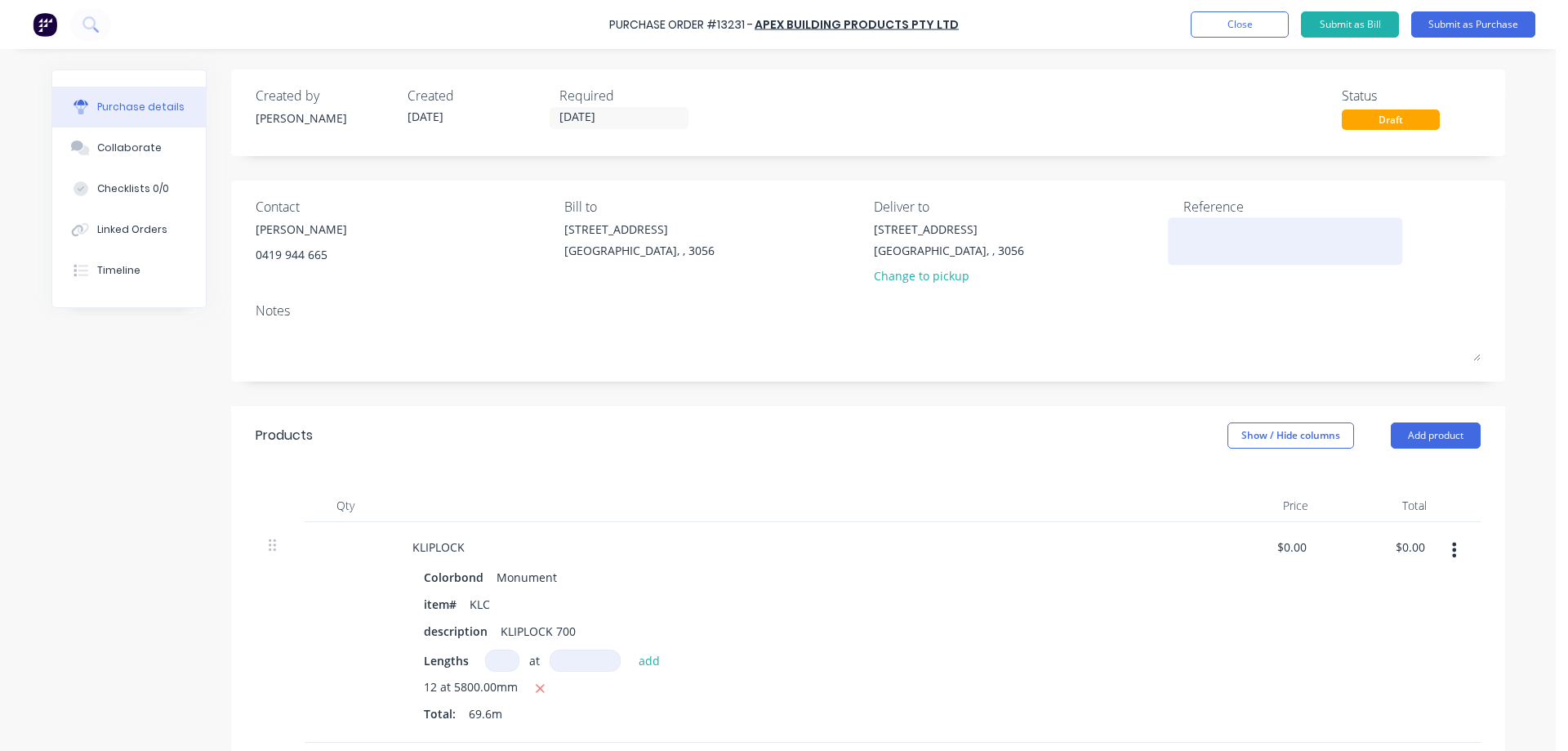
click at [1213, 231] on textarea at bounding box center [1285, 239] width 204 height 37
type textarea "28177"
type textarea "x"
type textarea "28177"
click at [1485, 24] on button "Submit as Purchase" at bounding box center [1472, 24] width 124 height 26
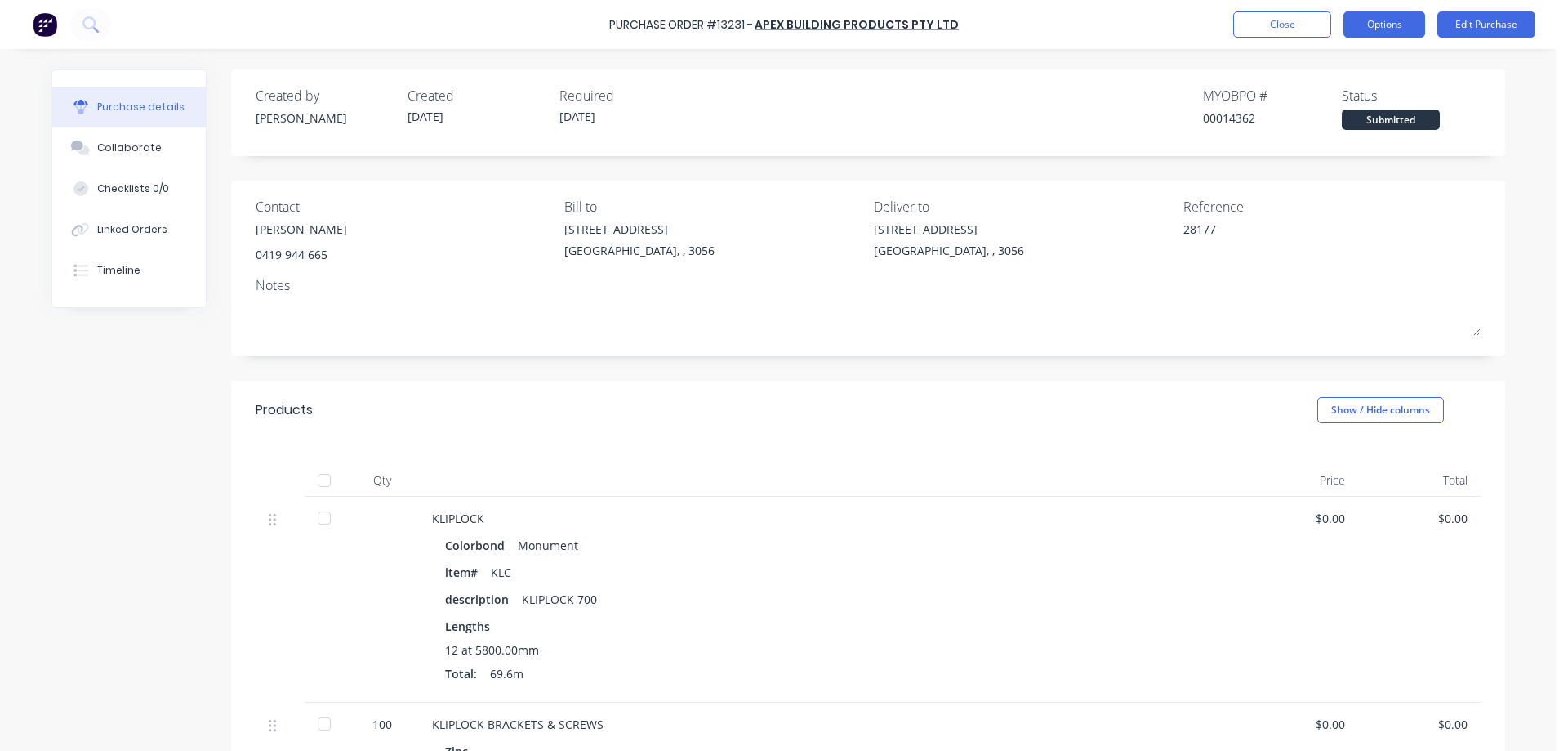
click at [1362, 20] on button "Options" at bounding box center [1384, 24] width 82 height 26
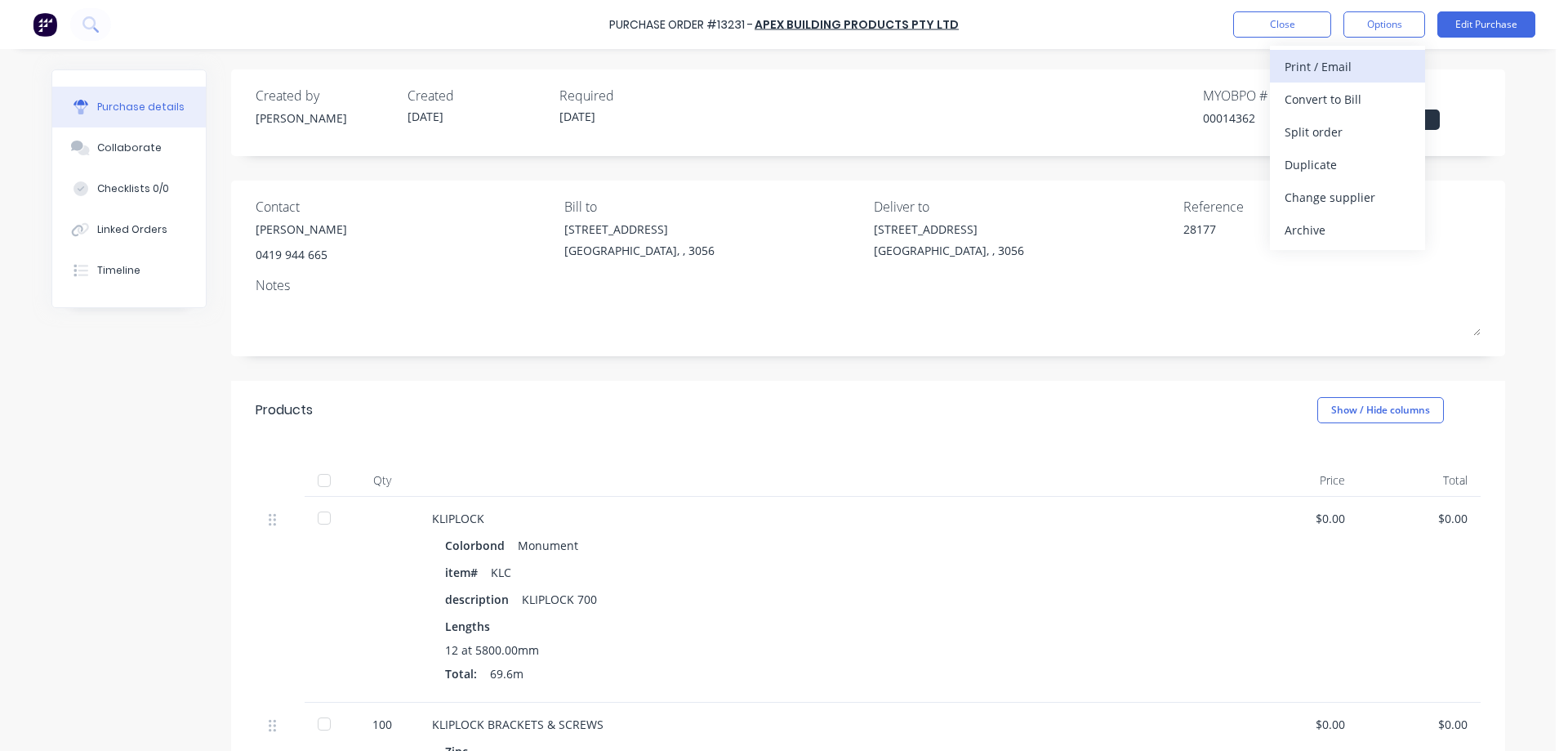
click at [1362, 68] on div "Print / Email" at bounding box center [1347, 66] width 126 height 23
click at [1342, 141] on div "Without pricing" at bounding box center [1347, 132] width 126 height 23
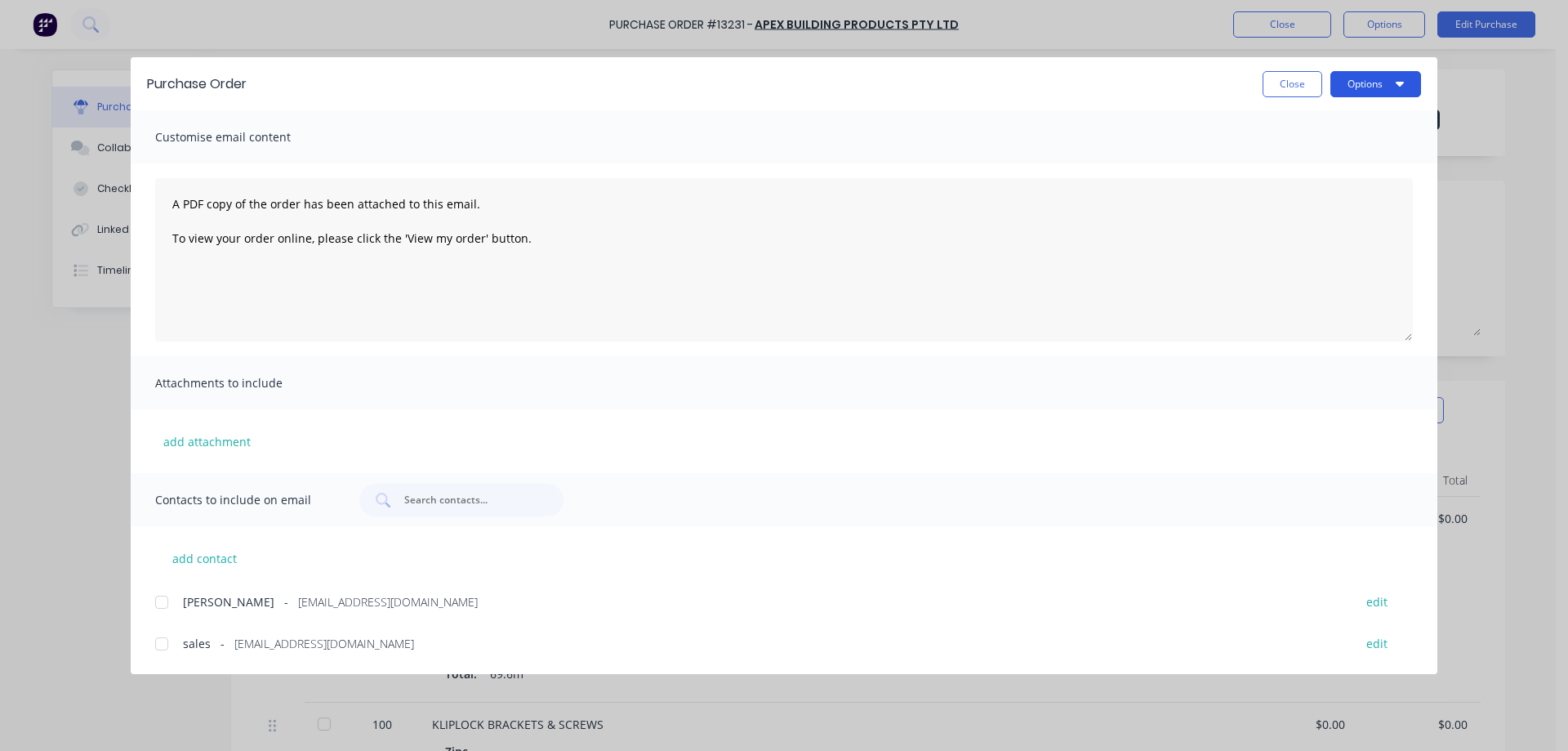
click at [1392, 82] on button "Options" at bounding box center [1376, 84] width 91 height 26
click at [1324, 158] on div "Print" at bounding box center [1343, 158] width 126 height 23
click at [167, 605] on div at bounding box center [161, 602] width 32 height 32
drag, startPoint x: 157, startPoint y: 641, endPoint x: 223, endPoint y: 651, distance: 66.8
click at [158, 641] on div at bounding box center [161, 643] width 32 height 32
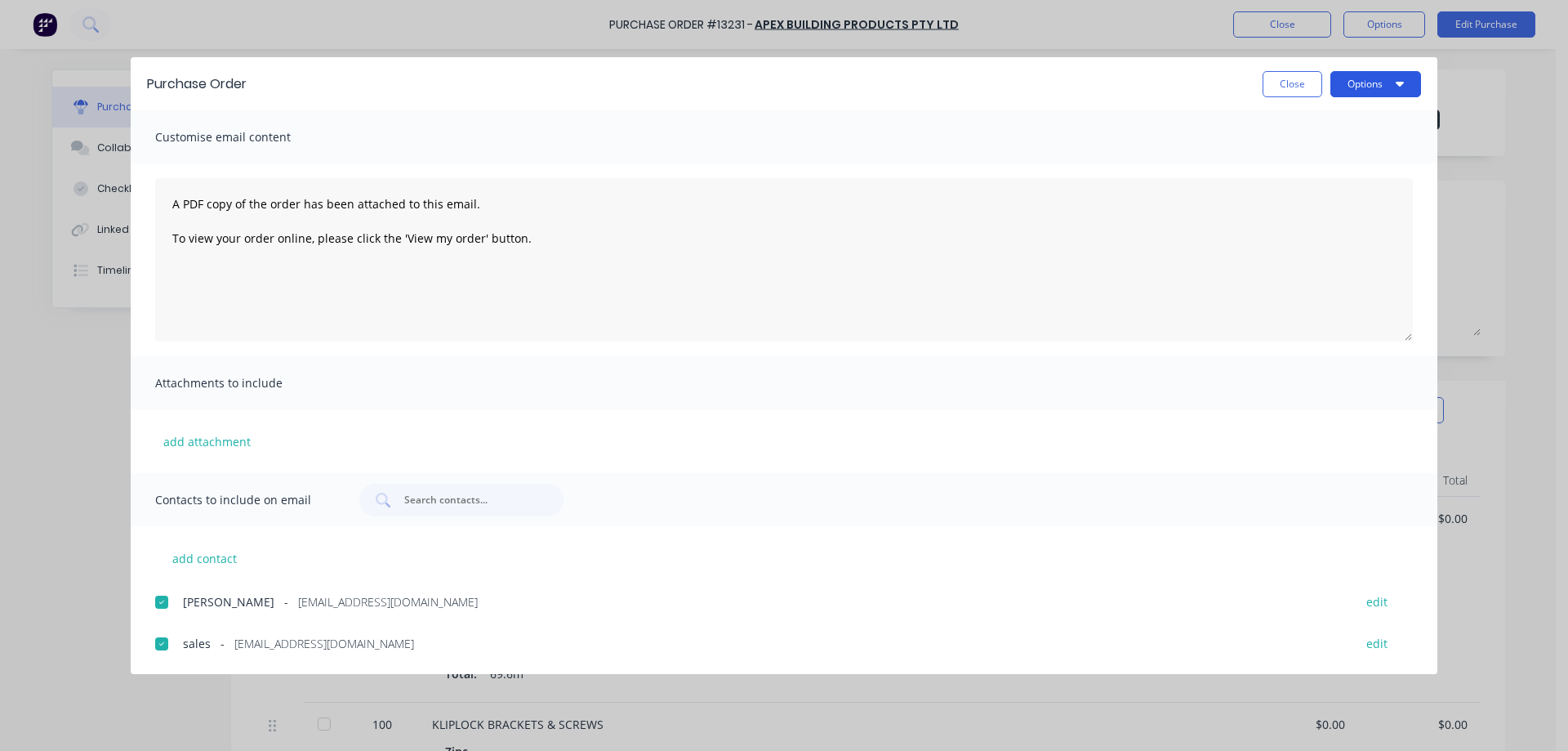
click at [1372, 86] on button "Options" at bounding box center [1376, 84] width 91 height 26
click at [1318, 191] on div "Email" at bounding box center [1343, 190] width 126 height 23
click at [1287, 91] on button "Close" at bounding box center [1292, 84] width 60 height 26
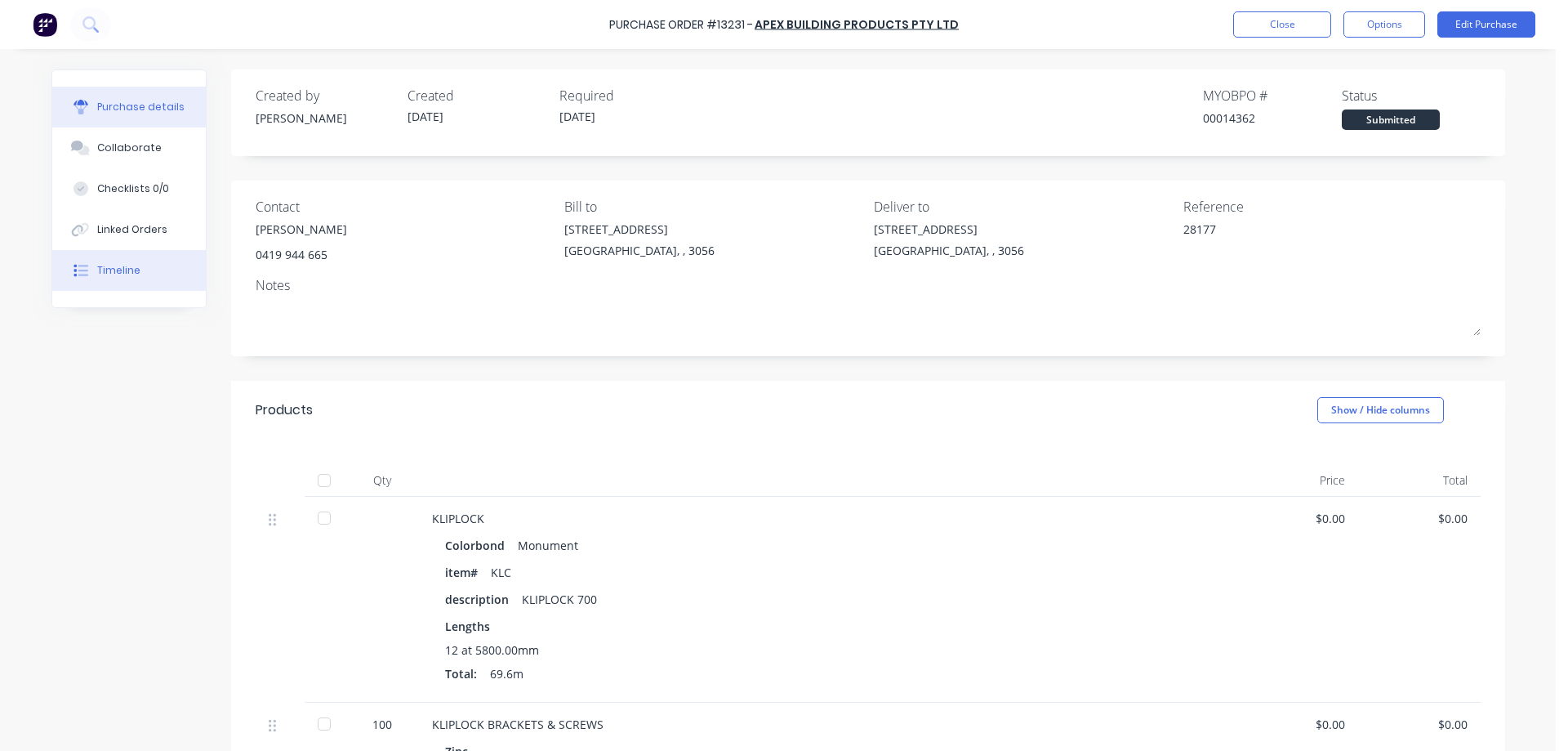
click at [109, 271] on div "Timeline" at bounding box center [119, 270] width 43 height 15
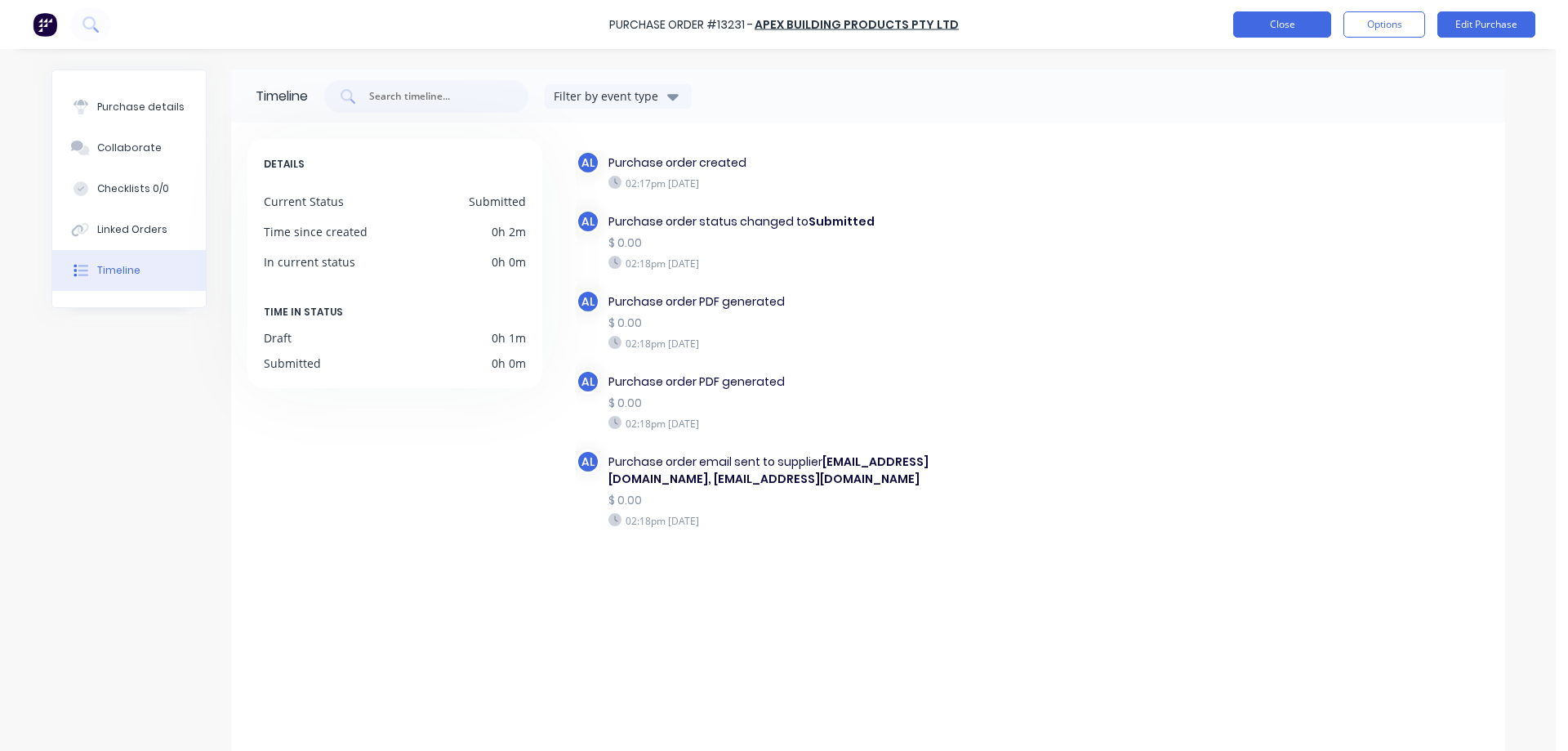
click at [1267, 29] on button "Close" at bounding box center [1282, 24] width 98 height 26
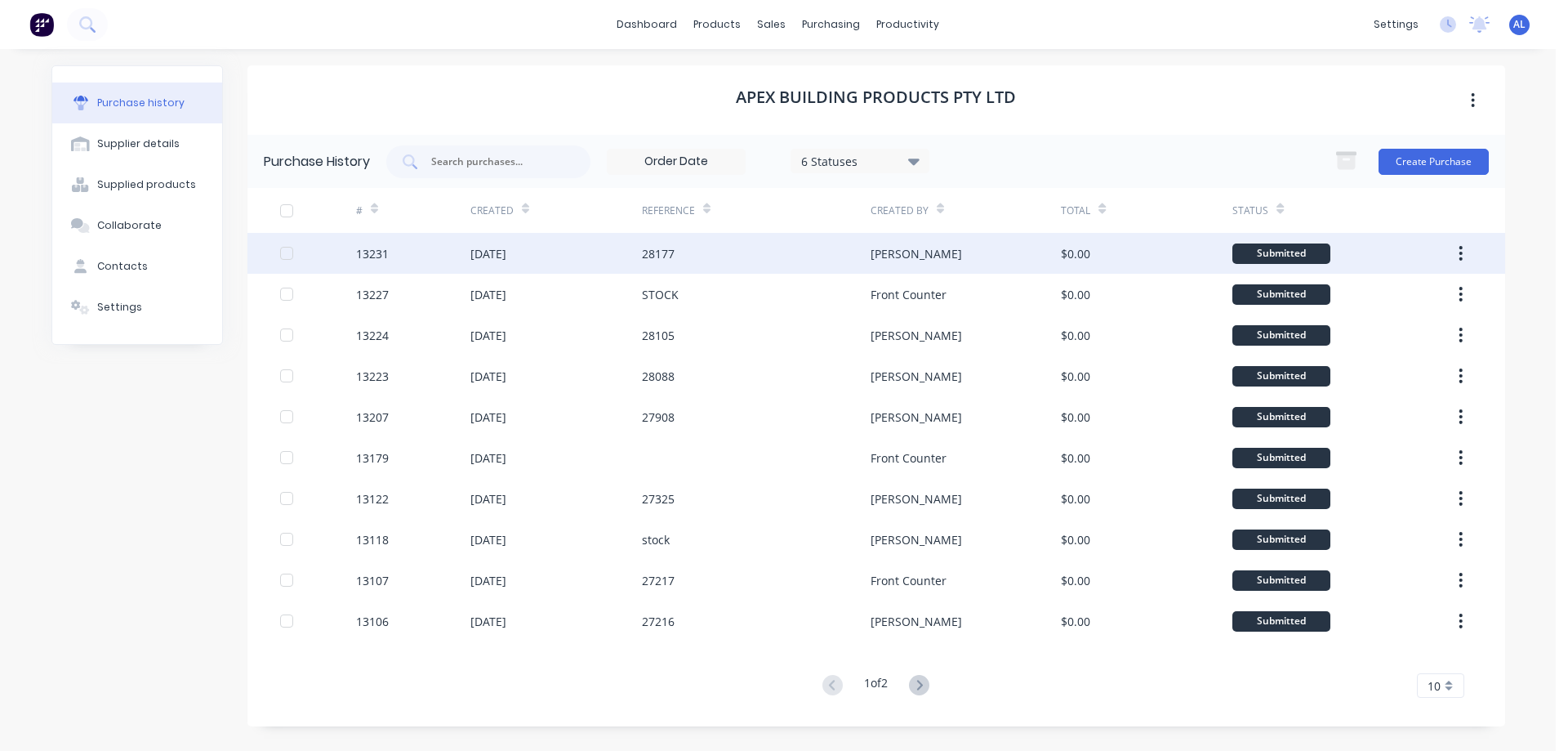
click at [804, 239] on div "28177" at bounding box center [756, 253] width 228 height 41
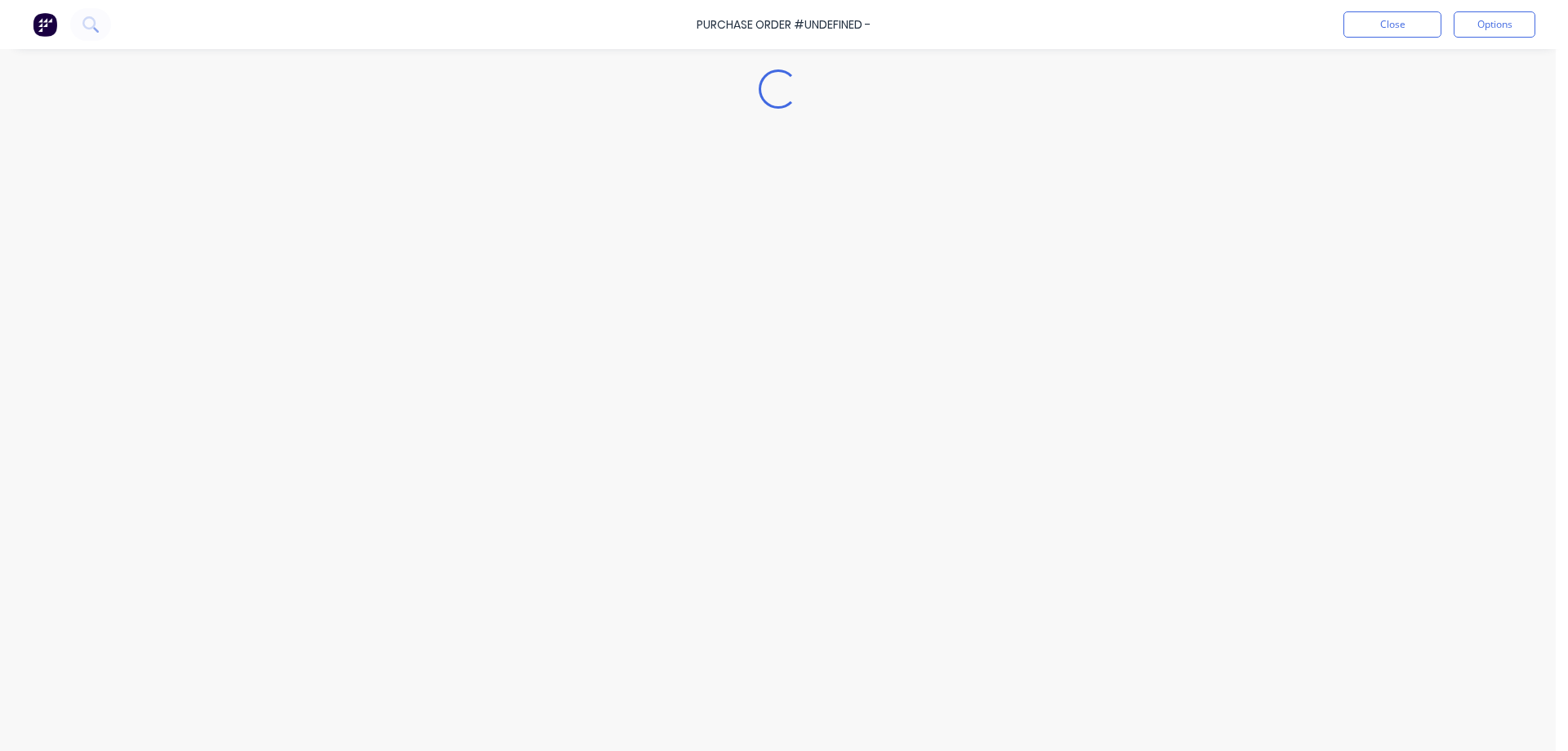
type textarea "x"
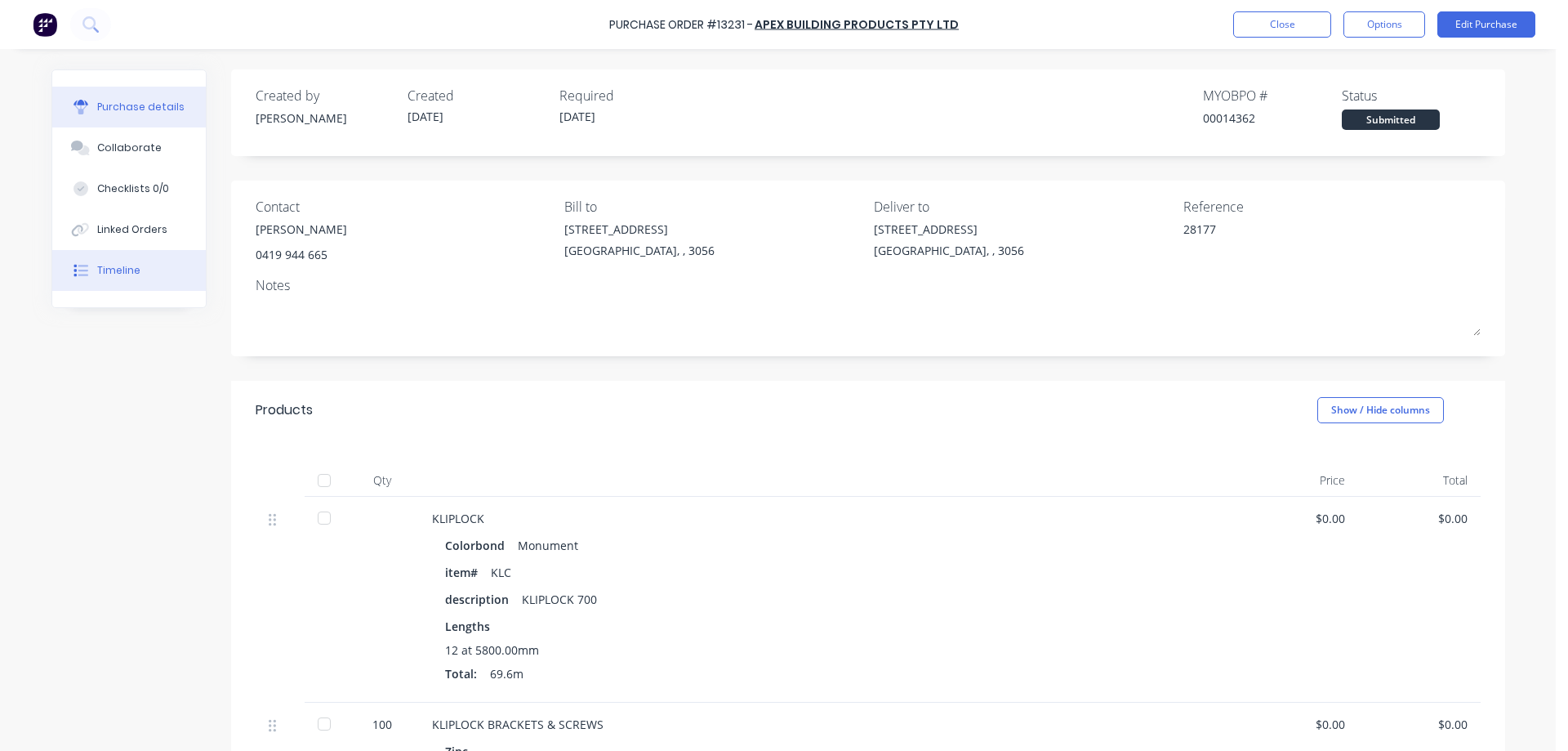
click at [138, 261] on button "Timeline" at bounding box center [129, 271] width 153 height 41
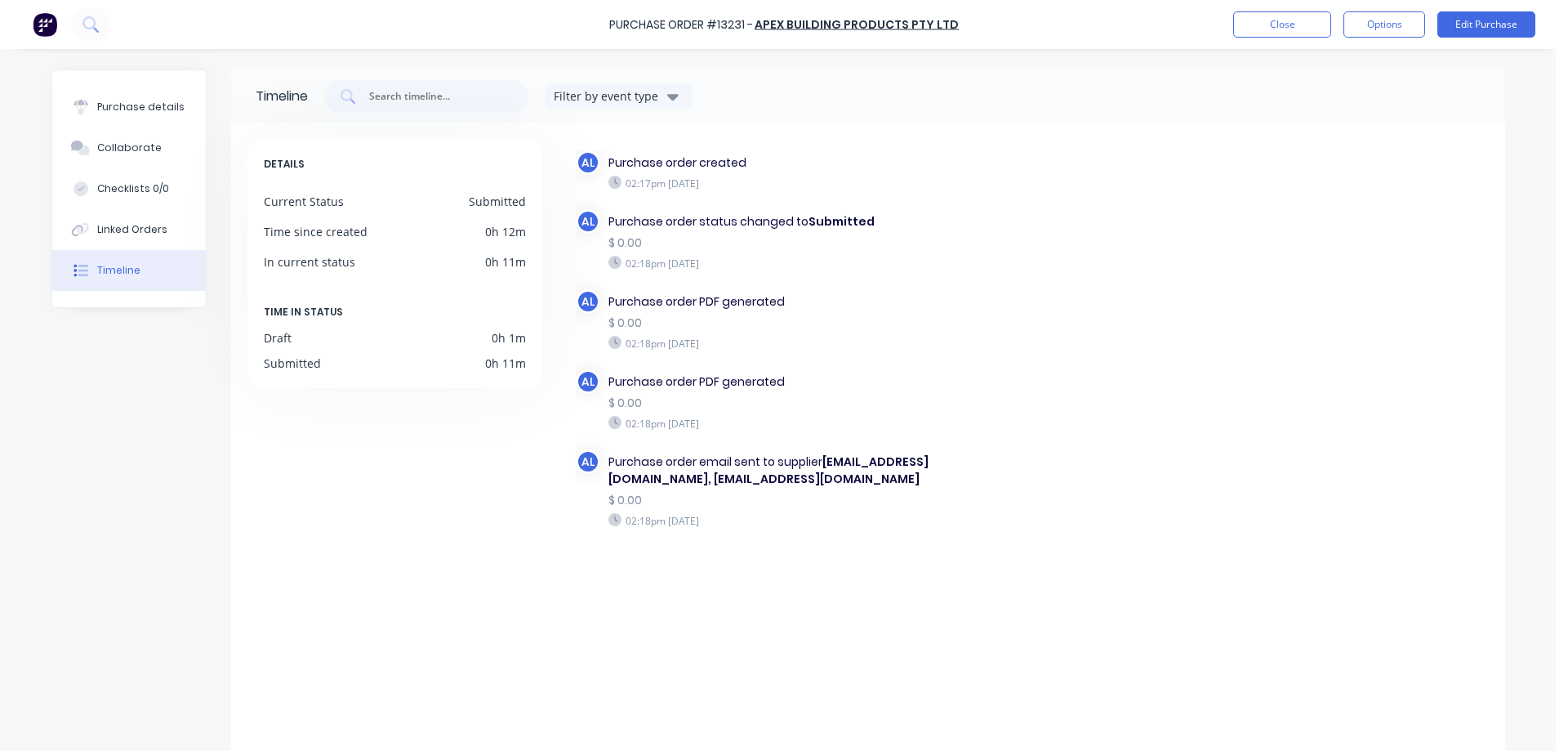
click at [43, 21] on img at bounding box center [44, 24] width 24 height 24
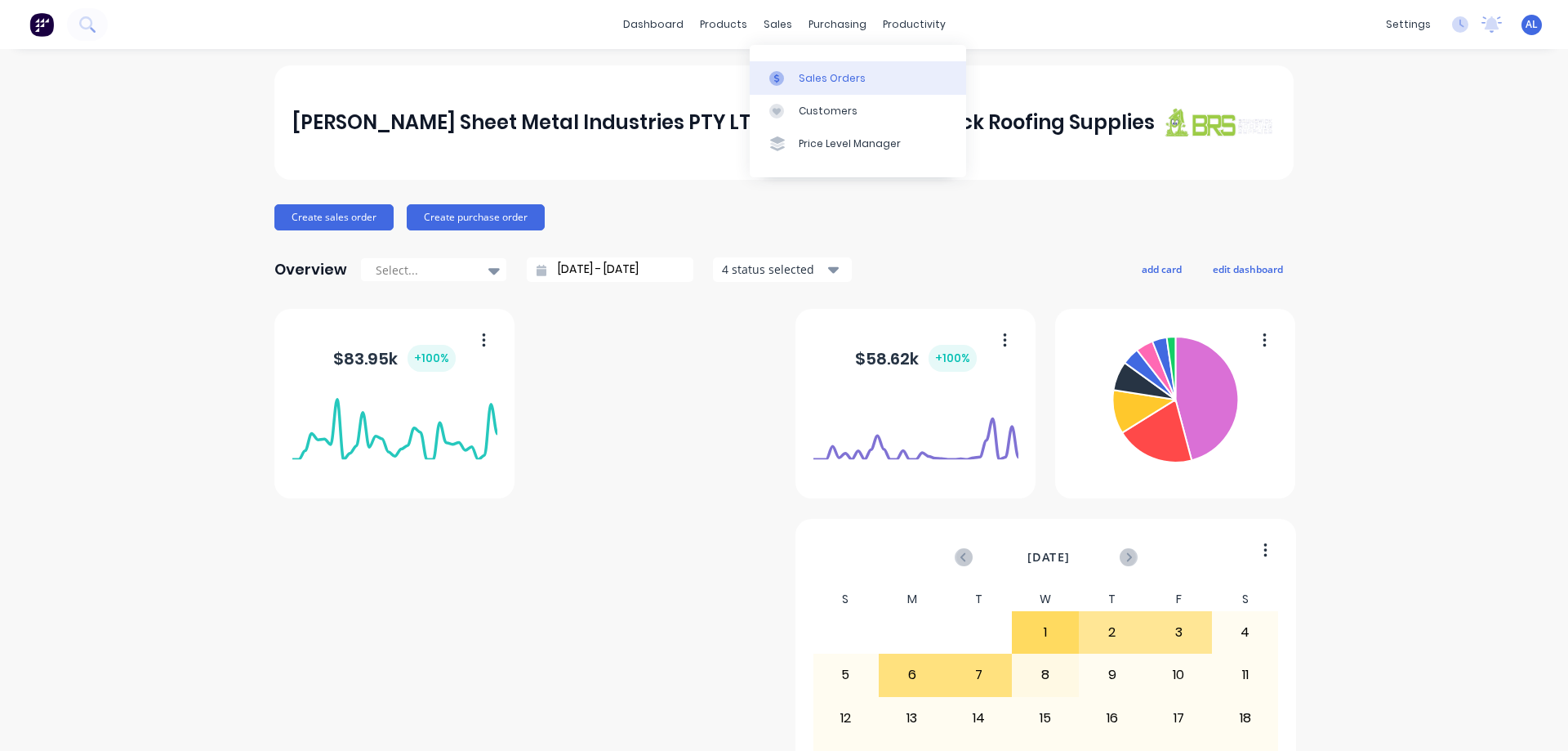
click at [815, 72] on div "Sales Orders" at bounding box center [832, 78] width 67 height 15
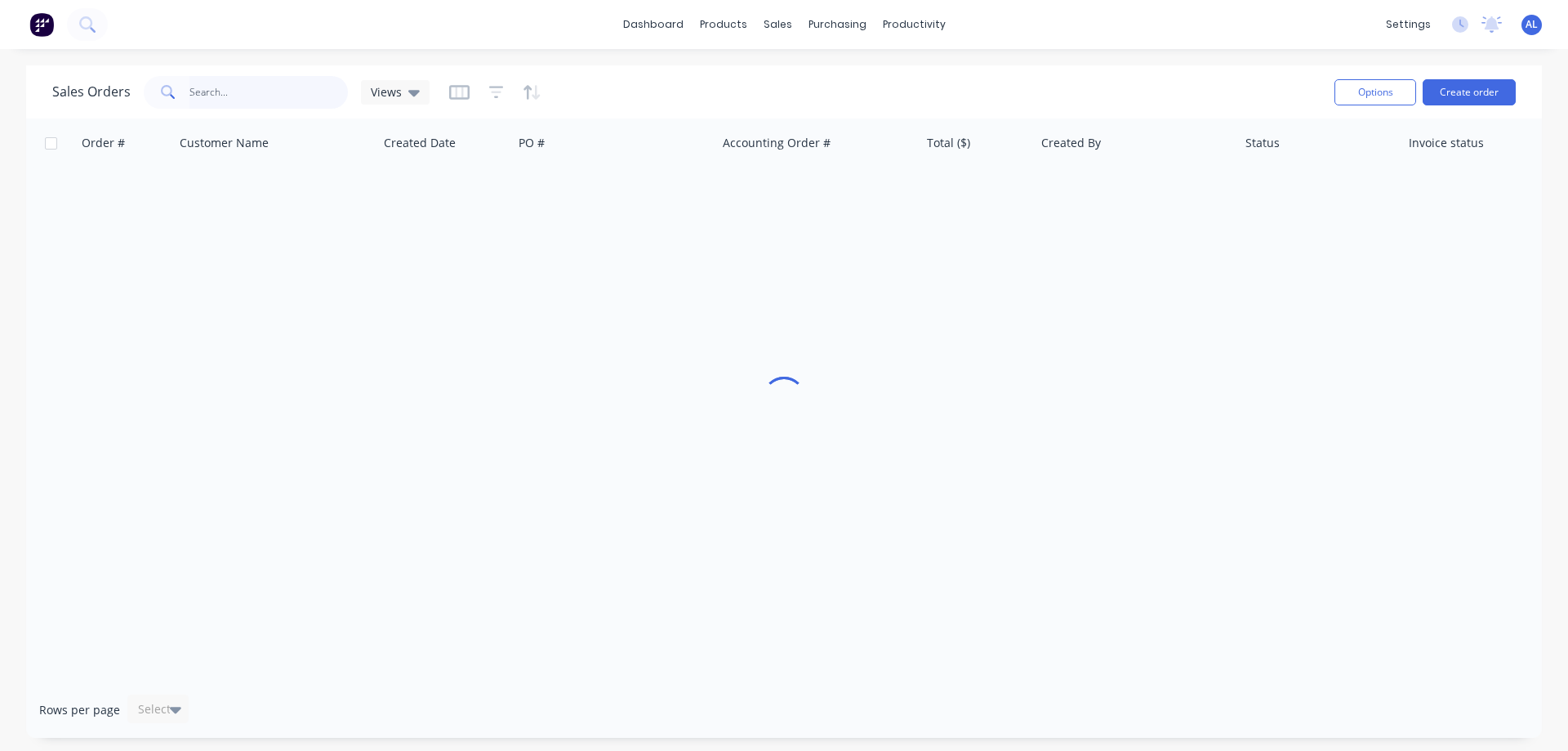
click at [263, 93] on input "text" at bounding box center [268, 92] width 159 height 32
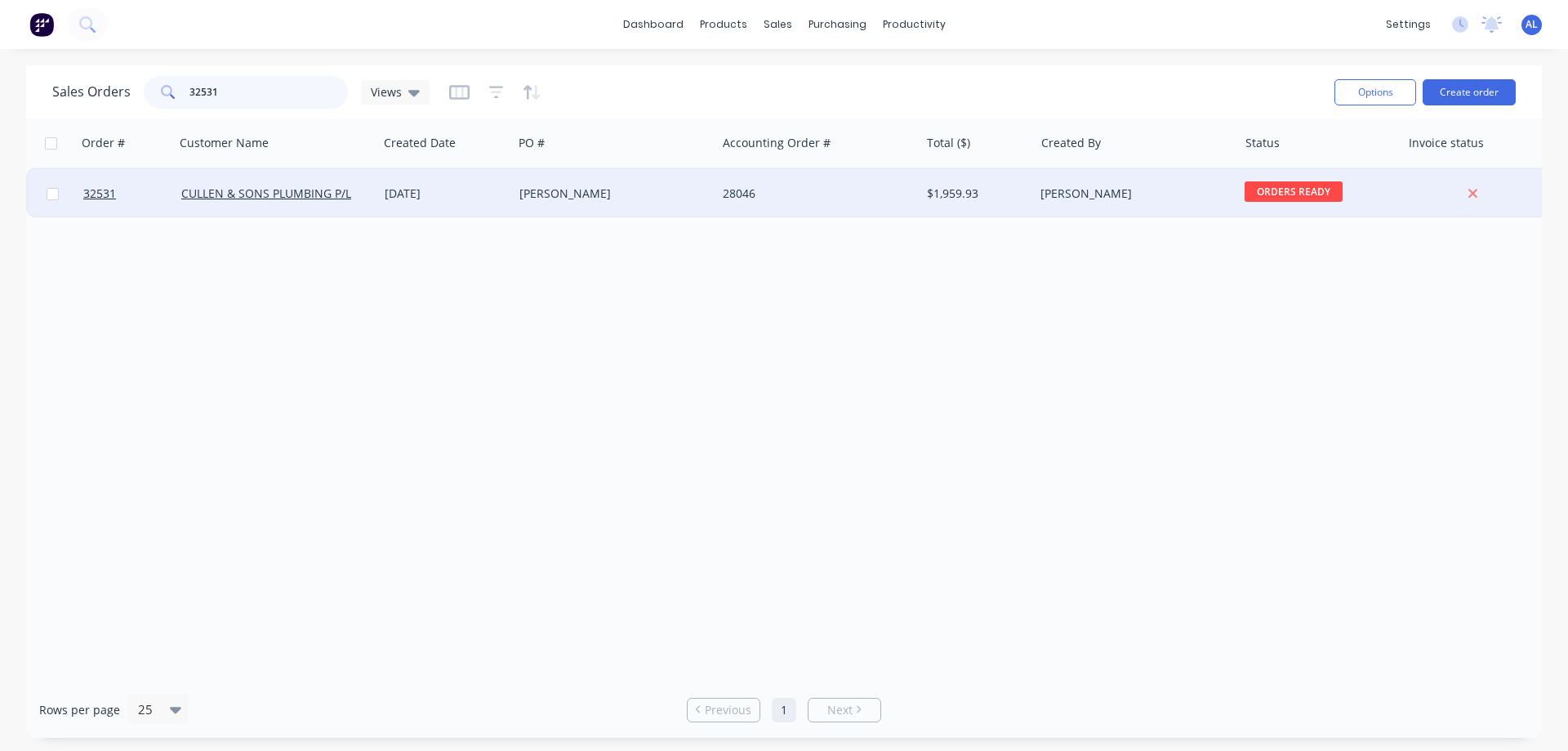
type input "32531"
click at [537, 194] on div "ANDREW NETBALL" at bounding box center [610, 193] width 182 height 17
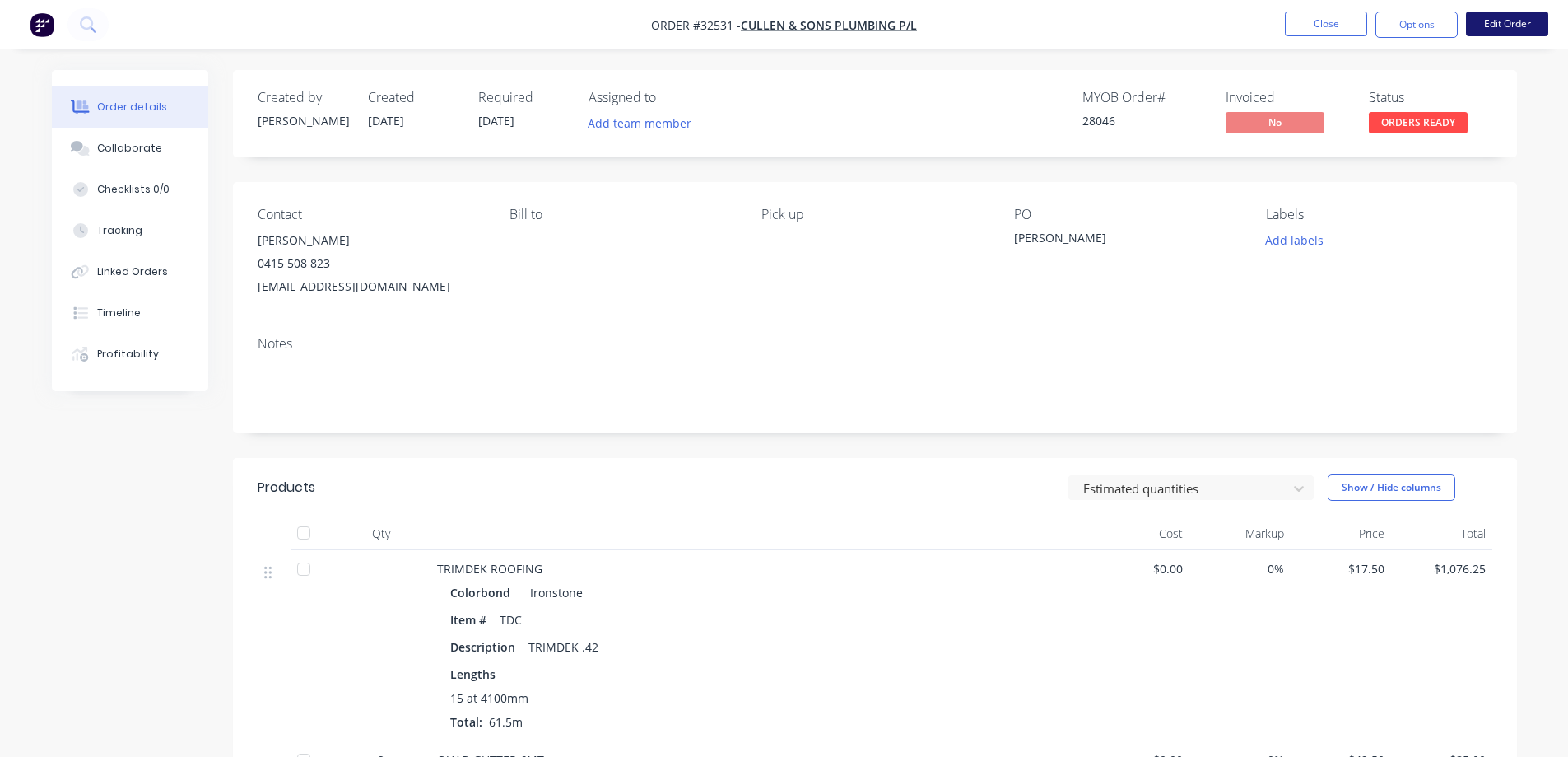
click at [1493, 28] on button "Edit Order" at bounding box center [1508, 24] width 83 height 25
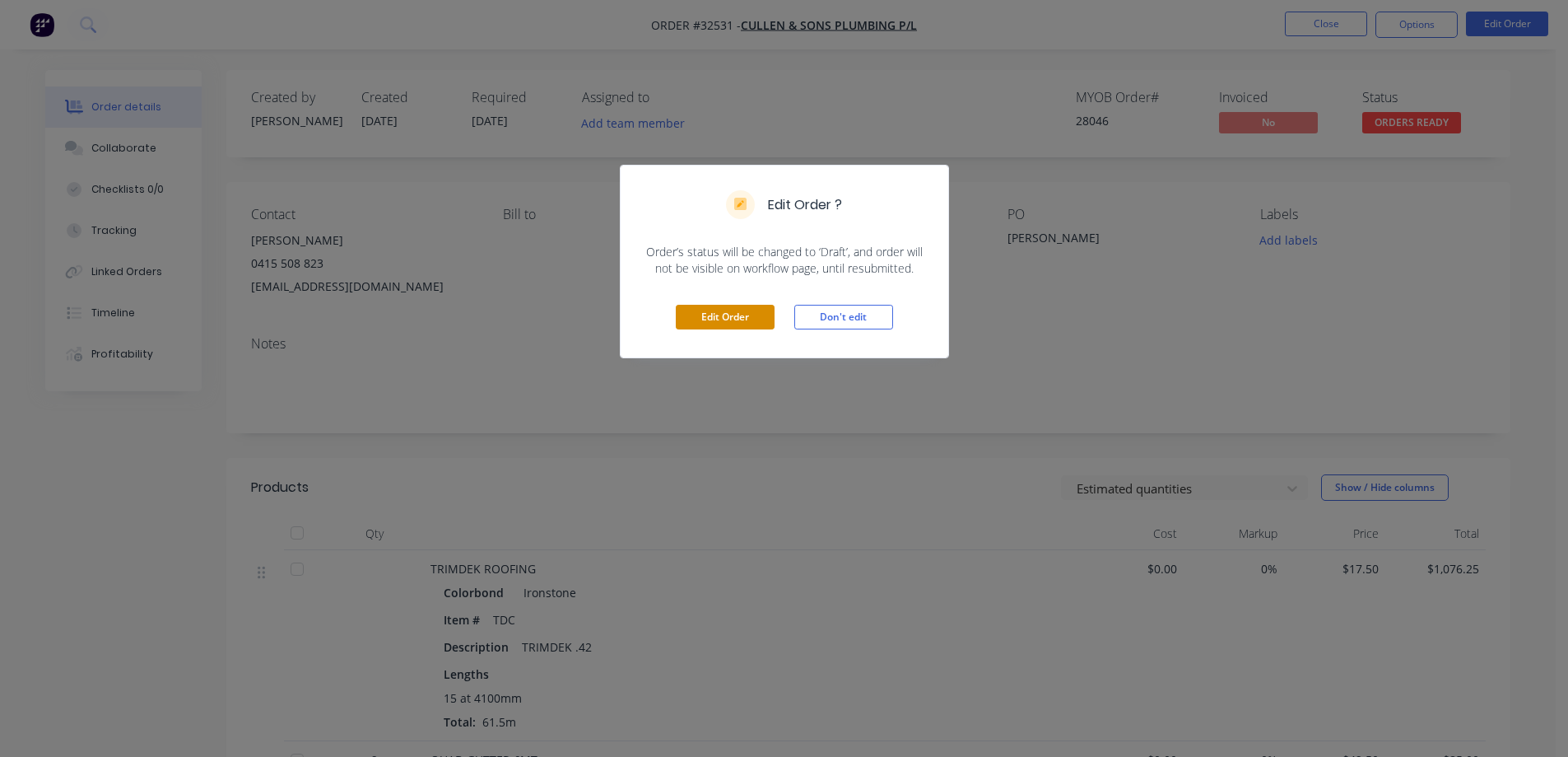
click at [742, 320] on button "Edit Order" at bounding box center [725, 316] width 98 height 25
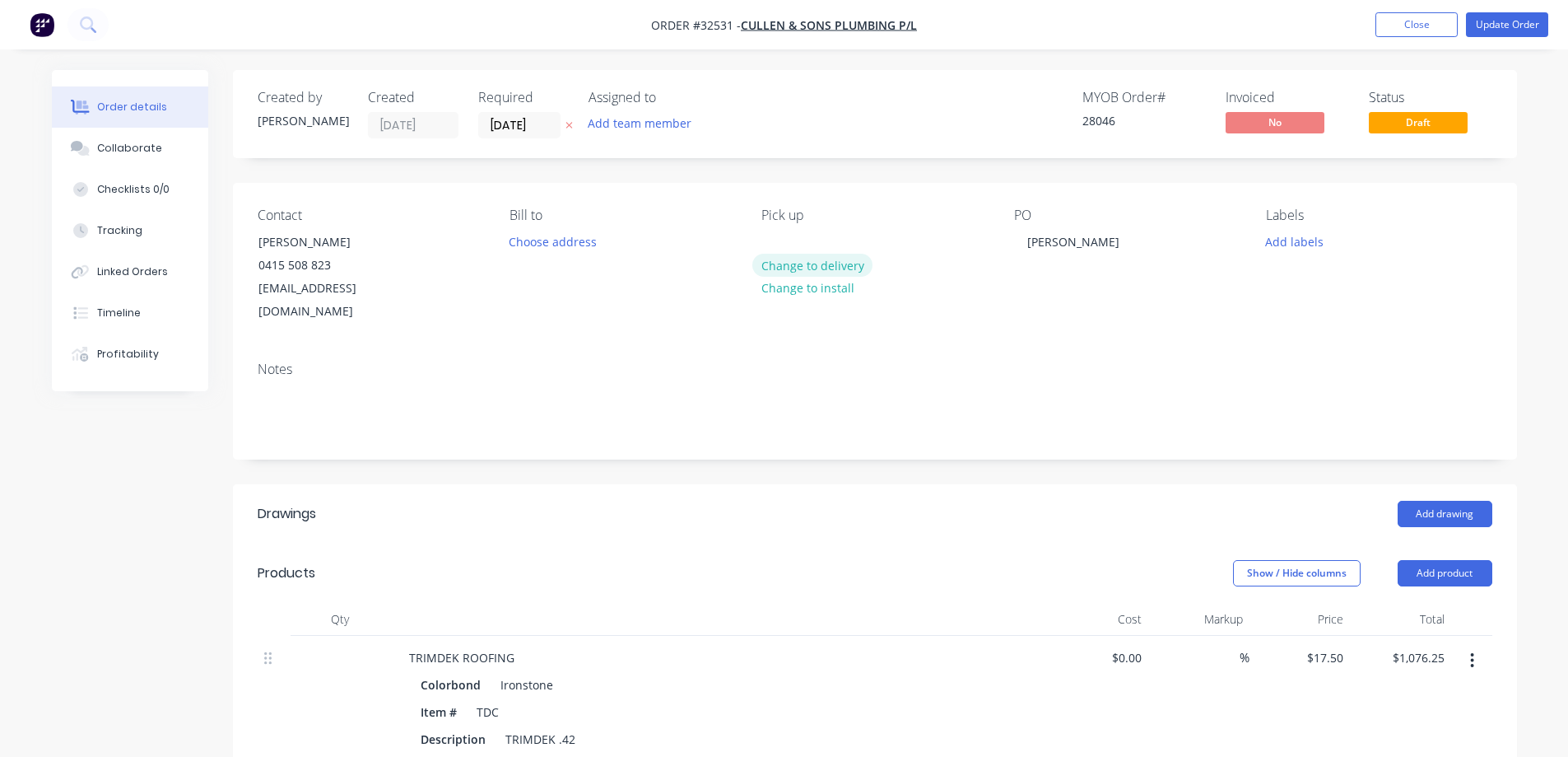
click at [827, 260] on button "Change to delivery" at bounding box center [813, 265] width 120 height 23
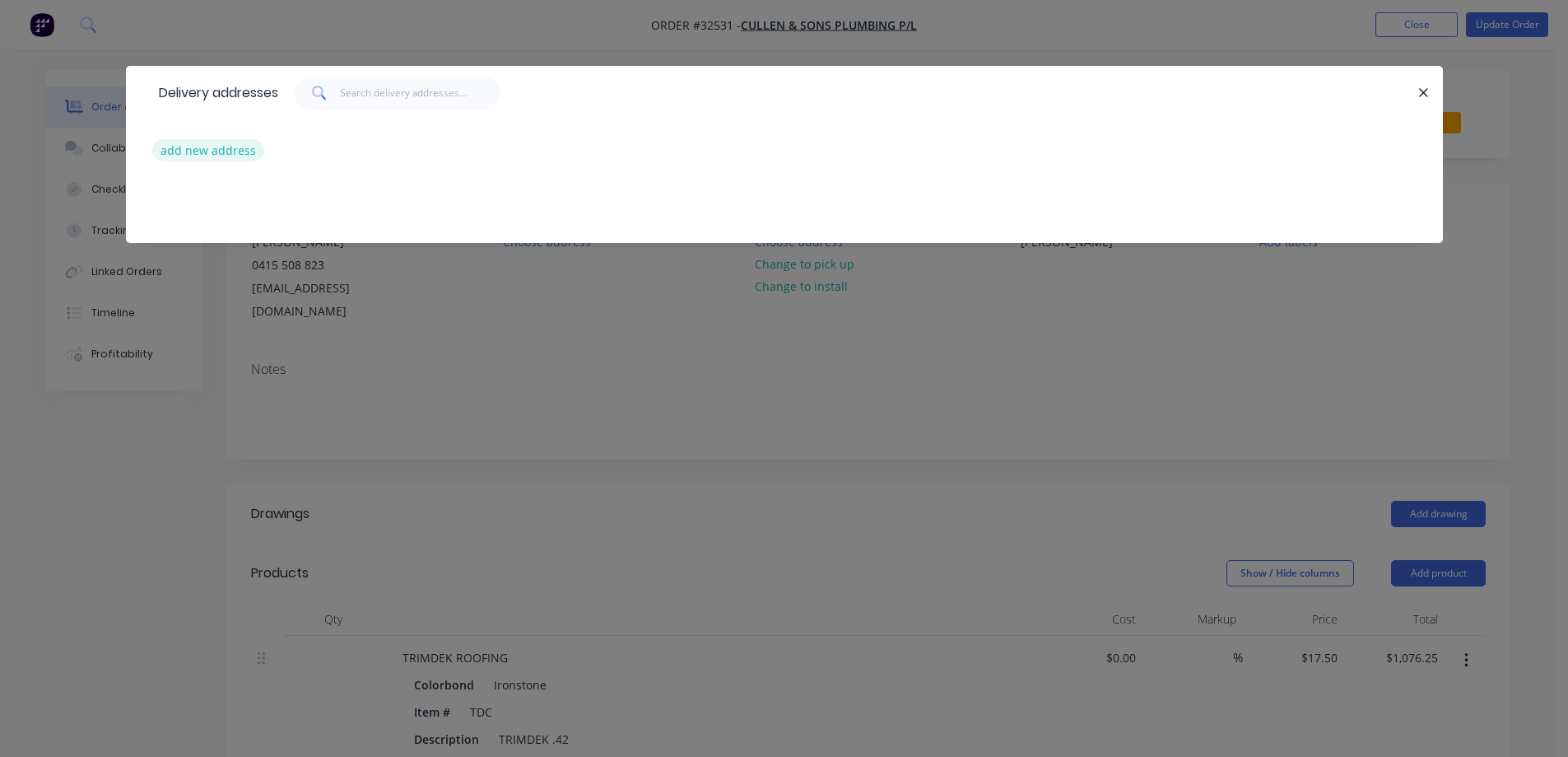
click at [184, 156] on button "add new address" at bounding box center [209, 150] width 113 height 23
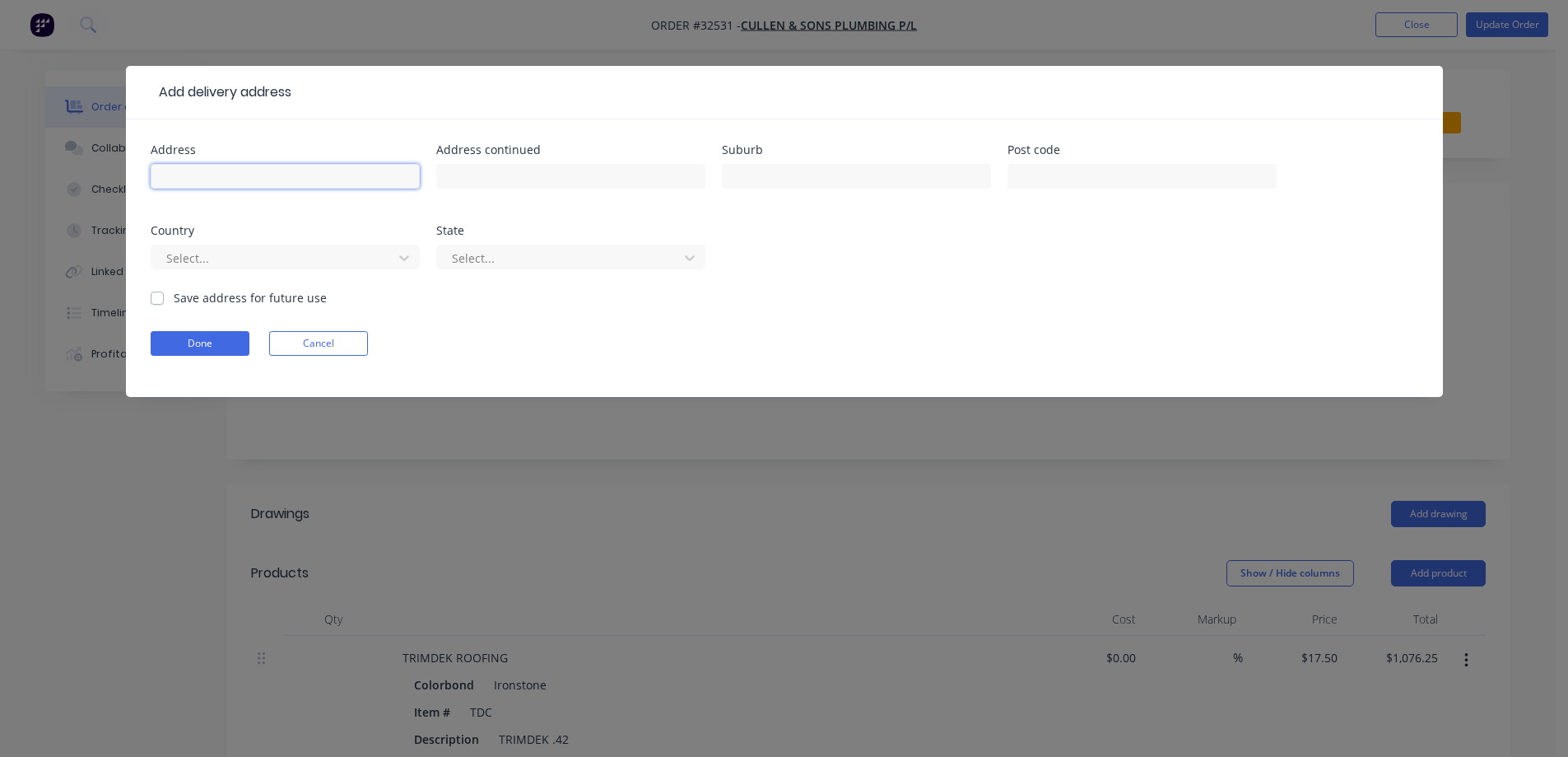
click at [241, 173] on input "text" at bounding box center [285, 175] width 270 height 25
click at [240, 172] on input "53" at bounding box center [285, 175] width 270 height 25
click at [289, 177] on input "53 summerhill road" at bounding box center [285, 175] width 270 height 25
type input "53 SUMMERHILL ROAD"
type input "RESERVOIR"
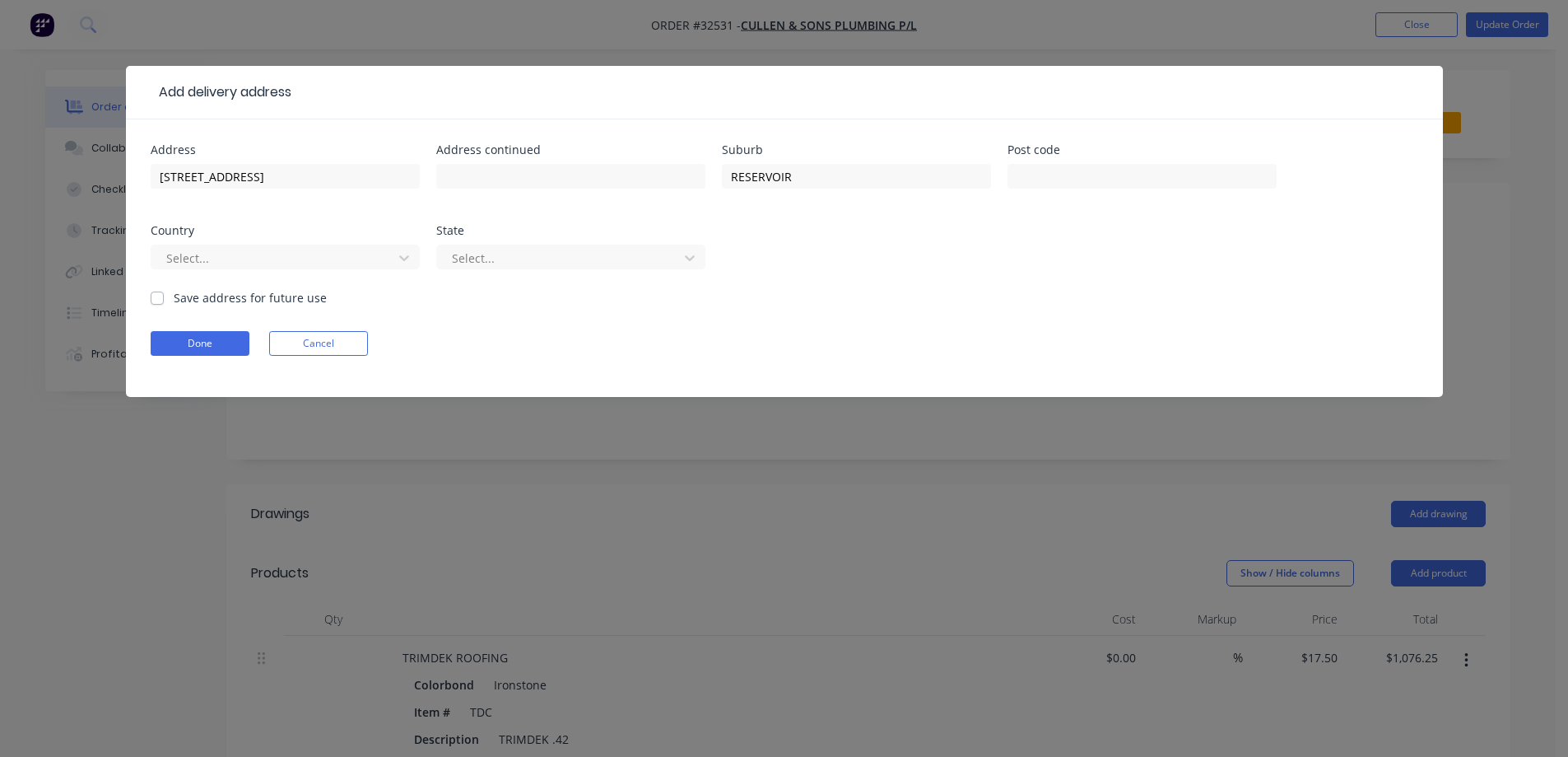
click at [173, 300] on label "Save address for future use" at bounding box center [250, 298] width 154 height 18
click at [157, 300] on input "Save address for future use" at bounding box center [157, 297] width 13 height 16
checkbox input "true"
drag, startPoint x: 201, startPoint y: 352, endPoint x: 209, endPoint y: 346, distance: 10.0
click at [207, 347] on button "Done" at bounding box center [200, 343] width 98 height 25
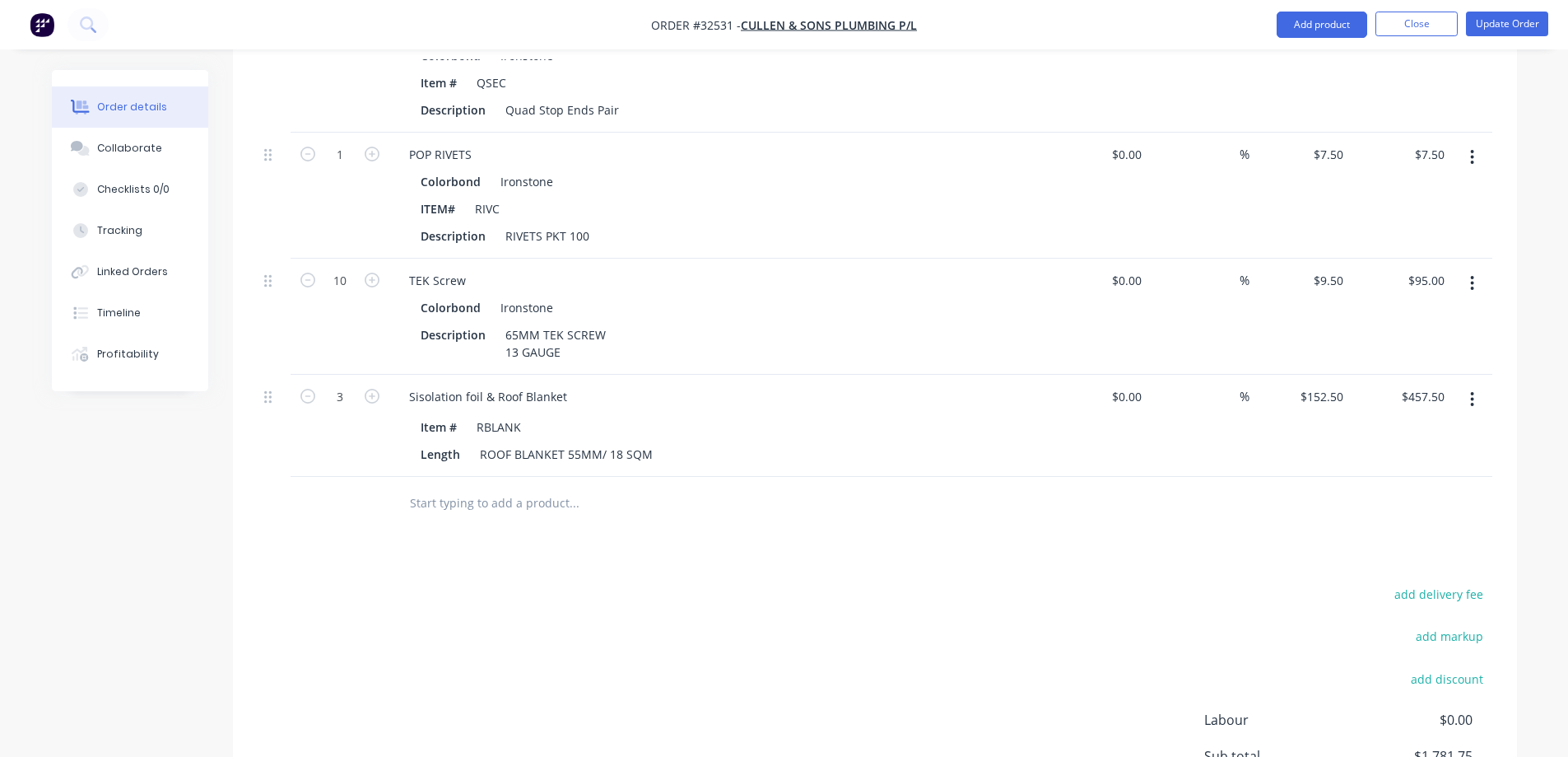
scroll to position [1235, 0]
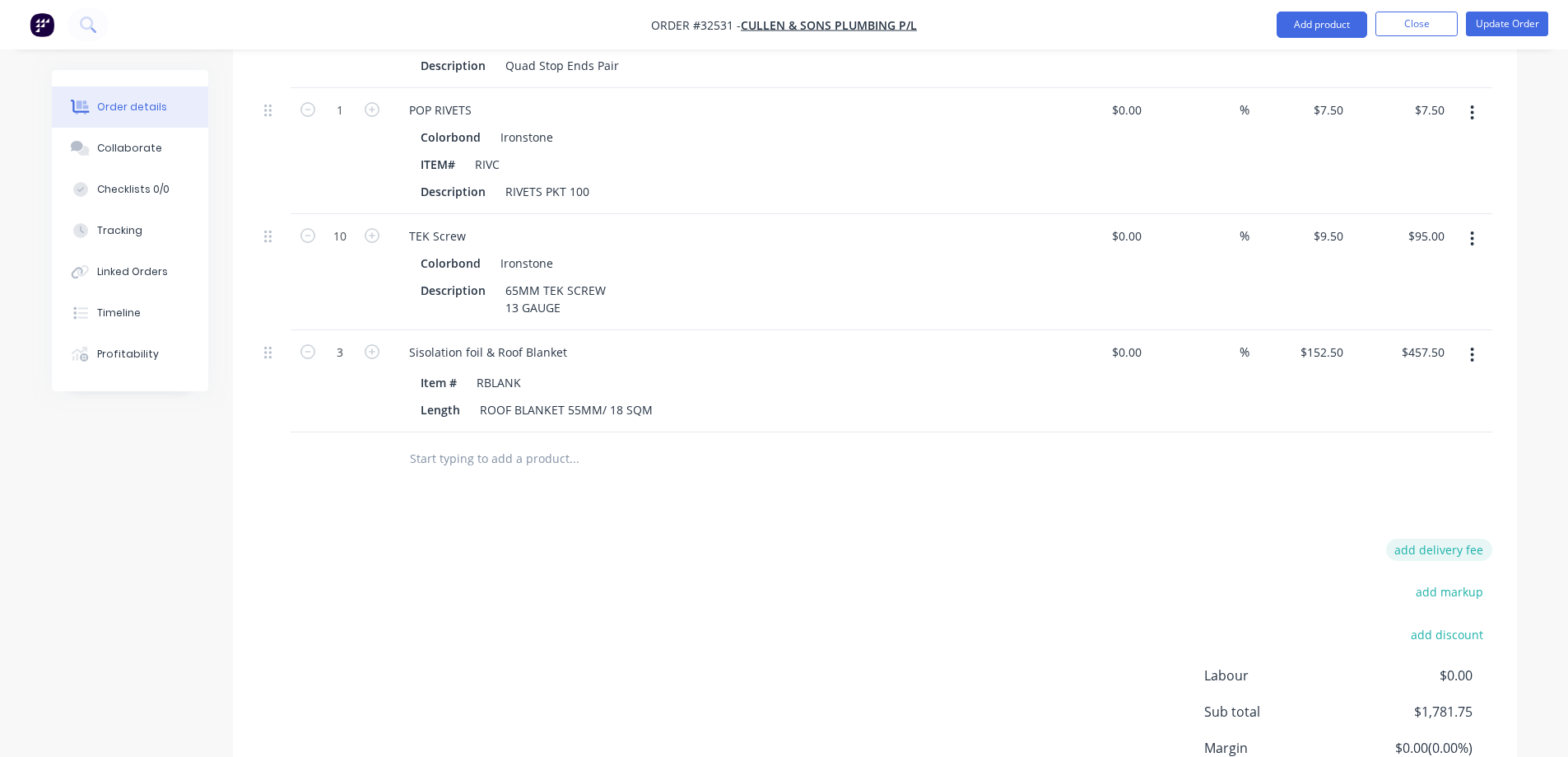
click at [1440, 538] on button "add delivery fee" at bounding box center [1440, 549] width 106 height 23
type input "80"
click input "submit" at bounding box center [0, 0] width 0 height 0
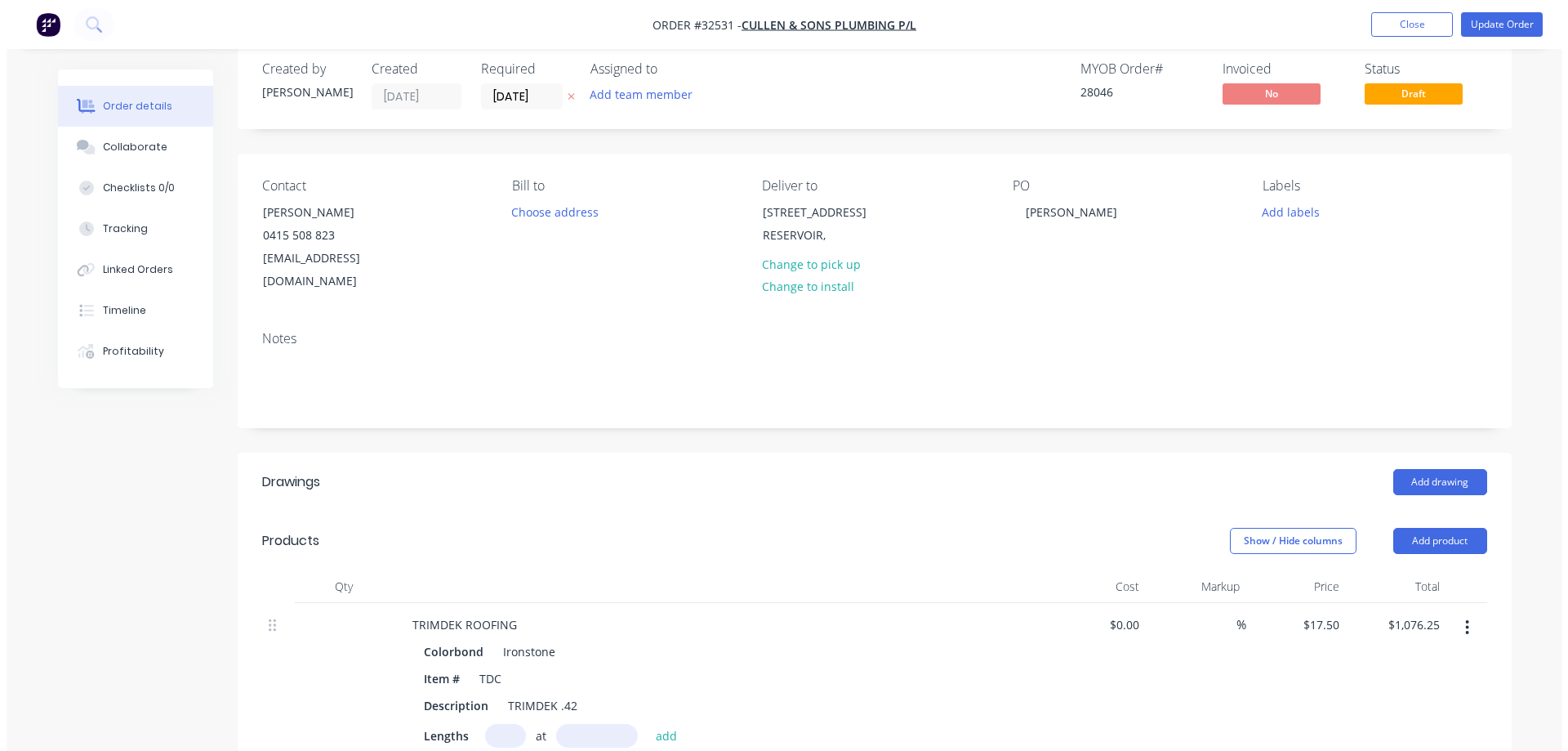
scroll to position [0, 0]
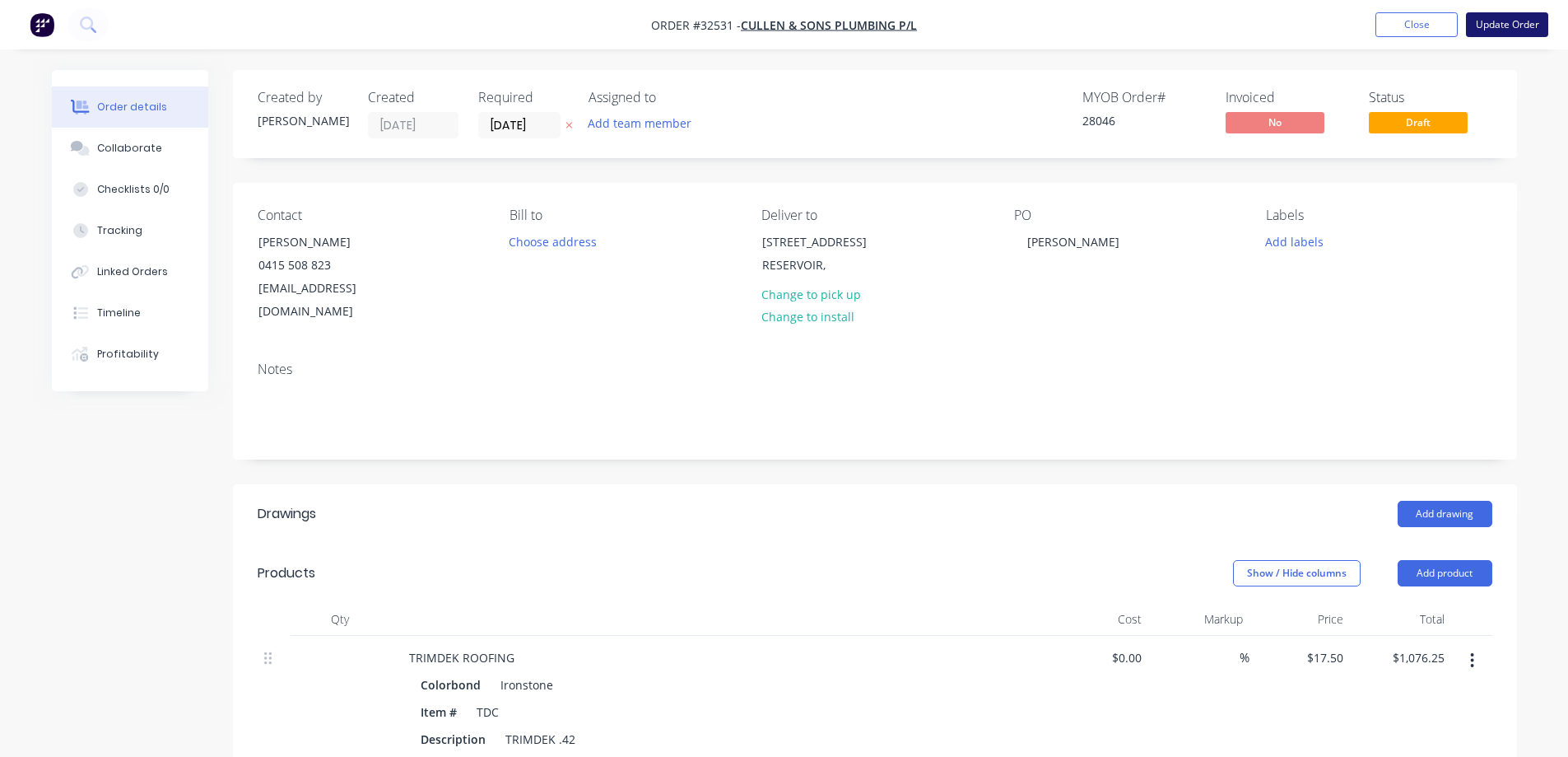
click at [1522, 27] on button "Update Order" at bounding box center [1508, 25] width 83 height 25
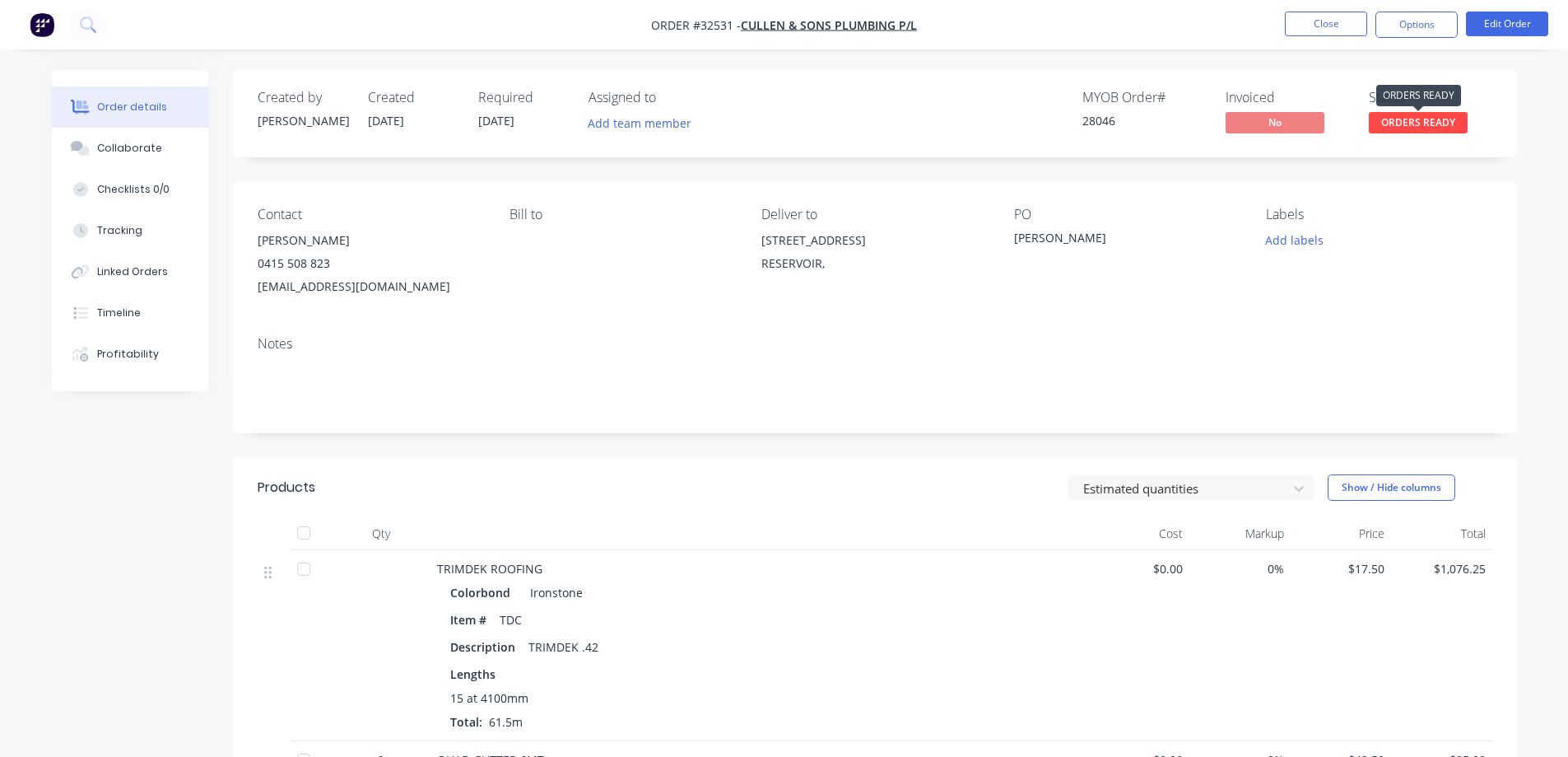
click at [1406, 120] on span "ORDERS READY" at bounding box center [1418, 122] width 98 height 21
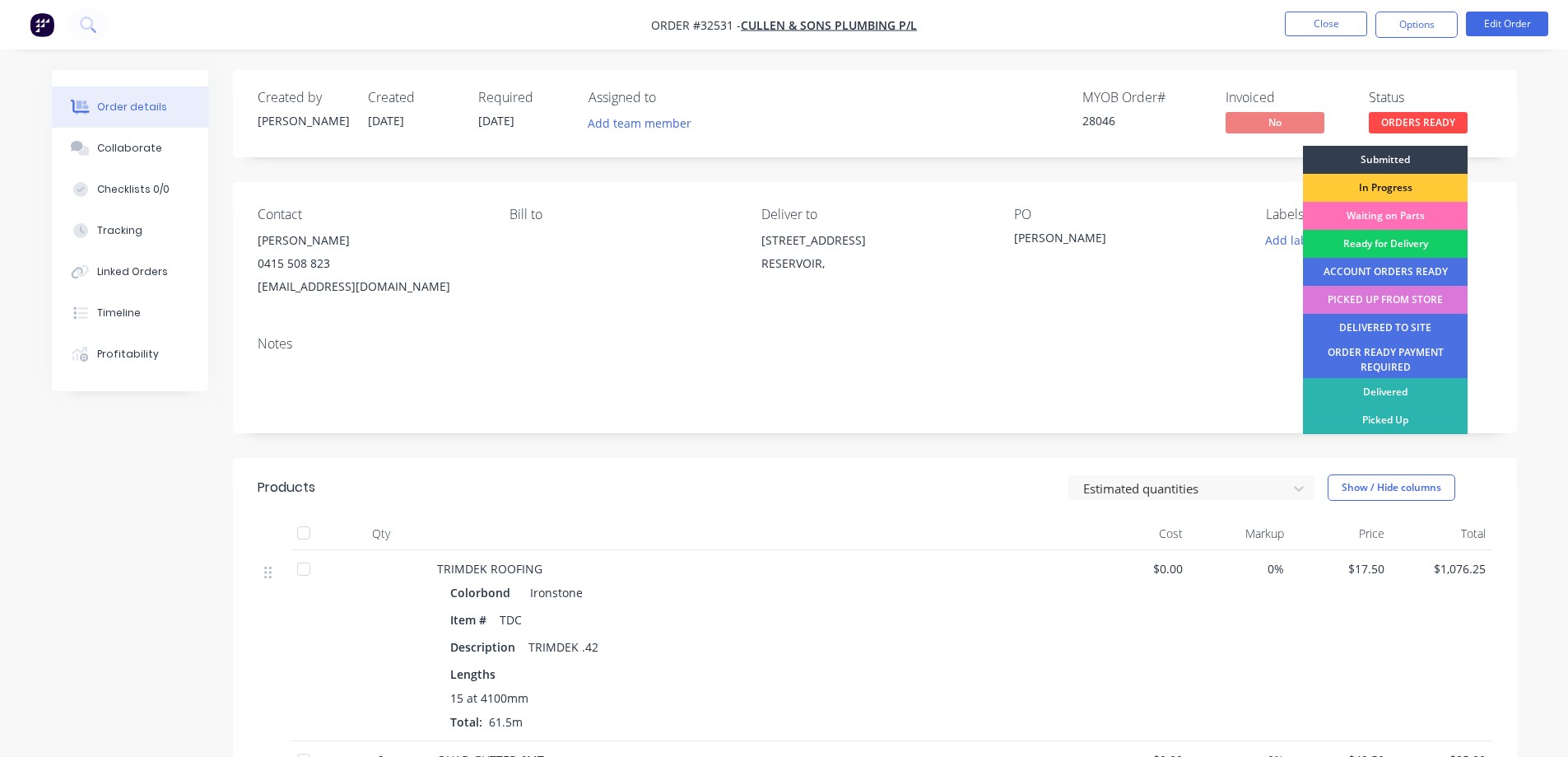
click at [1397, 244] on div "Ready for Delivery" at bounding box center [1385, 243] width 164 height 28
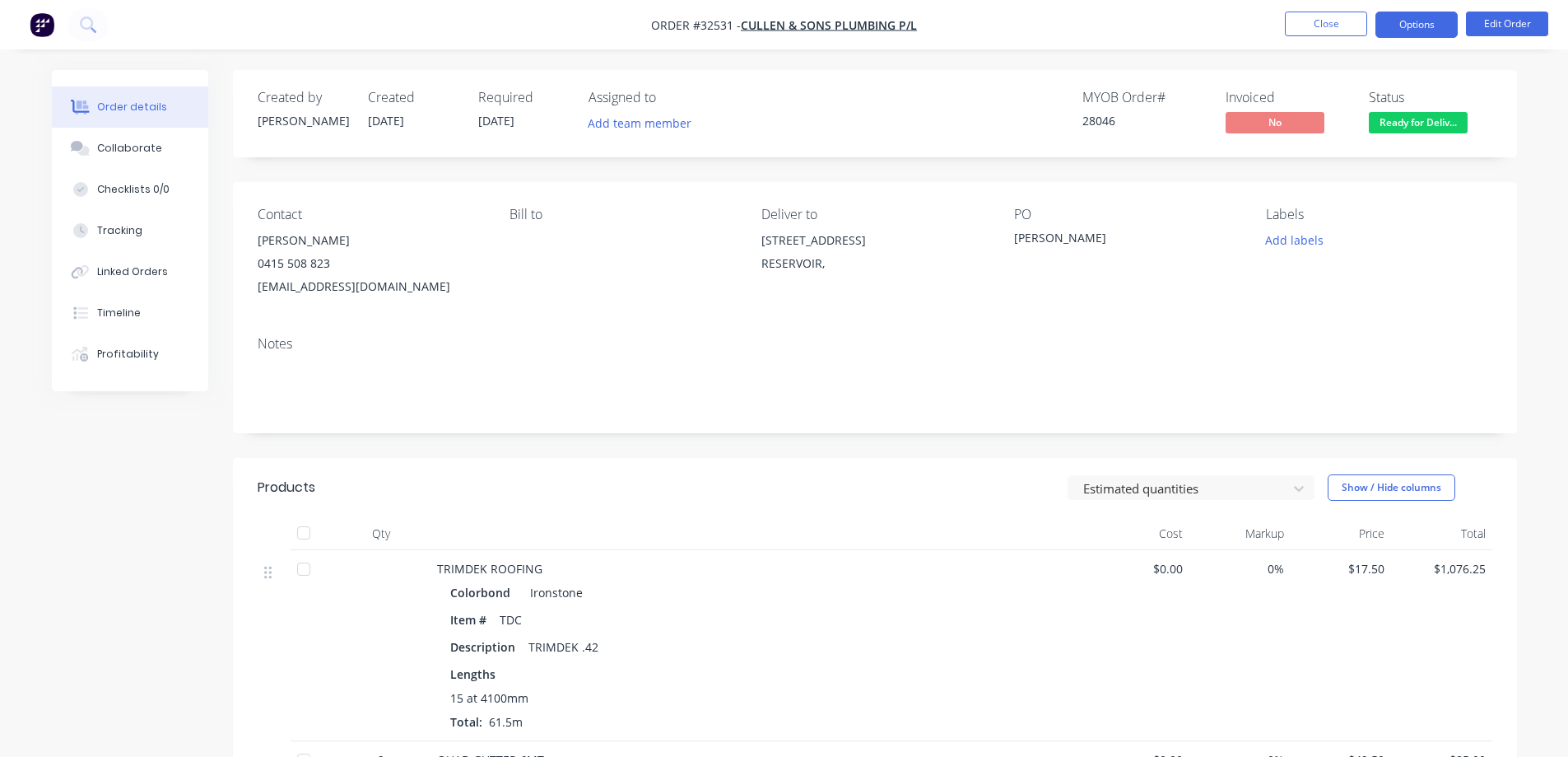
click at [1423, 23] on button "Options" at bounding box center [1417, 25] width 83 height 27
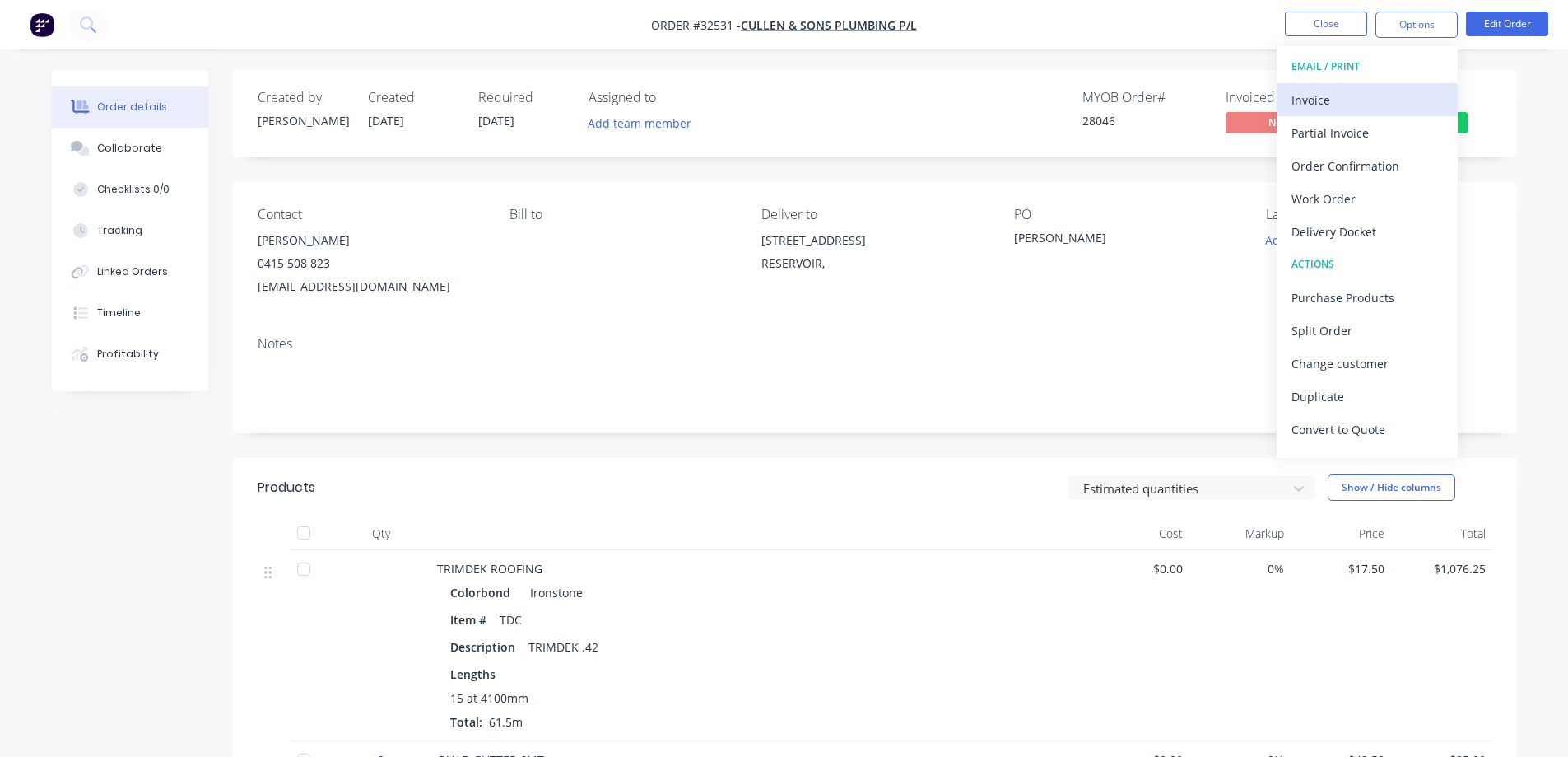
click at [1347, 96] on div "Invoice" at bounding box center [1367, 99] width 152 height 24
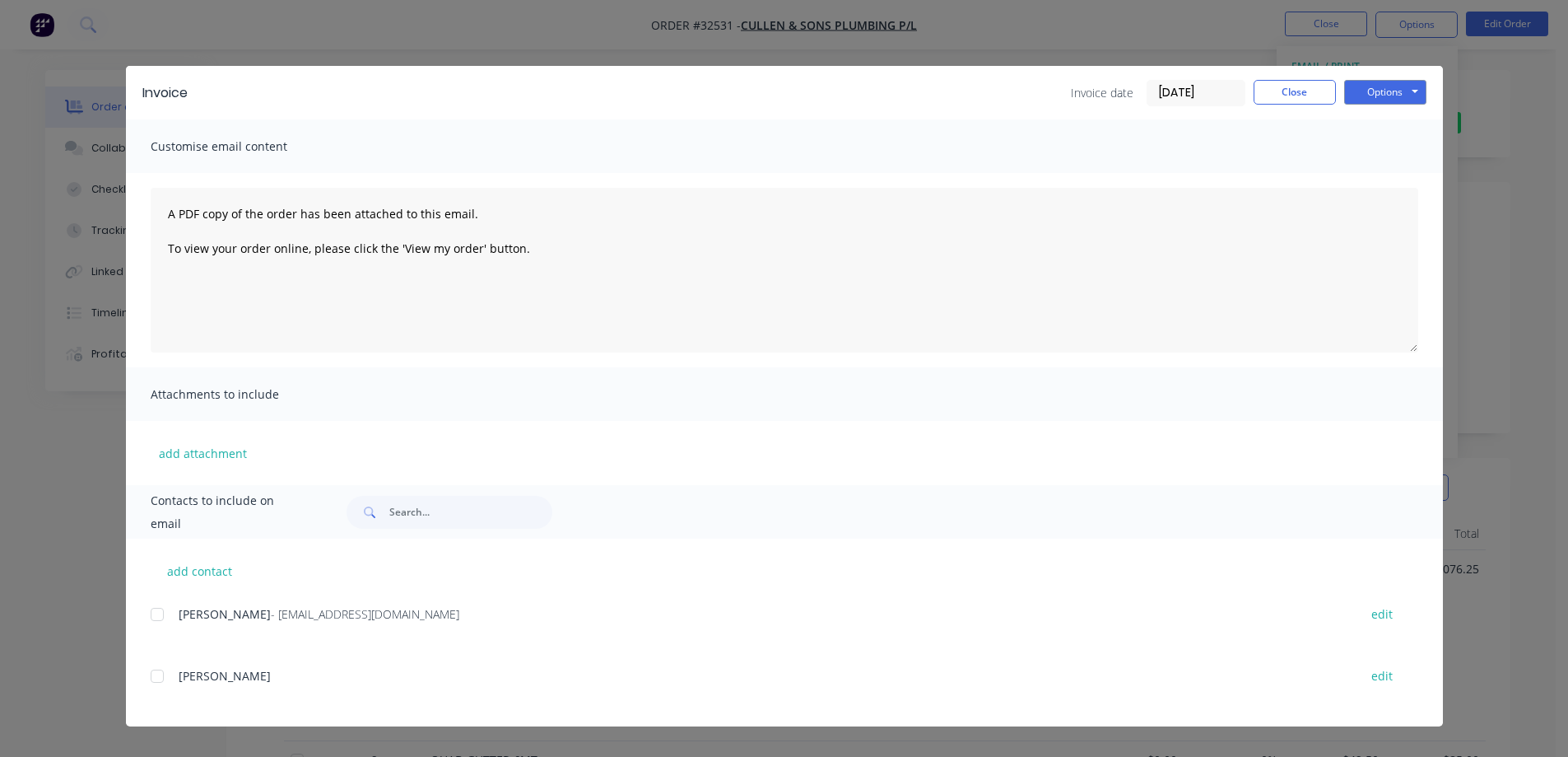
click at [156, 613] on div at bounding box center [157, 613] width 32 height 32
drag, startPoint x: 1402, startPoint y: 90, endPoint x: 1394, endPoint y: 99, distance: 12.0
click at [1402, 91] on button "Options" at bounding box center [1386, 92] width 83 height 25
click at [1387, 177] on button "Email" at bounding box center [1397, 176] width 105 height 28
click at [1301, 91] on button "Close" at bounding box center [1295, 92] width 83 height 25
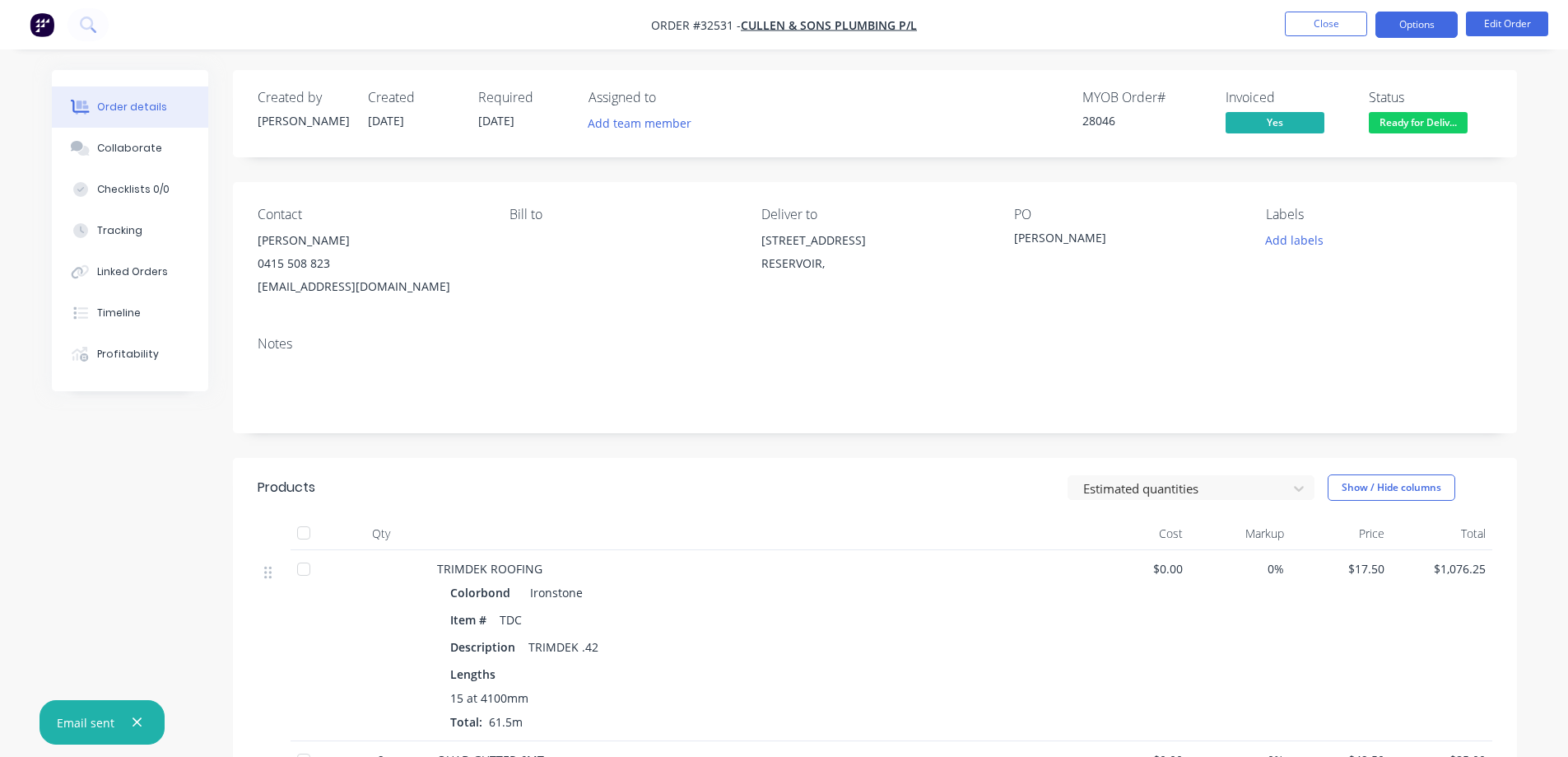
click at [1420, 28] on button "Options" at bounding box center [1417, 25] width 83 height 27
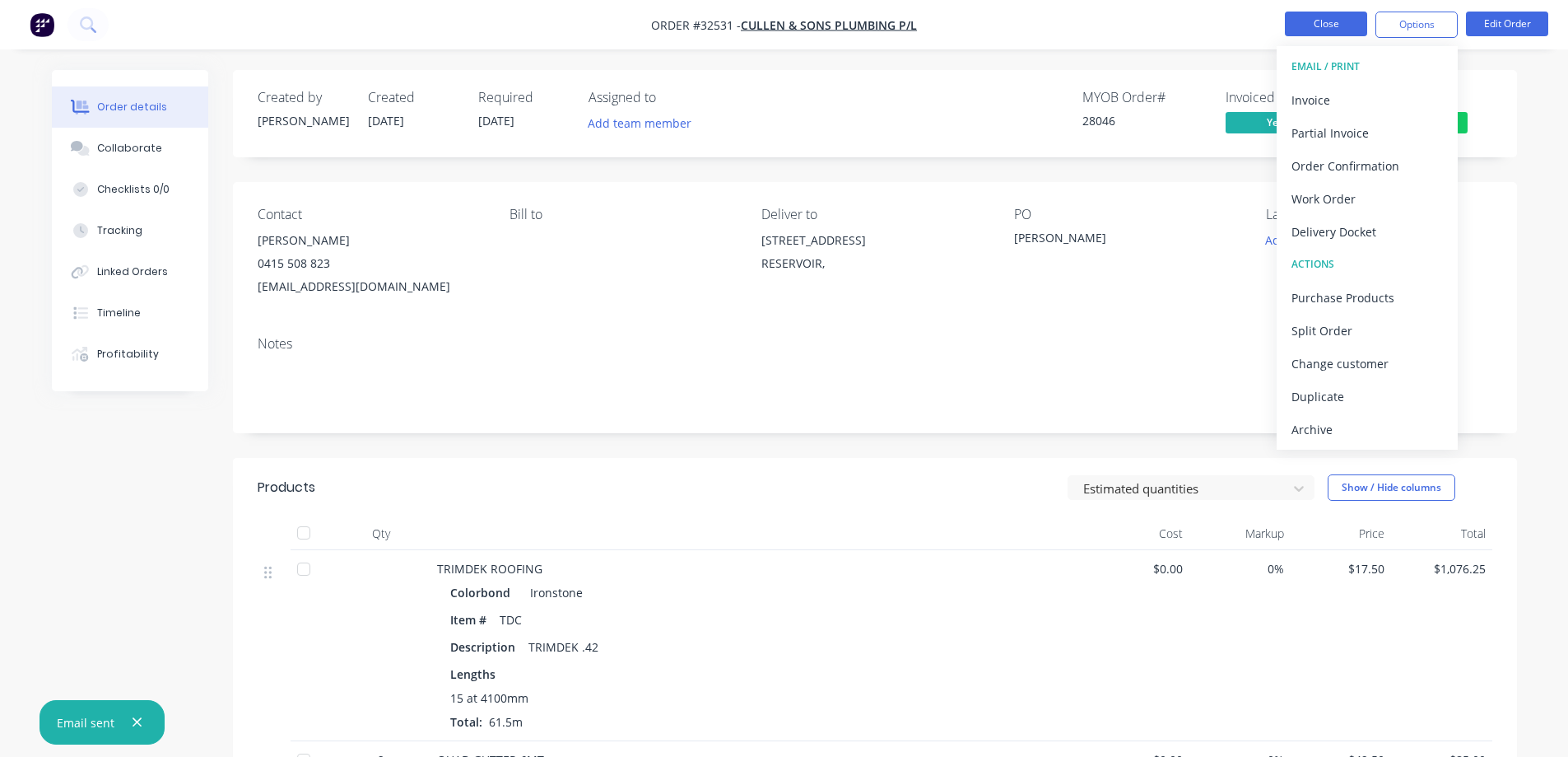
click at [1353, 12] on button "Close" at bounding box center [1327, 24] width 83 height 25
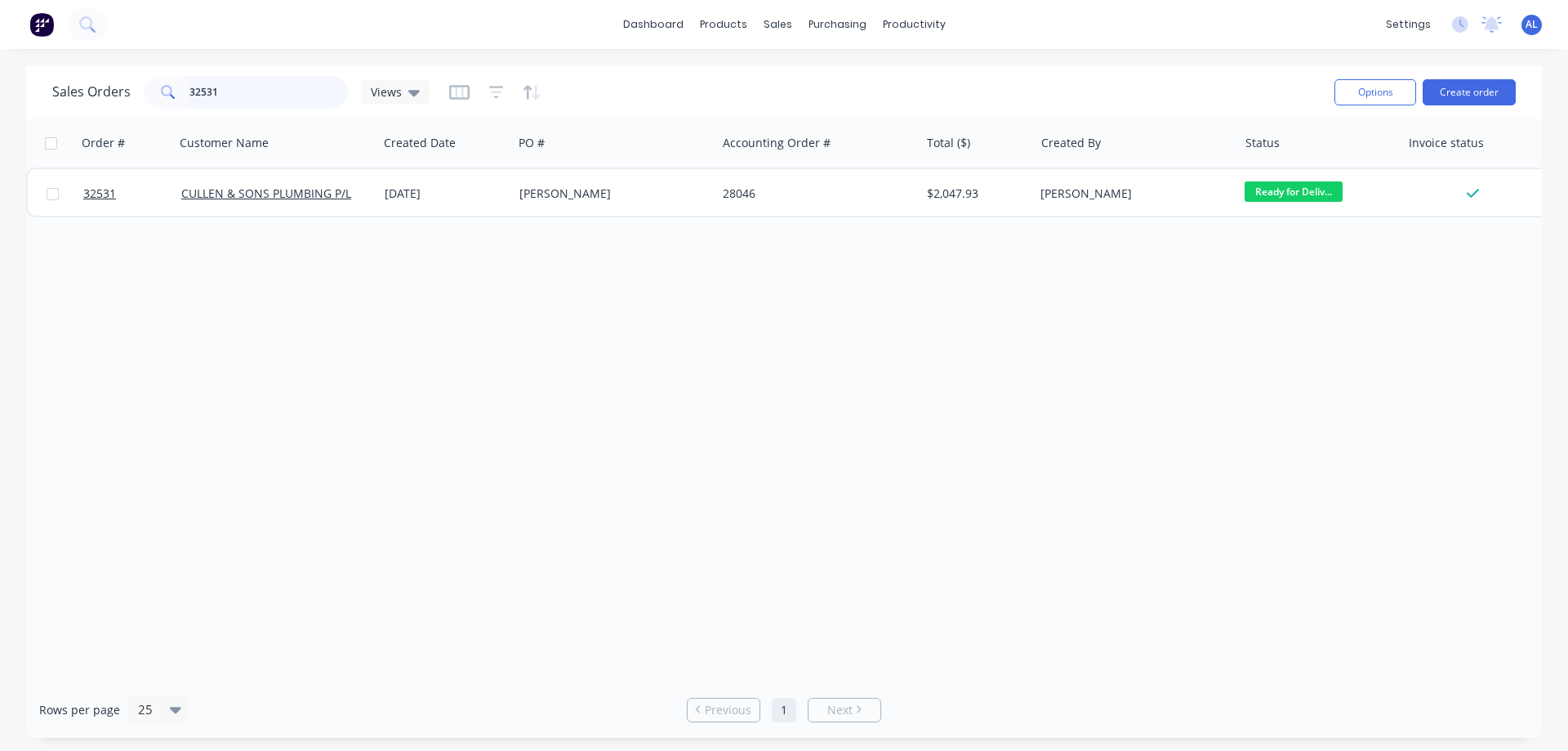
click at [239, 95] on input "32531" at bounding box center [268, 92] width 159 height 32
type input "3"
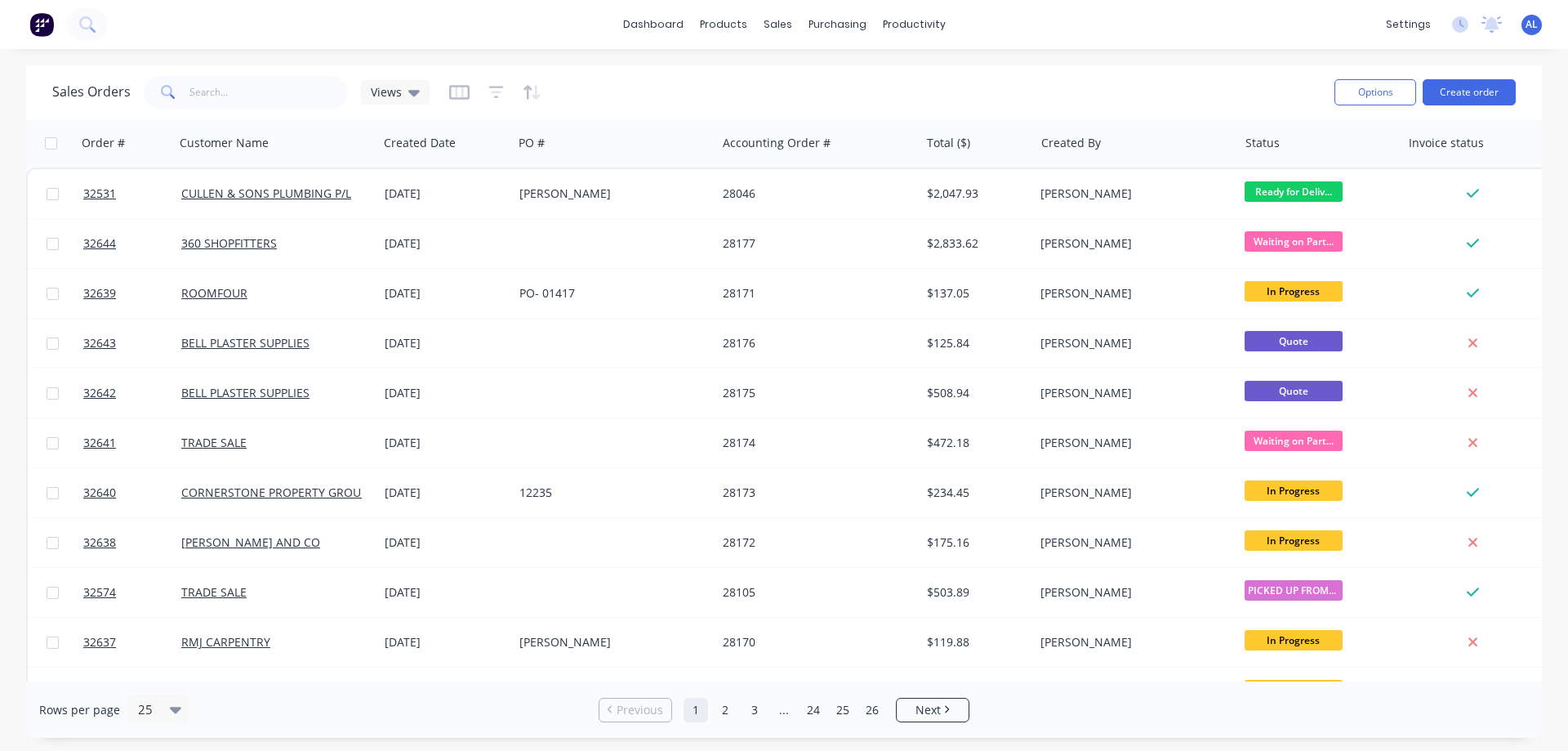
click at [48, 23] on img at bounding box center [41, 24] width 24 height 24
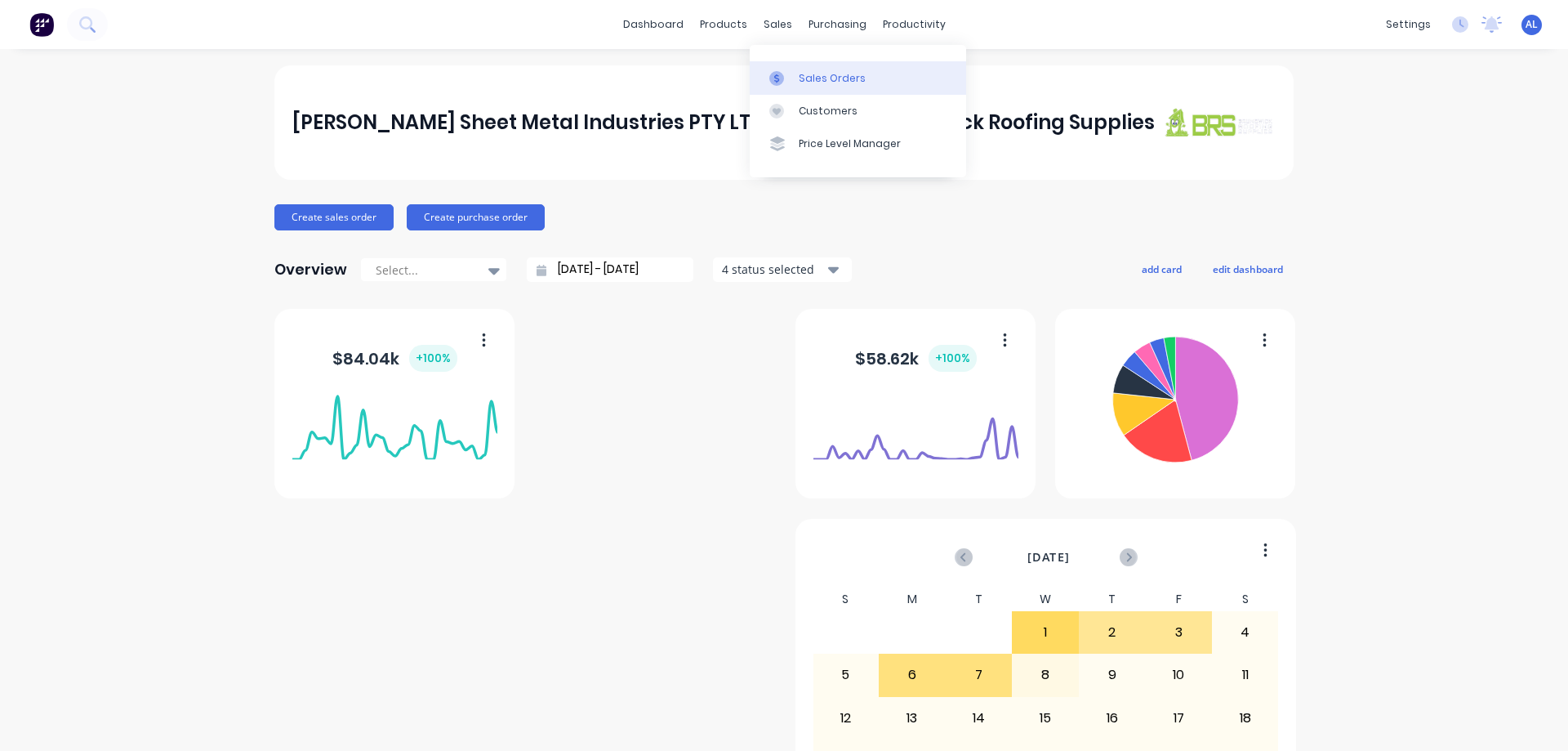
click at [823, 72] on div "Sales Orders" at bounding box center [832, 78] width 67 height 15
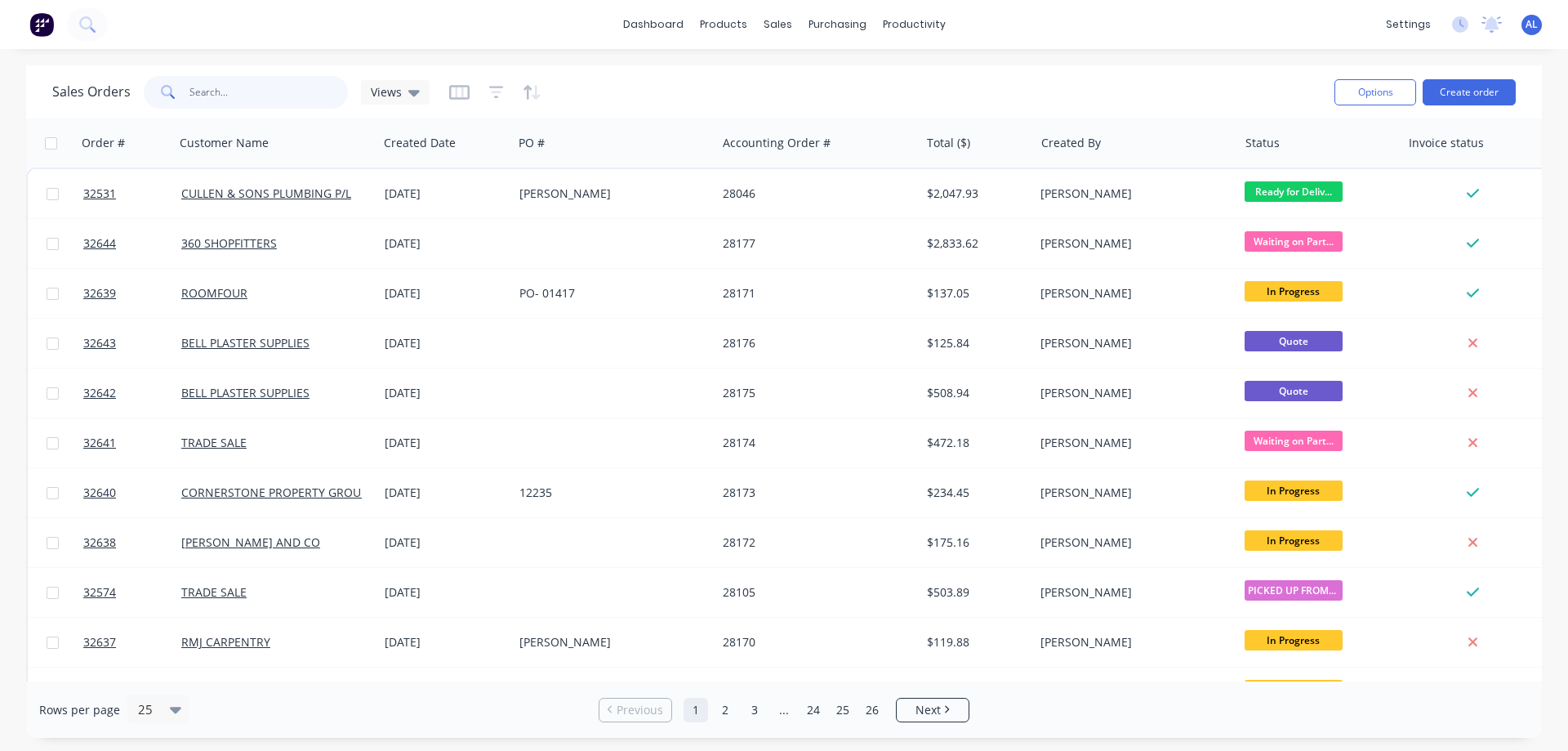
click at [246, 93] on input "text" at bounding box center [268, 92] width 159 height 32
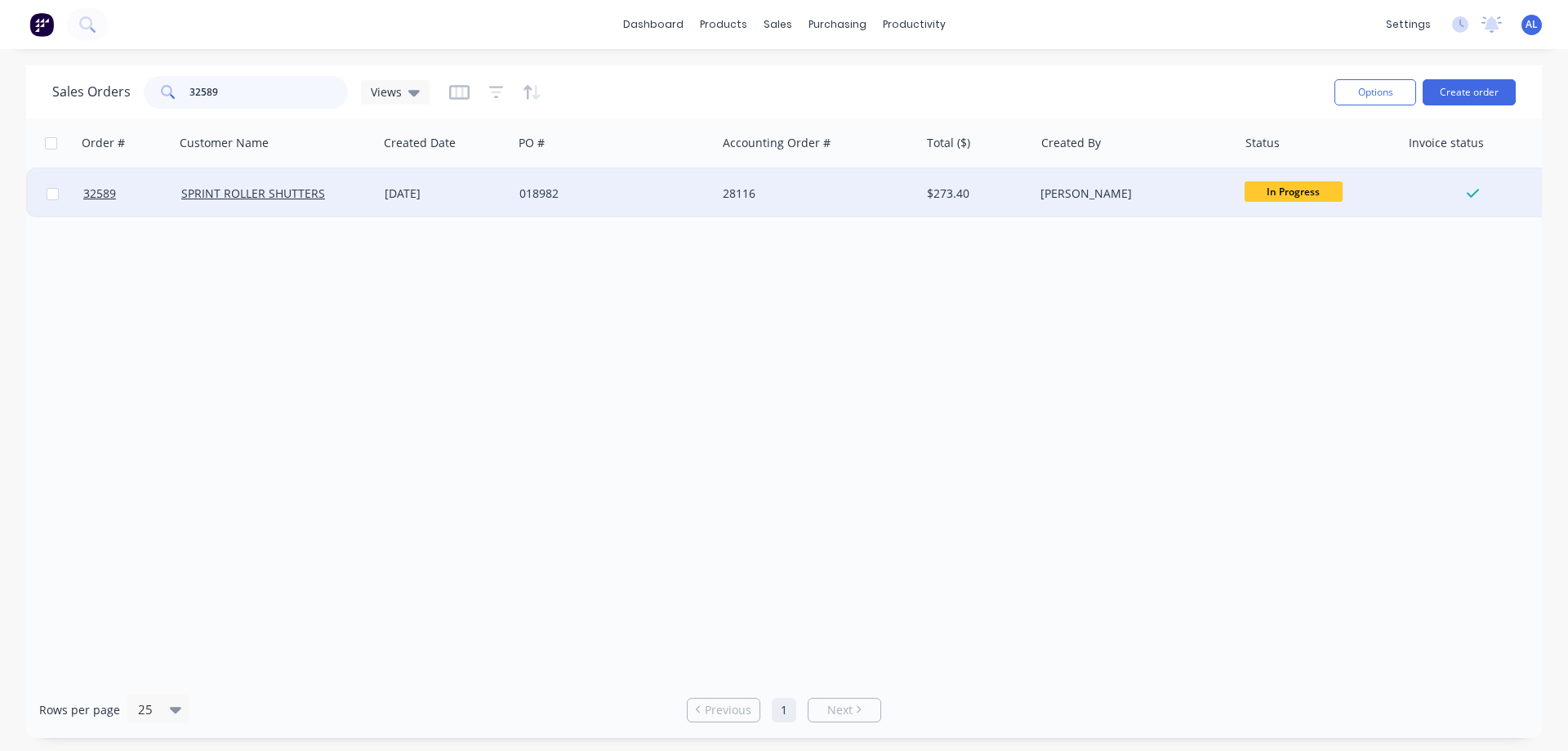
type input "32589"
click at [672, 184] on div "018982" at bounding box center [614, 193] width 203 height 49
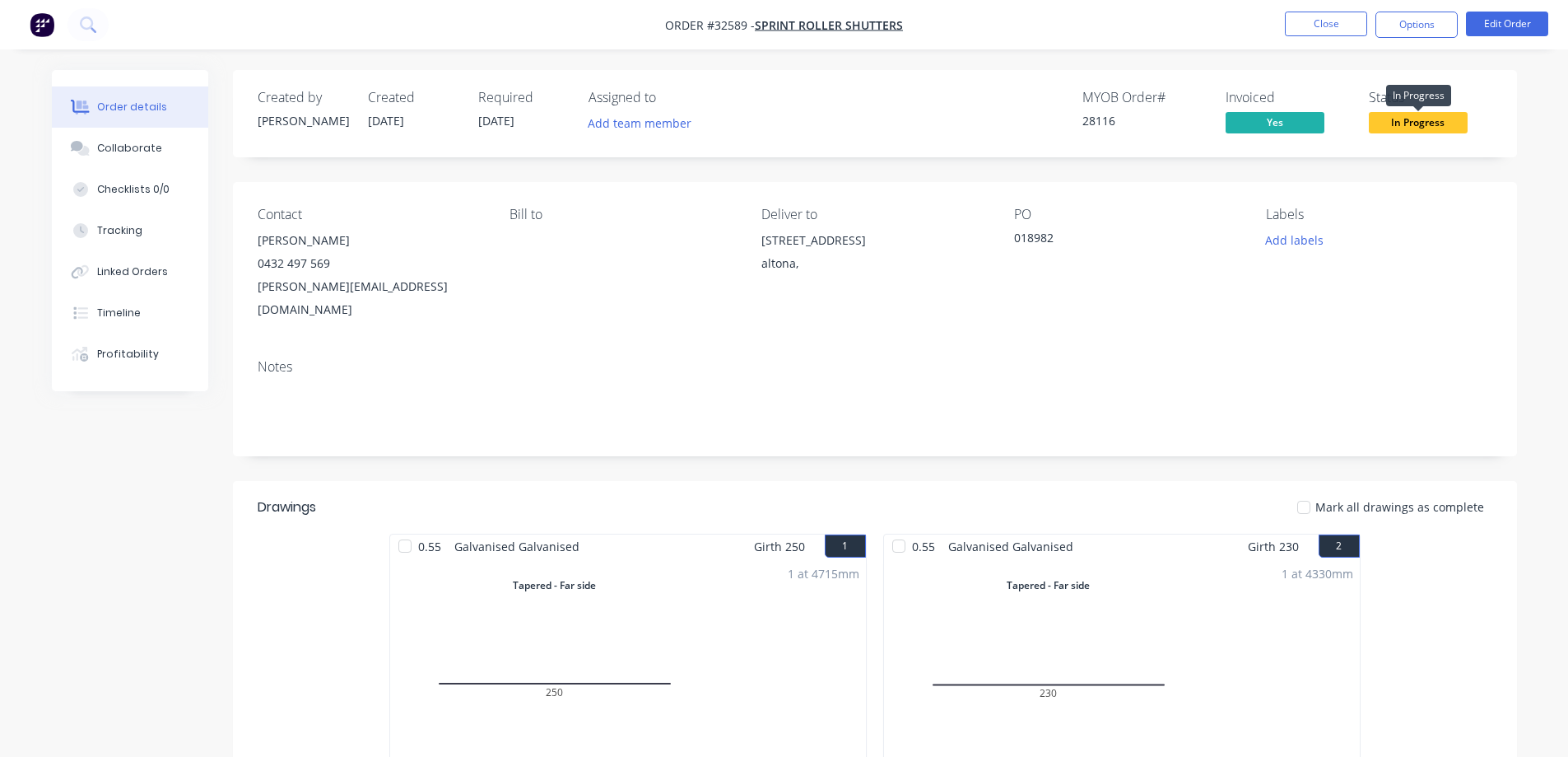
click at [1415, 128] on span "In Progress" at bounding box center [1418, 122] width 98 height 21
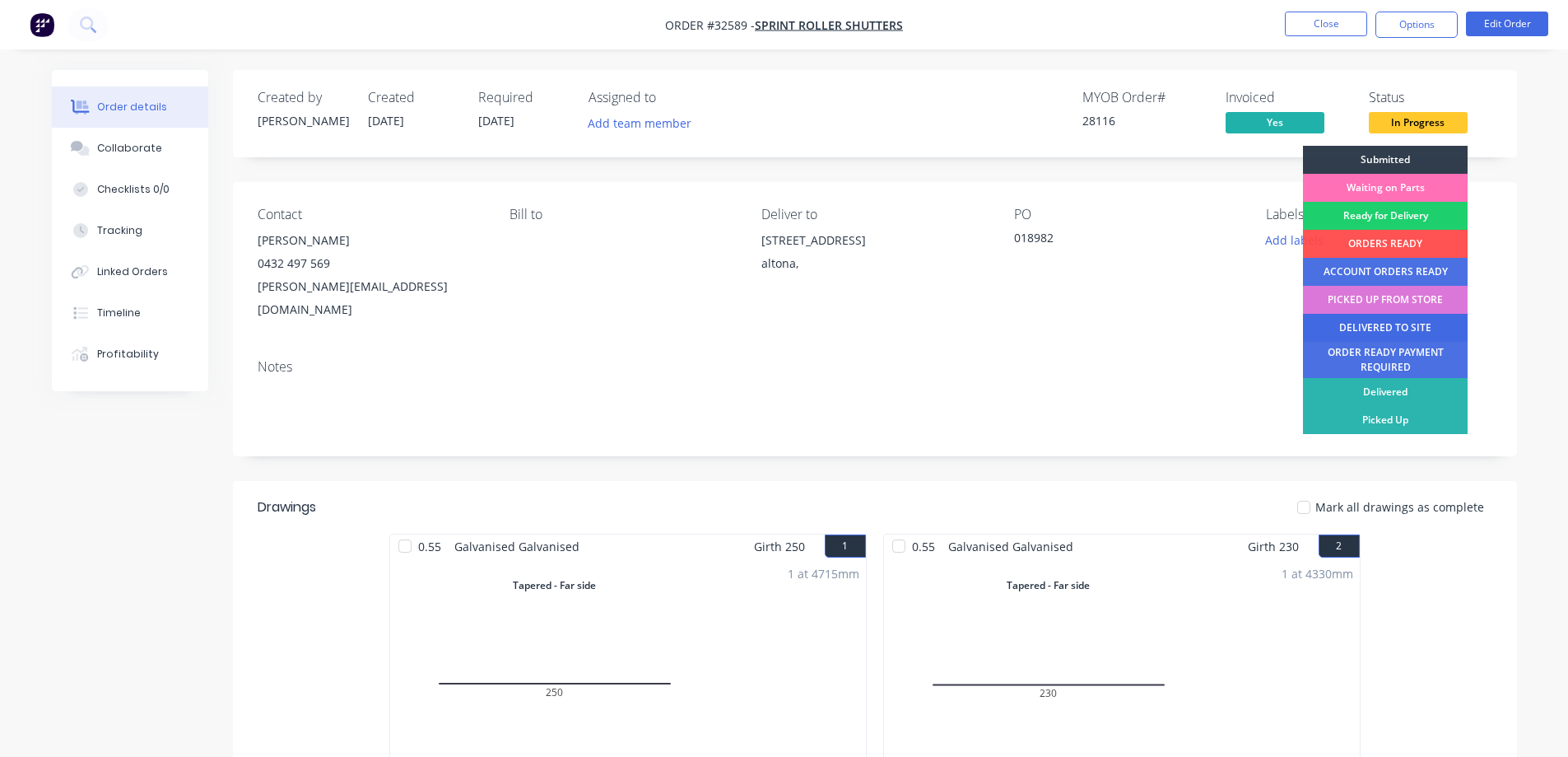
click at [1403, 326] on div "DELIVERED TO SITE" at bounding box center [1385, 328] width 164 height 28
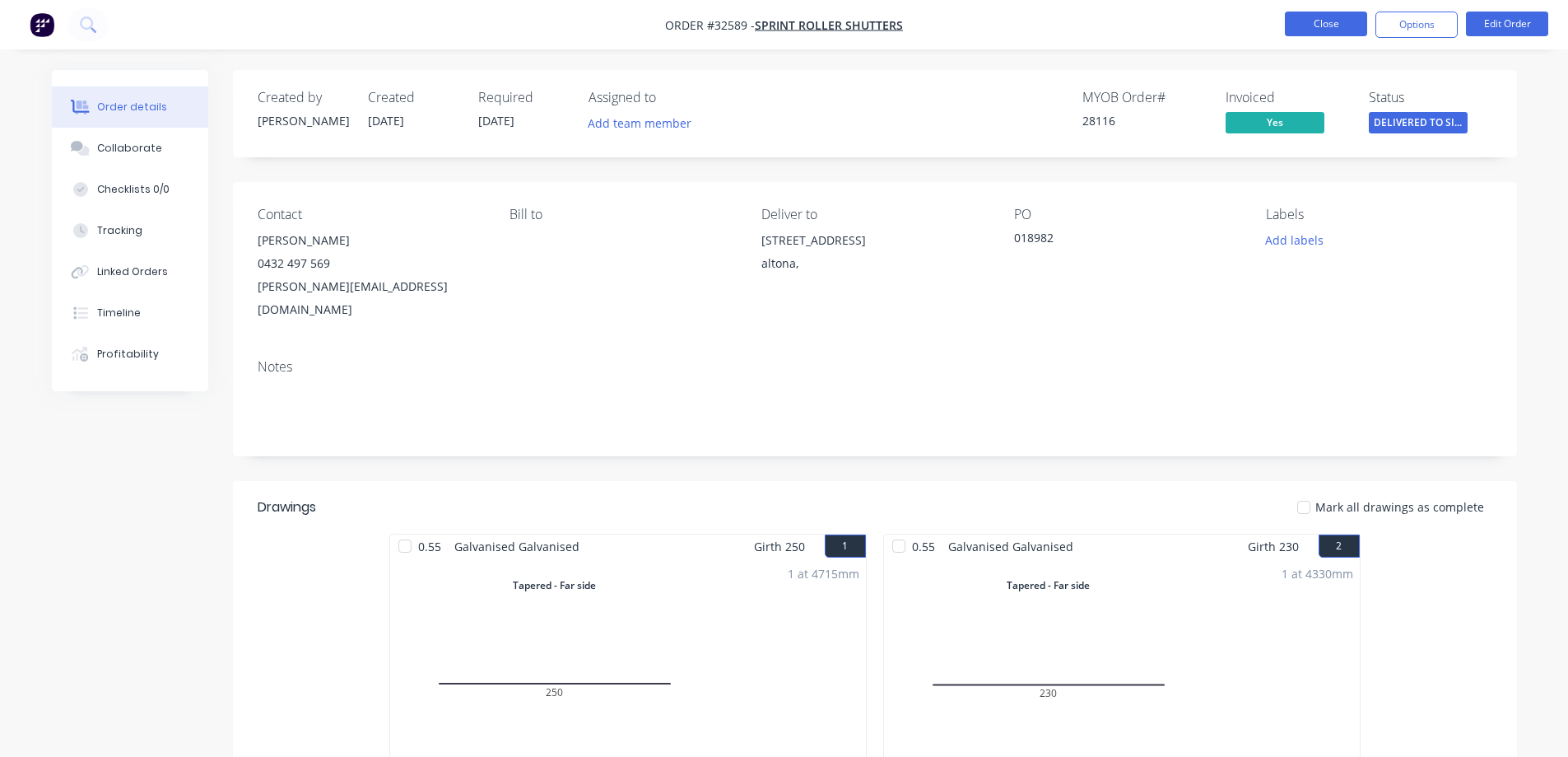
click at [1340, 24] on button "Close" at bounding box center [1327, 24] width 83 height 25
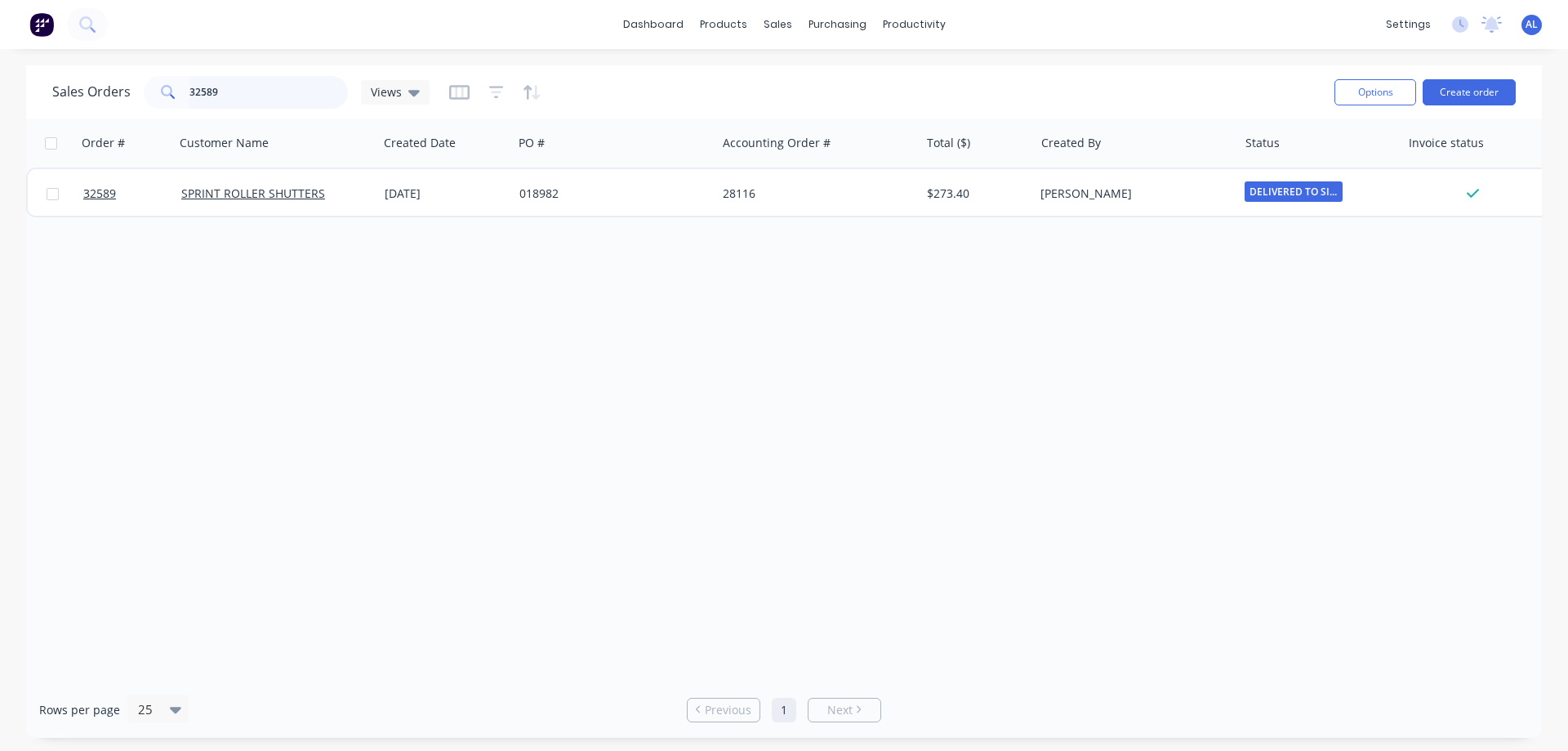
click at [263, 84] on input "32589" at bounding box center [268, 92] width 159 height 32
type input "3"
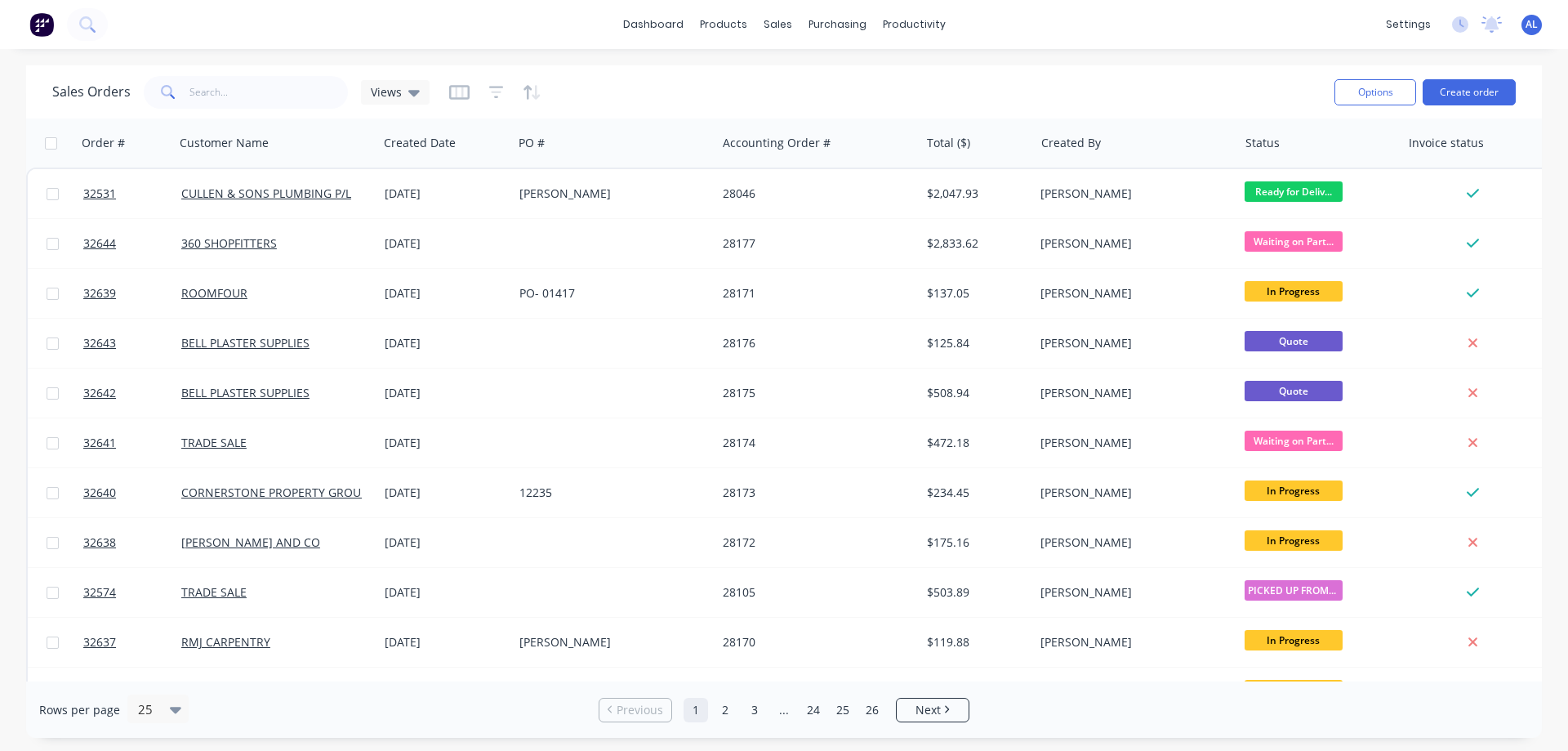
click at [47, 28] on img at bounding box center [41, 24] width 24 height 24
